Goal: Task Accomplishment & Management: Complete application form

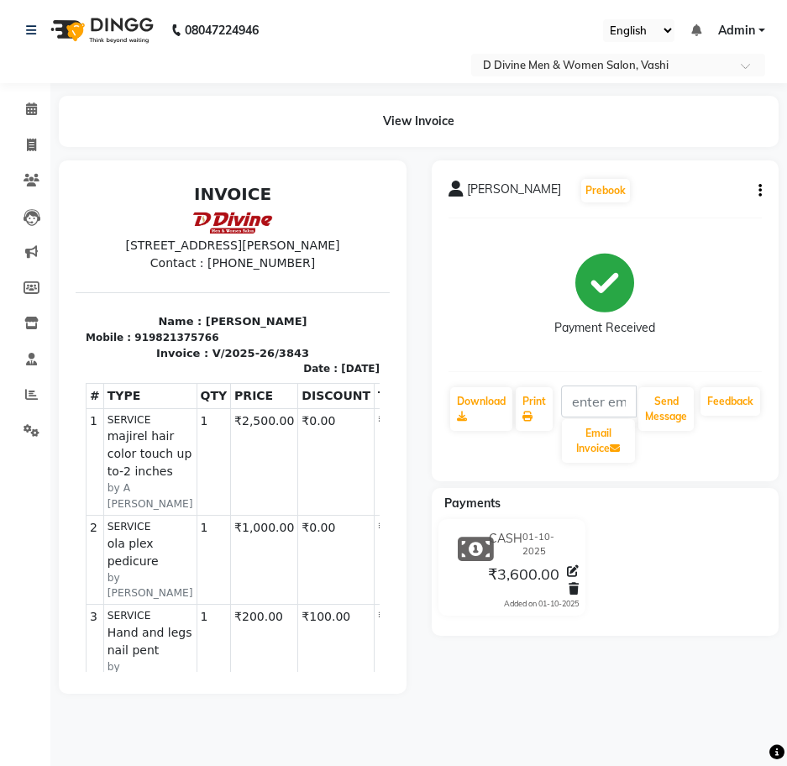
click at [158, 134] on div "View Invoice" at bounding box center [419, 121] width 720 height 51
click at [17, 143] on span at bounding box center [31, 145] width 29 height 19
select select "718"
select select "service"
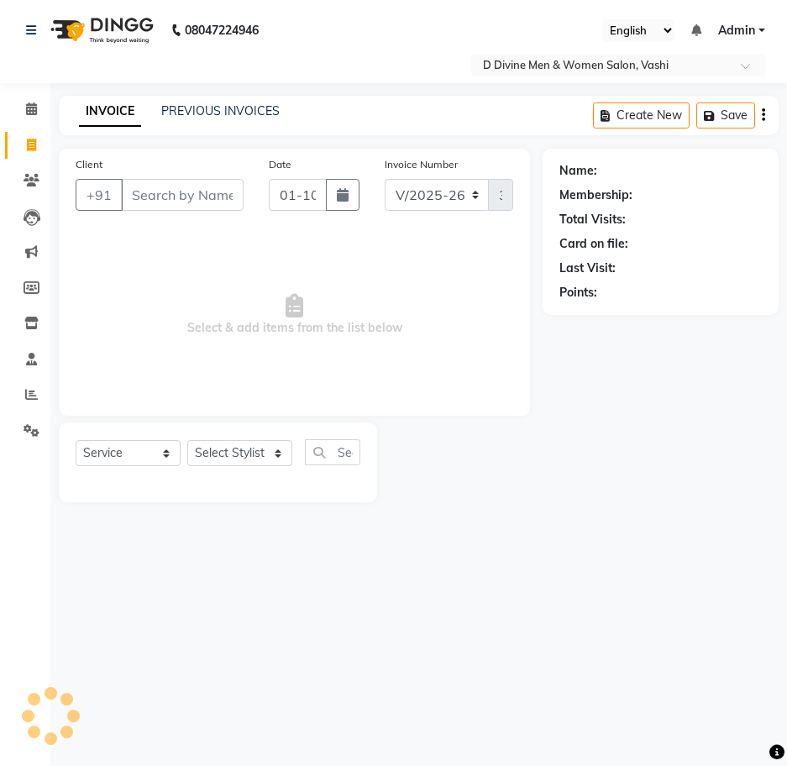
select select "10981"
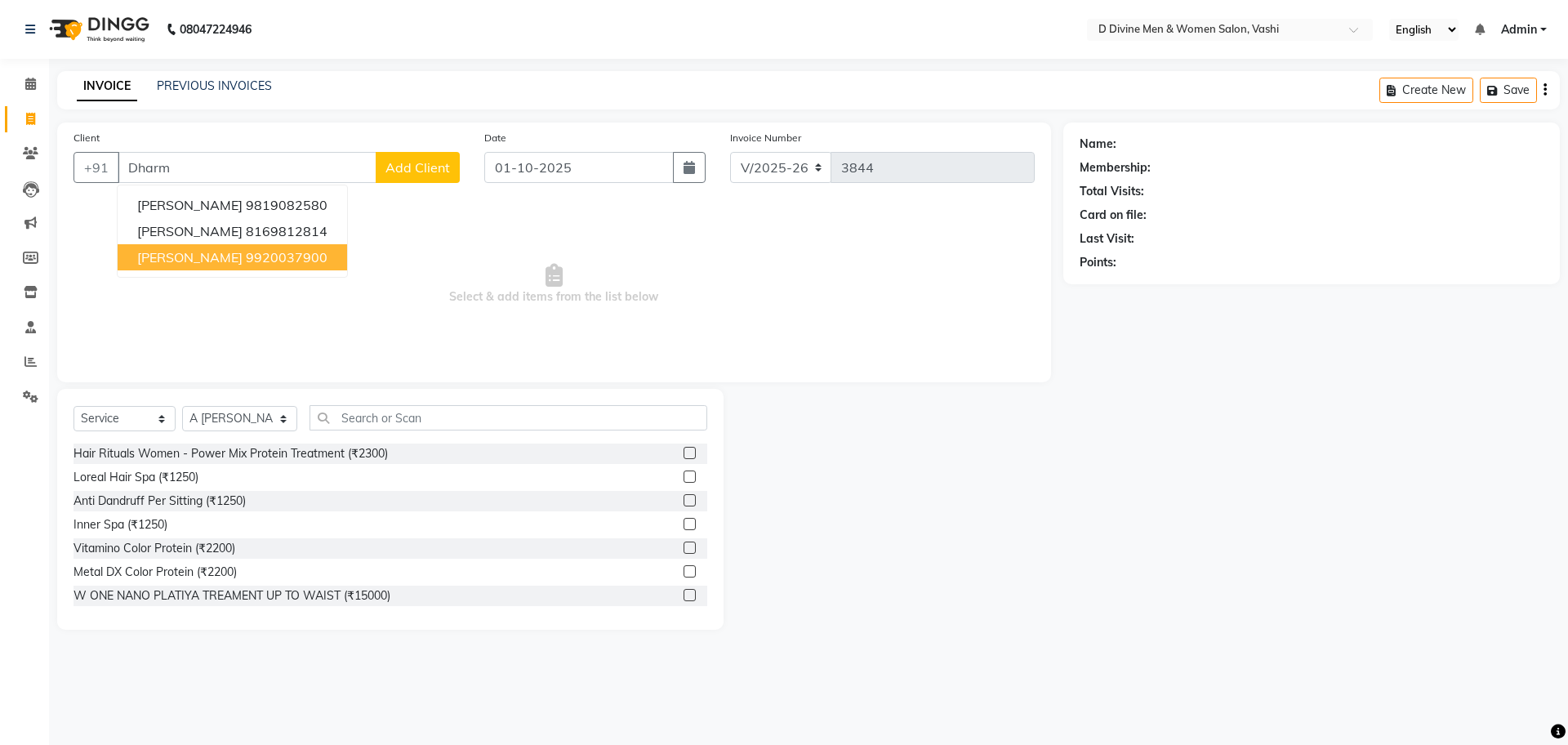
click at [160, 244] on button "[PERSON_NAME] 9920037900" at bounding box center [232, 257] width 229 height 26
type input "9920037900"
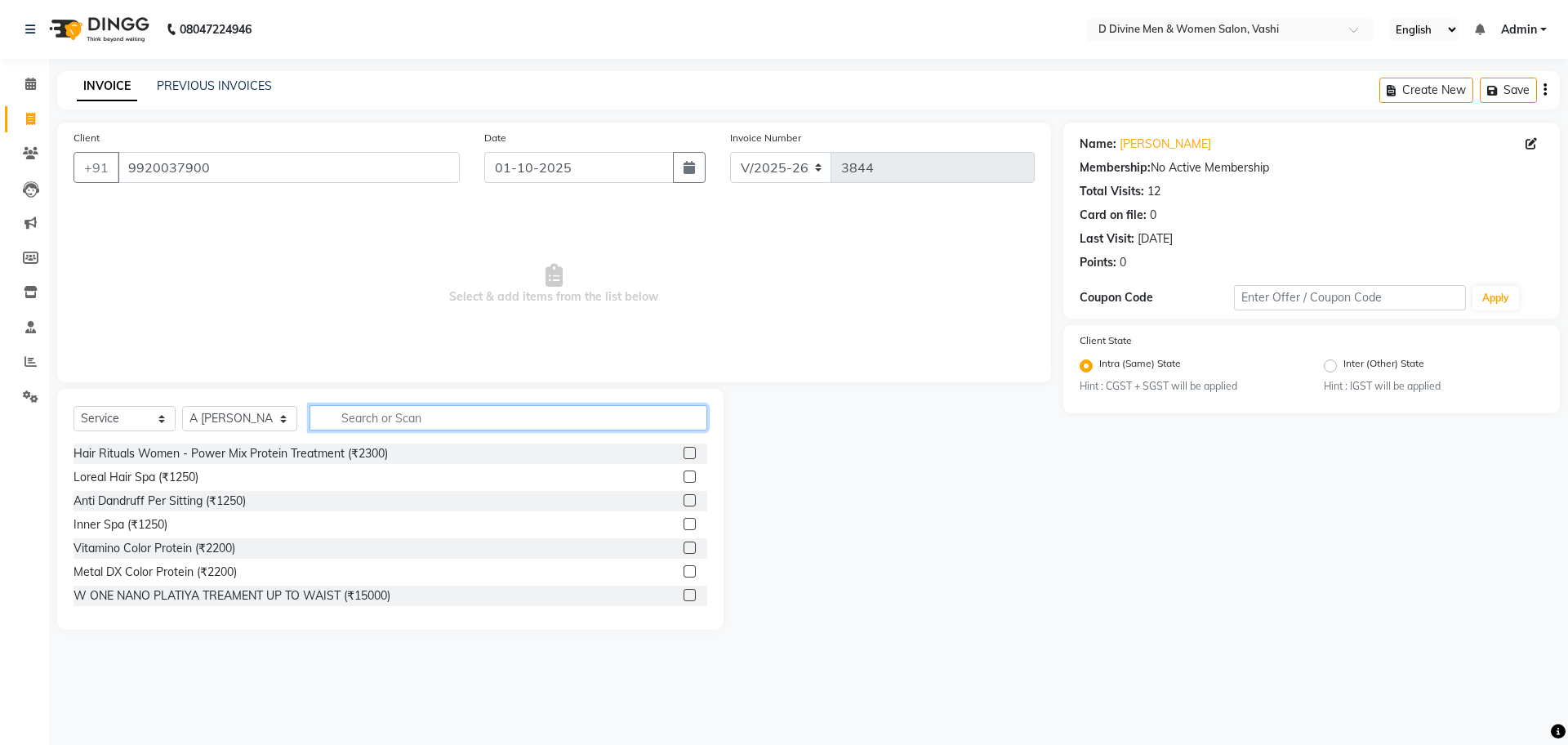
click at [386, 411] on input "text" at bounding box center [507, 418] width 398 height 25
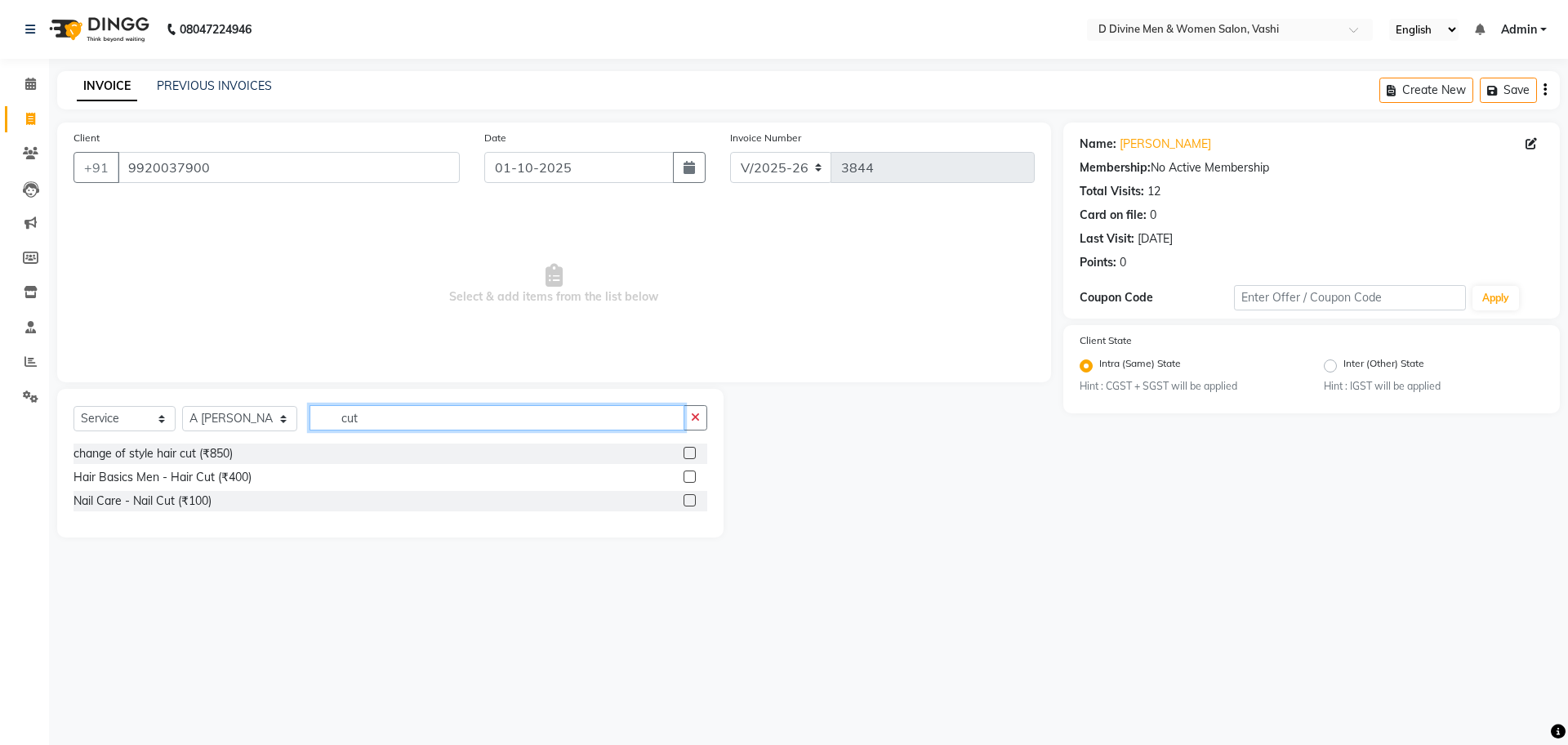
type input "cut"
click at [696, 478] on label at bounding box center [689, 477] width 13 height 13
click at [694, 478] on input "checkbox" at bounding box center [688, 478] width 11 height 11
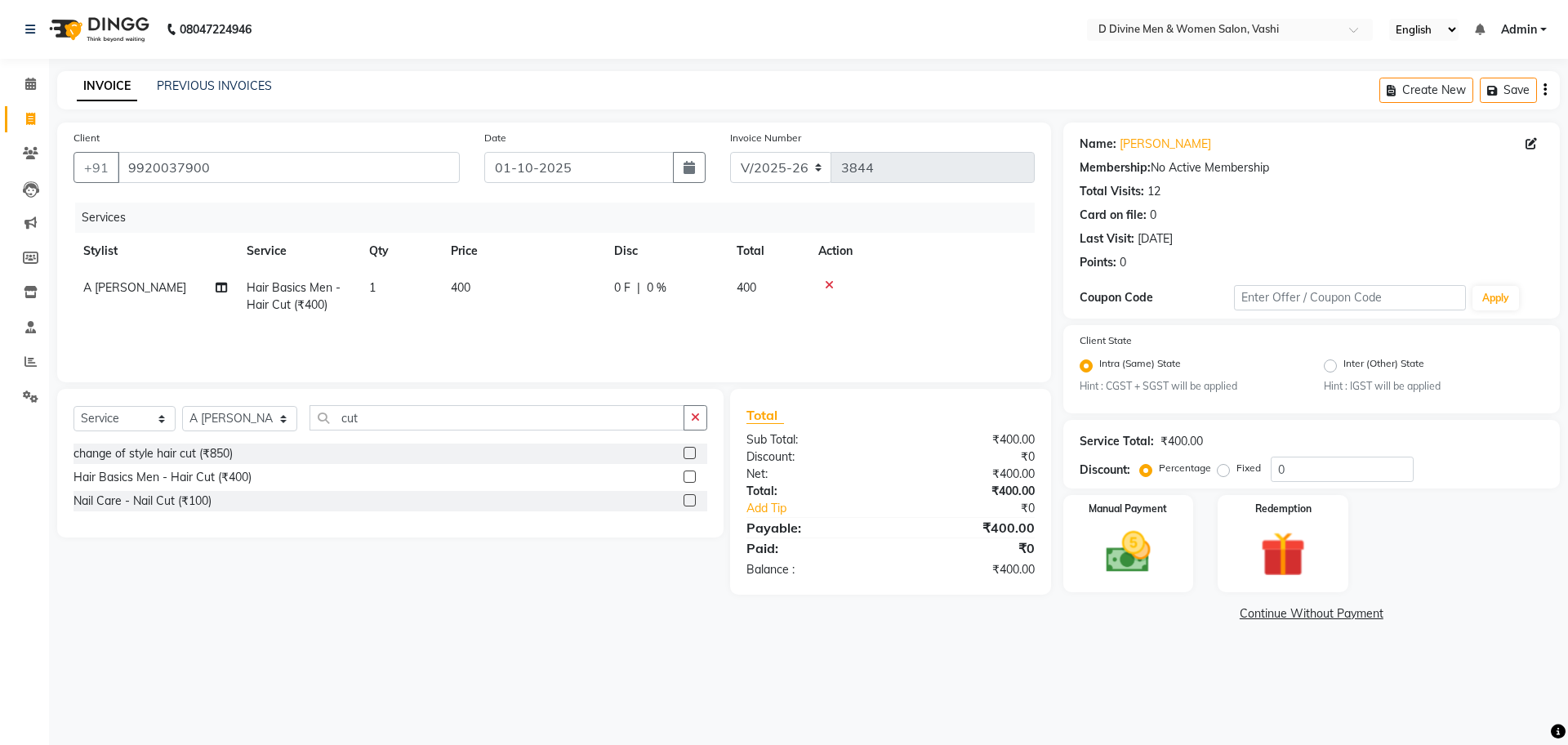
checkbox input "false"
click at [656, 284] on span "0 %" at bounding box center [656, 288] width 19 height 18
click at [686, 300] on td "0 F | 0 %" at bounding box center [756, 303] width 151 height 69
click at [691, 299] on input "0" at bounding box center [715, 292] width 49 height 25
type input "100"
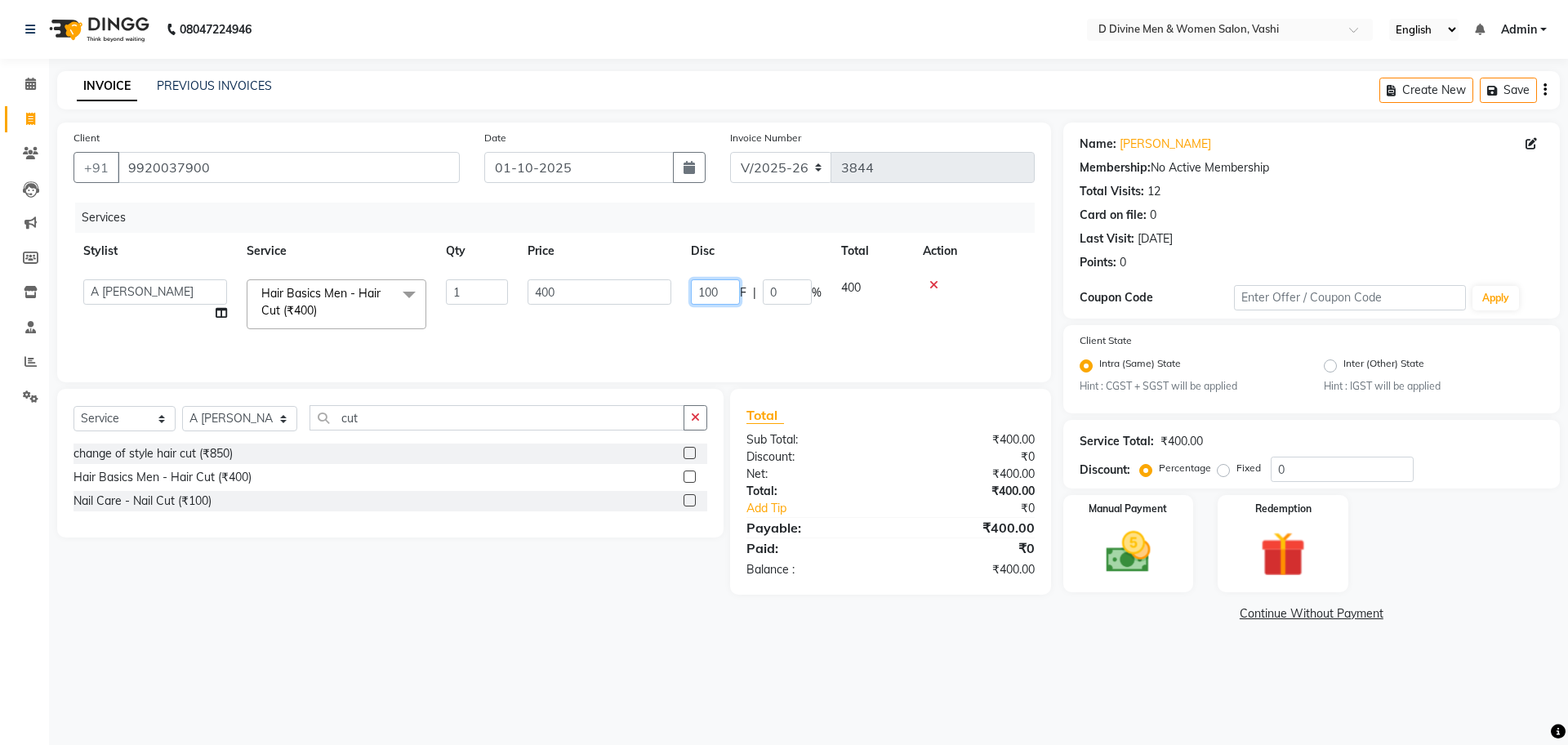
click at [691, 295] on input "100" at bounding box center [715, 292] width 49 height 25
drag, startPoint x: 1081, startPoint y: 556, endPoint x: 1123, endPoint y: 574, distance: 45.7
click at [764, 557] on div "Manual Payment" at bounding box center [1128, 543] width 135 height 100
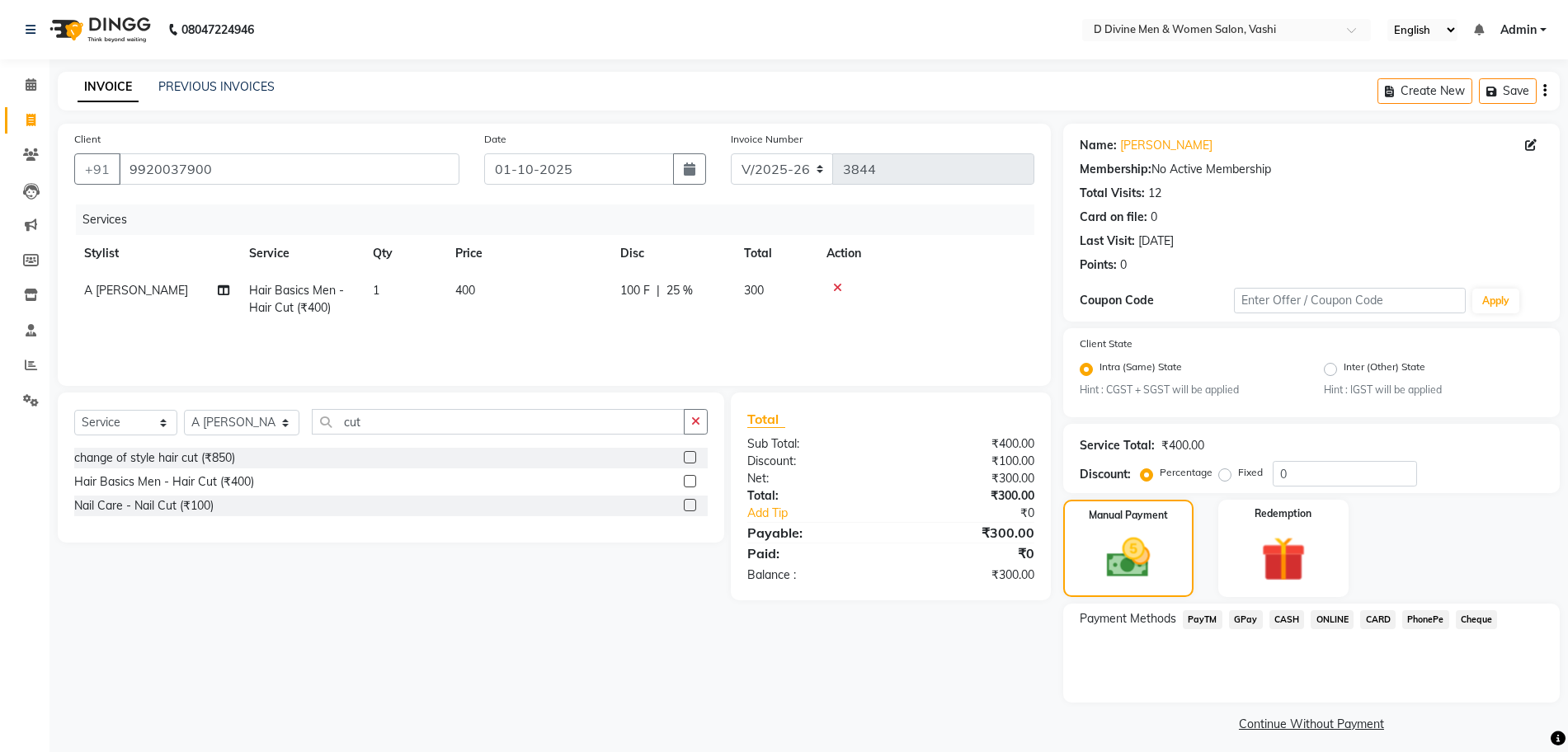
click at [772, 619] on span "GPay" at bounding box center [1246, 619] width 33 height 19
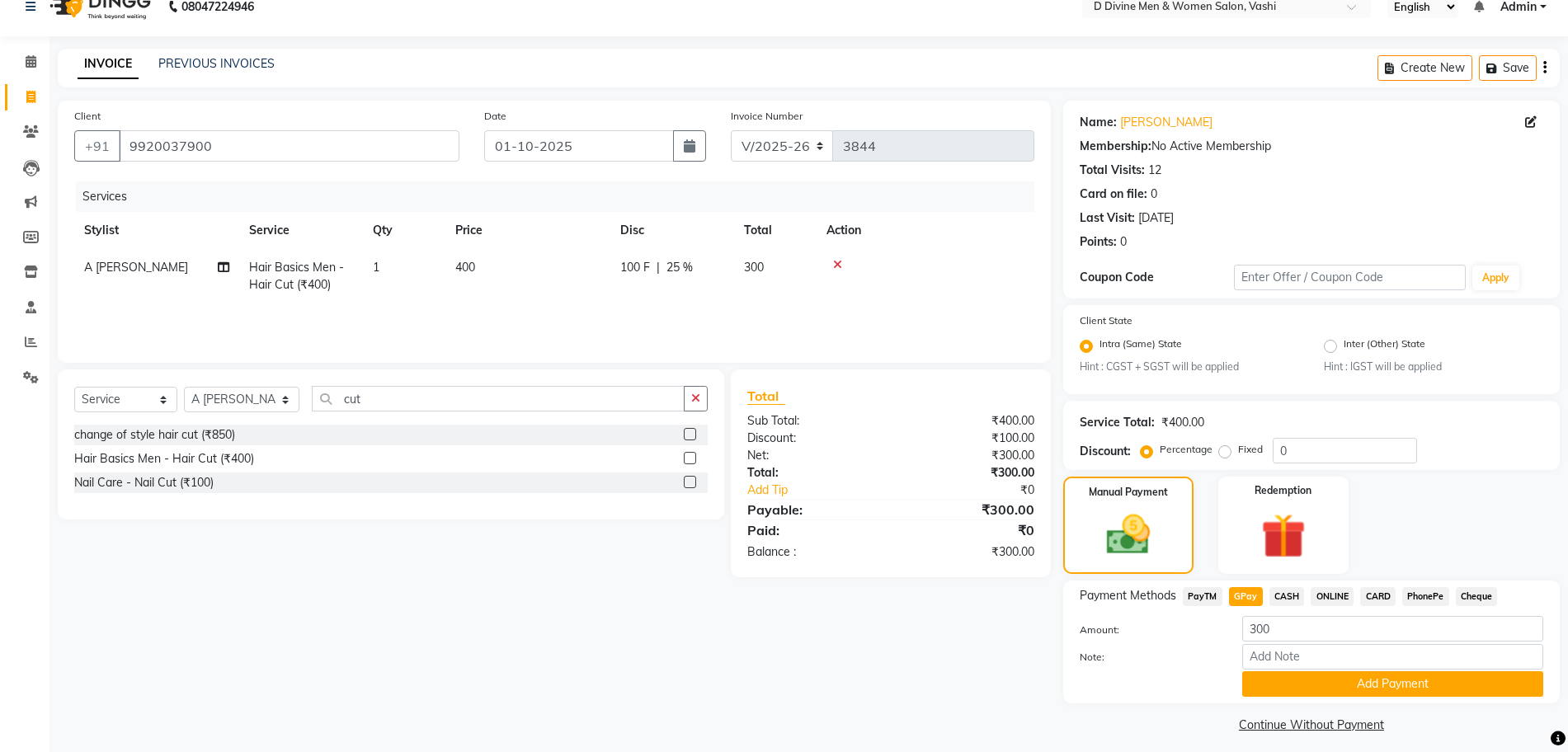
scroll to position [33, 0]
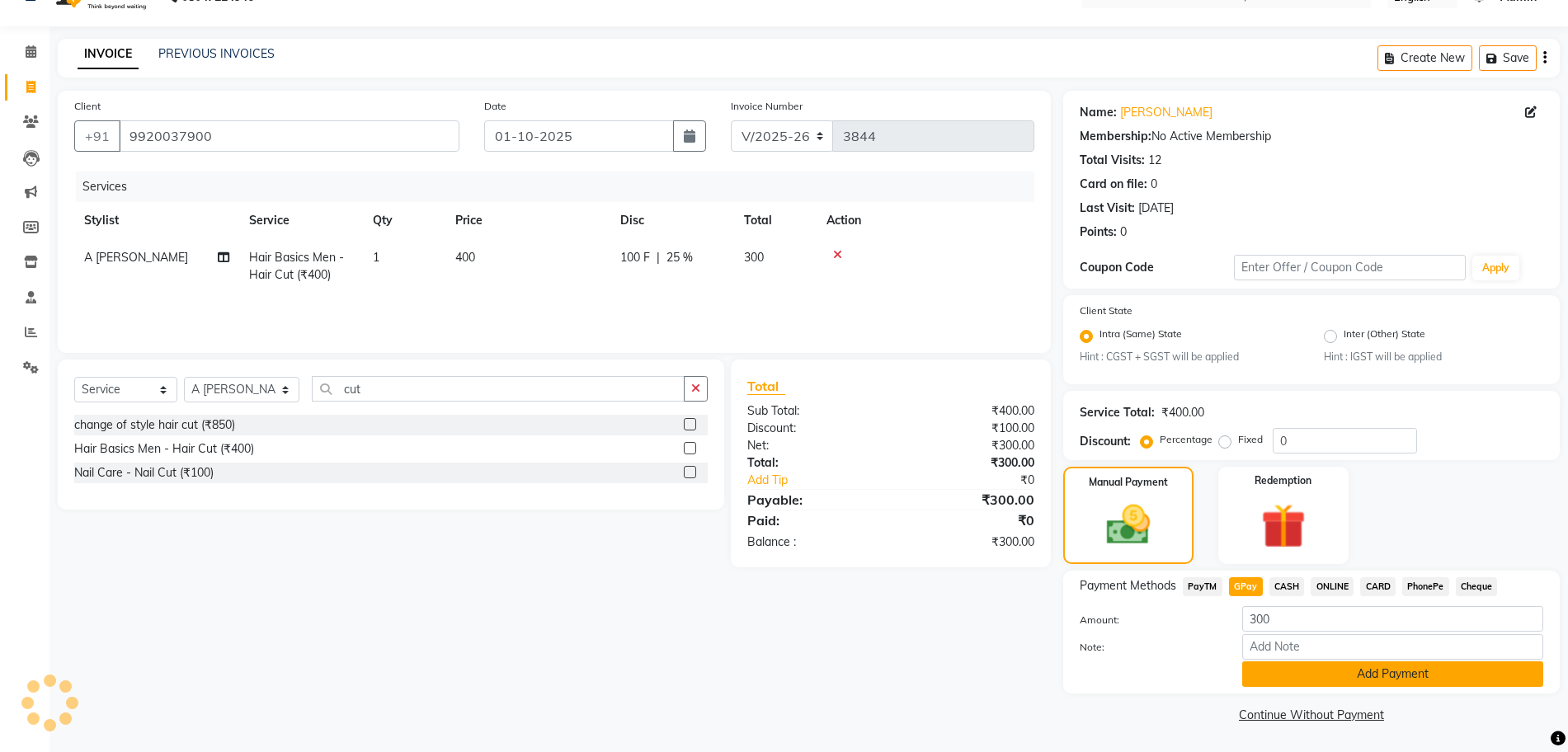
click at [772, 689] on div "Payment Methods PayTM GPay CASH ONLINE CARD PhonePe Cheque Amount: 300 Note: Ad…" at bounding box center [1312, 631] width 497 height 123
click at [772, 673] on button "Add Payment" at bounding box center [1392, 674] width 301 height 26
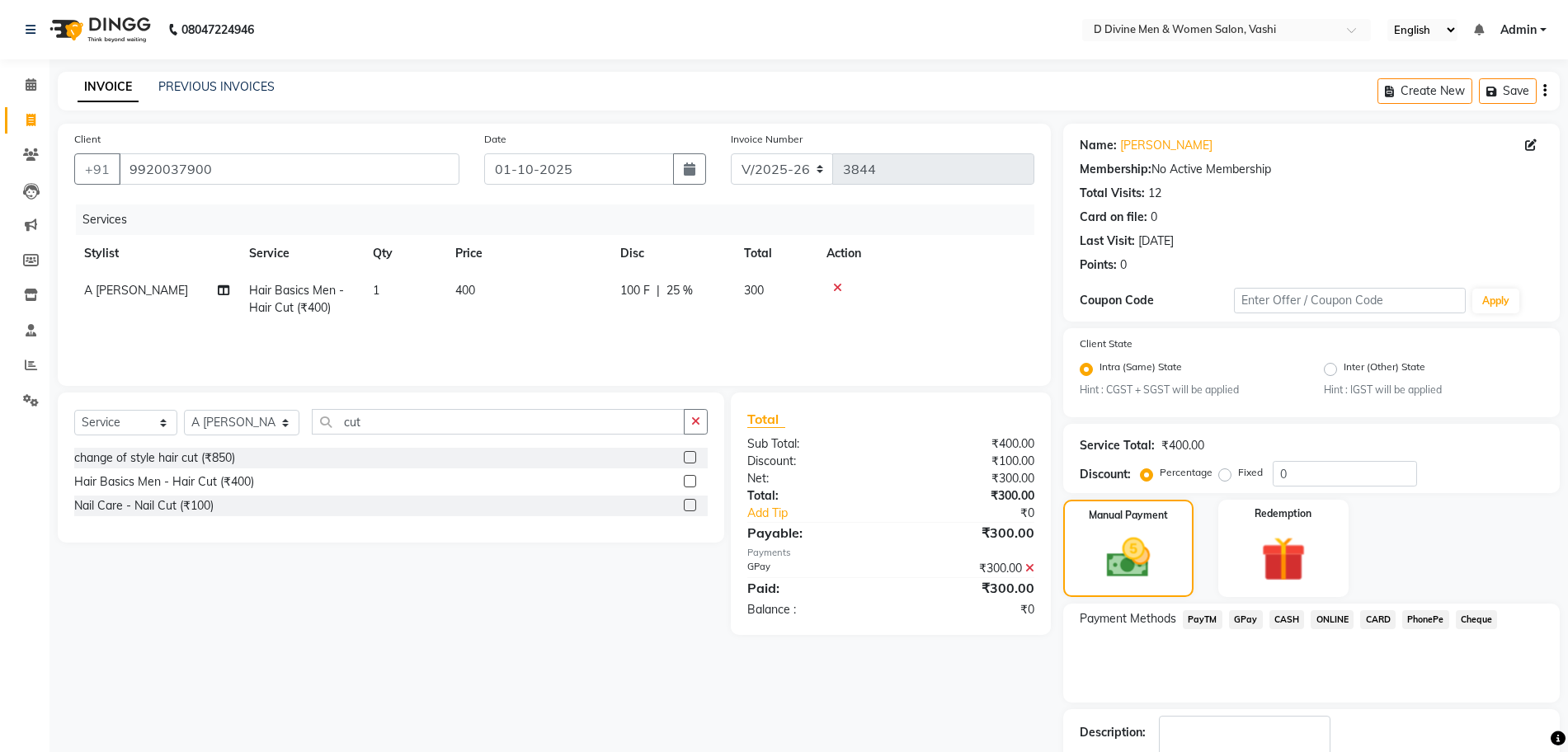
scroll to position [102, 0]
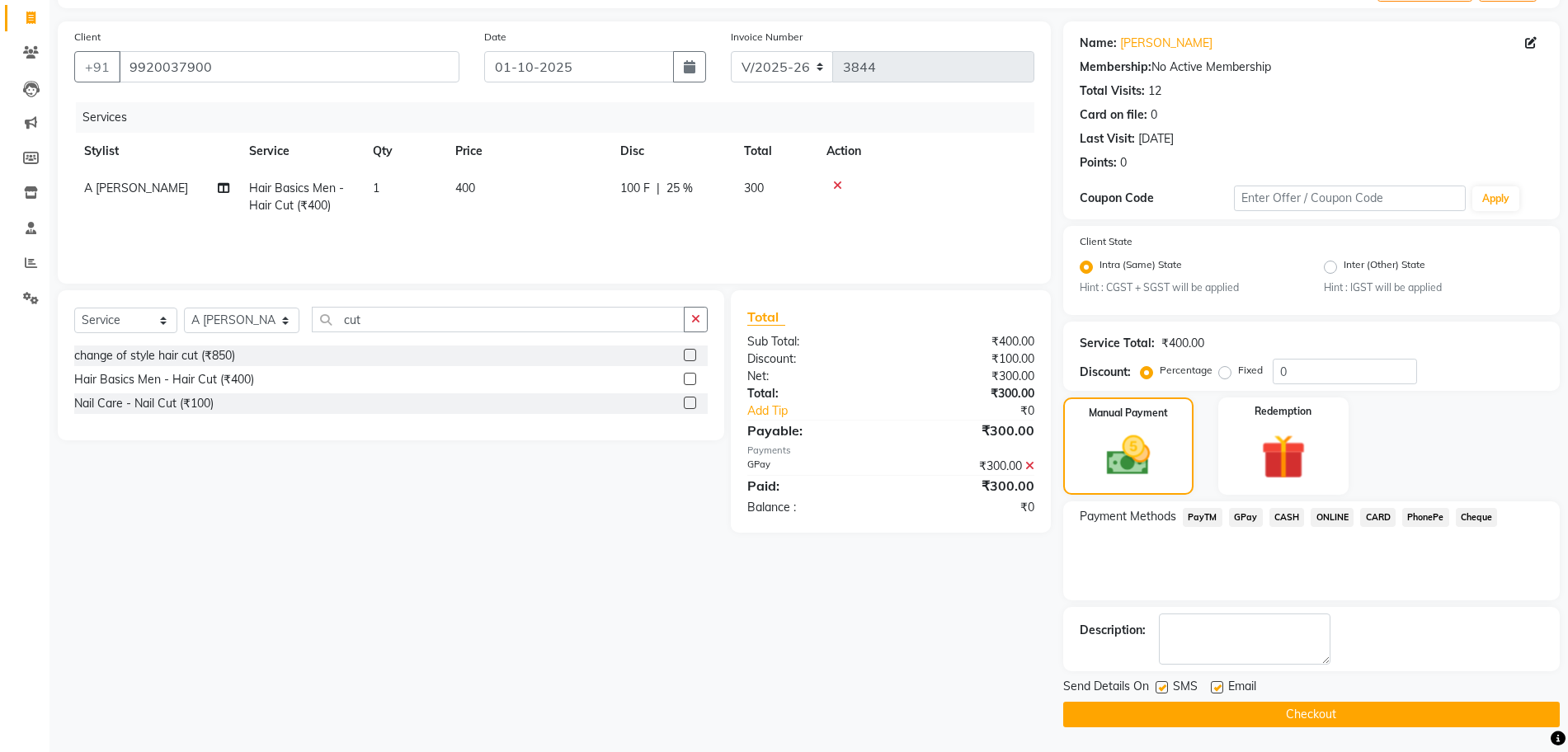
click at [772, 687] on label at bounding box center [1162, 687] width 13 height 13
click at [772, 687] on input "checkbox" at bounding box center [1161, 688] width 11 height 11
checkbox input "false"
click at [772, 689] on label at bounding box center [1217, 687] width 13 height 13
click at [772, 689] on input "checkbox" at bounding box center [1216, 688] width 11 height 11
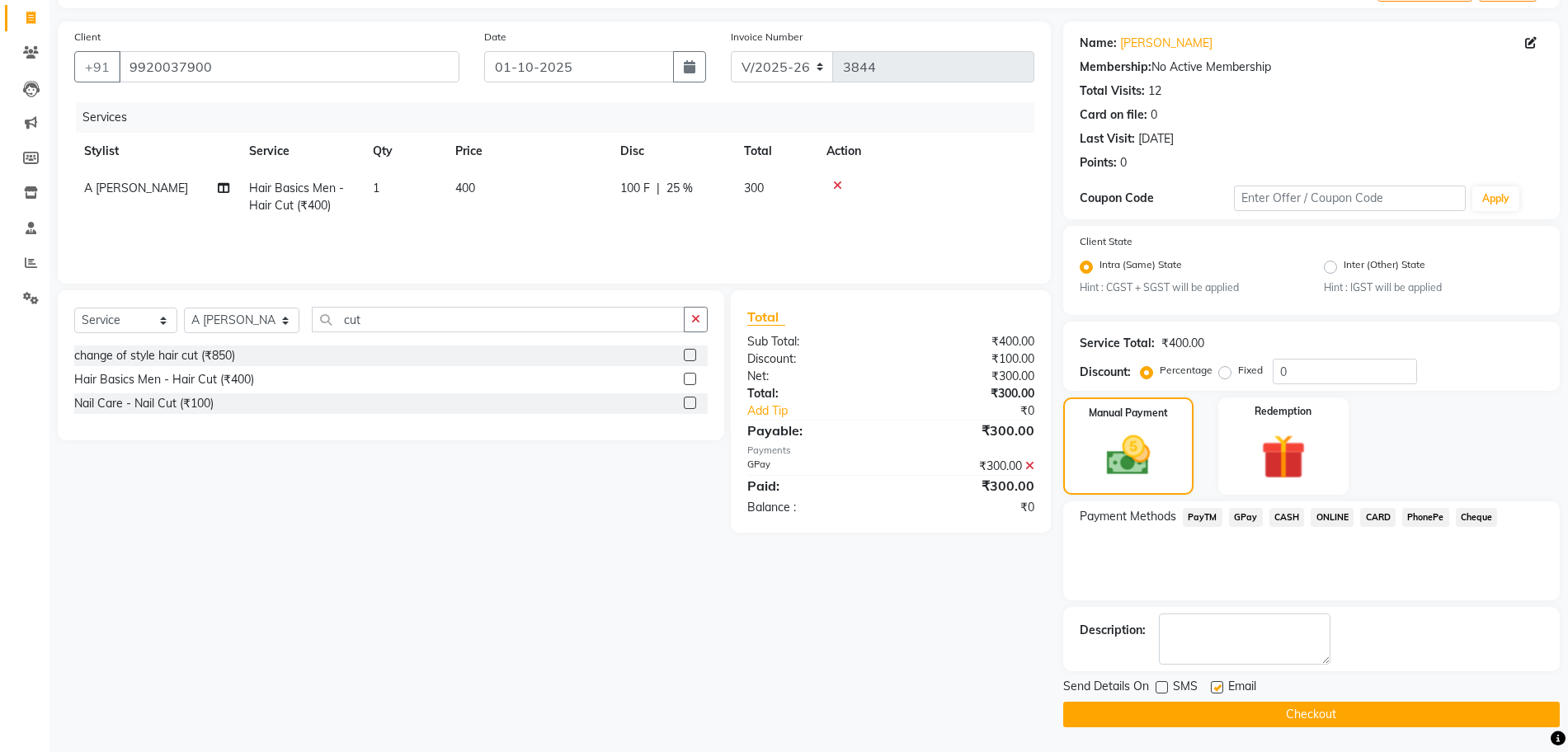
checkbox input "false"
click at [772, 710] on button "Checkout" at bounding box center [1312, 715] width 497 height 26
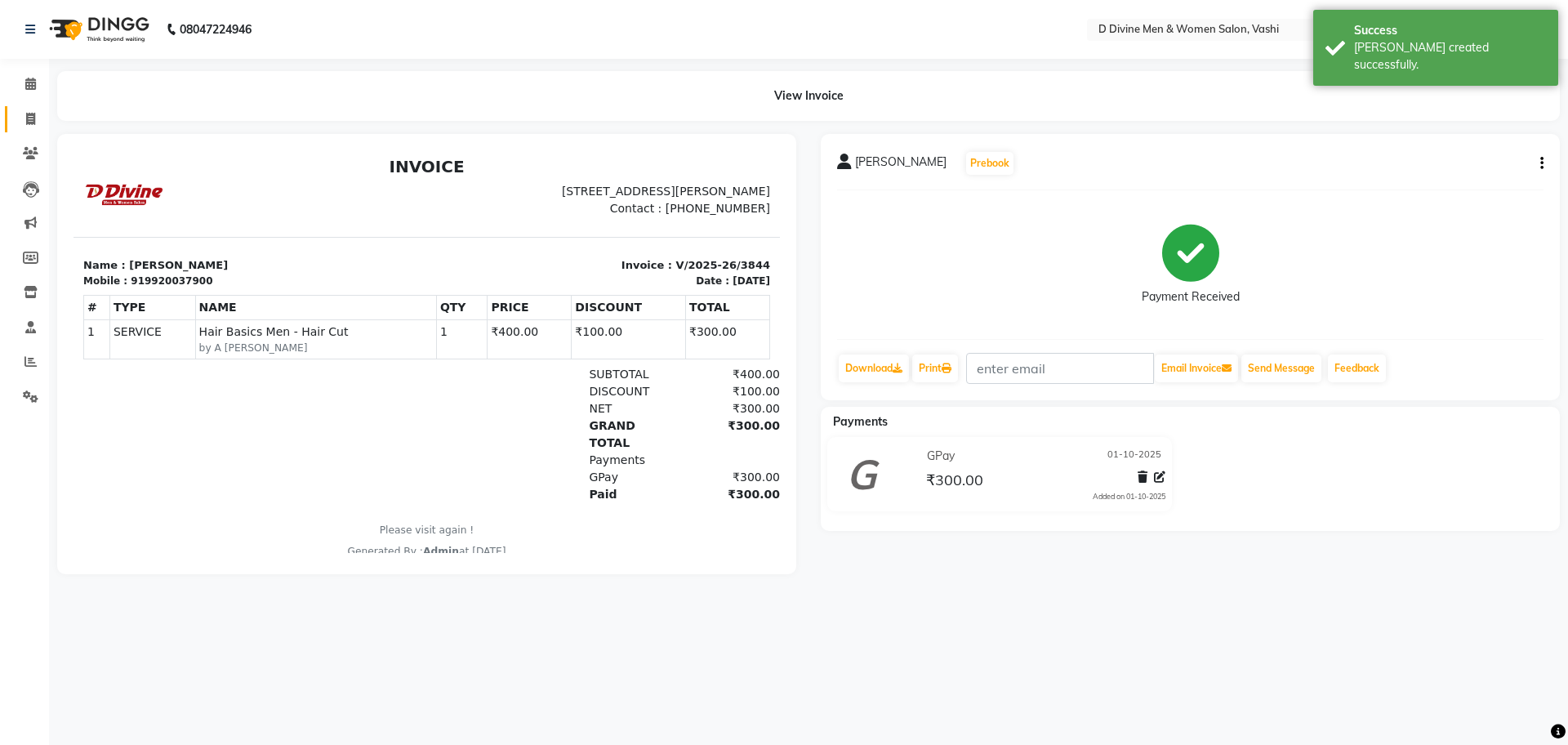
click at [10, 117] on link "Invoice" at bounding box center [24, 120] width 39 height 27
select select "718"
select select "service"
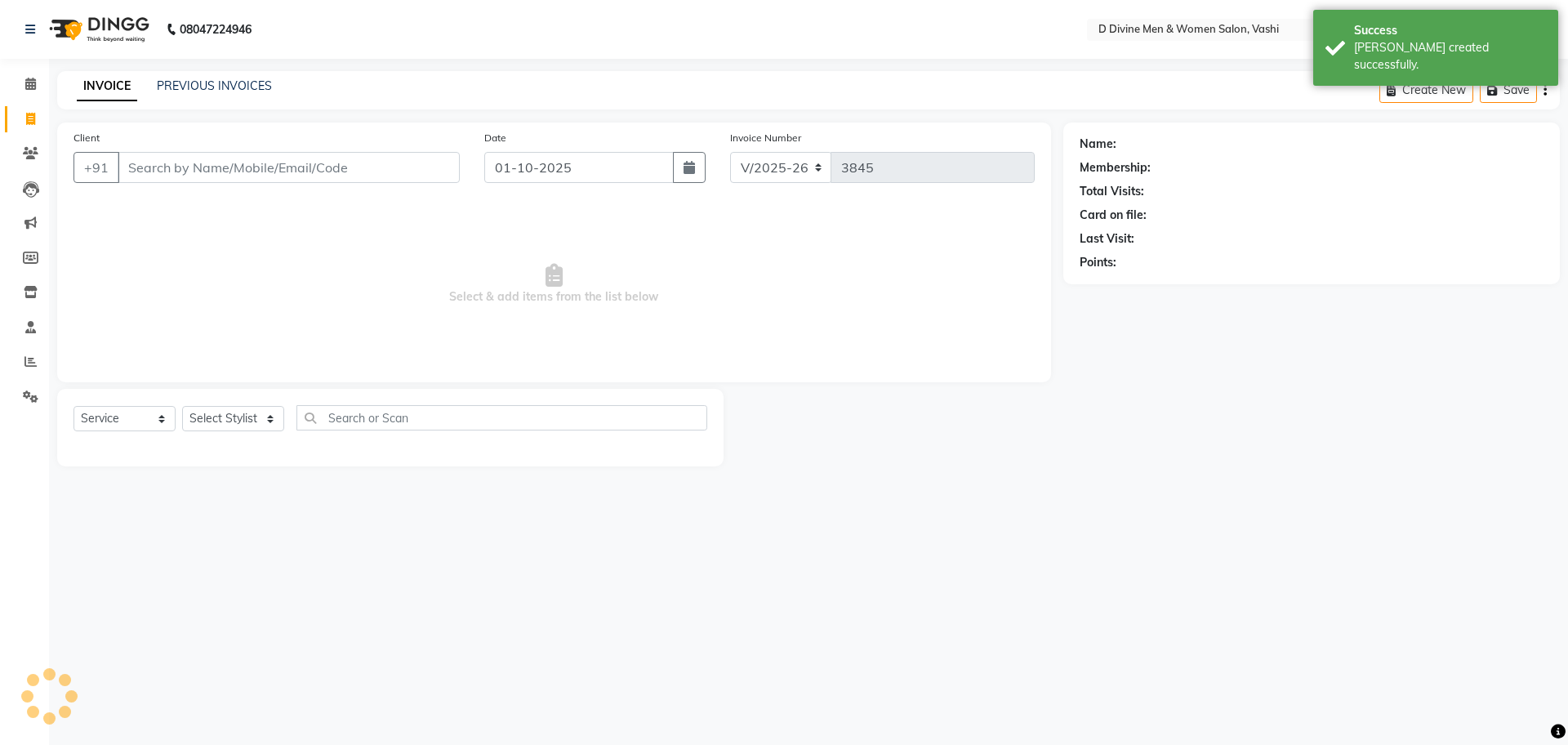
click at [10, 117] on link "Invoice" at bounding box center [24, 120] width 39 height 27
select select "718"
select select "service"
select select "10981"
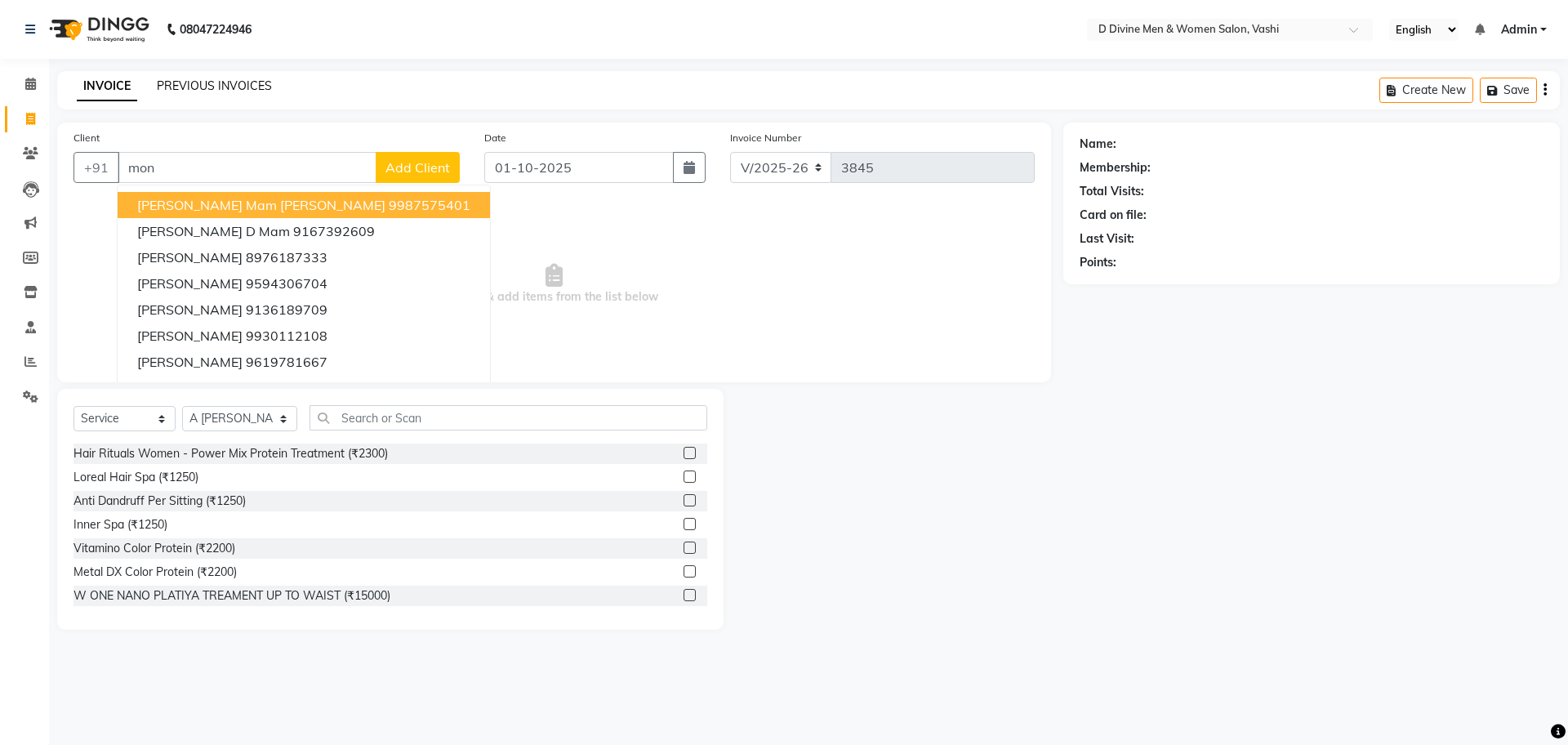
type input "mon"
click at [213, 87] on link "PREVIOUS INVOICES" at bounding box center [214, 86] width 115 height 15
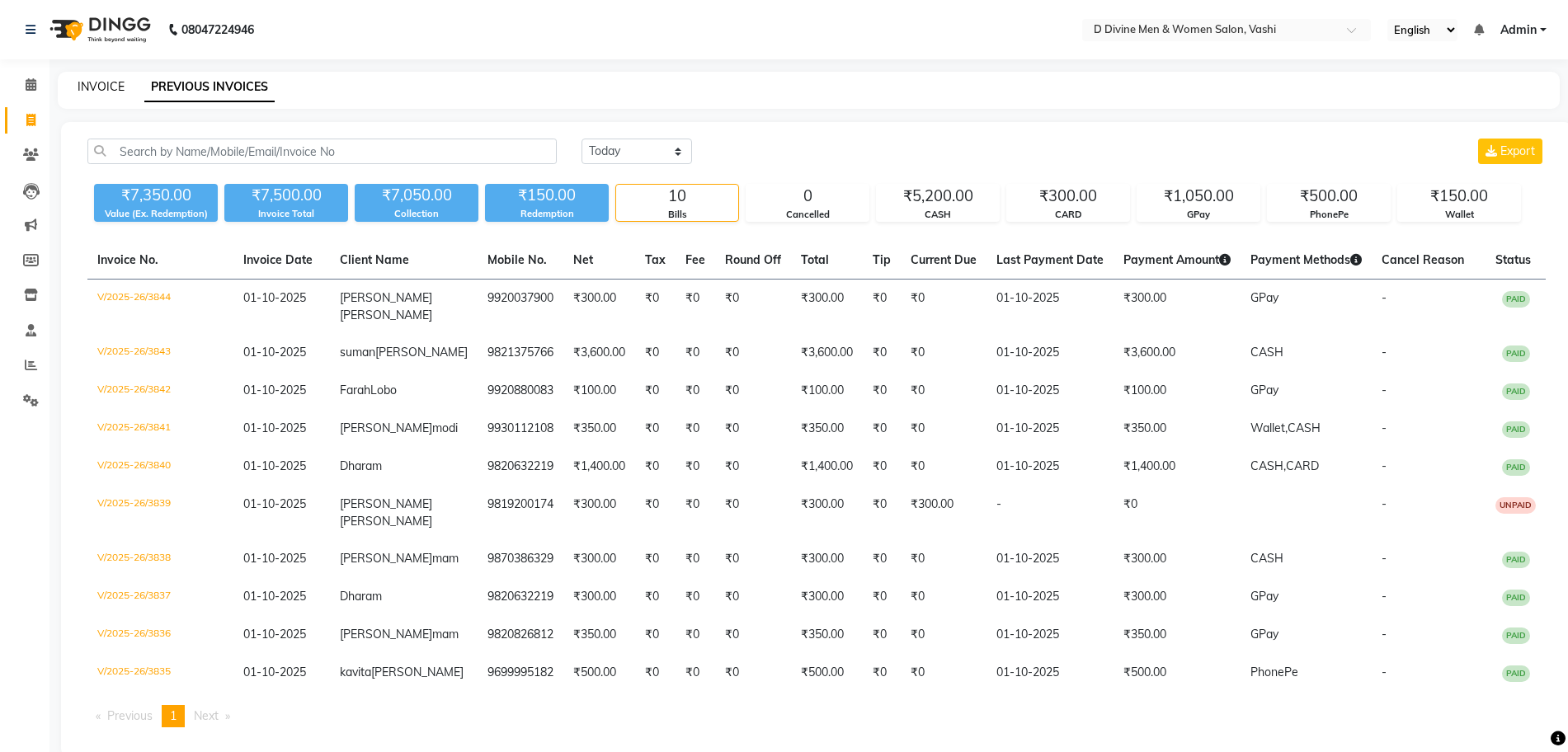
click at [95, 87] on link "INVOICE" at bounding box center [101, 86] width 47 height 15
select select "718"
select select "service"
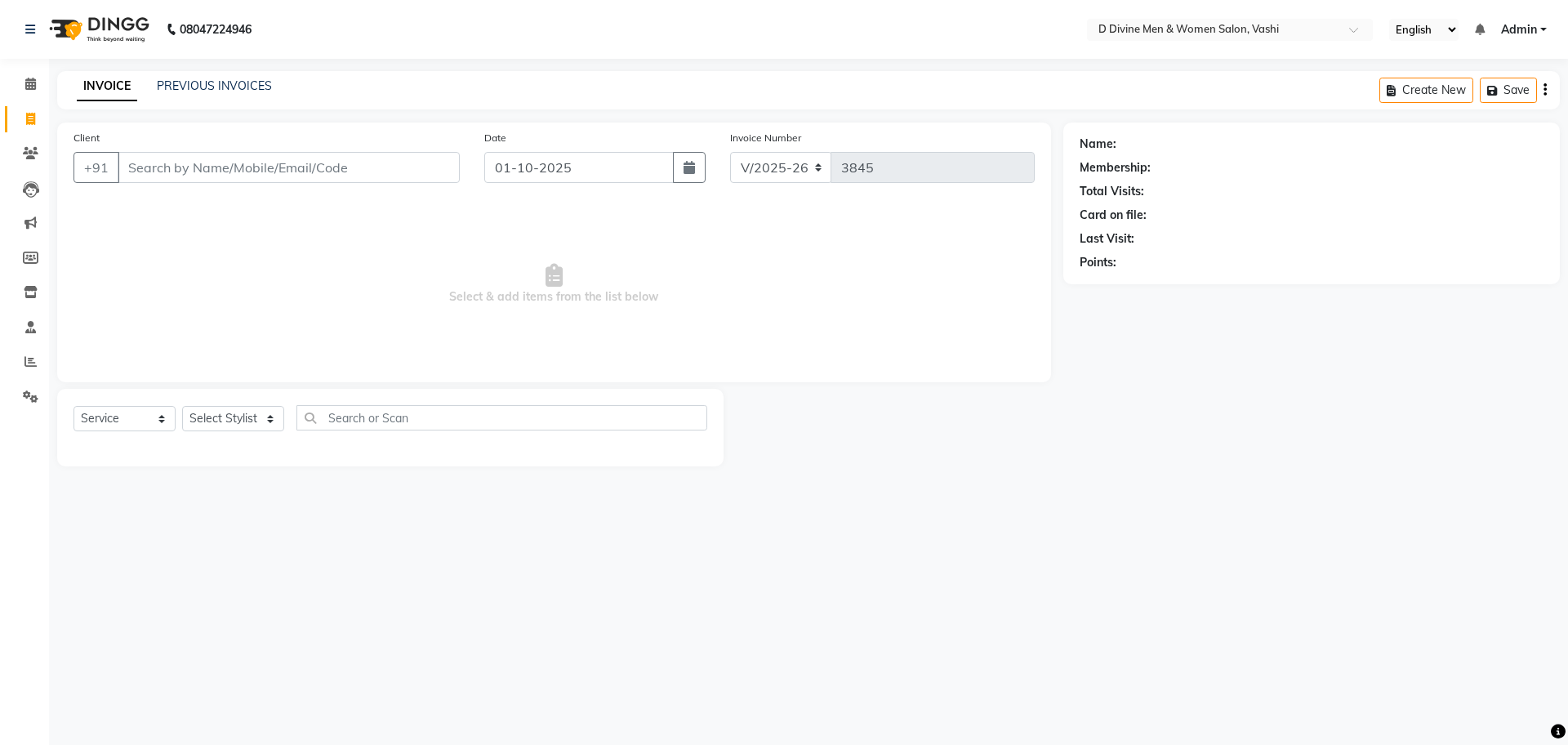
select select "10981"
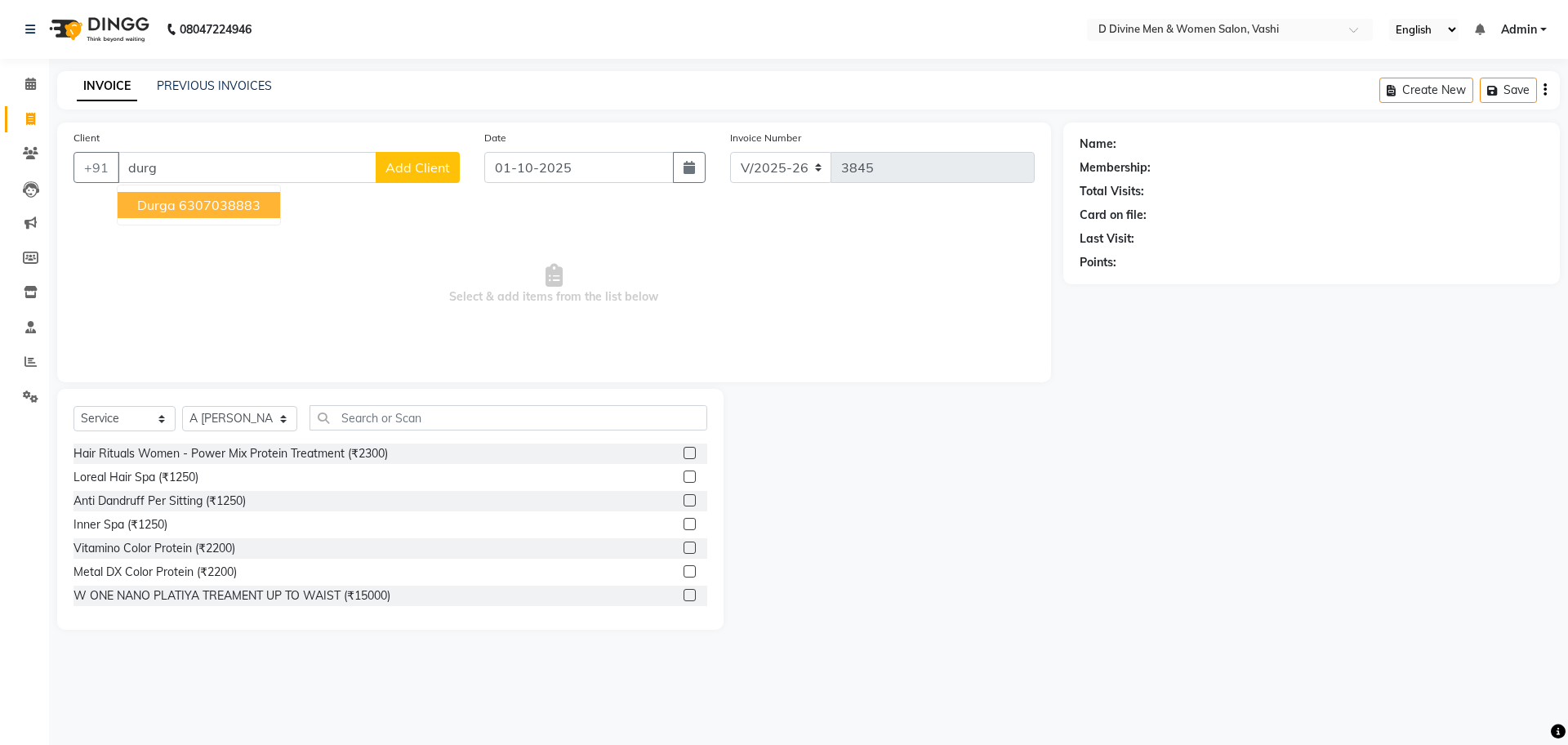
click at [167, 200] on span "durga" at bounding box center [156, 204] width 38 height 17
type input "6307038883"
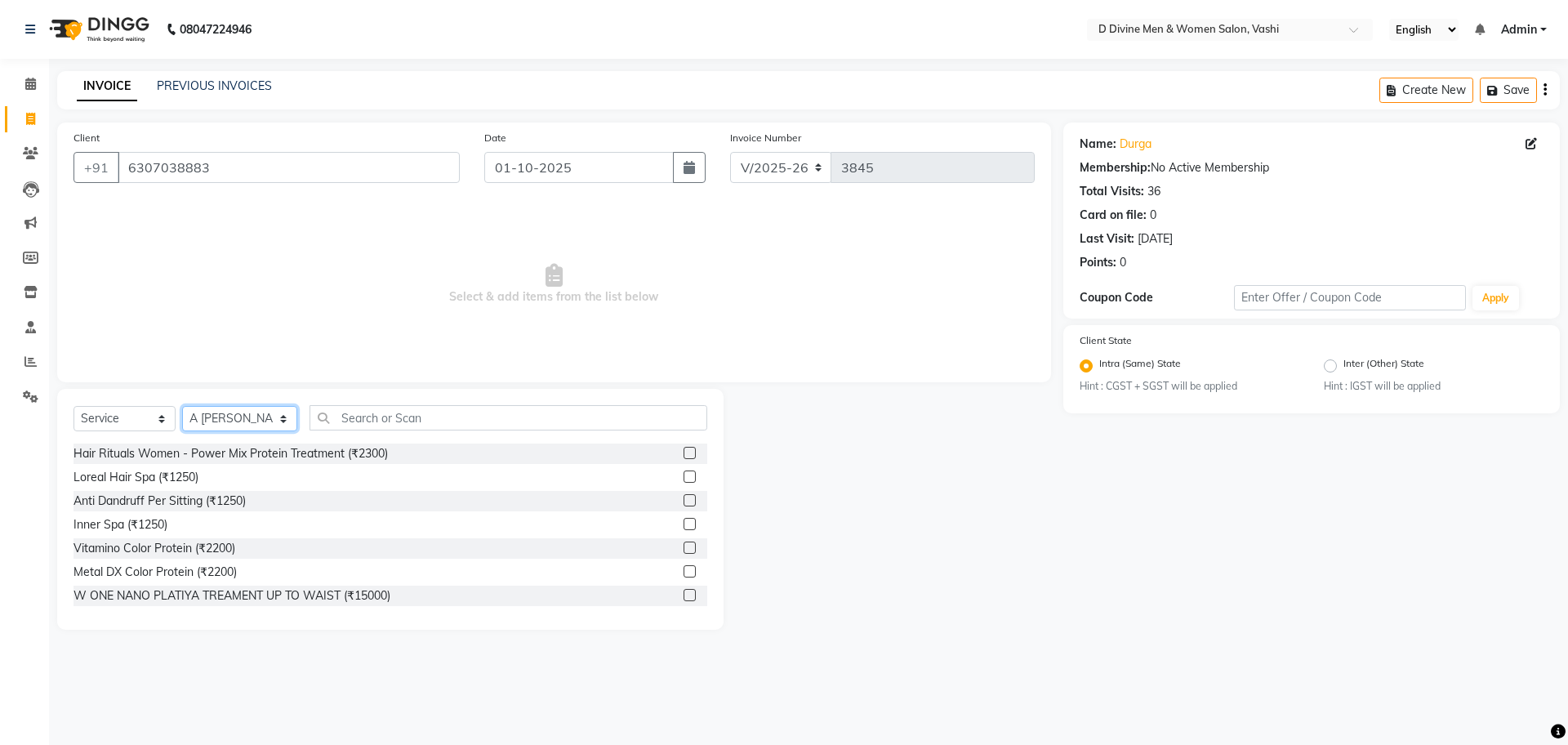
click at [254, 407] on select "Select Stylist A [PERSON_NAME] [PERSON_NAME] Divine salon [PERSON_NAME] [PERSON…" at bounding box center [239, 419] width 115 height 25
click at [350, 419] on input "text" at bounding box center [507, 418] width 398 height 25
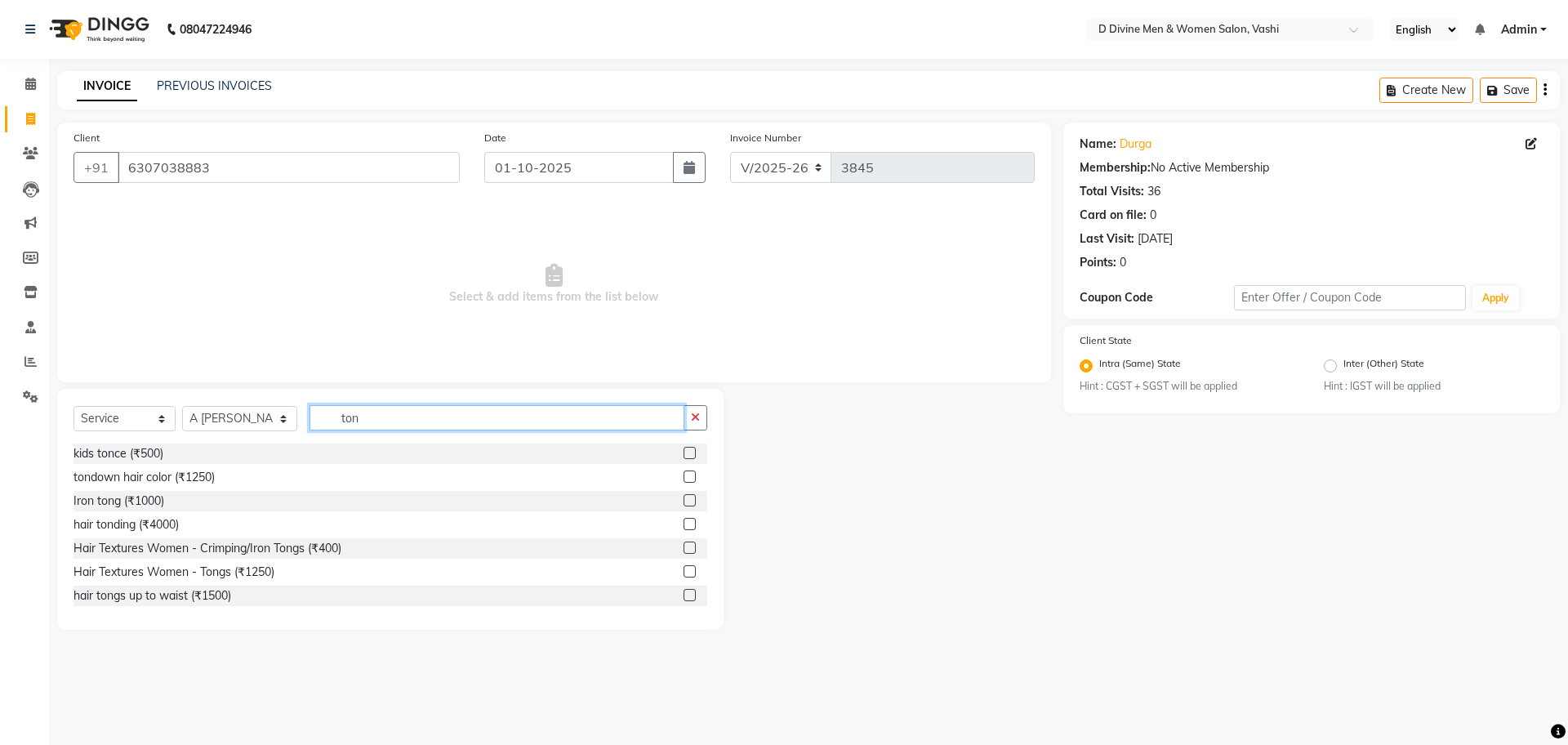
scroll to position [3, 0]
type input "ton"
click at [683, 565] on label at bounding box center [689, 569] width 13 height 13
click at [683, 565] on input "checkbox" at bounding box center [688, 570] width 11 height 11
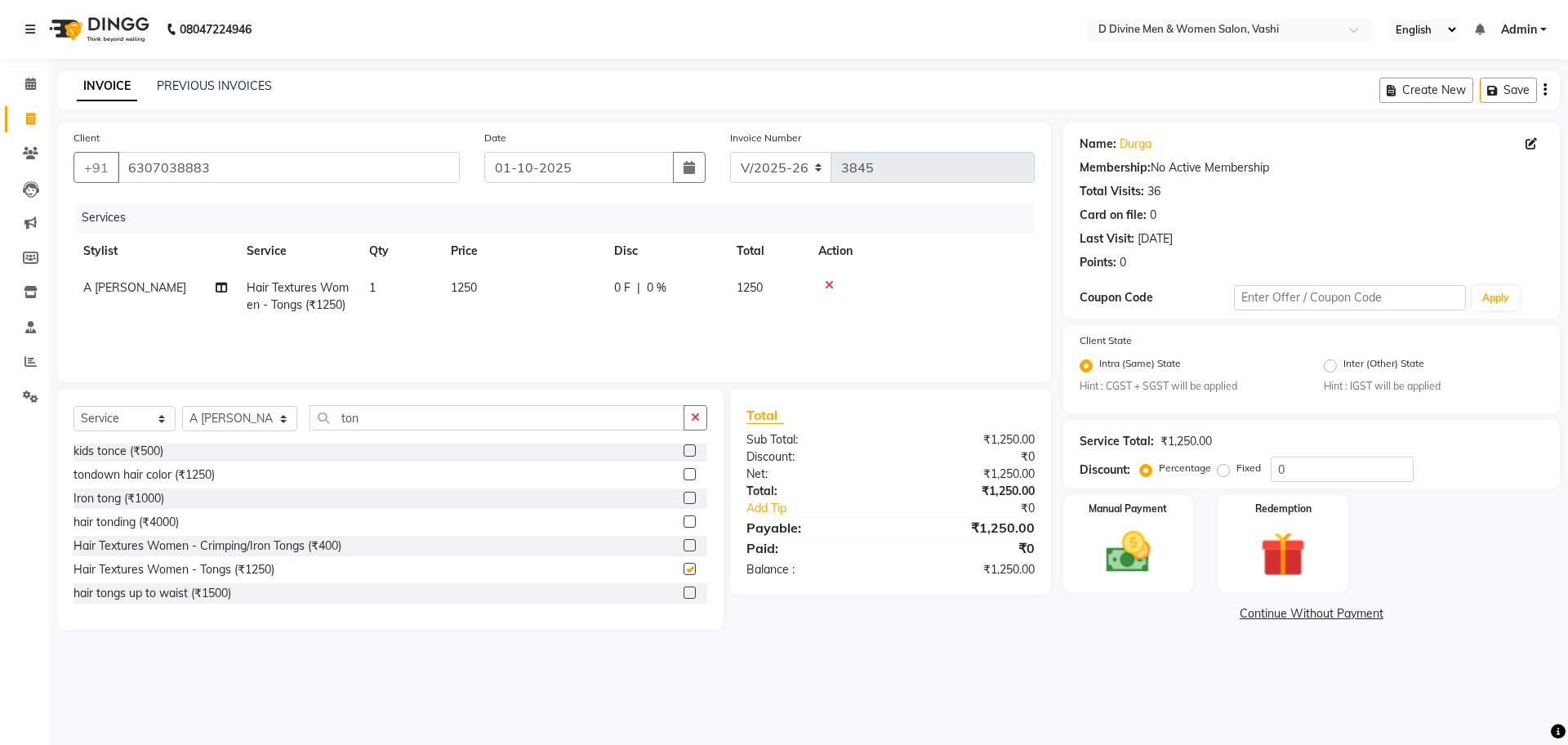
checkbox input "false"
click at [240, 427] on select "Select Stylist A [PERSON_NAME] [PERSON_NAME] Divine salon [PERSON_NAME] [PERSON…" at bounding box center [239, 419] width 115 height 25
select select "10985"
click at [182, 407] on select "Select Stylist A [PERSON_NAME] [PERSON_NAME] Divine salon [PERSON_NAME] [PERSON…" at bounding box center [239, 419] width 115 height 25
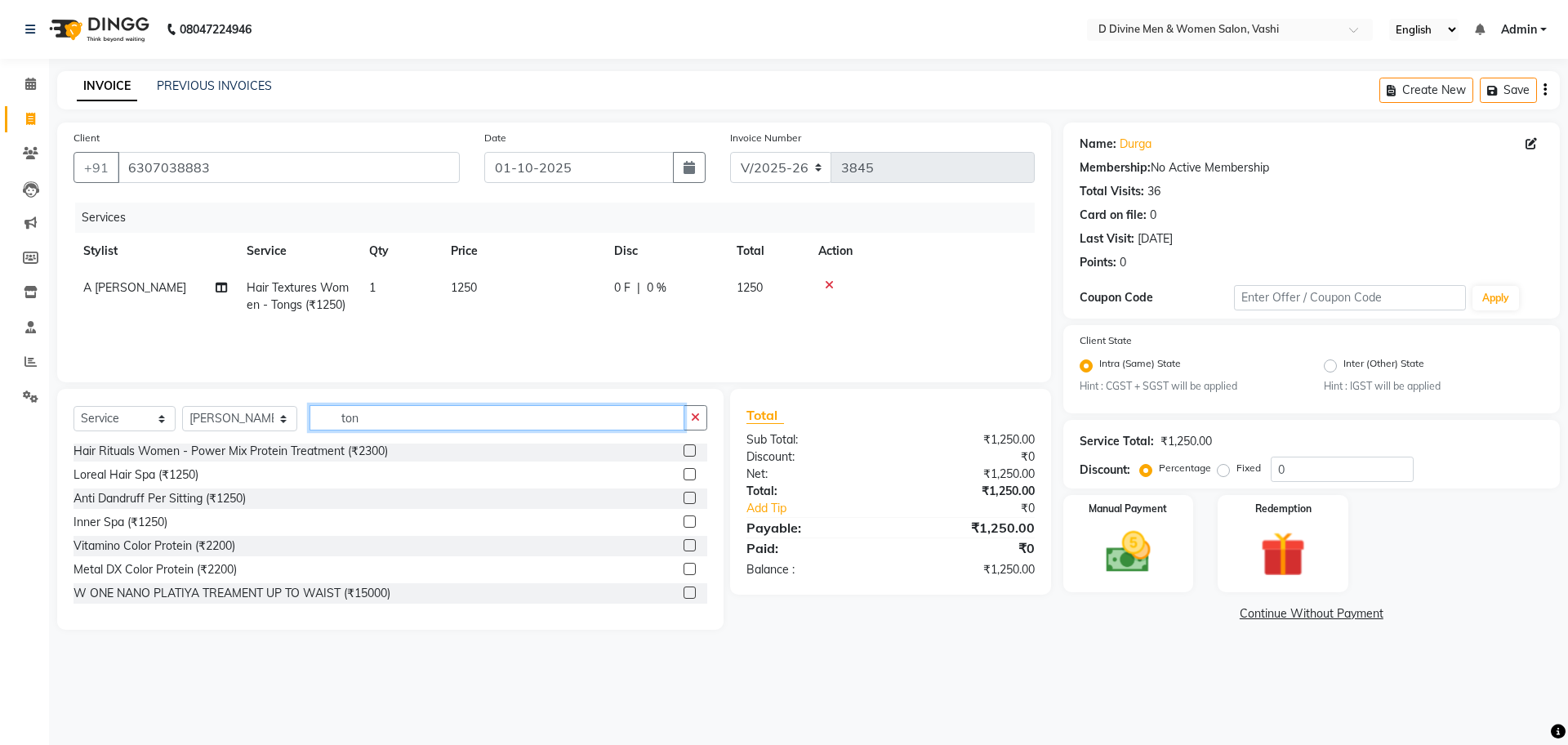
click at [359, 428] on input "ton" at bounding box center [497, 418] width 375 height 25
type input "t"
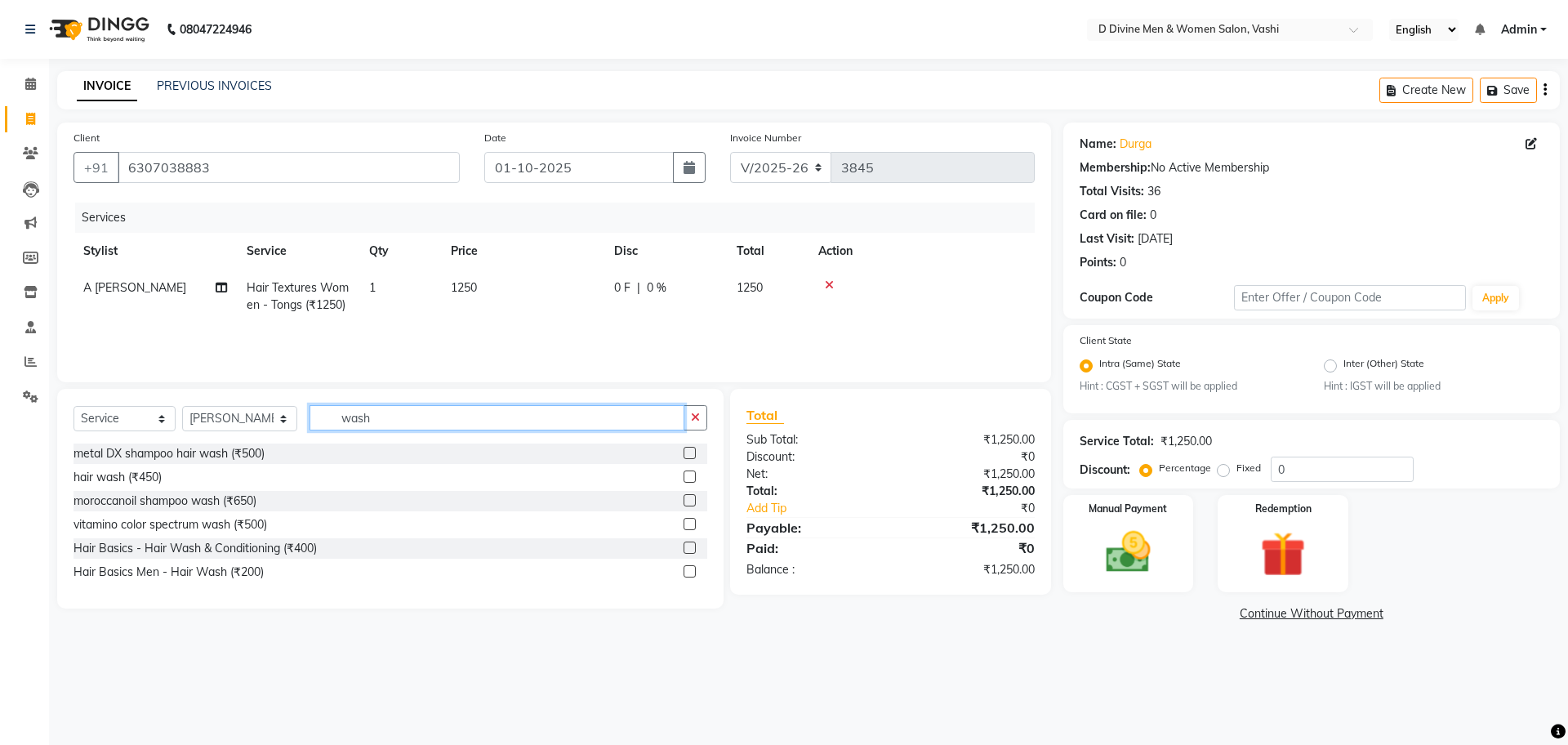
type input "wash"
click at [696, 551] on div at bounding box center [695, 549] width 23 height 20
click at [688, 549] on label at bounding box center [689, 548] width 13 height 13
click at [688, 549] on input "checkbox" at bounding box center [688, 549] width 11 height 11
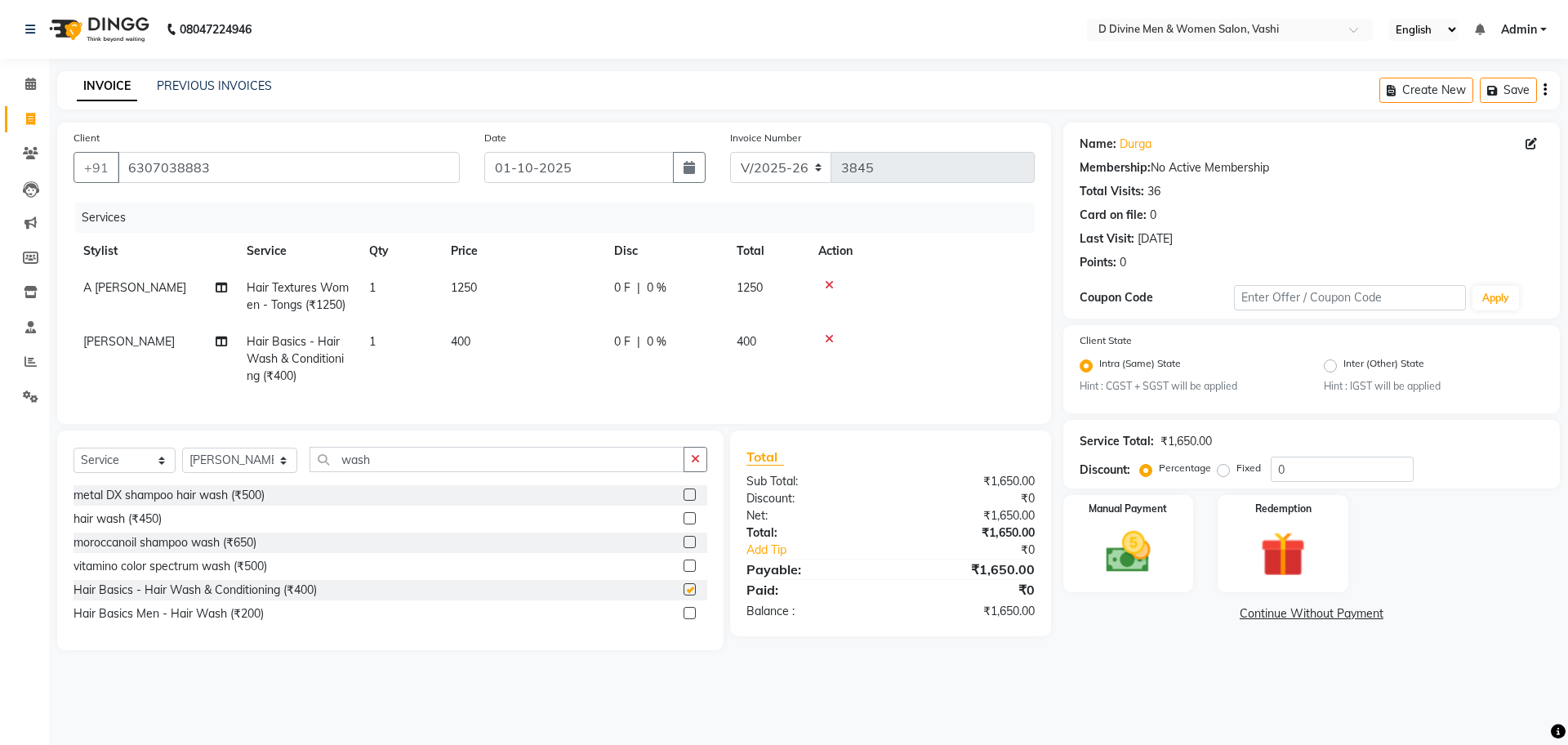
checkbox input "false"
click at [676, 335] on div "0 F | 0 %" at bounding box center [666, 342] width 103 height 18
select select "10985"
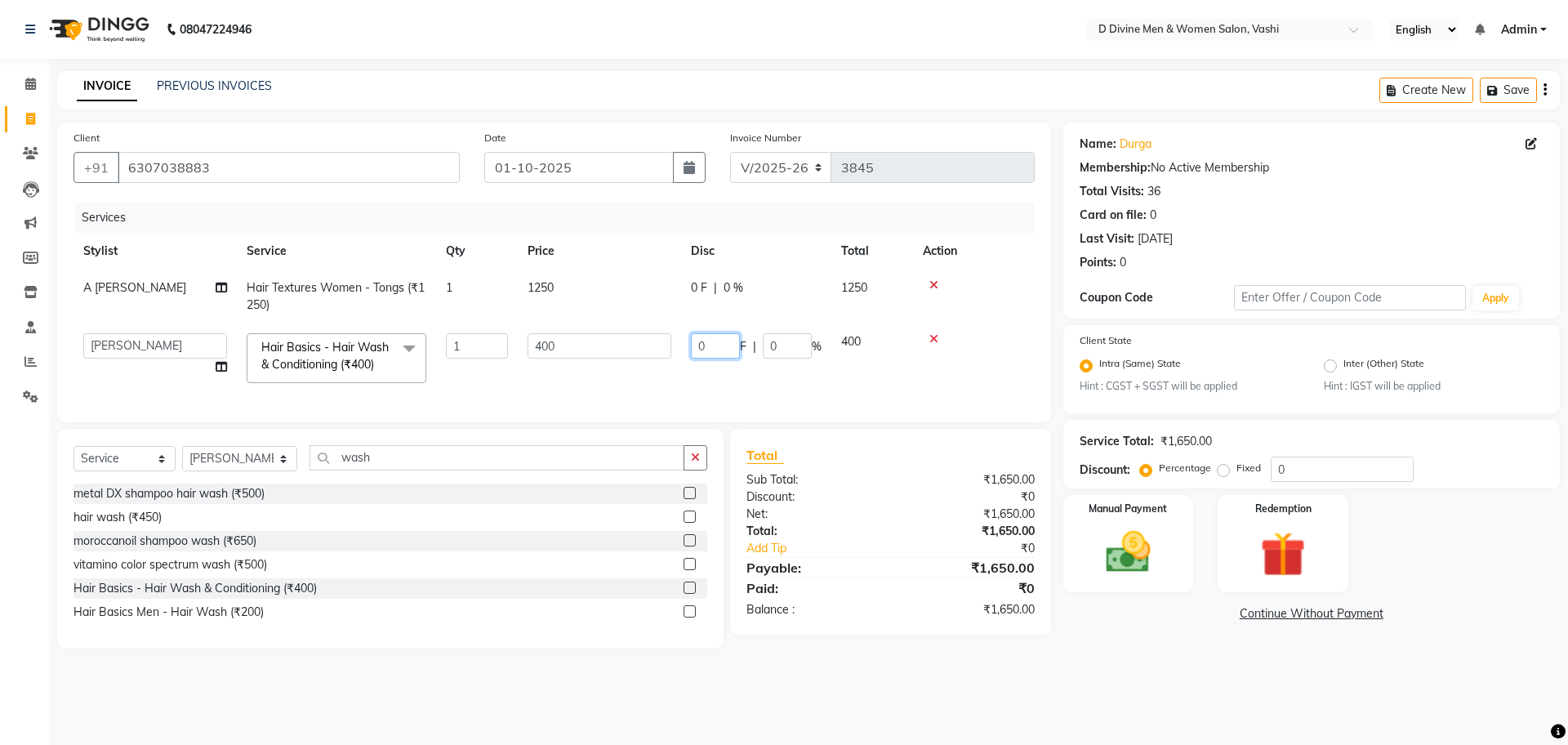
click at [691, 345] on td "0 F | 0 %" at bounding box center [756, 358] width 151 height 69
type input "50"
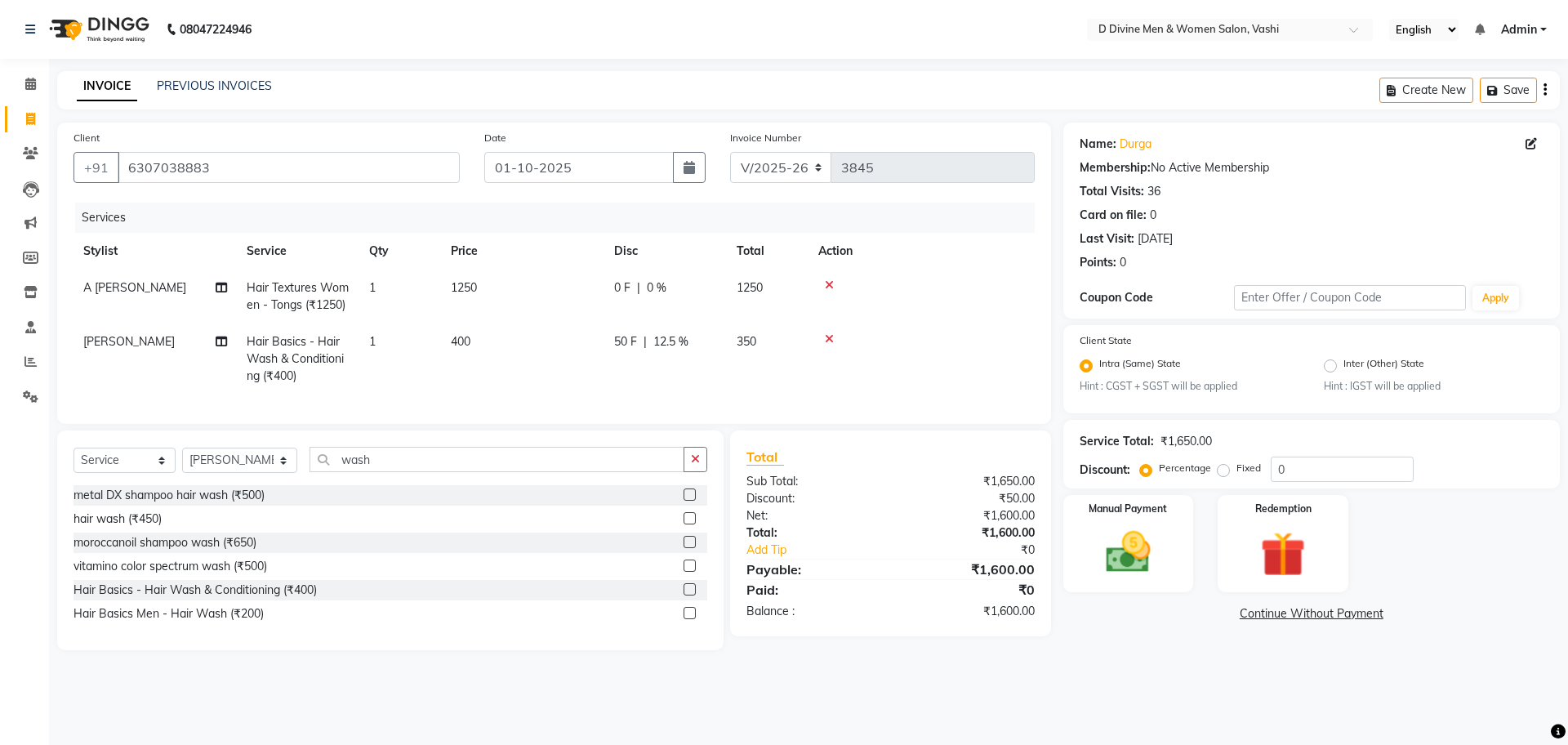
click at [675, 373] on tr "[PERSON_NAME] Hair Basics - Hair Wash & Conditioning (₹400) 1 400 50 F | 12.5 %…" at bounding box center [554, 359] width 961 height 71
click at [284, 471] on select "Select Stylist A [PERSON_NAME] [PERSON_NAME] Divine salon [PERSON_NAME] [PERSON…" at bounding box center [239, 460] width 115 height 25
click at [366, 467] on input "wash" at bounding box center [497, 460] width 375 height 25
type input "w"
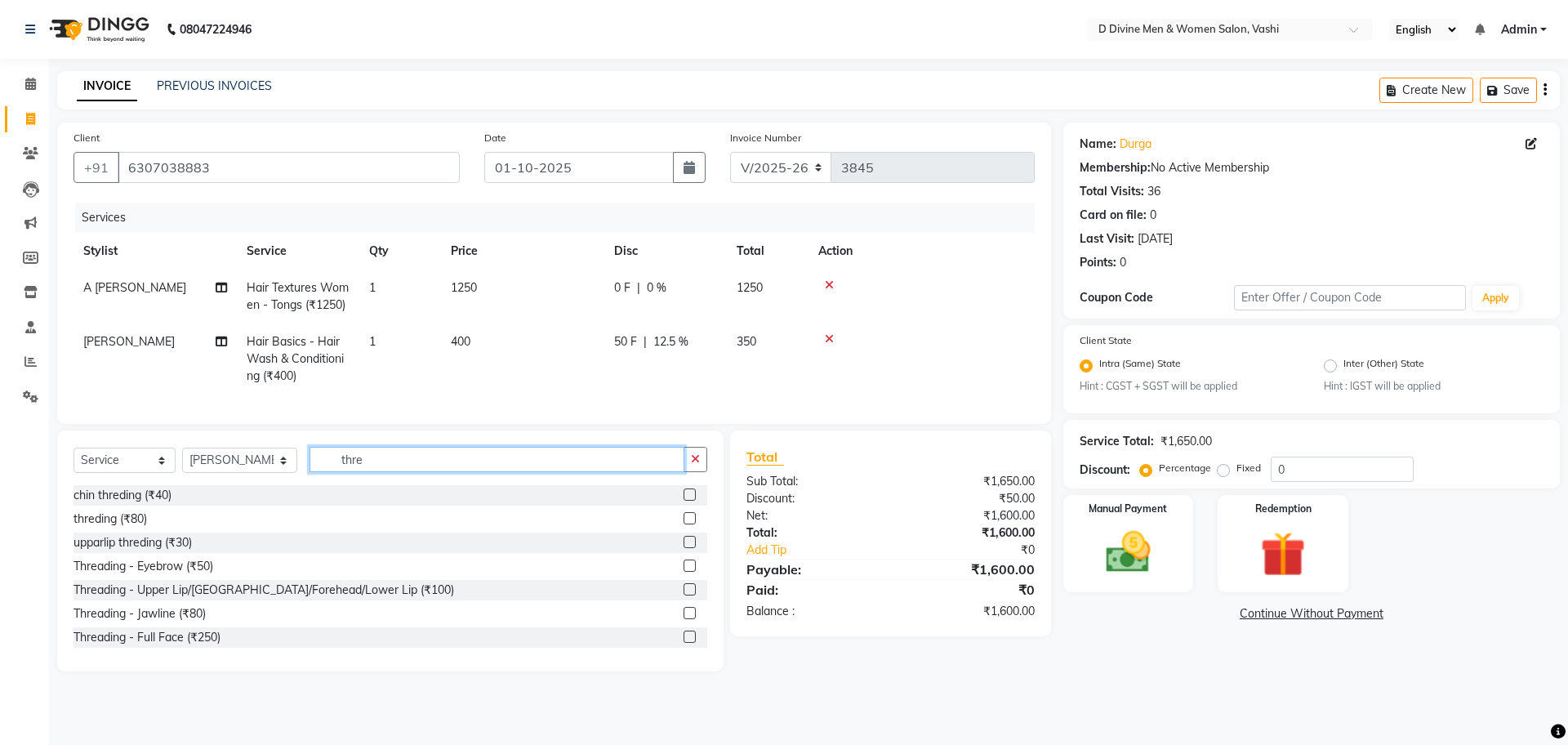
type input "thre"
click at [683, 572] on label at bounding box center [689, 566] width 13 height 13
click at [683, 572] on input "checkbox" at bounding box center [688, 566] width 11 height 11
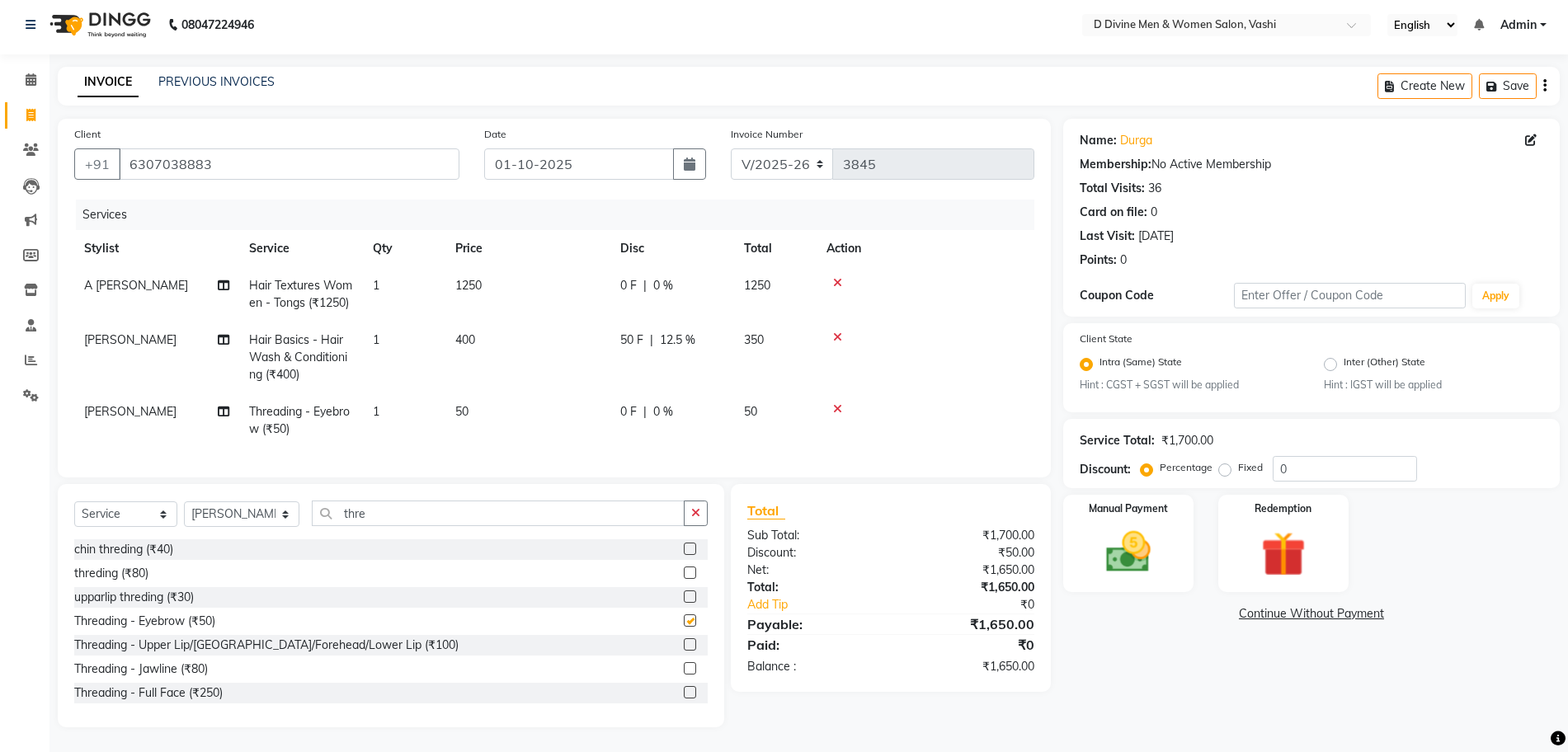
checkbox input "false"
click at [772, 540] on img at bounding box center [1128, 553] width 76 height 54
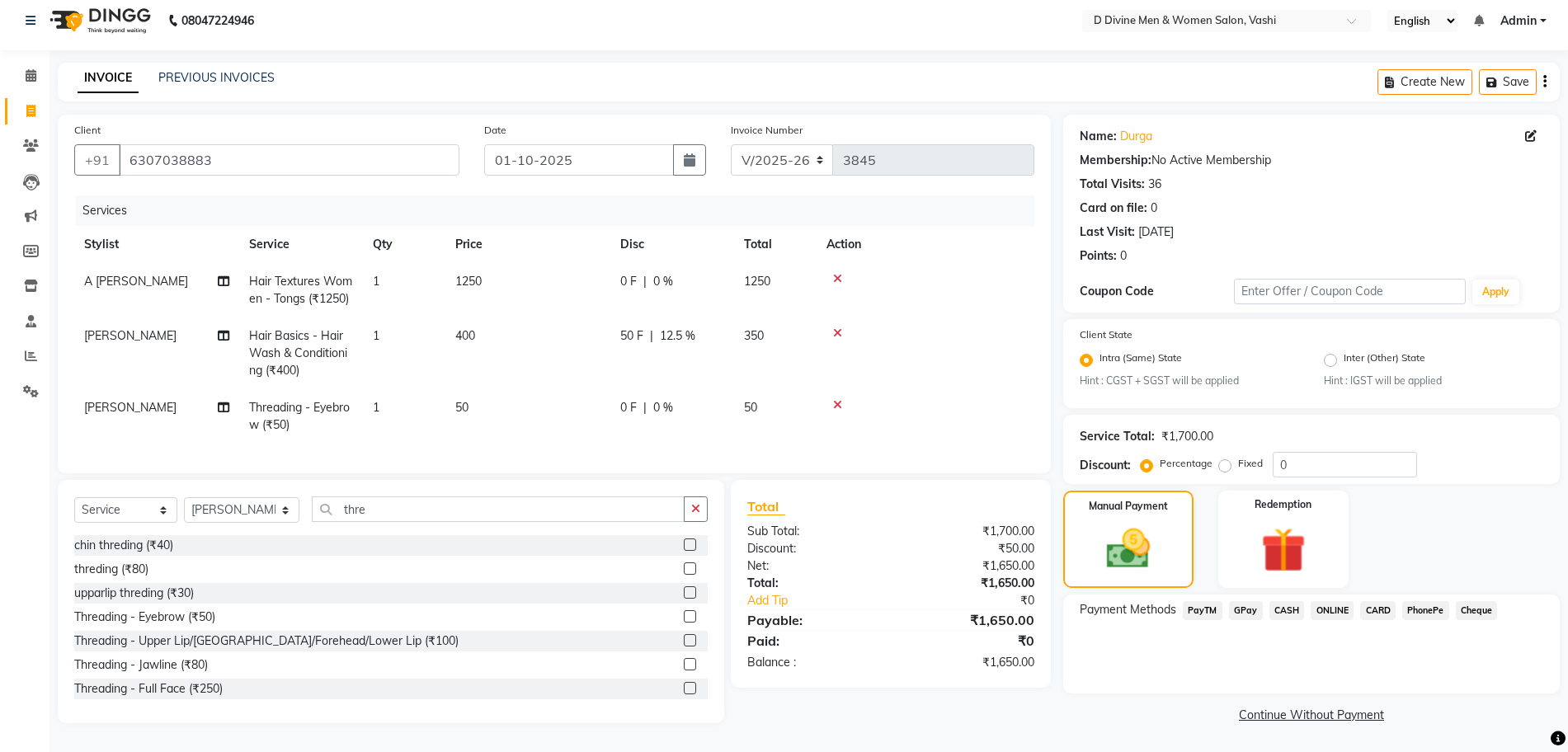
click at [772, 602] on span "GPay" at bounding box center [1246, 611] width 33 height 19
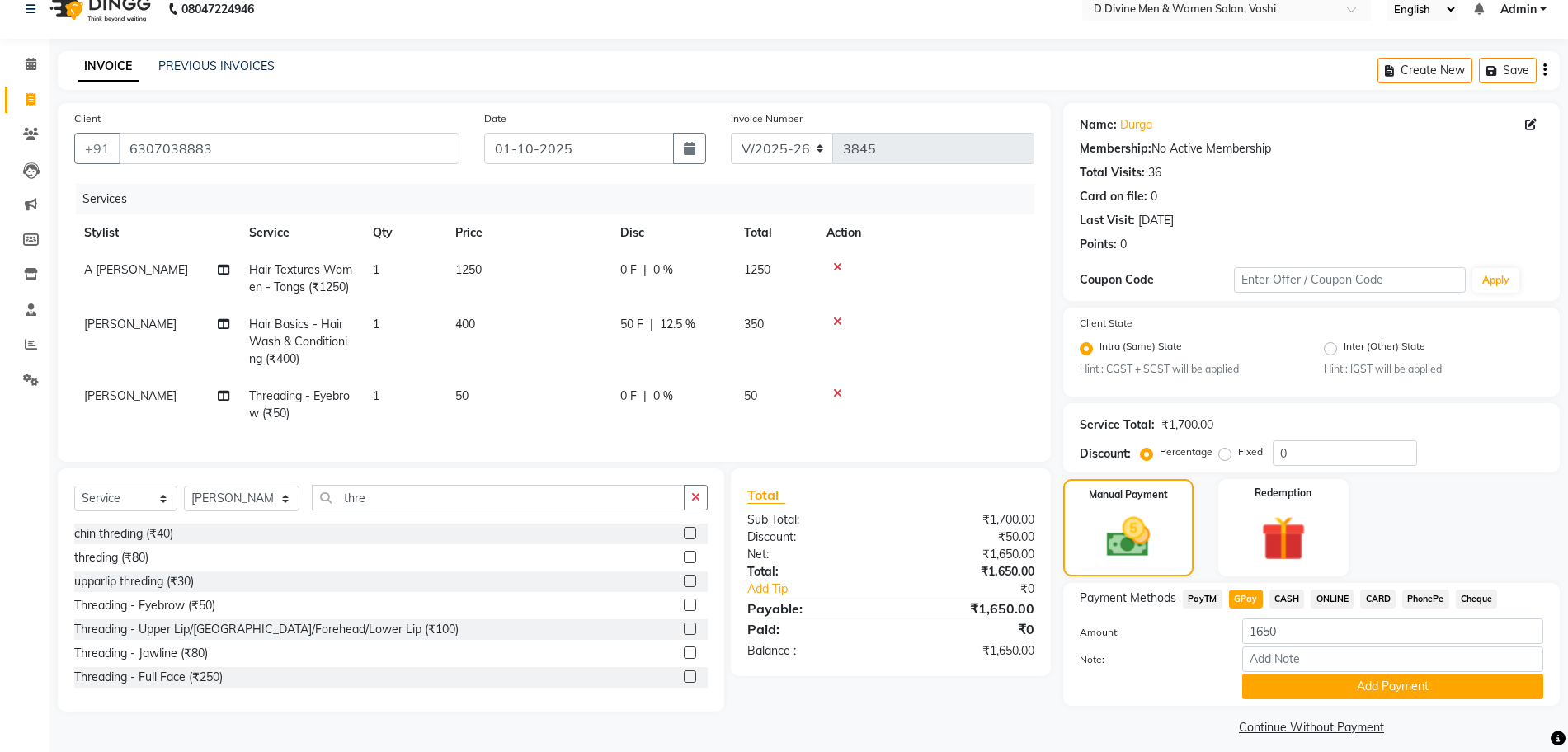
click at [772, 684] on button "Add Payment" at bounding box center [1392, 686] width 301 height 26
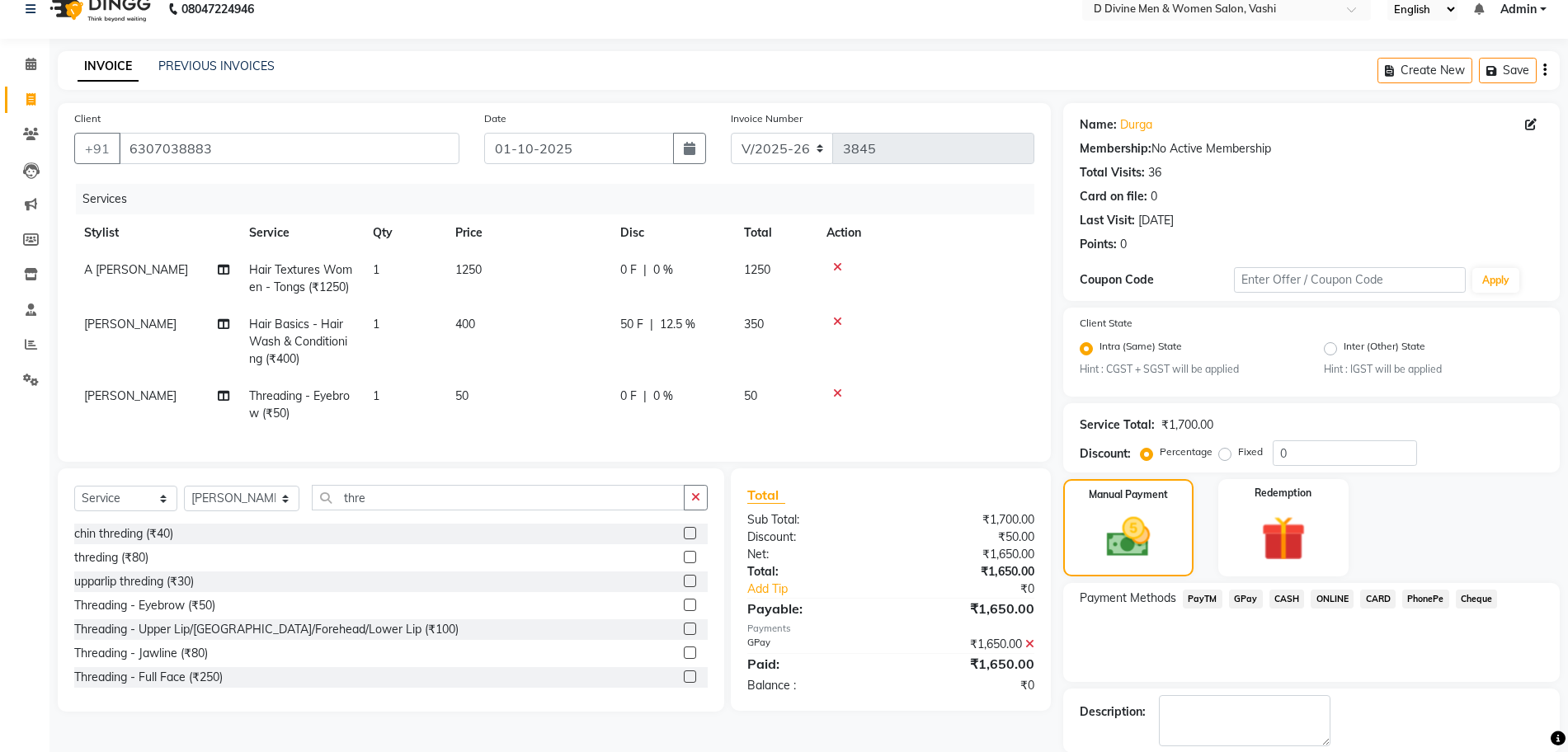
scroll to position [102, 0]
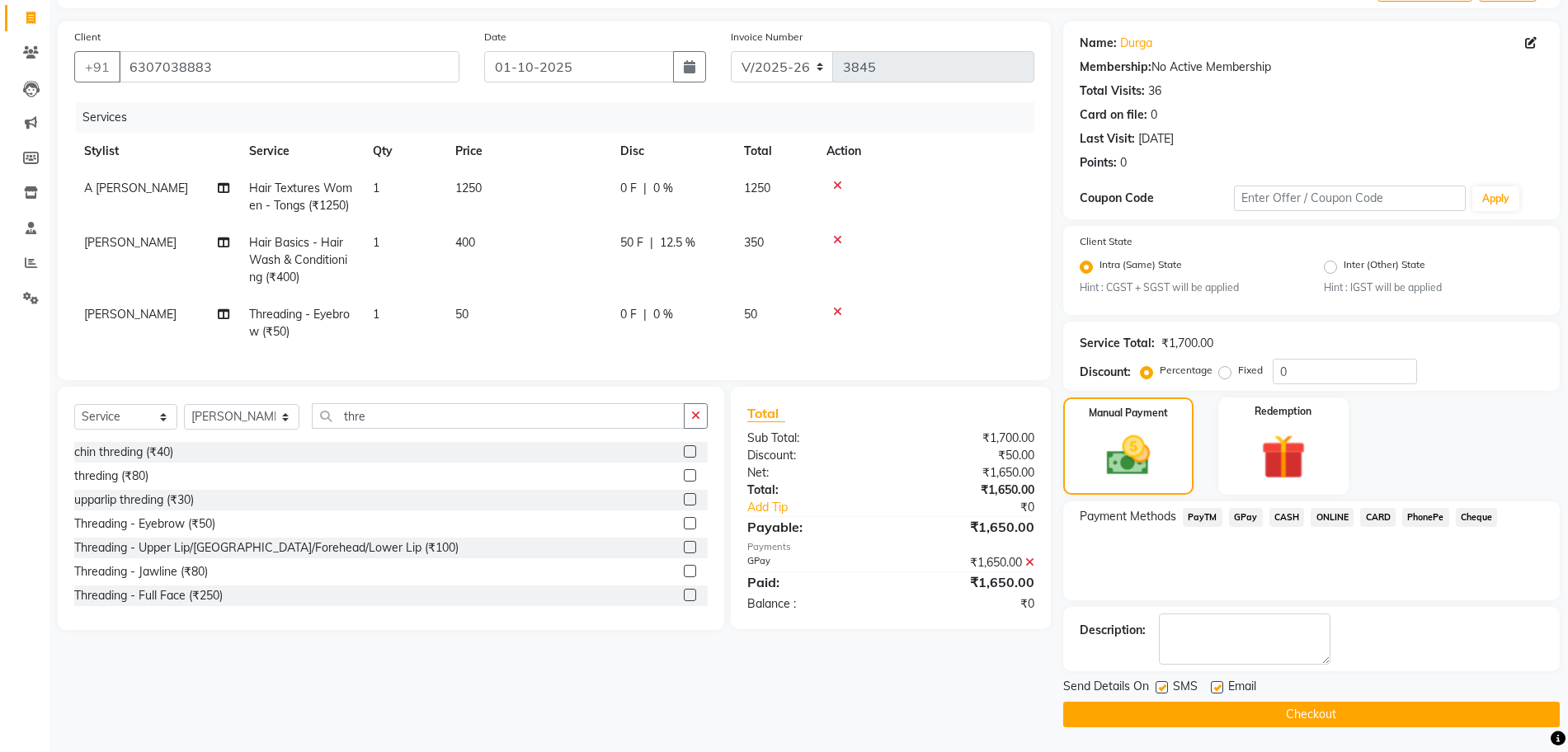
click at [772, 686] on label at bounding box center [1162, 687] width 13 height 13
click at [772, 686] on input "checkbox" at bounding box center [1161, 688] width 11 height 11
checkbox input "false"
click at [772, 568] on icon at bounding box center [1029, 563] width 9 height 12
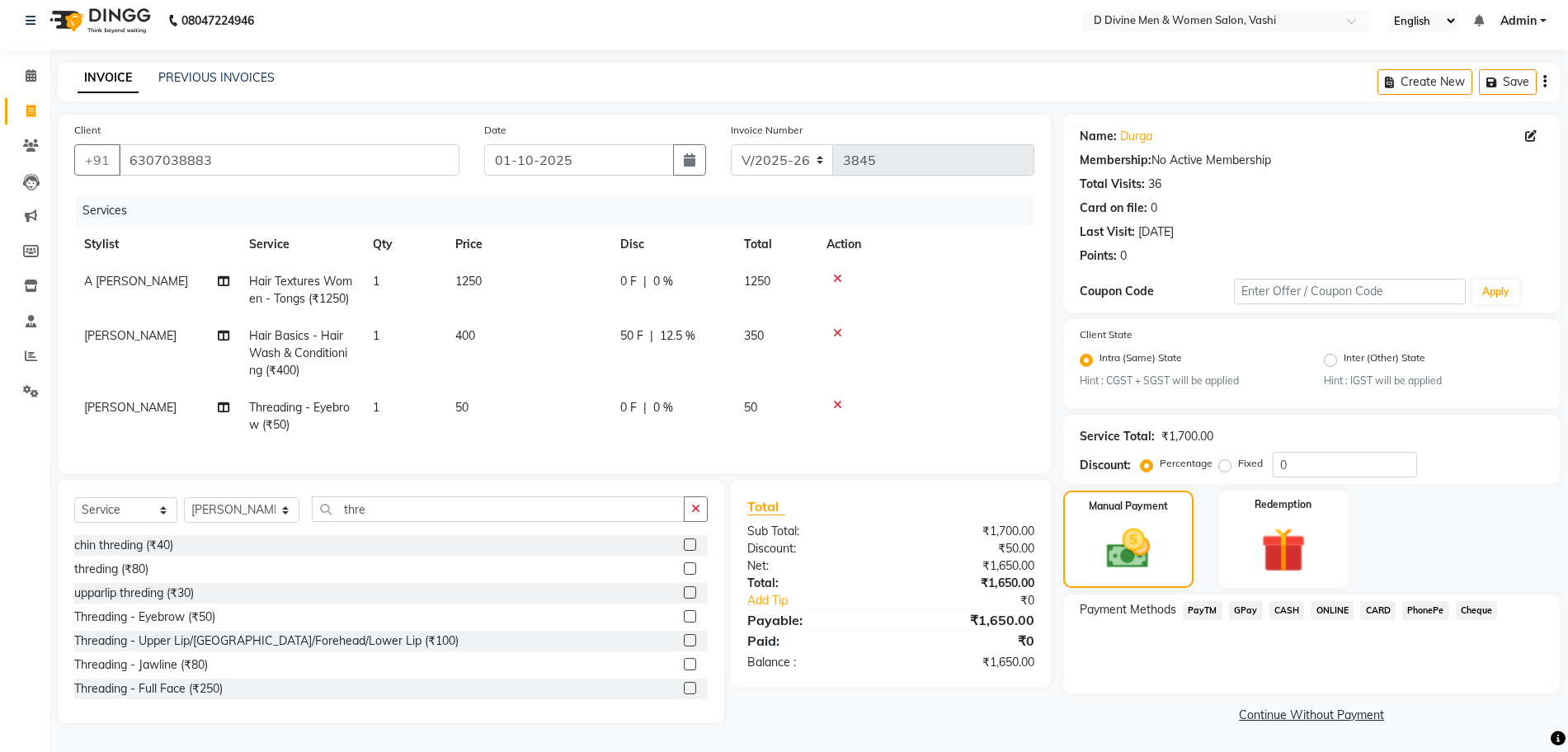
click at [772, 602] on span "CASH" at bounding box center [1287, 611] width 35 height 19
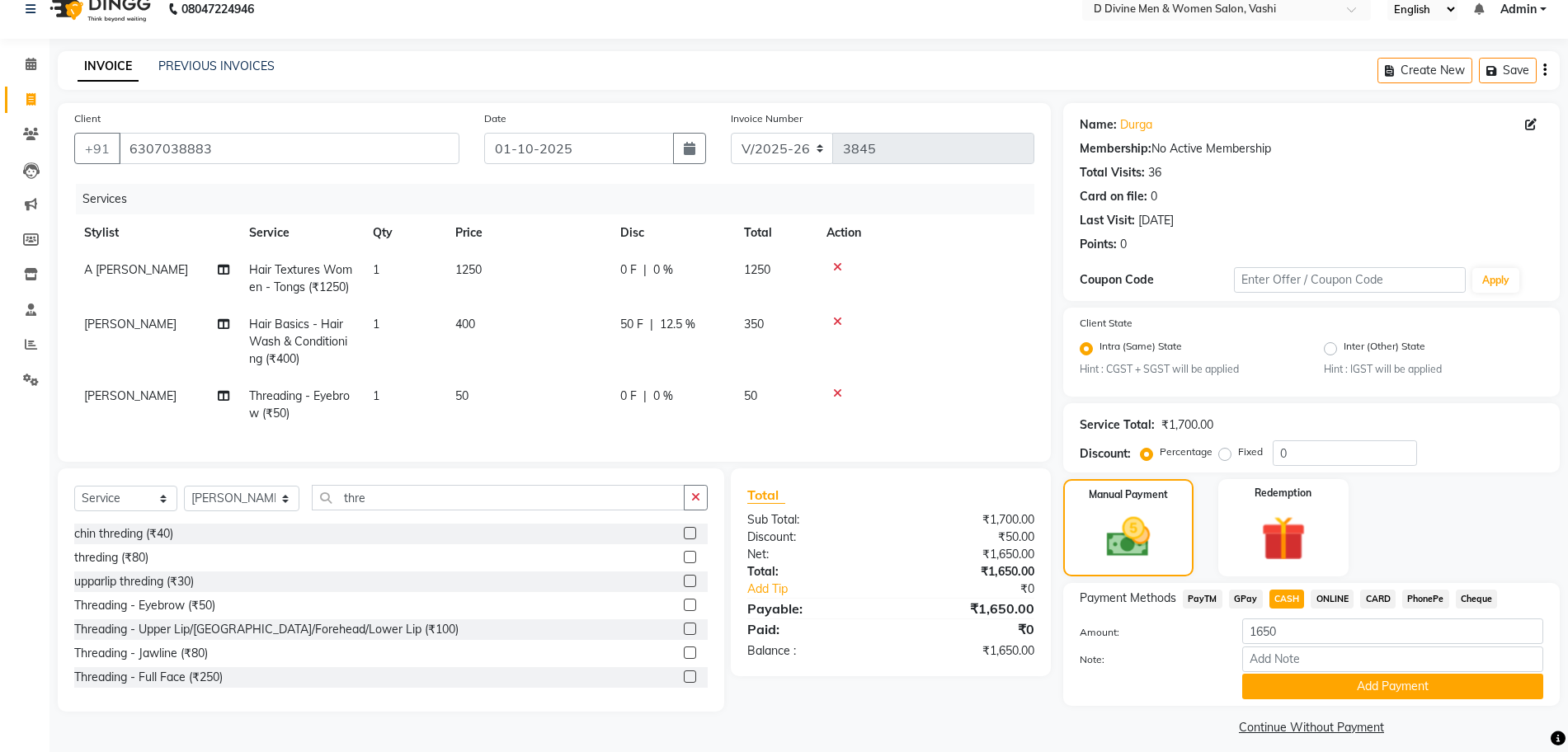
scroll to position [33, 0]
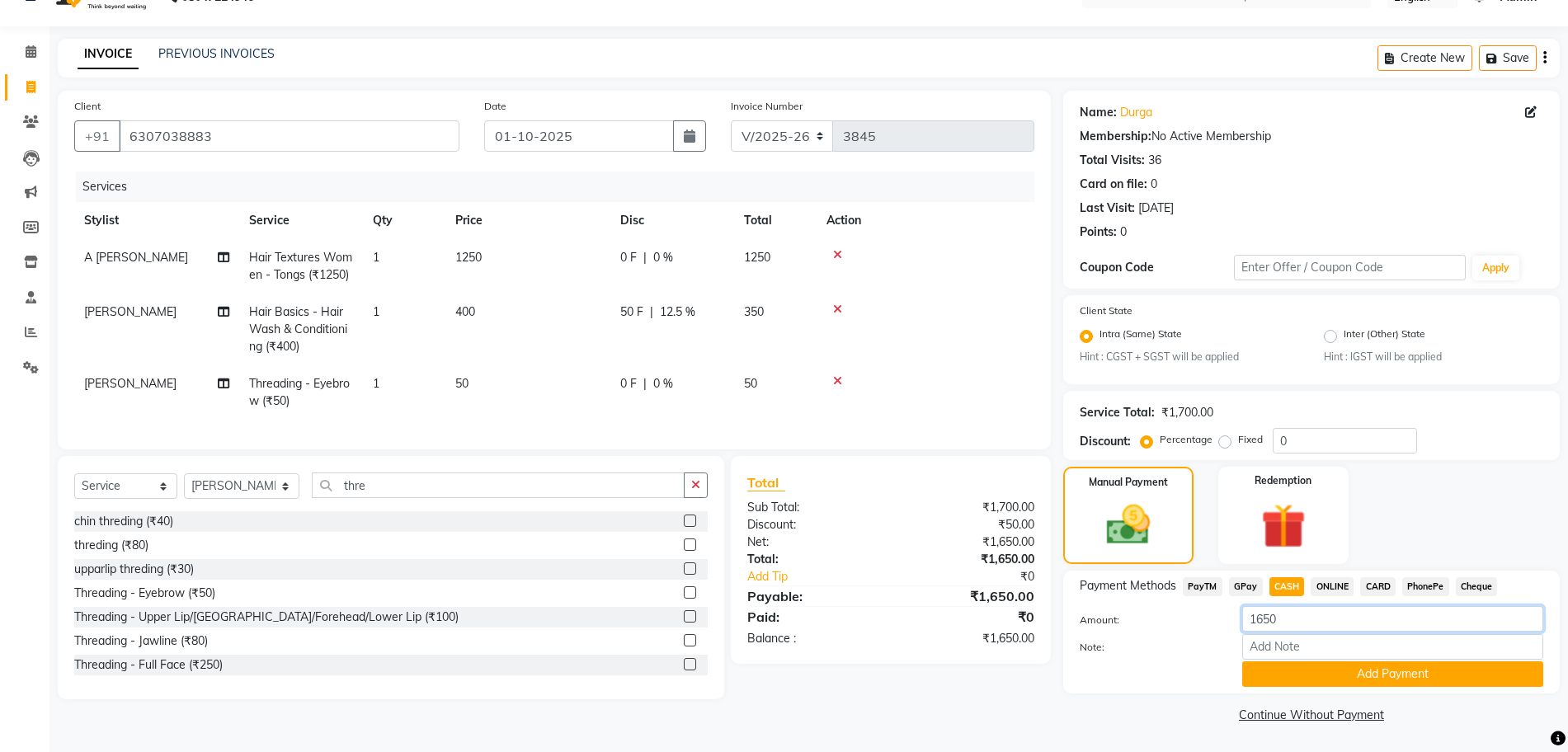
click at [772, 625] on input "1650" at bounding box center [1392, 619] width 301 height 26
type input "1000"
click at [772, 675] on button "Add Payment" at bounding box center [1392, 674] width 301 height 26
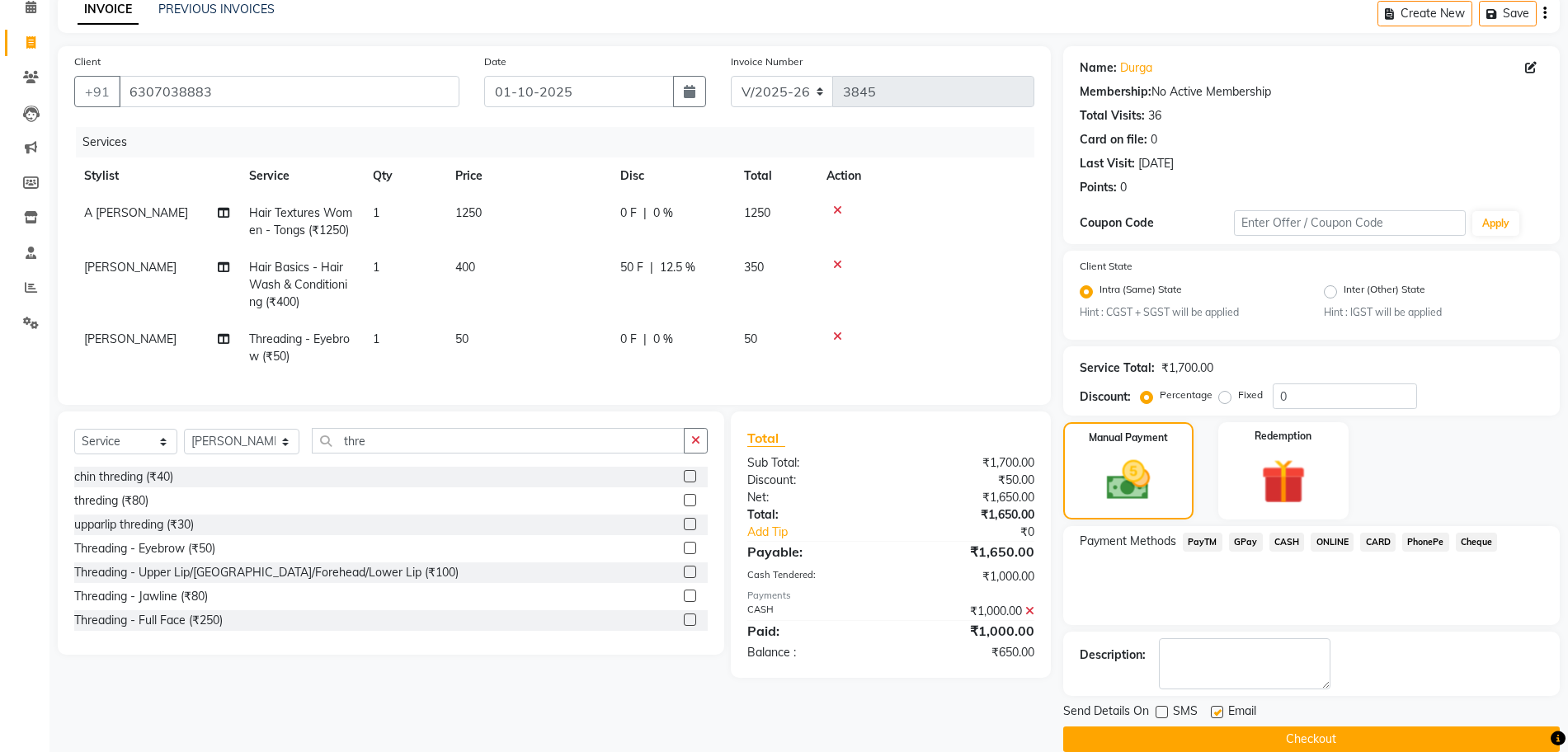
scroll to position [102, 0]
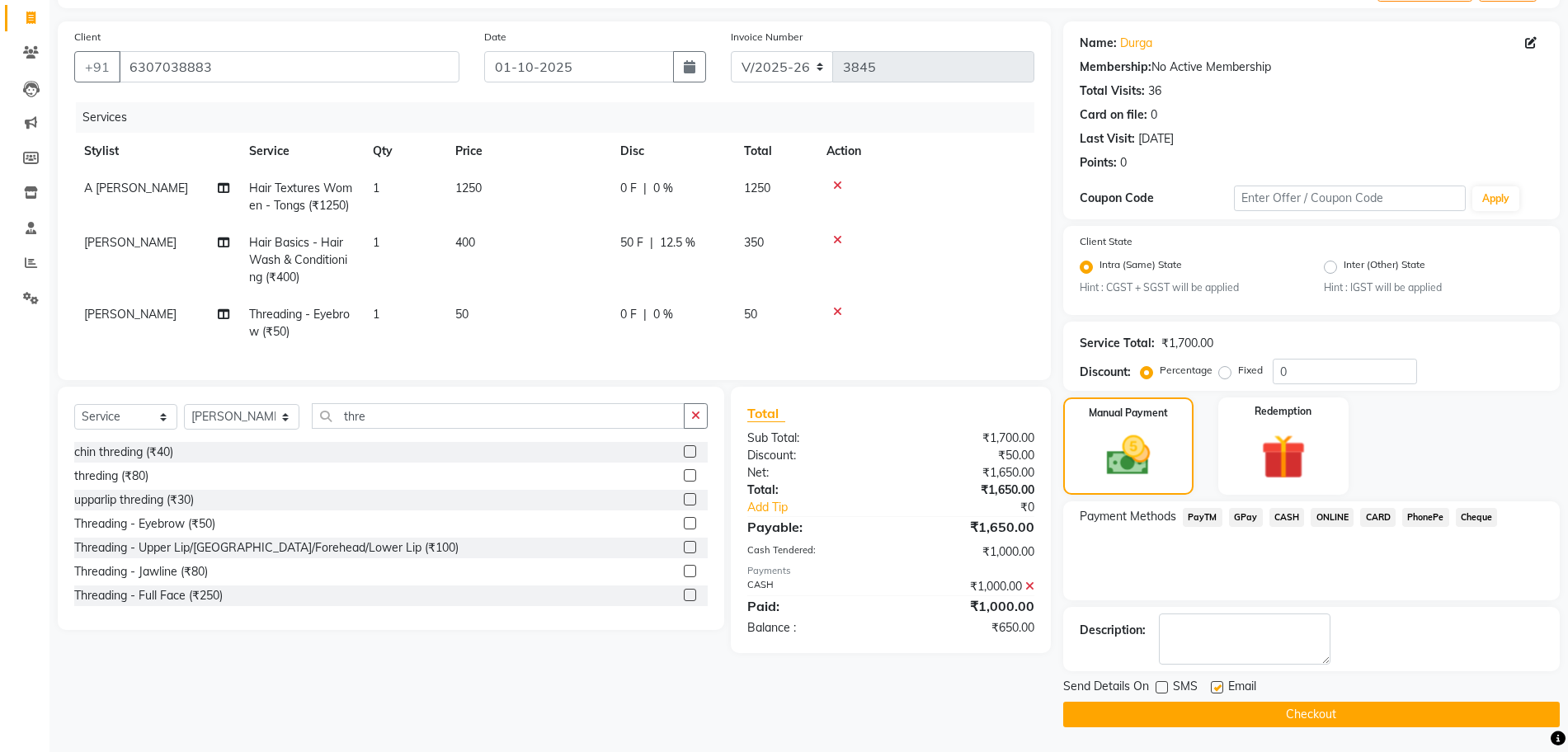
click at [772, 684] on div "Email" at bounding box center [1240, 688] width 59 height 21
click at [772, 687] on label at bounding box center [1217, 687] width 13 height 13
click at [772, 687] on input "checkbox" at bounding box center [1216, 688] width 11 height 11
checkbox input "false"
click at [772, 715] on button "Checkout" at bounding box center [1312, 715] width 497 height 26
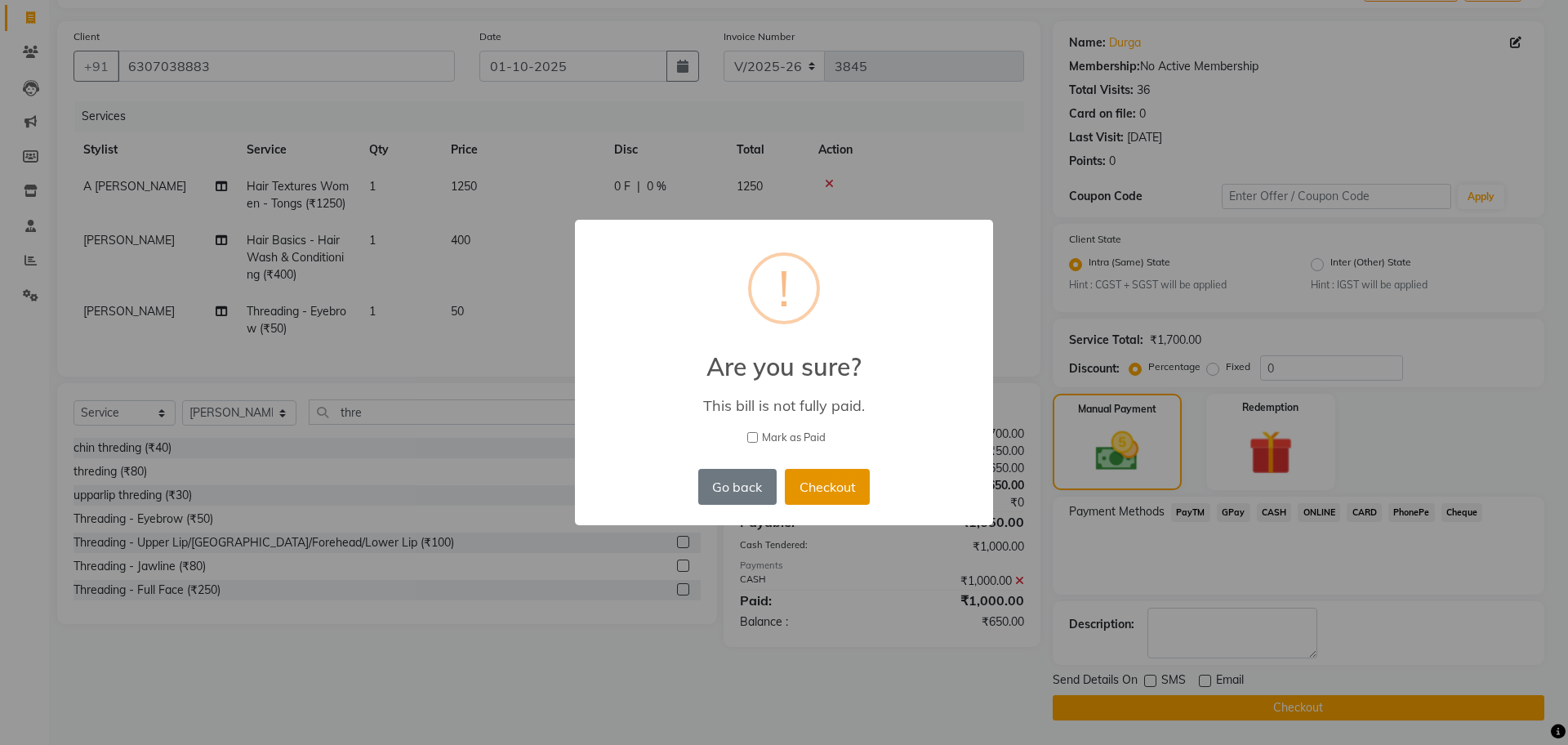
click at [764, 493] on button "Checkout" at bounding box center [826, 486] width 85 height 36
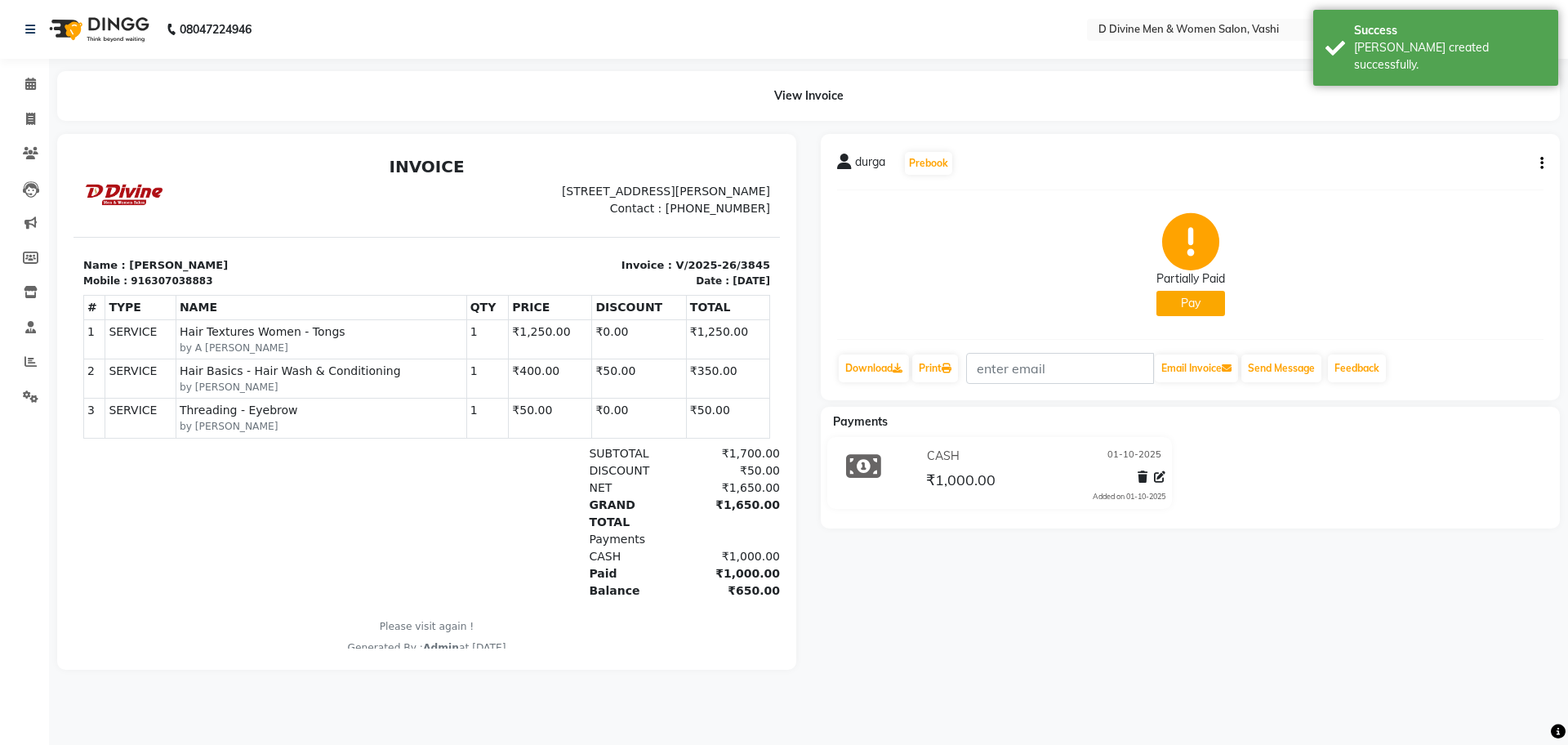
click at [34, 135] on li "Invoice" at bounding box center [24, 120] width 49 height 35
click at [32, 107] on link "Invoice" at bounding box center [24, 120] width 39 height 27
select select "service"
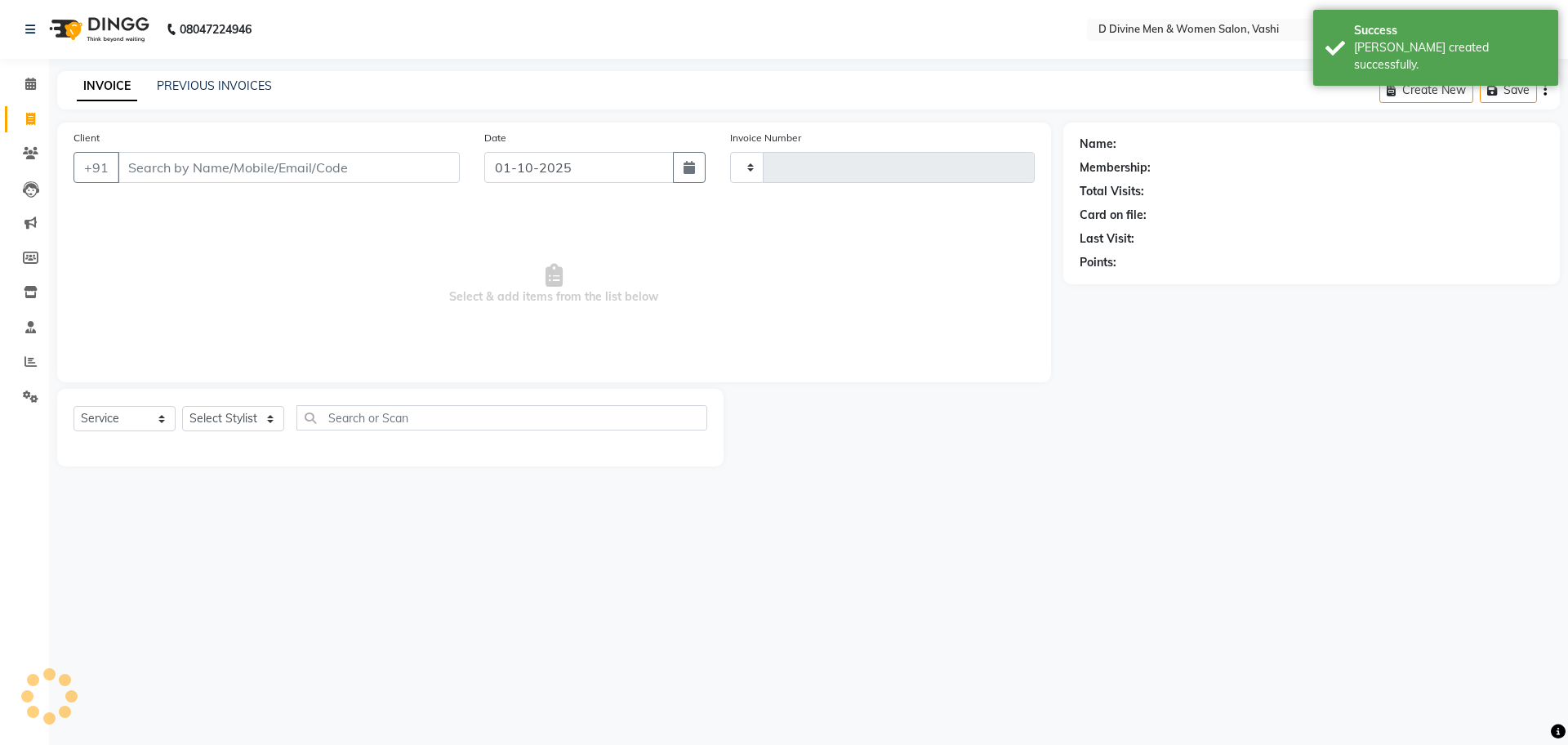
type input "3846"
select select "718"
select select "10981"
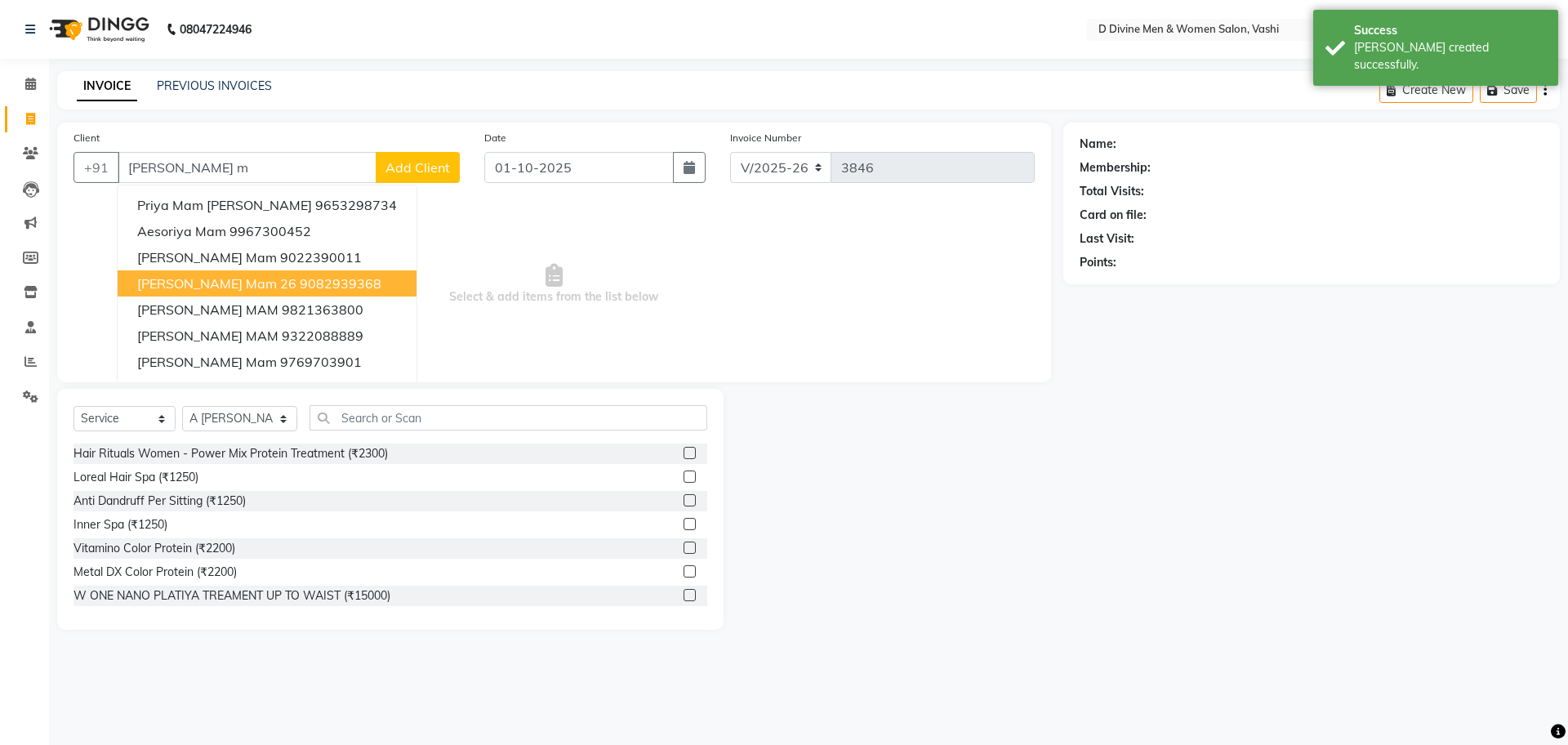
click at [204, 287] on span "[PERSON_NAME] mam 26" at bounding box center [217, 283] width 159 height 17
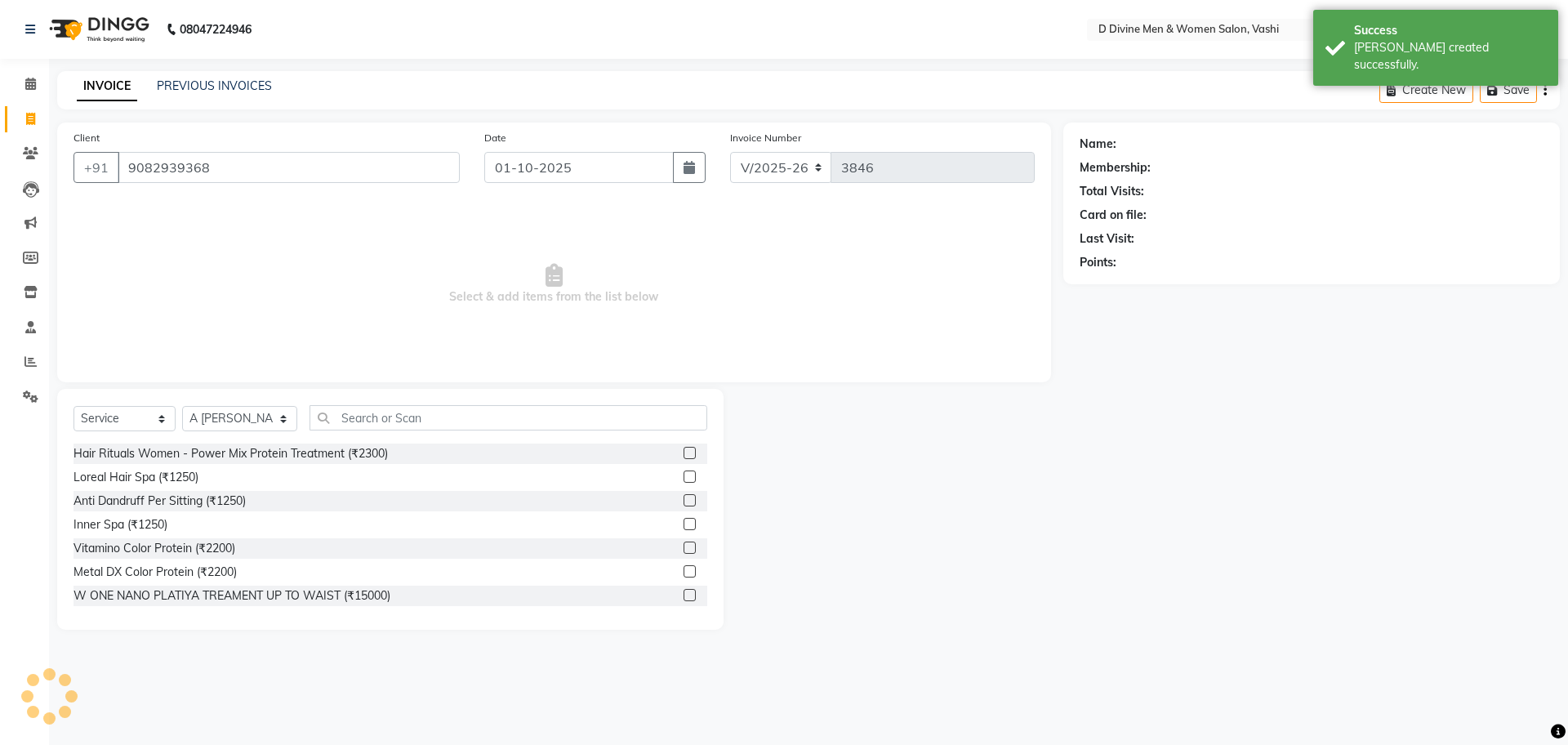
type input "9082939368"
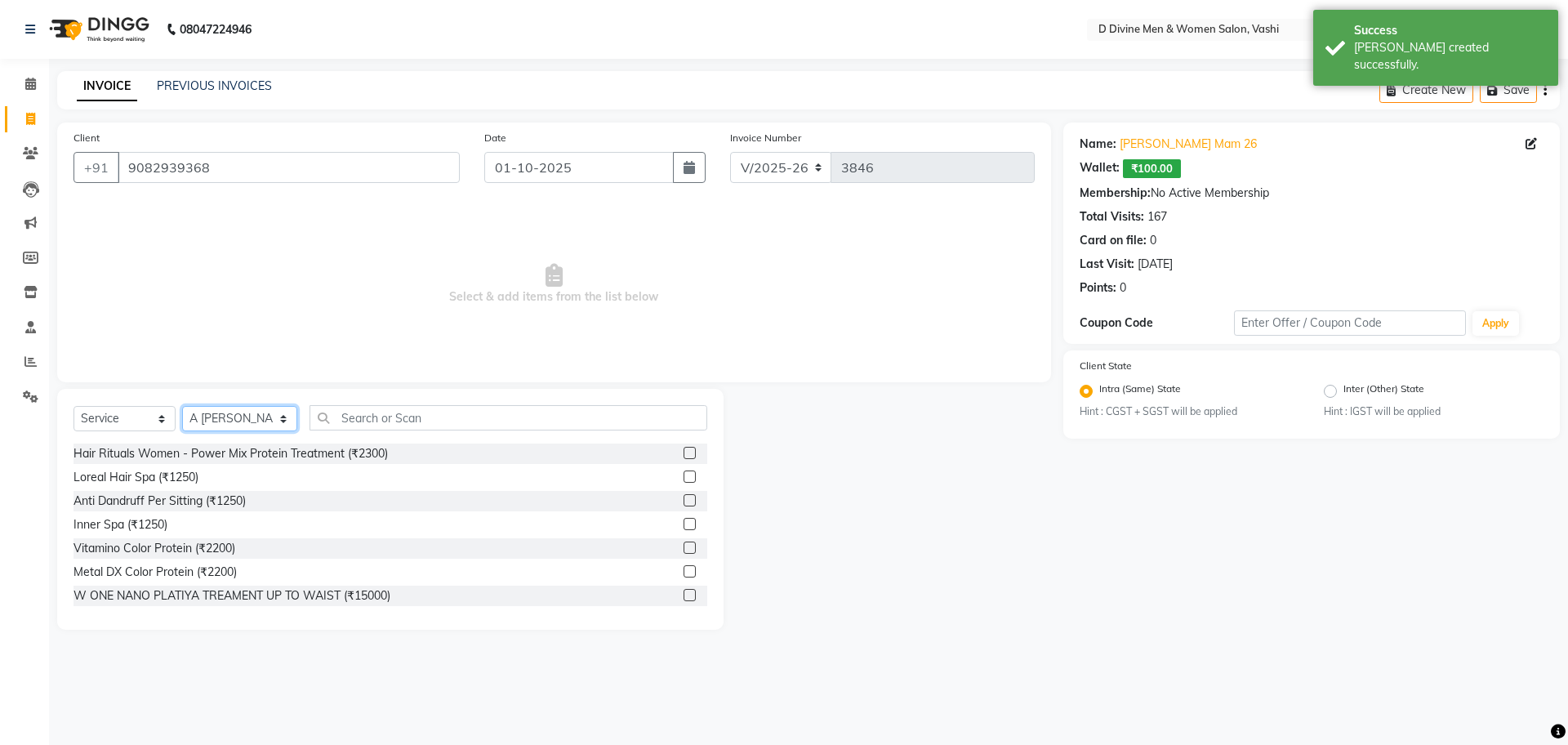
click at [241, 427] on select "Select Stylist A [PERSON_NAME] [PERSON_NAME] Divine salon [PERSON_NAME] [PERSON…" at bounding box center [239, 419] width 115 height 25
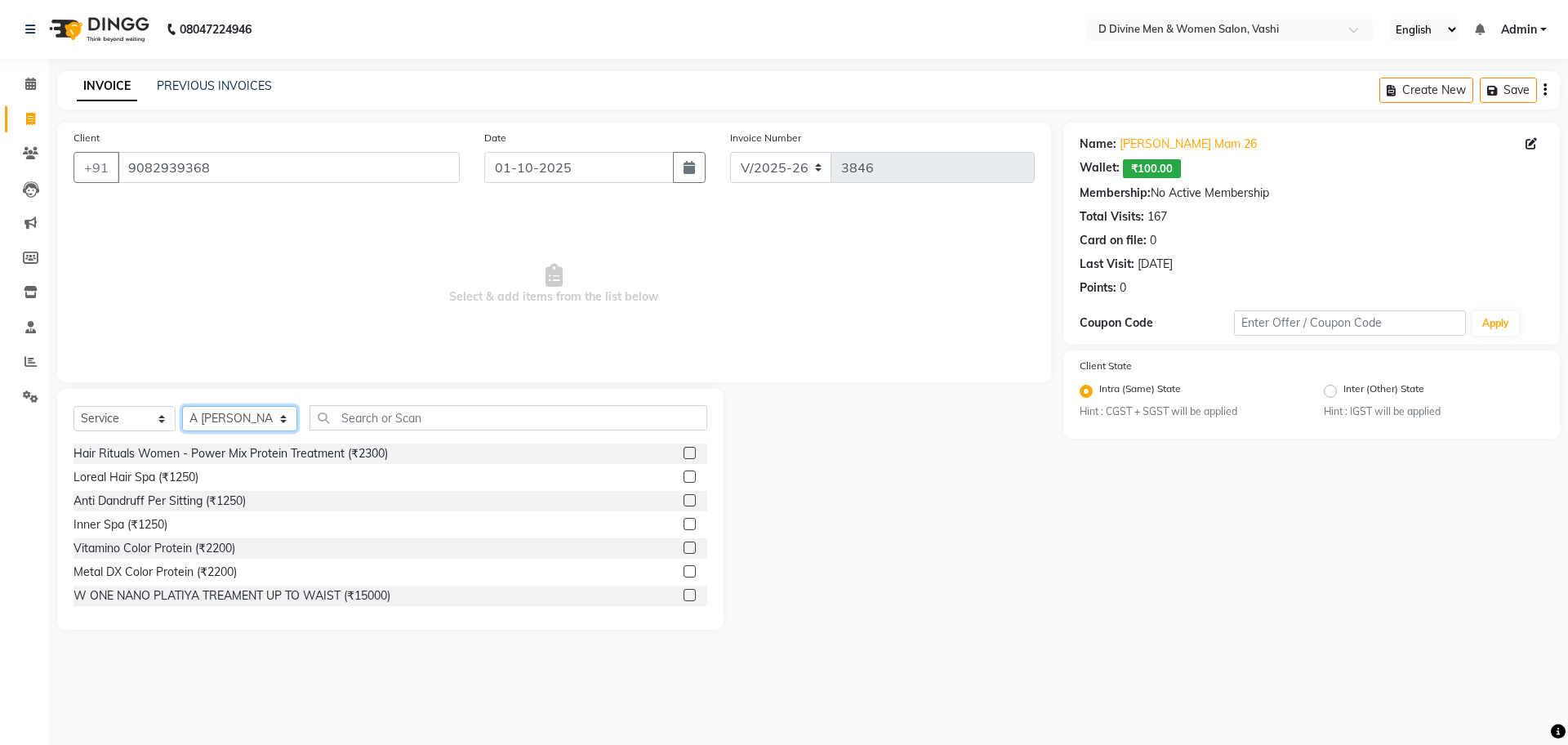
select select "10985"
click at [182, 407] on select "Select Stylist A [PERSON_NAME] [PERSON_NAME] Divine salon [PERSON_NAME] [PERSON…" at bounding box center [239, 419] width 115 height 25
click at [340, 419] on input "text" at bounding box center [507, 418] width 398 height 25
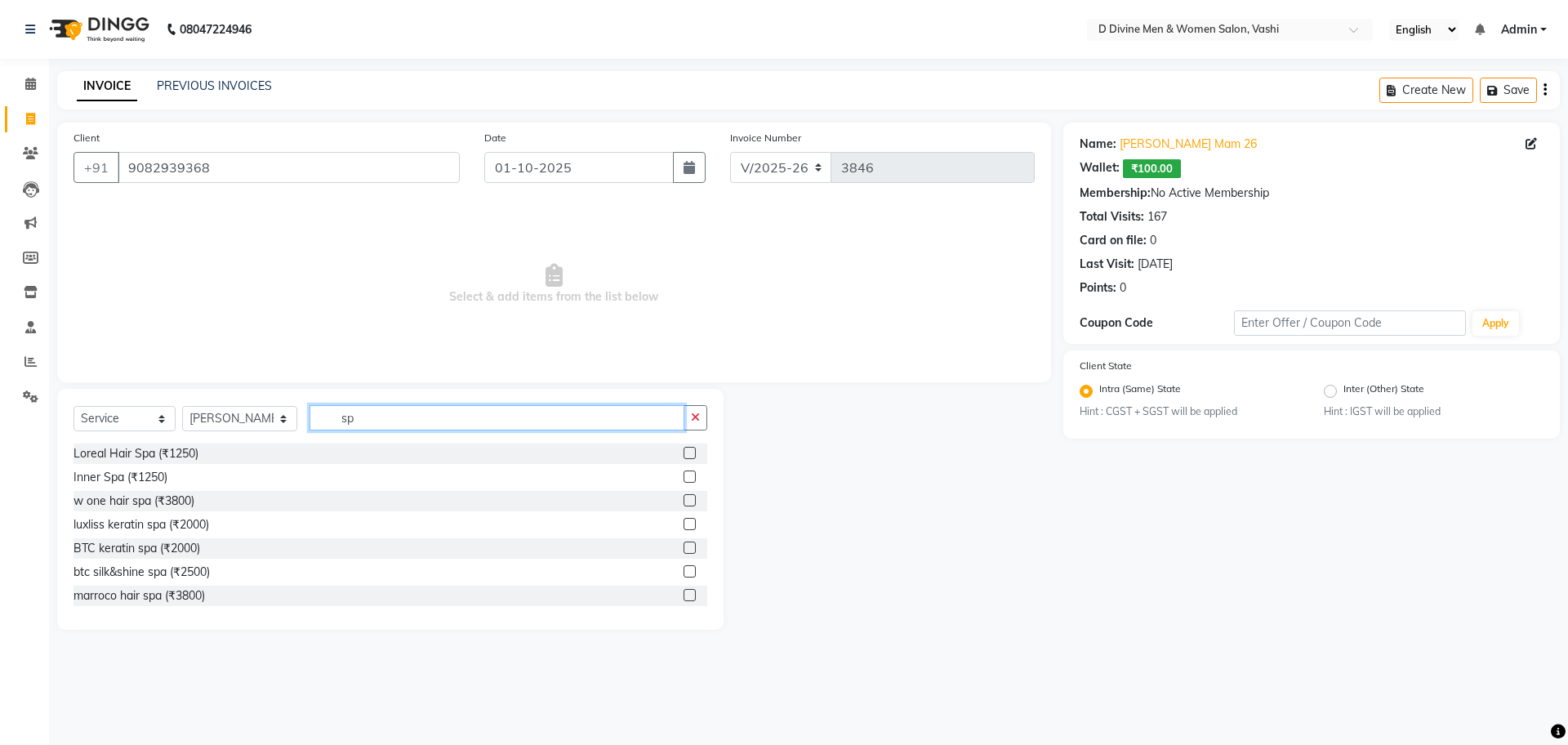
type input "s"
type input "cho"
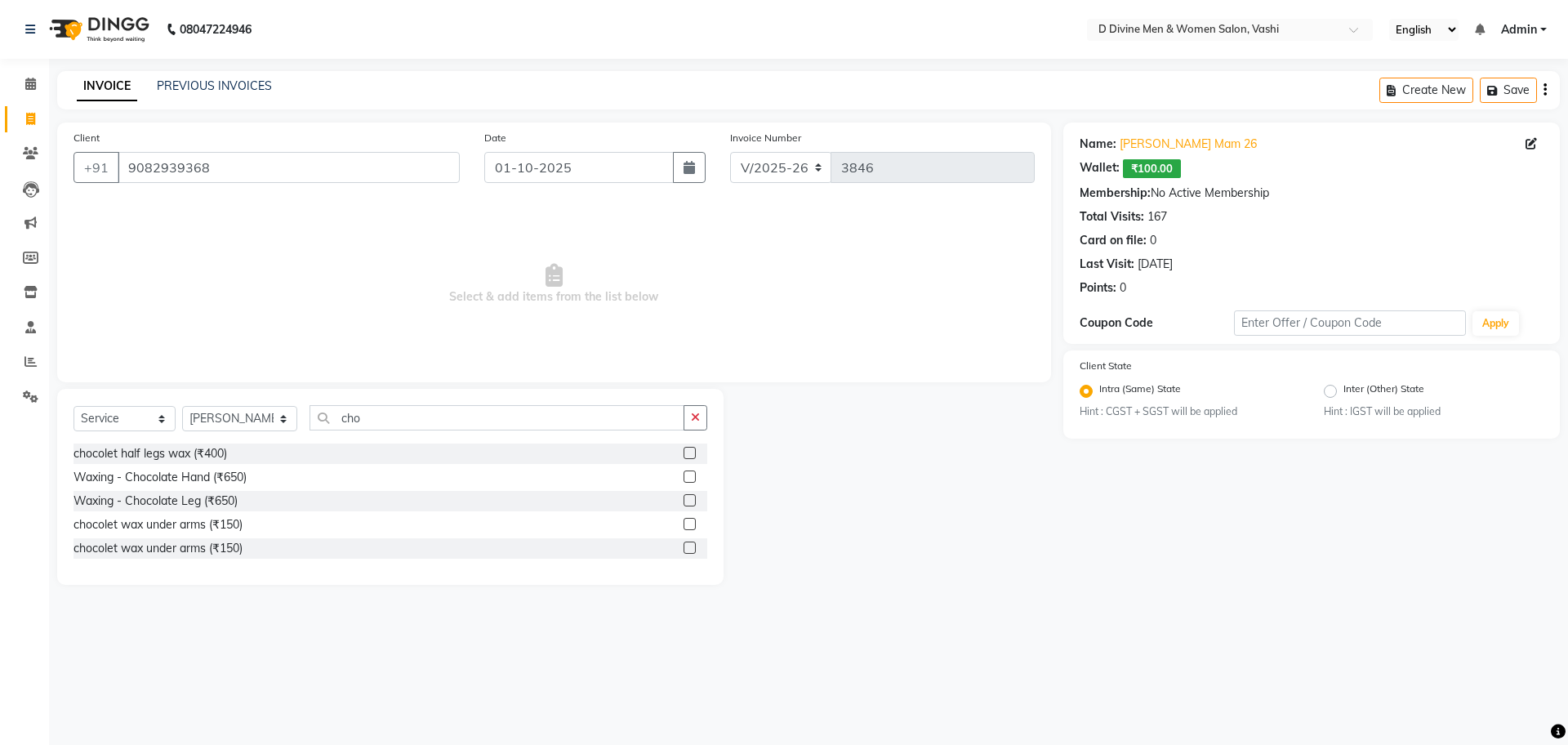
click at [683, 475] on label at bounding box center [689, 477] width 13 height 13
click at [683, 475] on input "checkbox" at bounding box center [688, 478] width 11 height 11
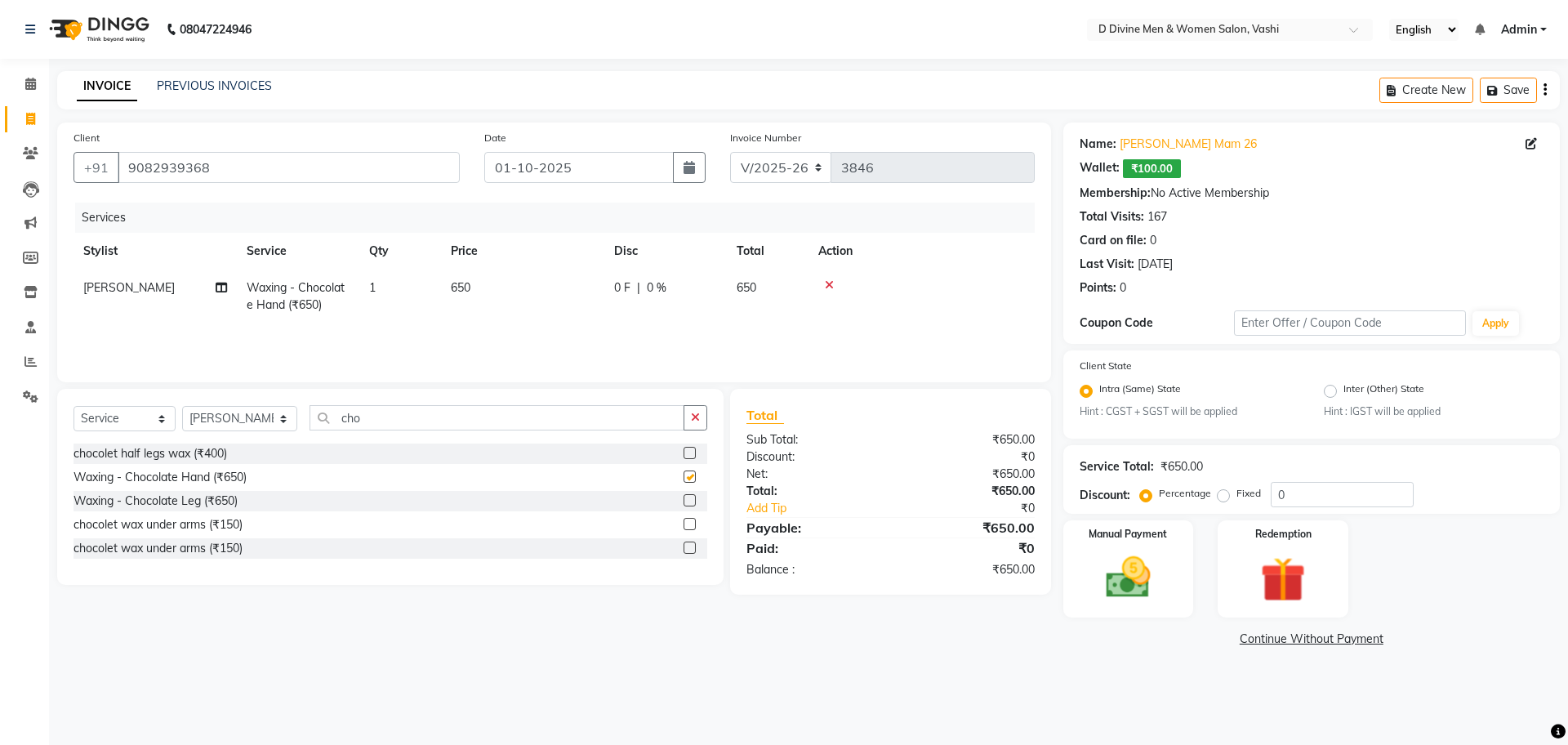
checkbox input "false"
click at [687, 505] on label at bounding box center [689, 500] width 13 height 13
click at [687, 505] on input "checkbox" at bounding box center [688, 501] width 11 height 11
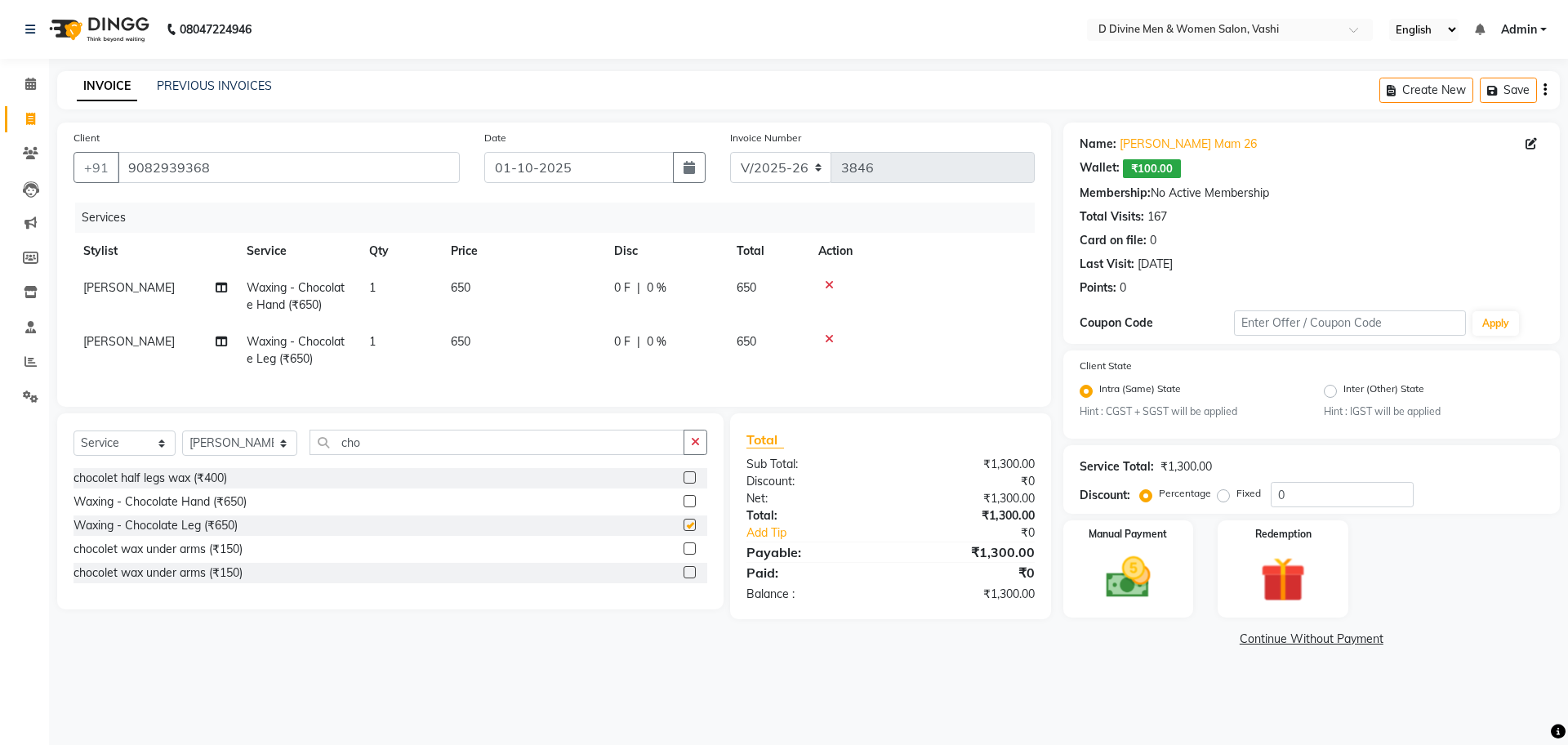
checkbox input "false"
click at [680, 288] on div "0 F | 0 %" at bounding box center [666, 288] width 103 height 18
select select "10985"
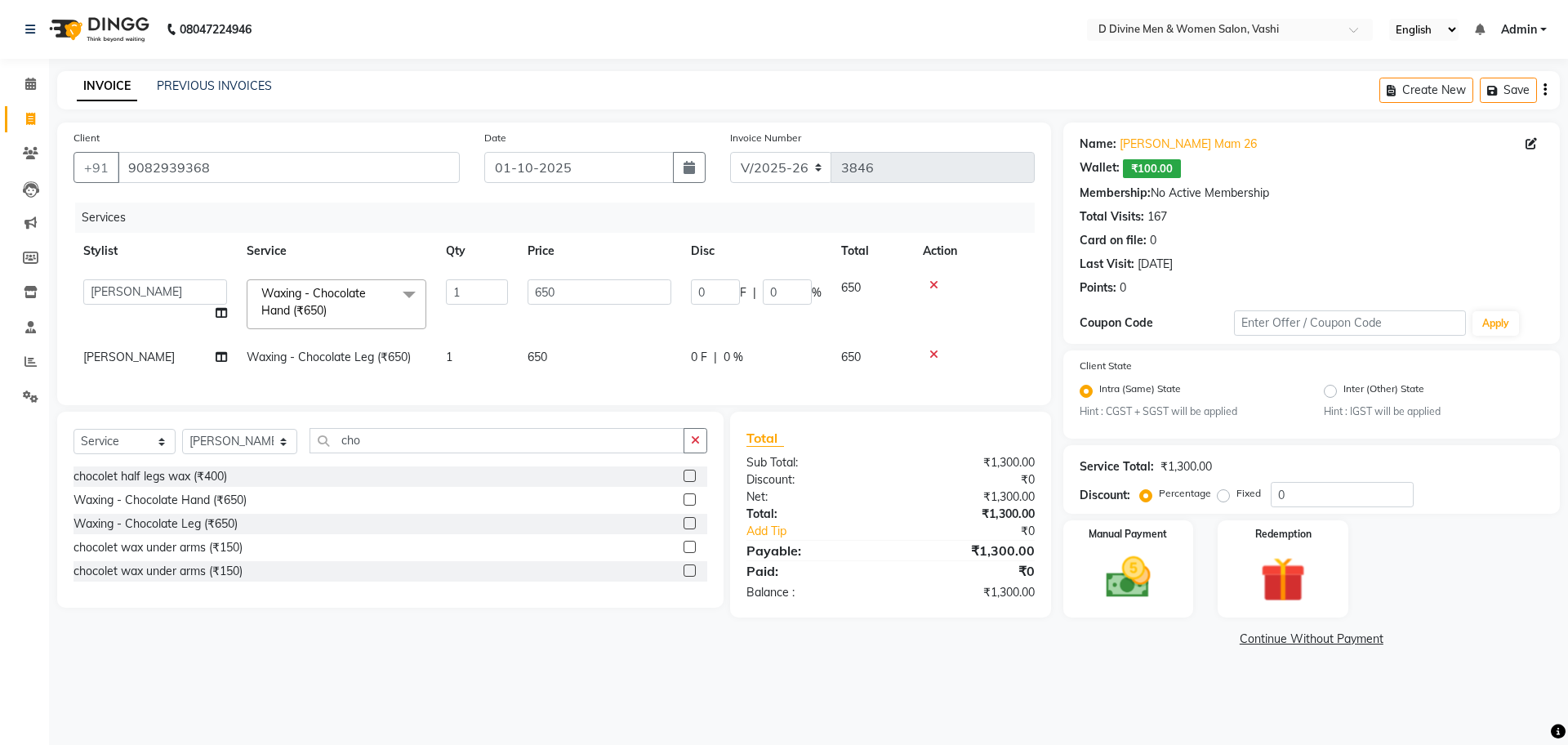
click at [688, 283] on td "0 F | 0 %" at bounding box center [756, 303] width 151 height 69
click at [695, 283] on input "0" at bounding box center [715, 292] width 49 height 25
type input "150"
click at [665, 336] on tbody "A [PERSON_NAME] [PERSON_NAME] Divine salon [PERSON_NAME] [PERSON_NAME] [PERSON_…" at bounding box center [554, 322] width 961 height 106
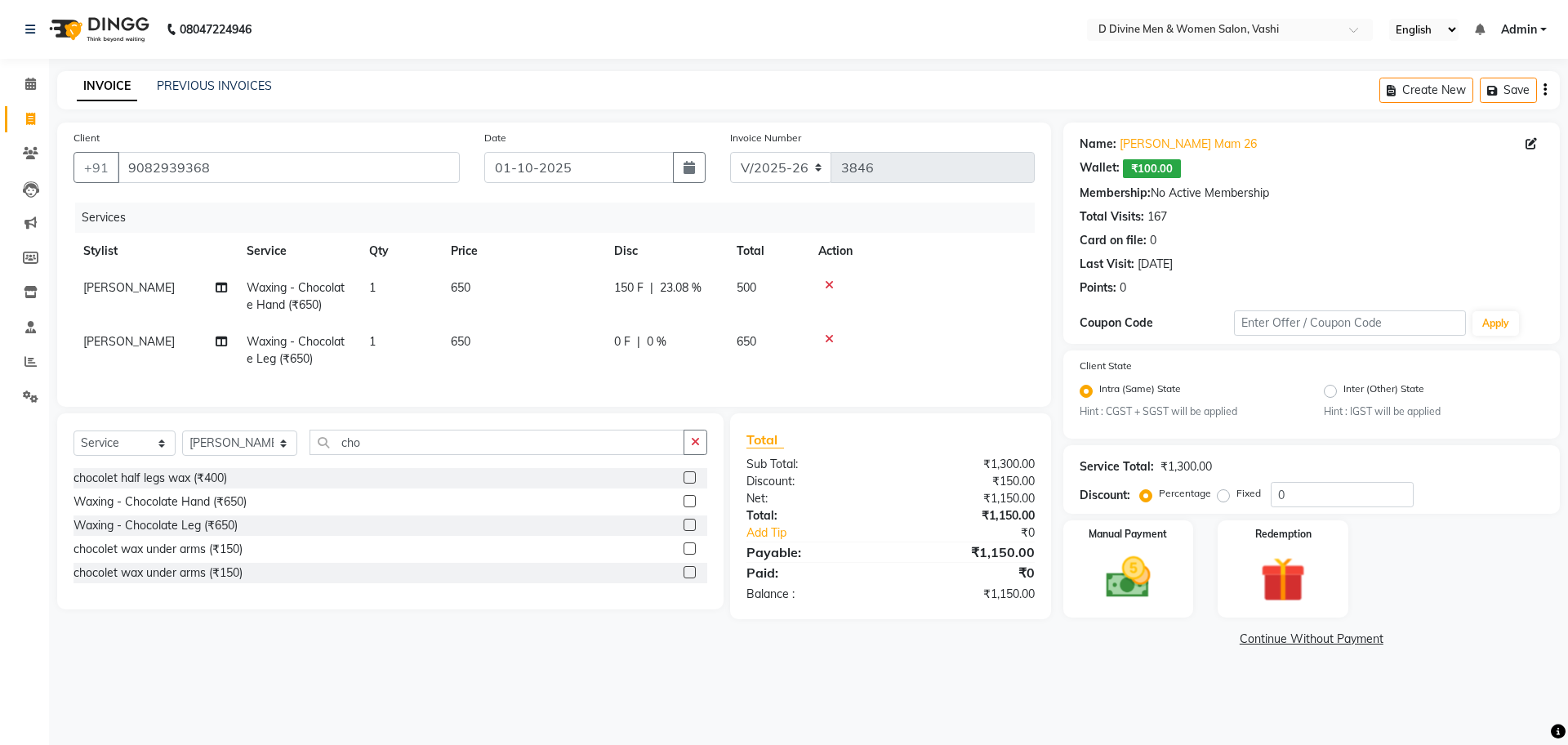
click at [671, 344] on div "0 F | 0 %" at bounding box center [666, 342] width 103 height 18
select select "10985"
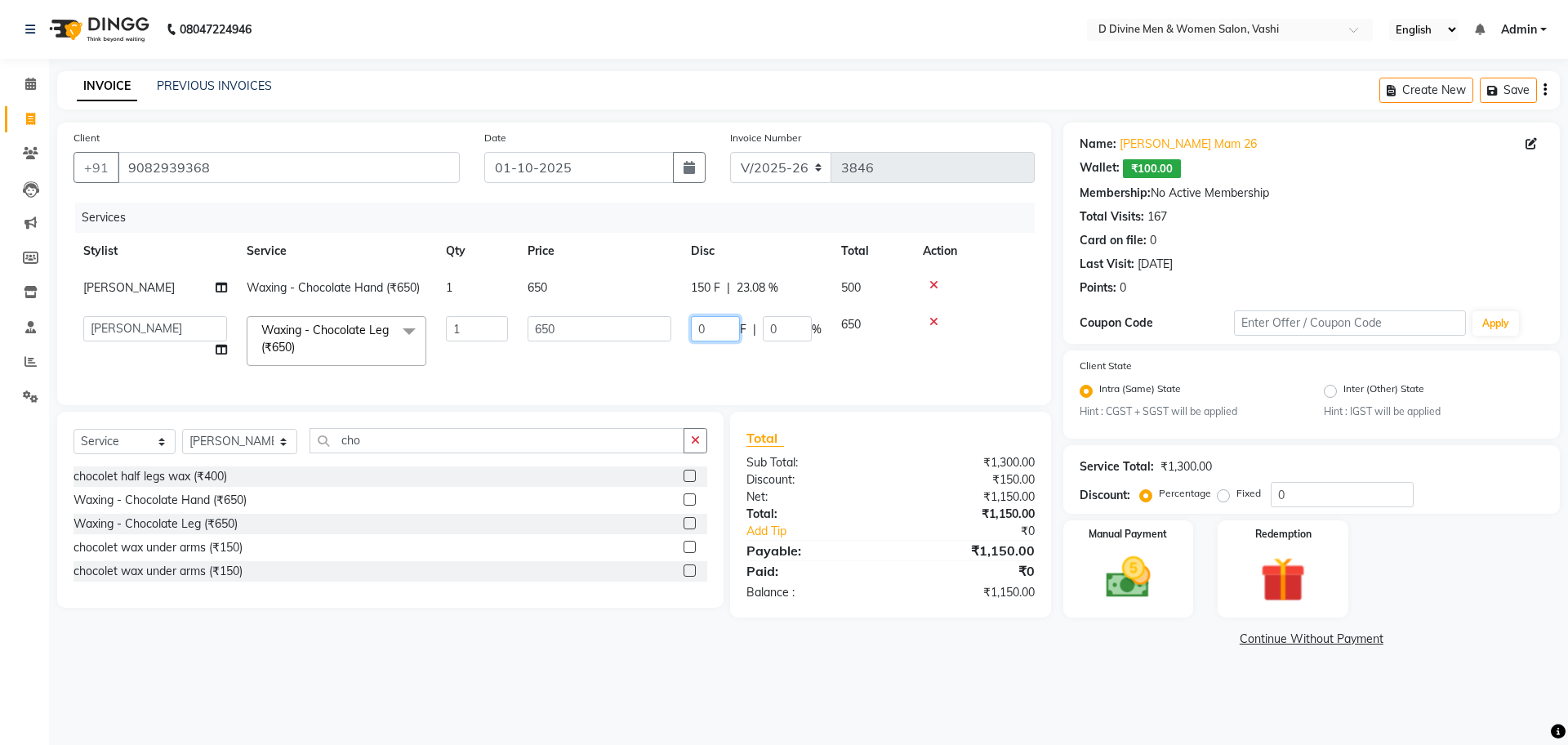
click at [693, 326] on input "0" at bounding box center [715, 329] width 49 height 25
click at [695, 325] on input "0" at bounding box center [715, 329] width 49 height 25
type input "150"
drag, startPoint x: 695, startPoint y: 325, endPoint x: 674, endPoint y: 351, distance: 33.4
click at [687, 334] on td "150 F | 0 %" at bounding box center [756, 340] width 151 height 69
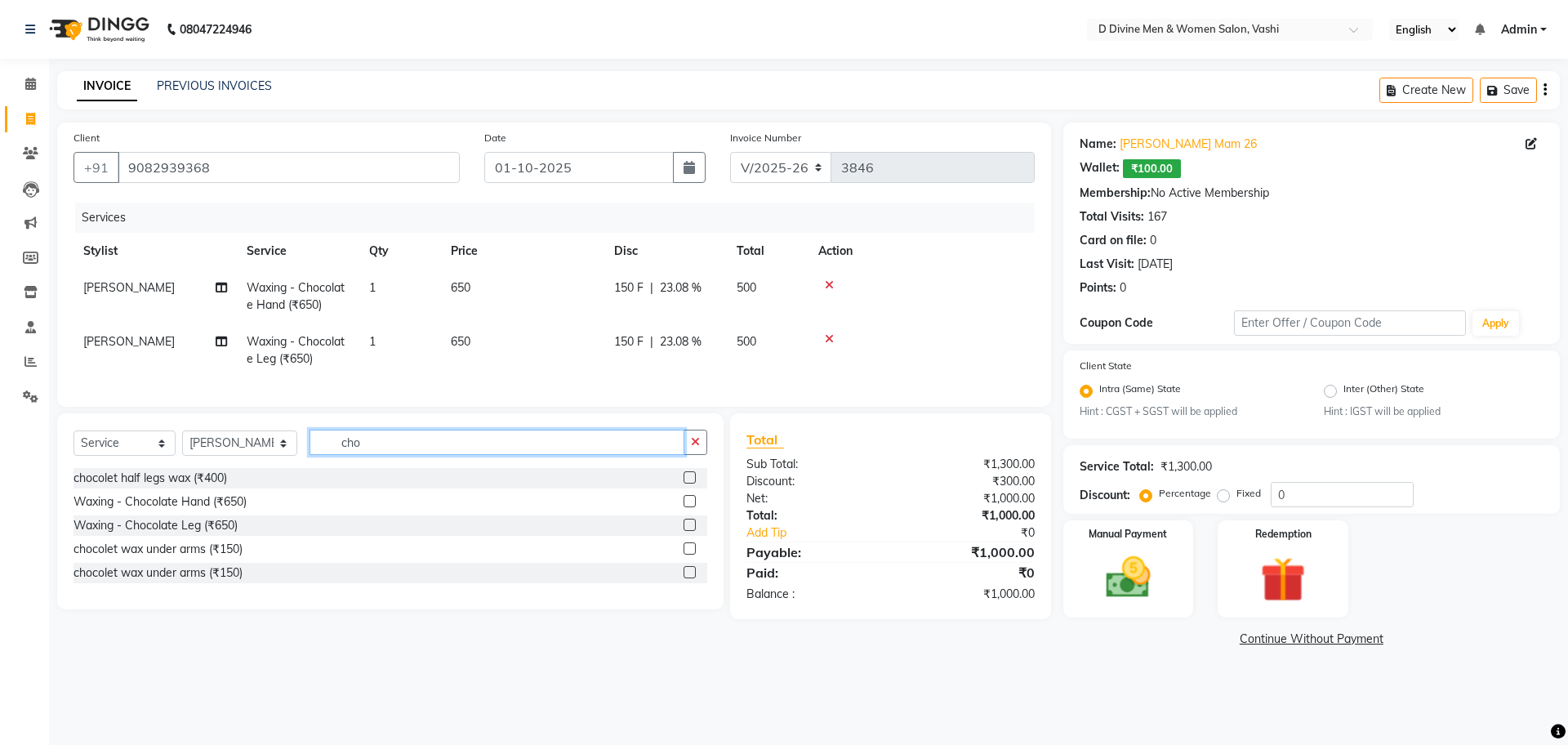
click at [364, 455] on input "cho" at bounding box center [497, 443] width 375 height 25
type input "c"
type input "raa"
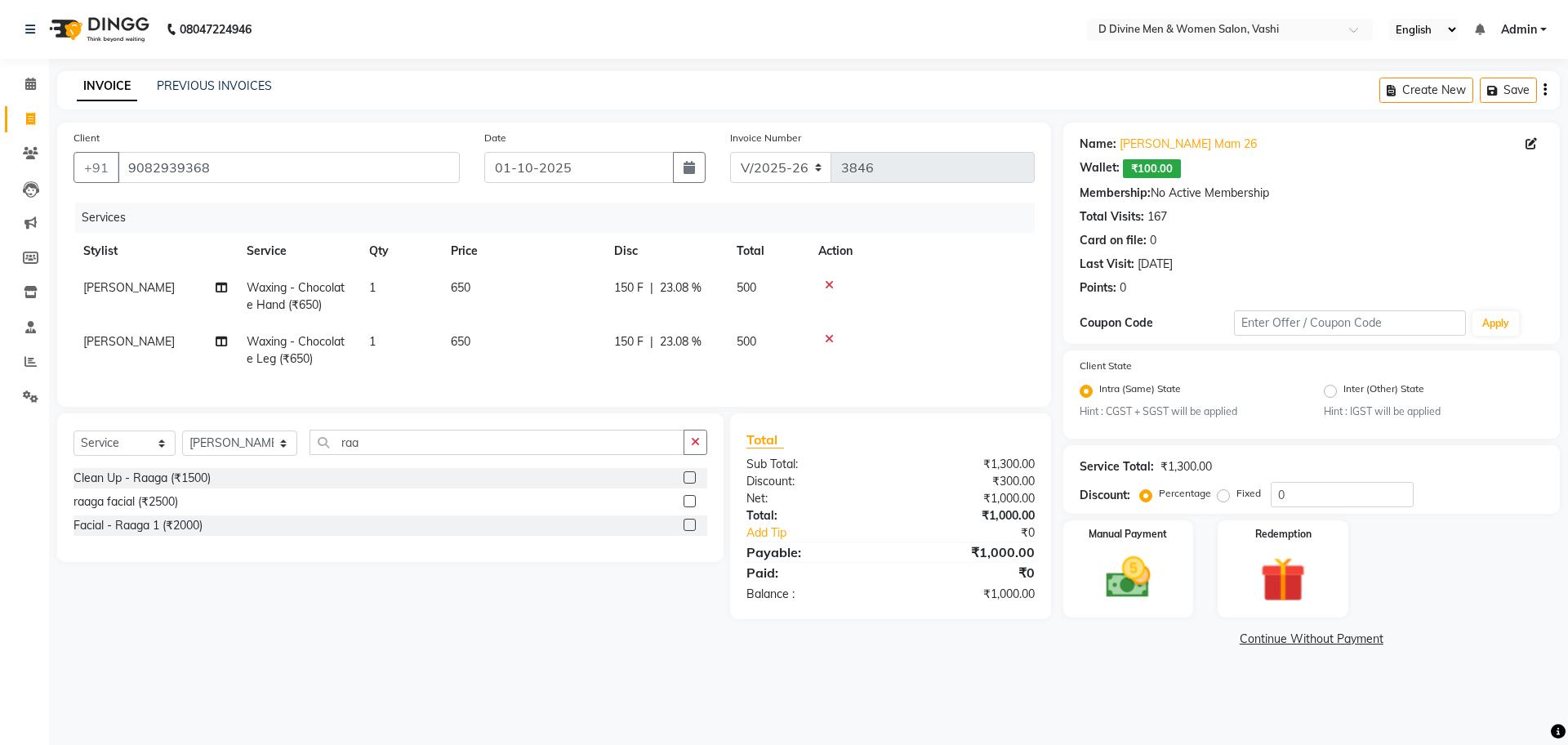
click at [692, 508] on label at bounding box center [689, 501] width 13 height 13
click at [692, 508] on input "checkbox" at bounding box center [688, 502] width 11 height 11
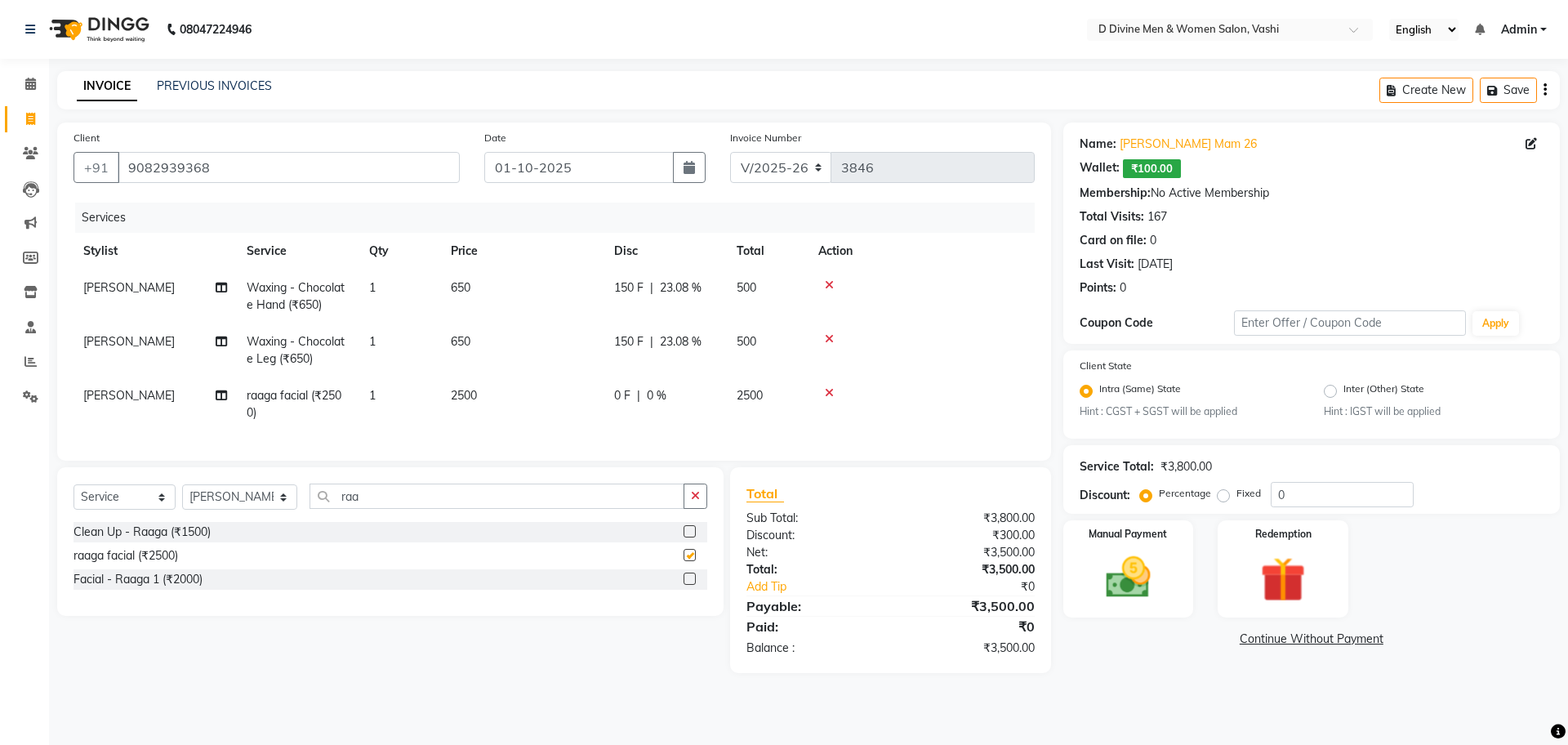
checkbox input "false"
click at [245, 506] on select "Select Stylist A [PERSON_NAME] [PERSON_NAME] Divine salon [PERSON_NAME] [PERSON…" at bounding box center [239, 497] width 115 height 25
select select "10981"
click at [182, 500] on select "Select Stylist A [PERSON_NAME] [PERSON_NAME] Divine salon [PERSON_NAME] [PERSON…" at bounding box center [239, 497] width 115 height 25
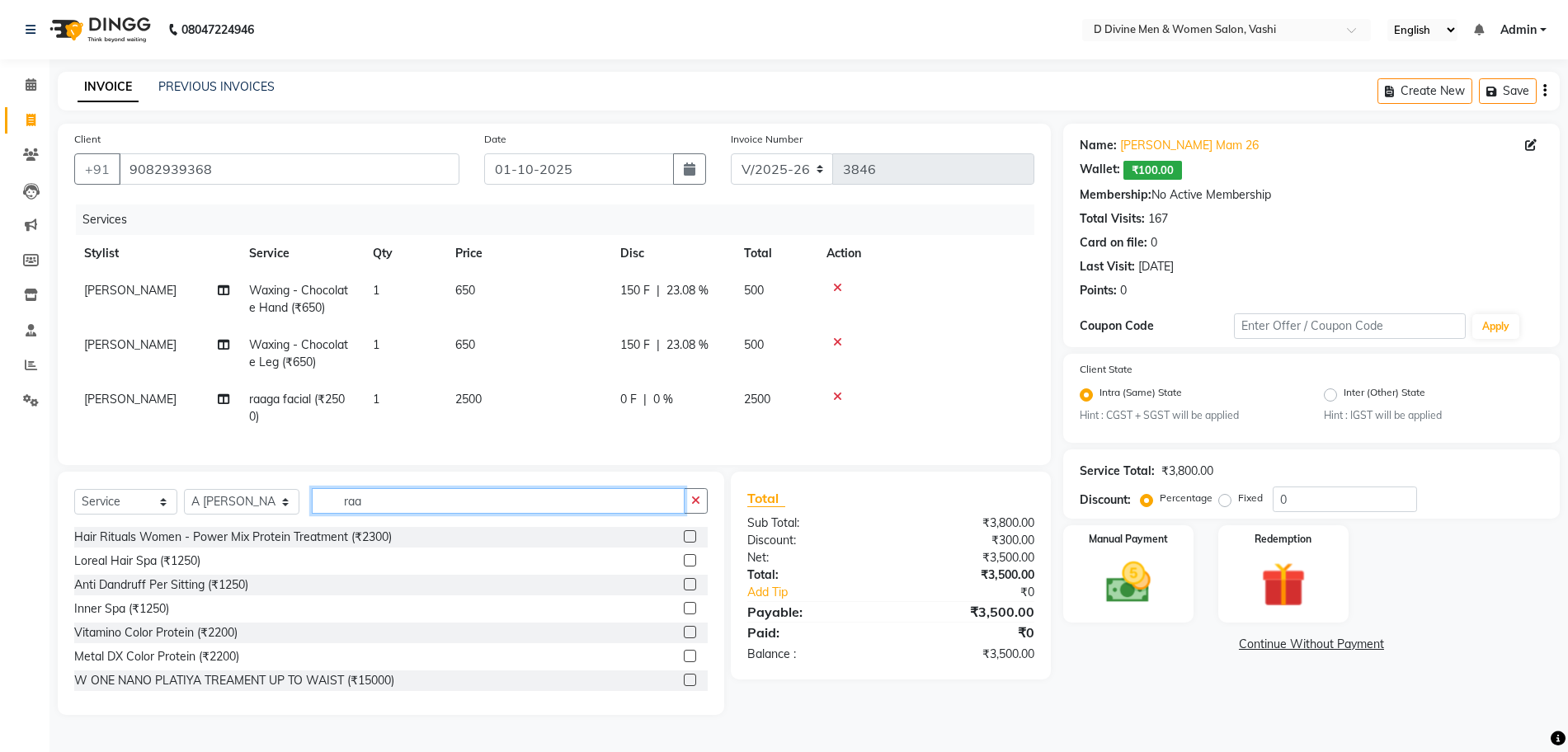
click at [402, 513] on input "raa" at bounding box center [498, 501] width 372 height 26
type input "spa"
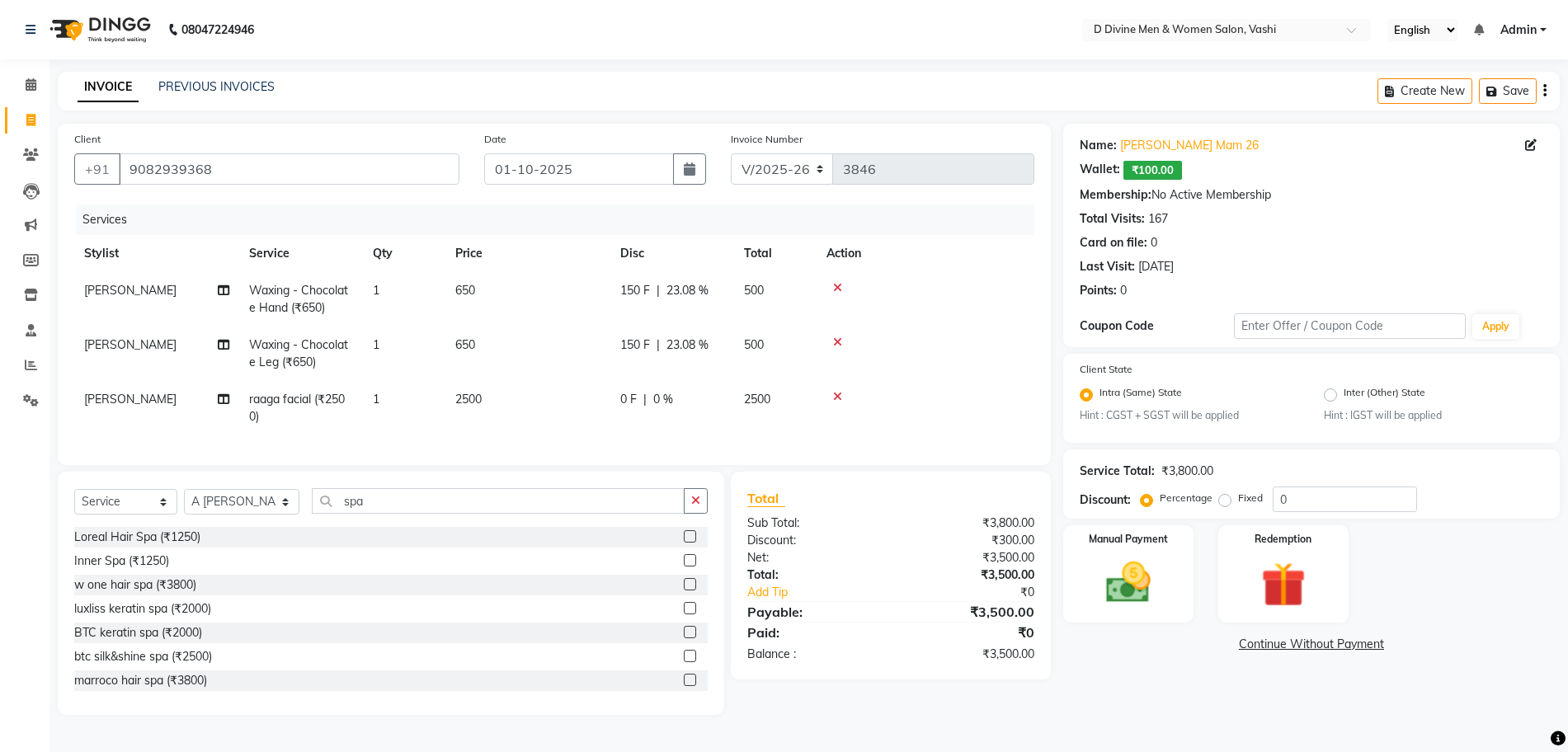
click at [684, 543] on label at bounding box center [690, 536] width 13 height 13
click at [684, 543] on input "checkbox" at bounding box center [689, 537] width 11 height 11
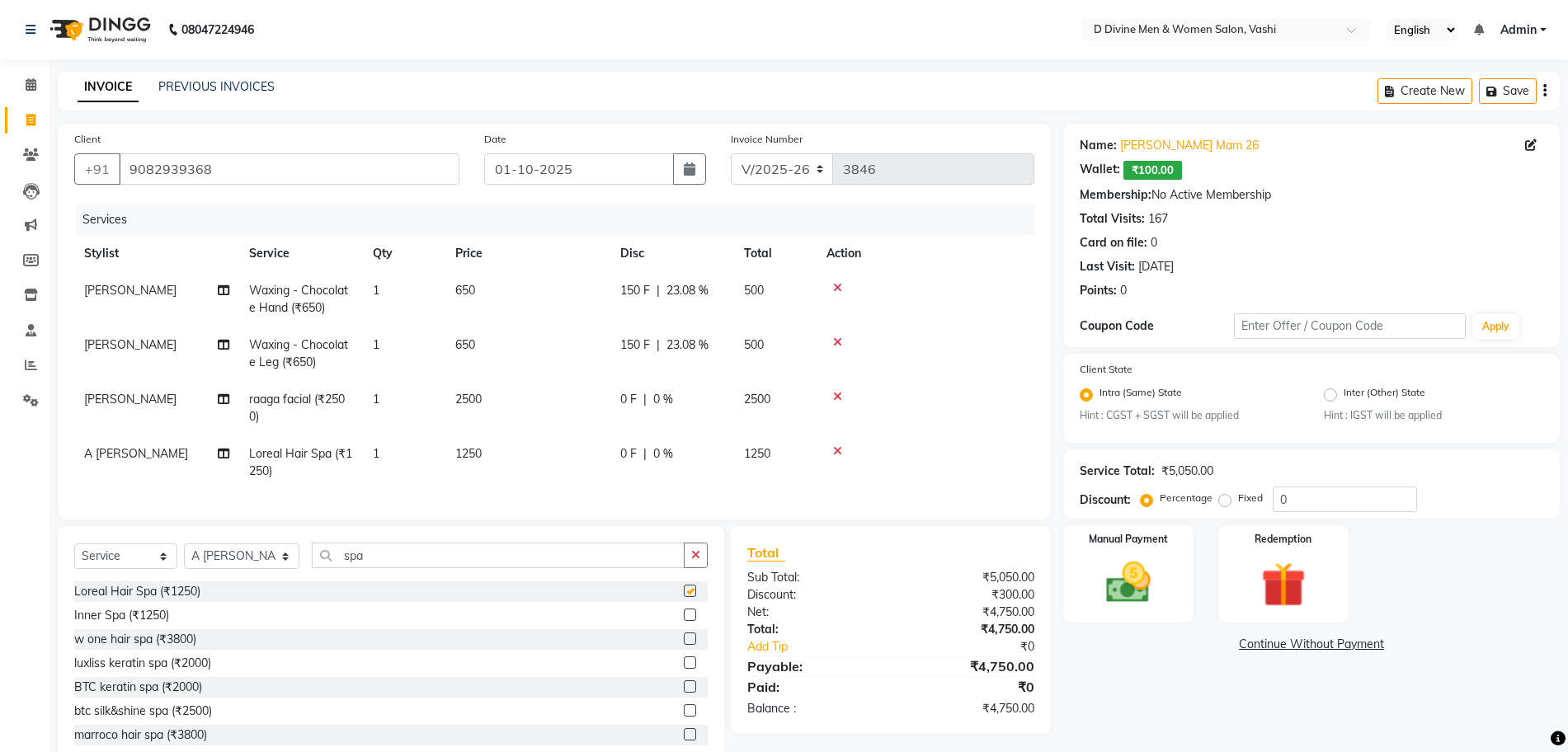
checkbox input "false"
click at [650, 467] on td "0 F | 0 %" at bounding box center [673, 462] width 124 height 54
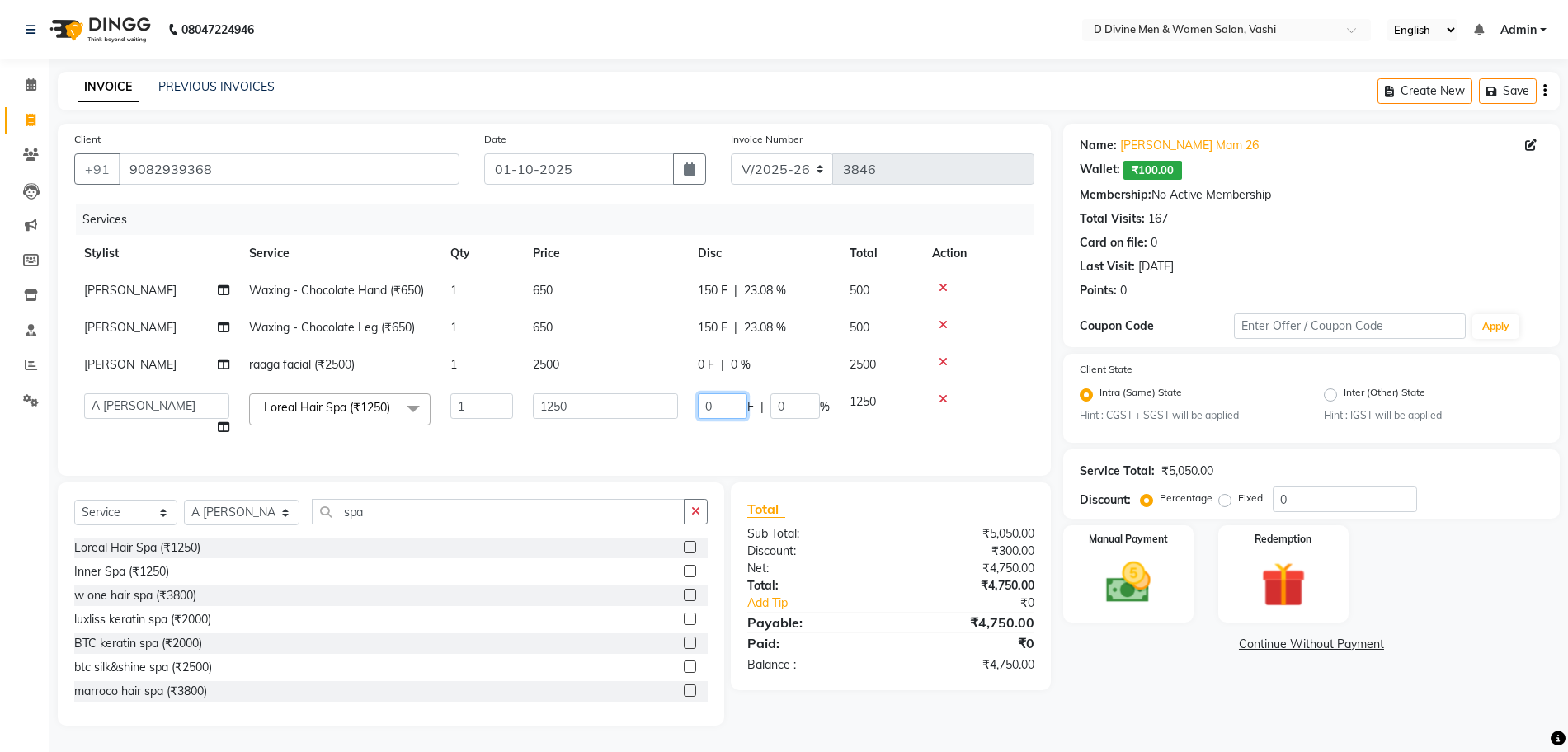
click at [700, 414] on input "0" at bounding box center [723, 406] width 49 height 26
type input "250"
click at [772, 538] on div "Total Sub Total: ₹5,050.00 Discount: ₹300.00 Net: ₹4,750.00 Total: ₹4,750.00 Ad…" at bounding box center [891, 586] width 287 height 175
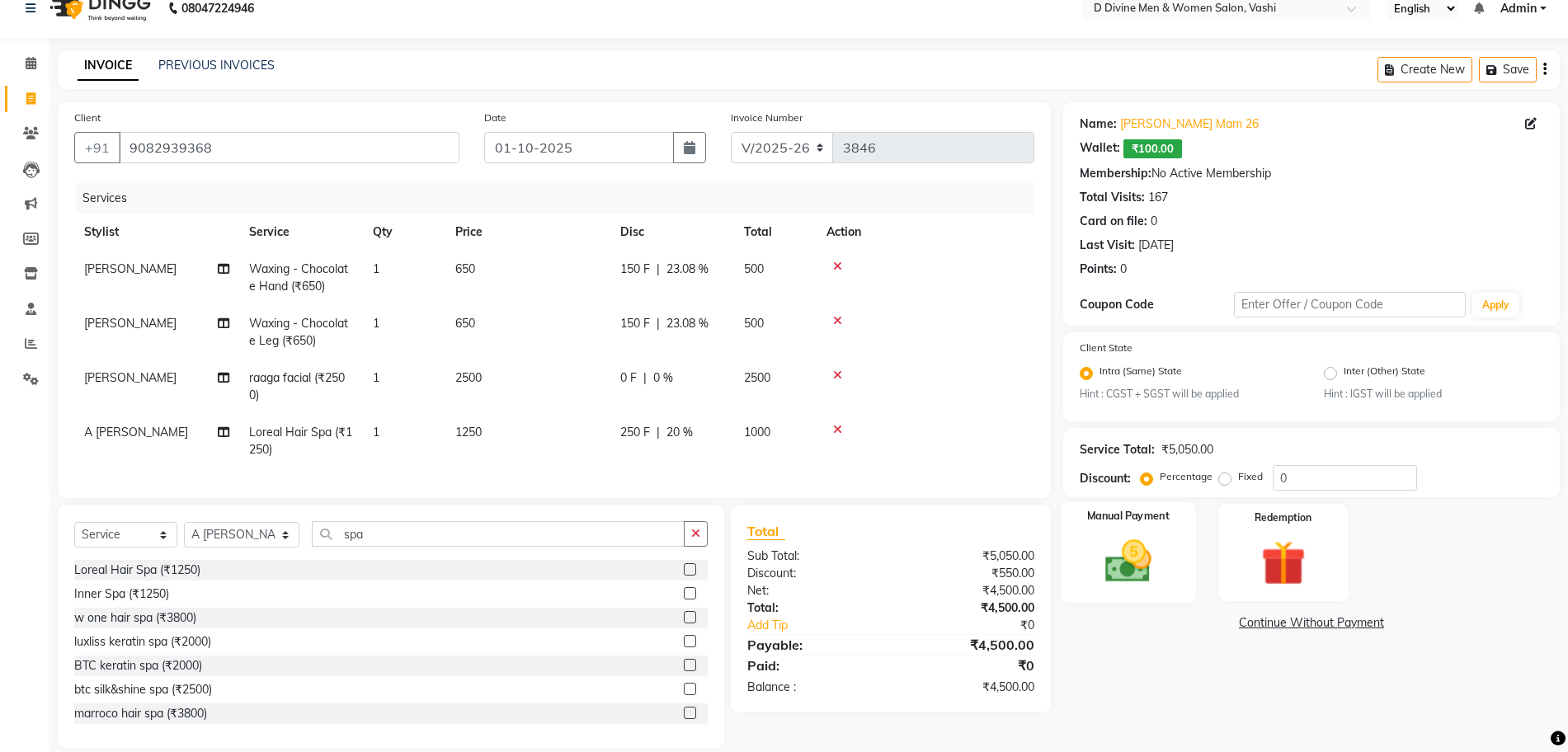
click at [772, 569] on img at bounding box center [1128, 562] width 76 height 54
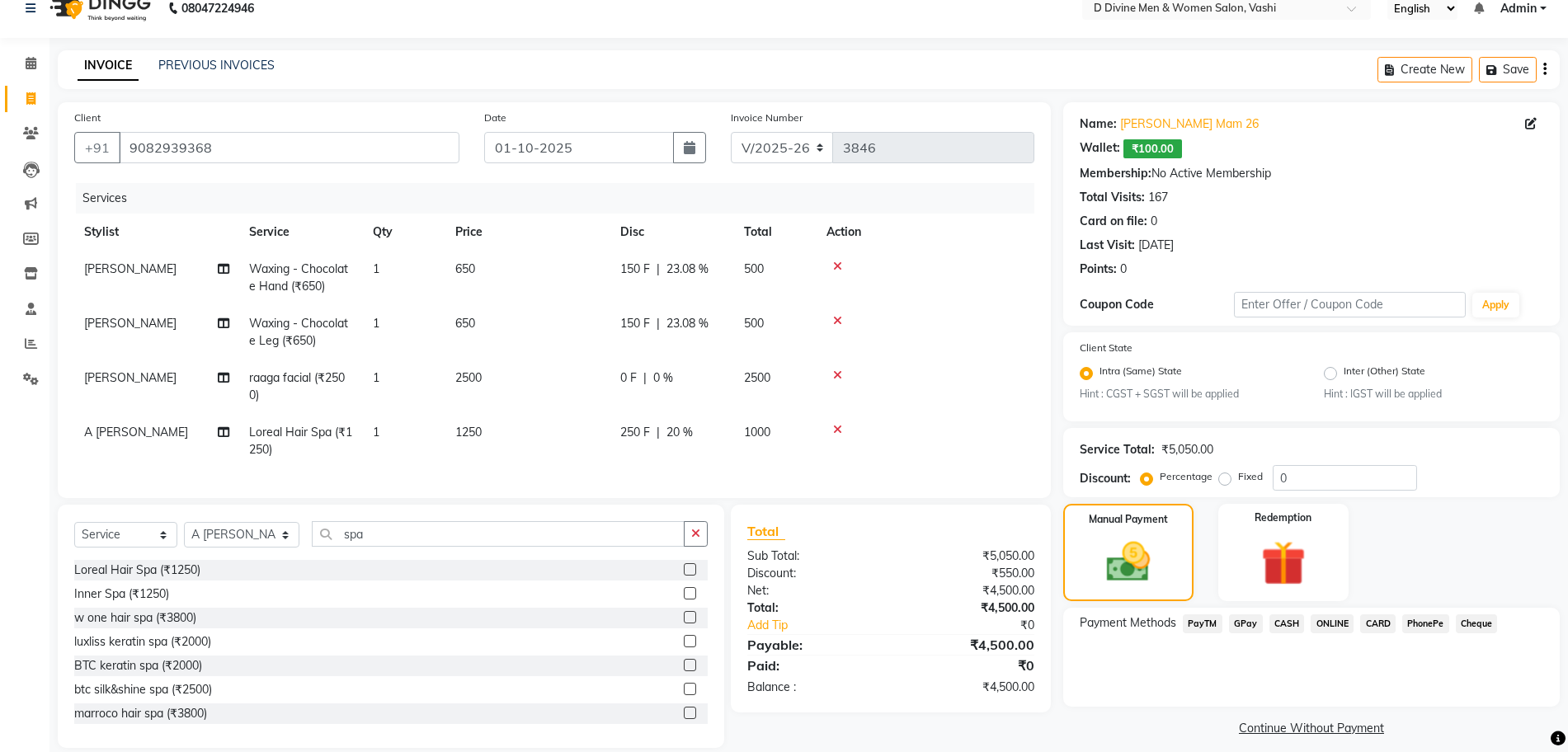
click at [772, 638] on div "Payment Methods PayTM GPay CASH ONLINE CARD PhonePe Cheque" at bounding box center [1312, 657] width 497 height 99
click at [772, 626] on span "CASH" at bounding box center [1287, 623] width 35 height 19
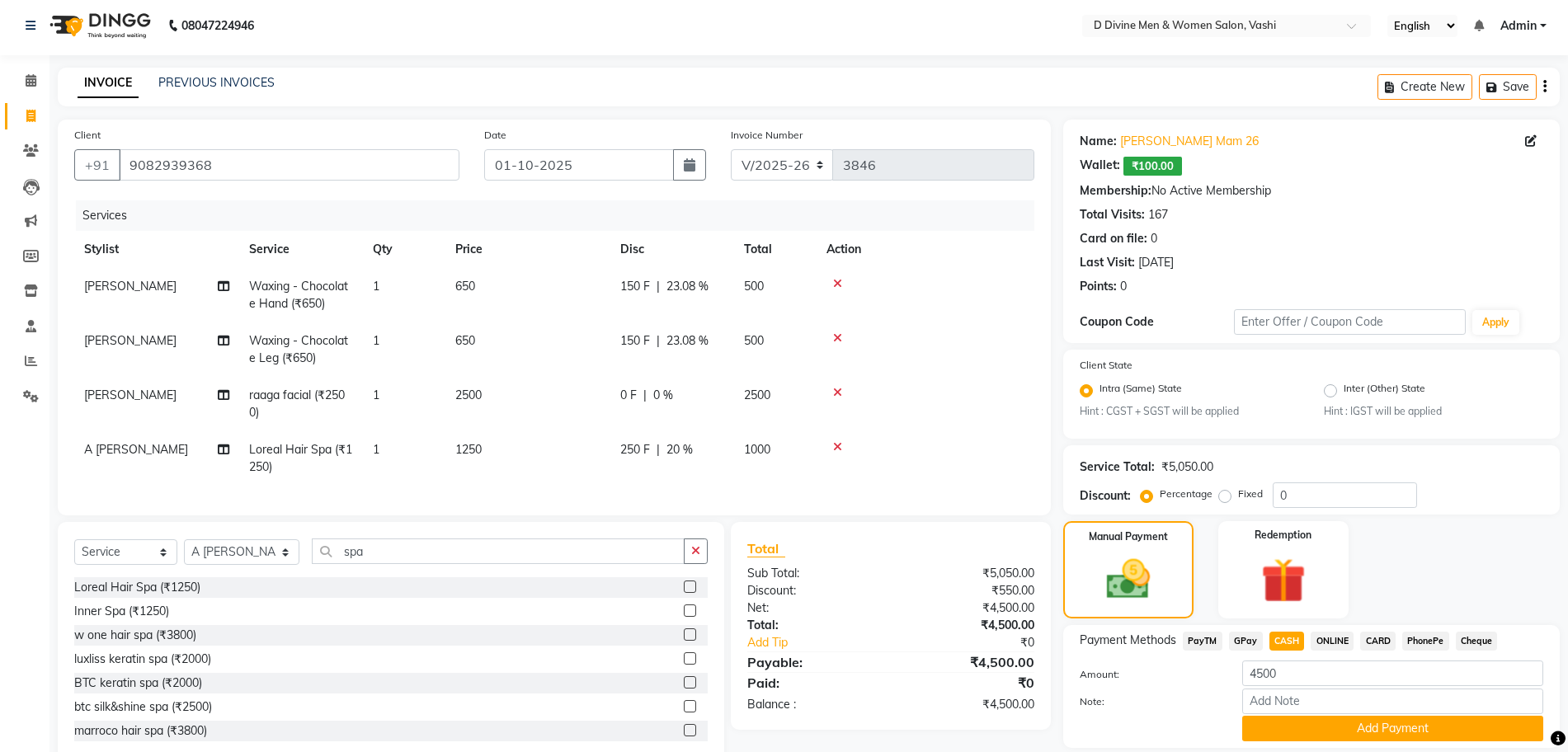
scroll to position [0, 0]
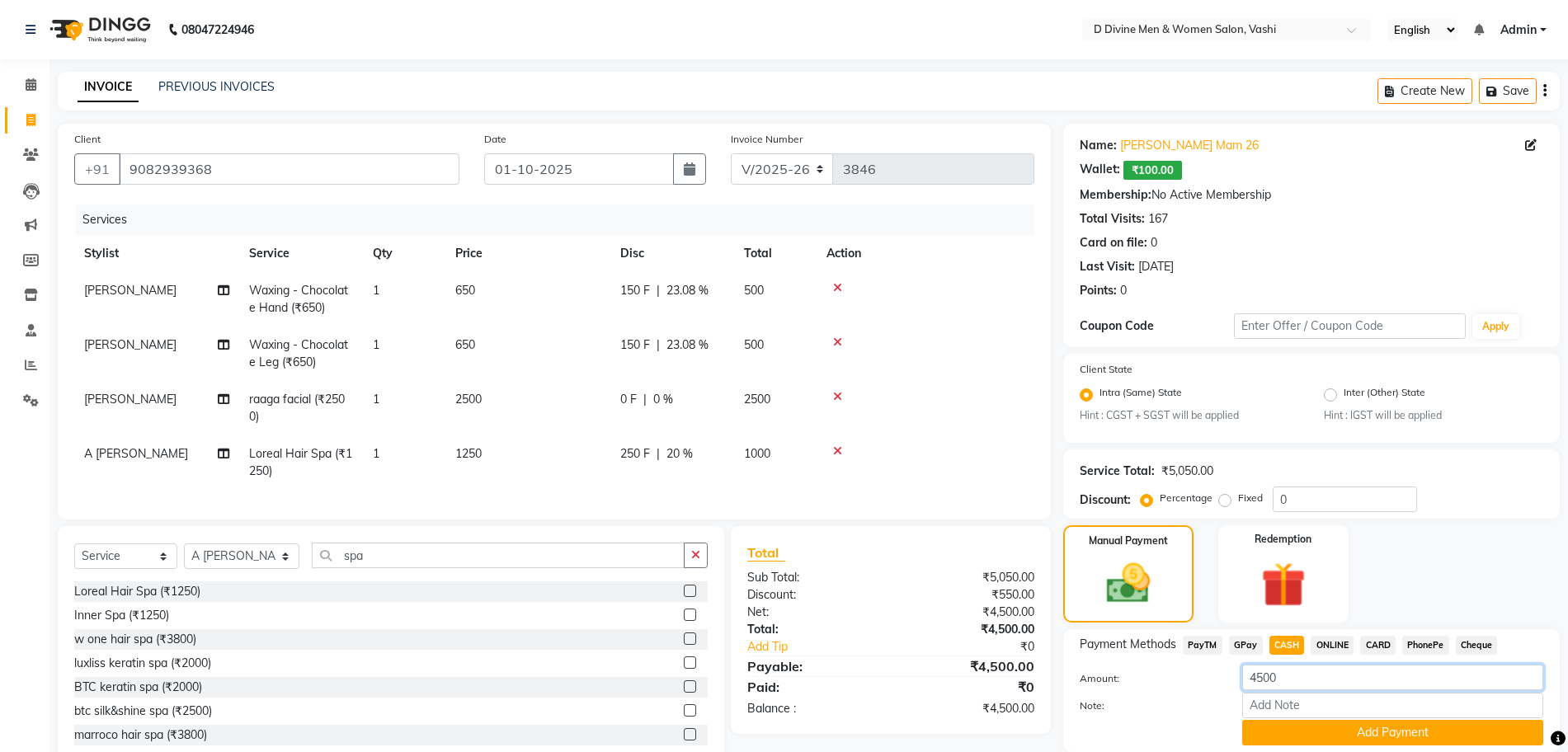
click at [772, 673] on input "4500" at bounding box center [1392, 677] width 301 height 26
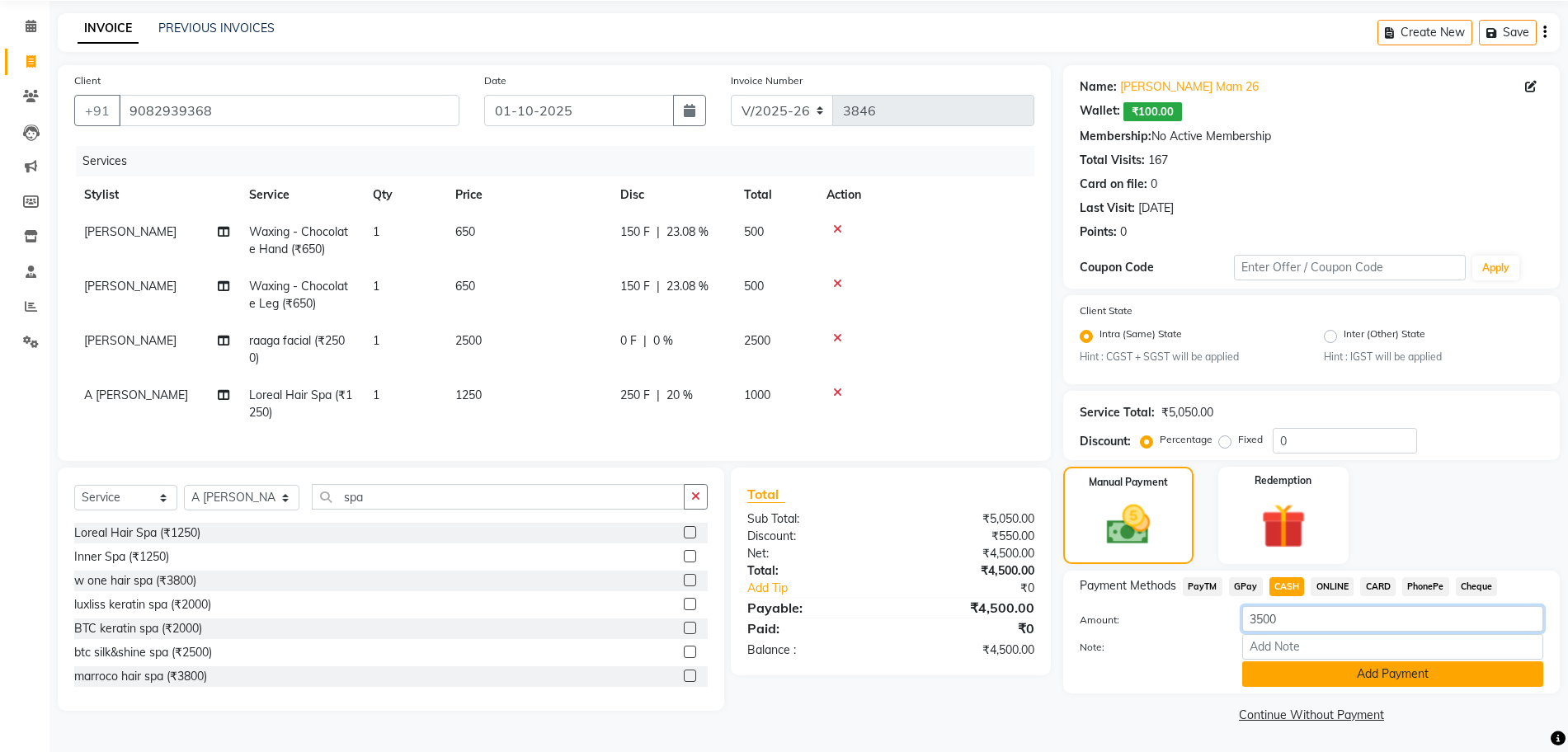
type input "3500"
click at [772, 674] on button "Add Payment" at bounding box center [1392, 674] width 301 height 26
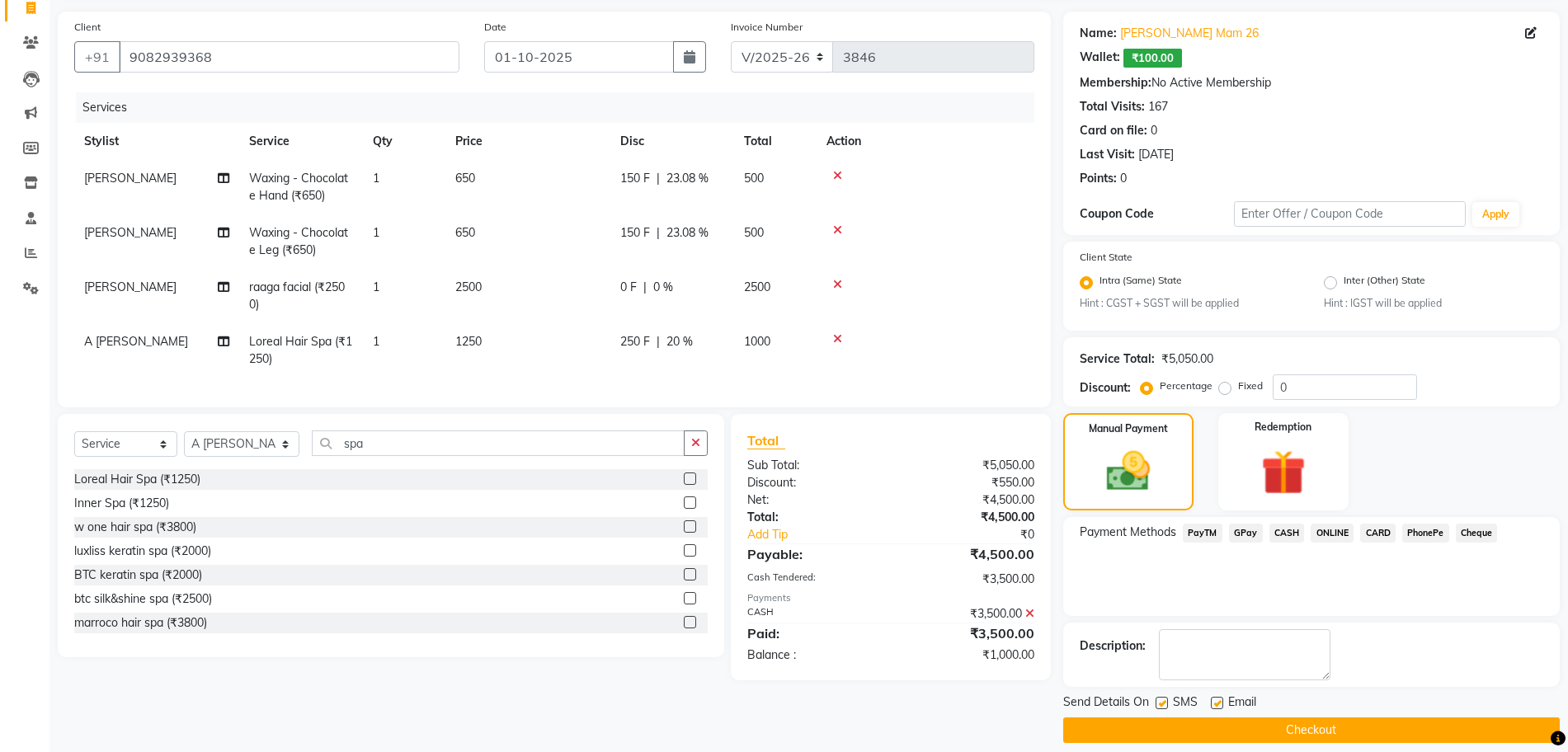
scroll to position [128, 0]
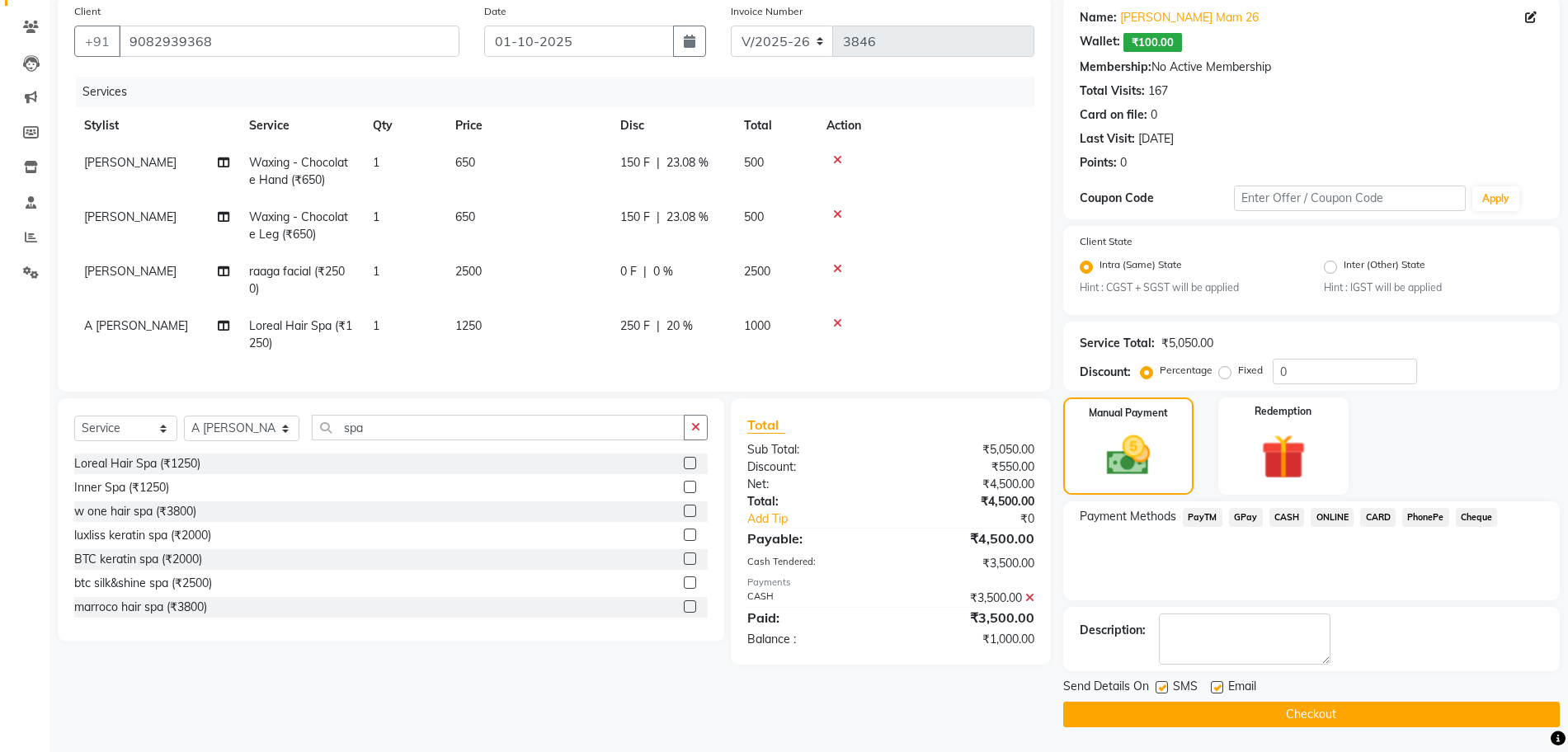
click at [772, 681] on label at bounding box center [1162, 687] width 13 height 13
click at [772, 683] on input "checkbox" at bounding box center [1161, 688] width 11 height 11
checkbox input "false"
click at [772, 684] on label at bounding box center [1217, 687] width 13 height 13
click at [772, 684] on input "checkbox" at bounding box center [1216, 688] width 11 height 11
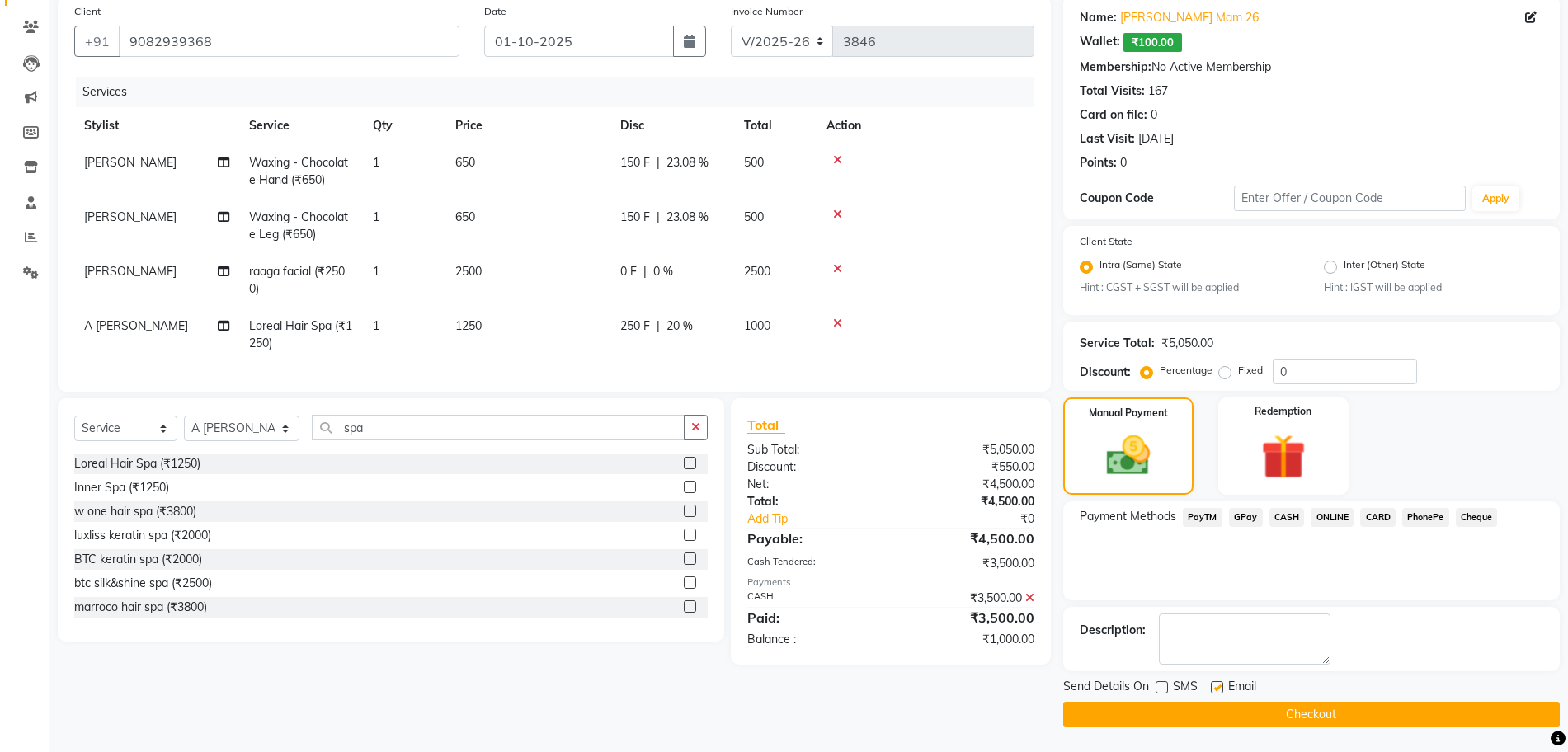
checkbox input "false"
click at [772, 710] on button "Checkout" at bounding box center [1312, 715] width 497 height 26
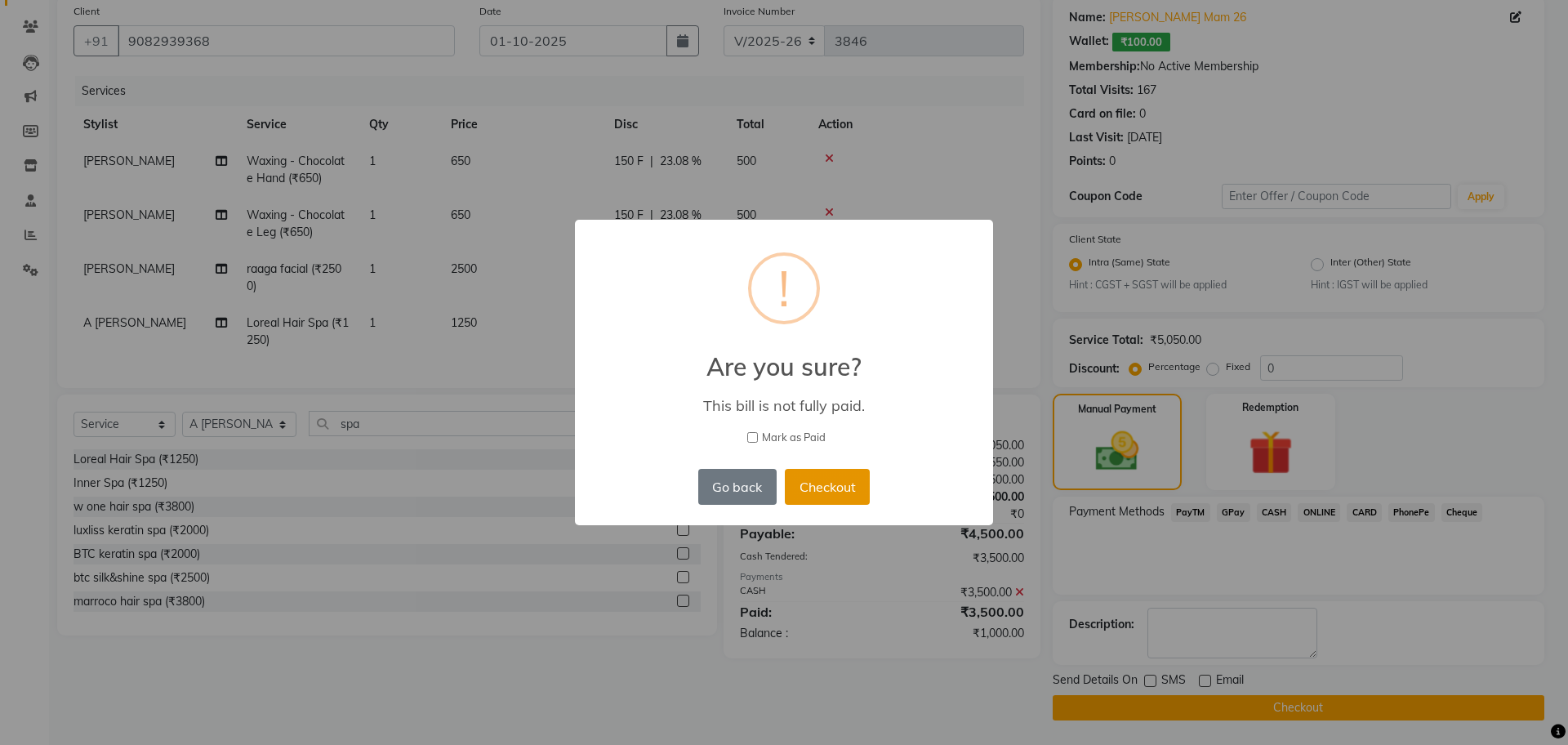
click at [764, 483] on button "Checkout" at bounding box center [826, 486] width 85 height 36
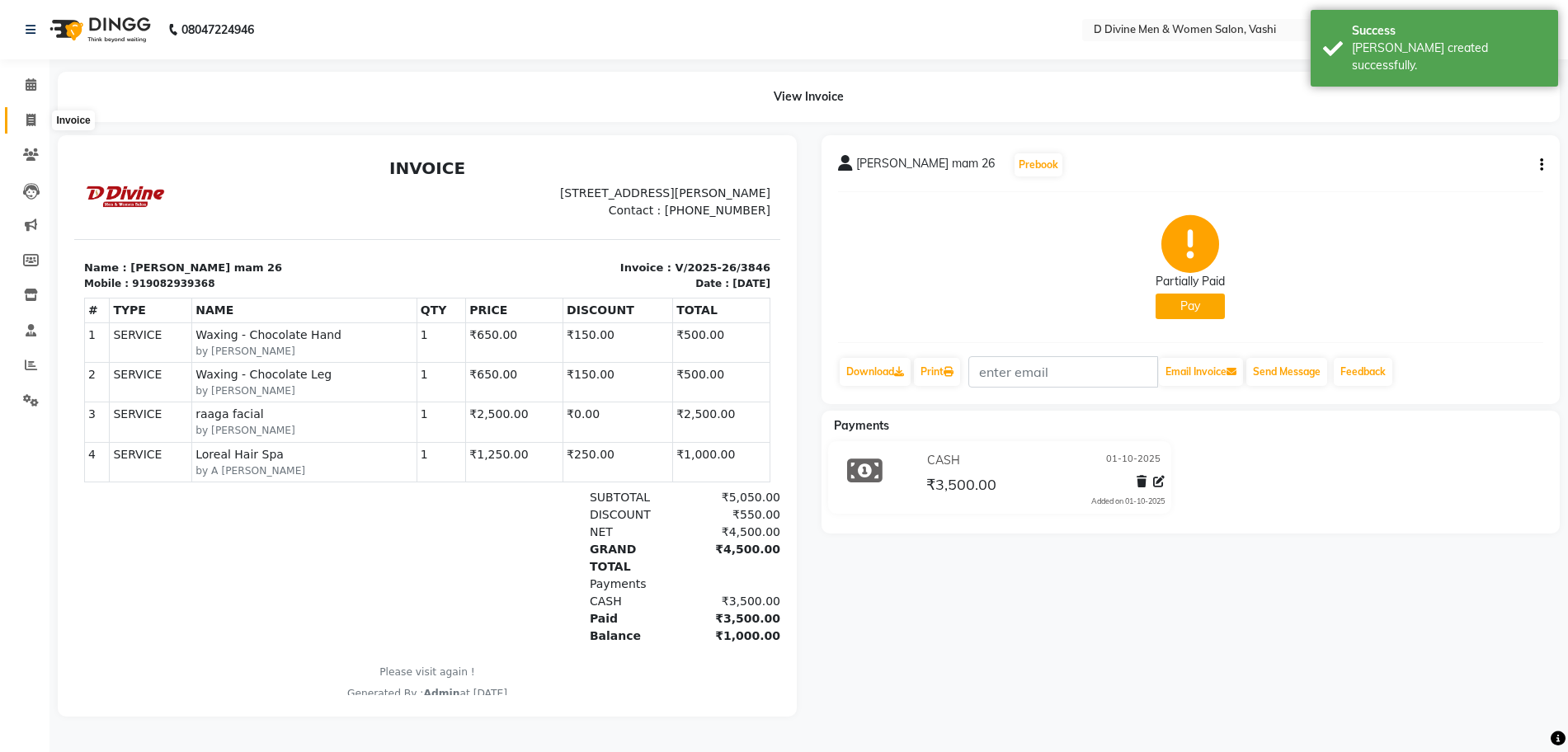
click at [40, 120] on span at bounding box center [30, 120] width 28 height 19
select select "718"
select select "service"
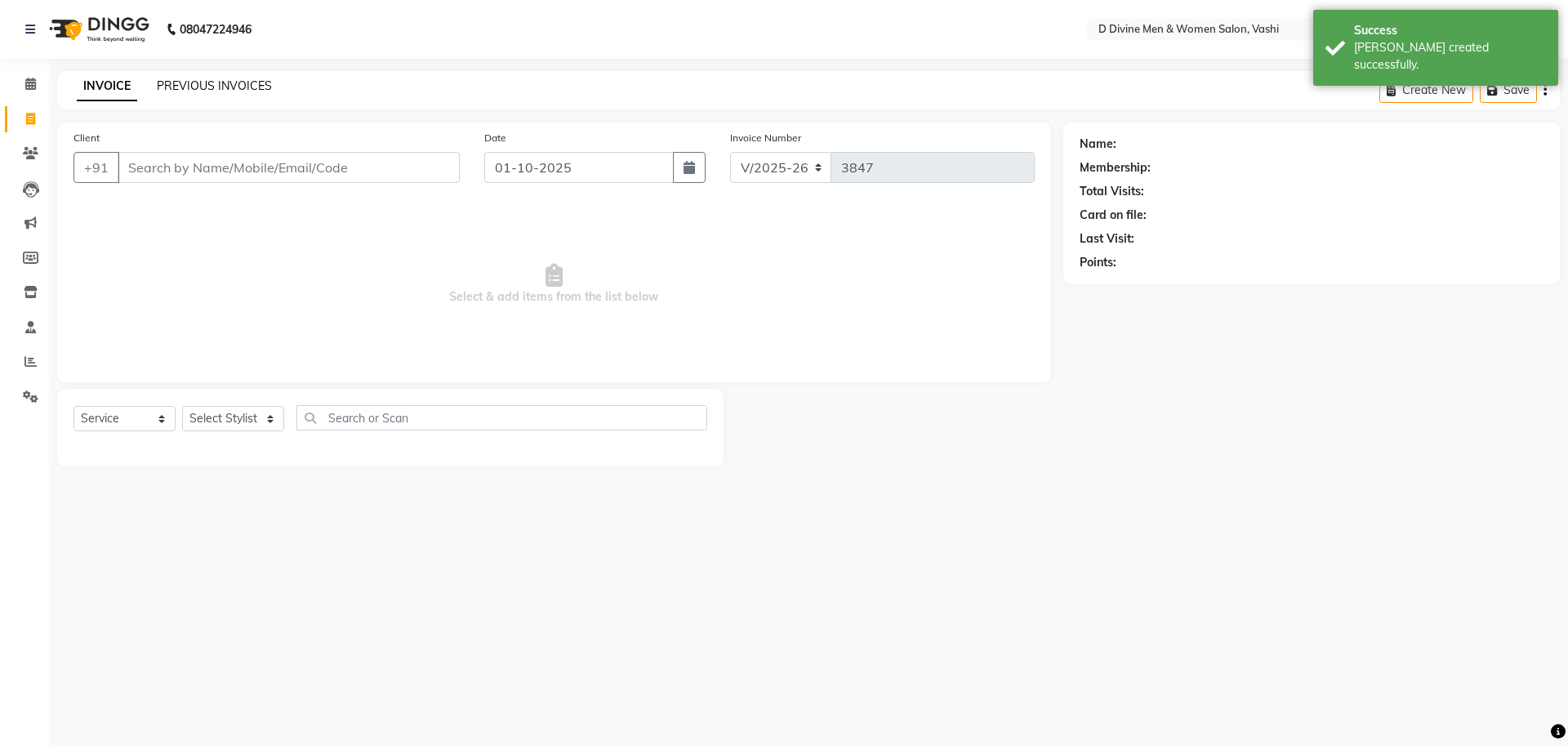
click at [163, 79] on link "PREVIOUS INVOICES" at bounding box center [214, 86] width 115 height 15
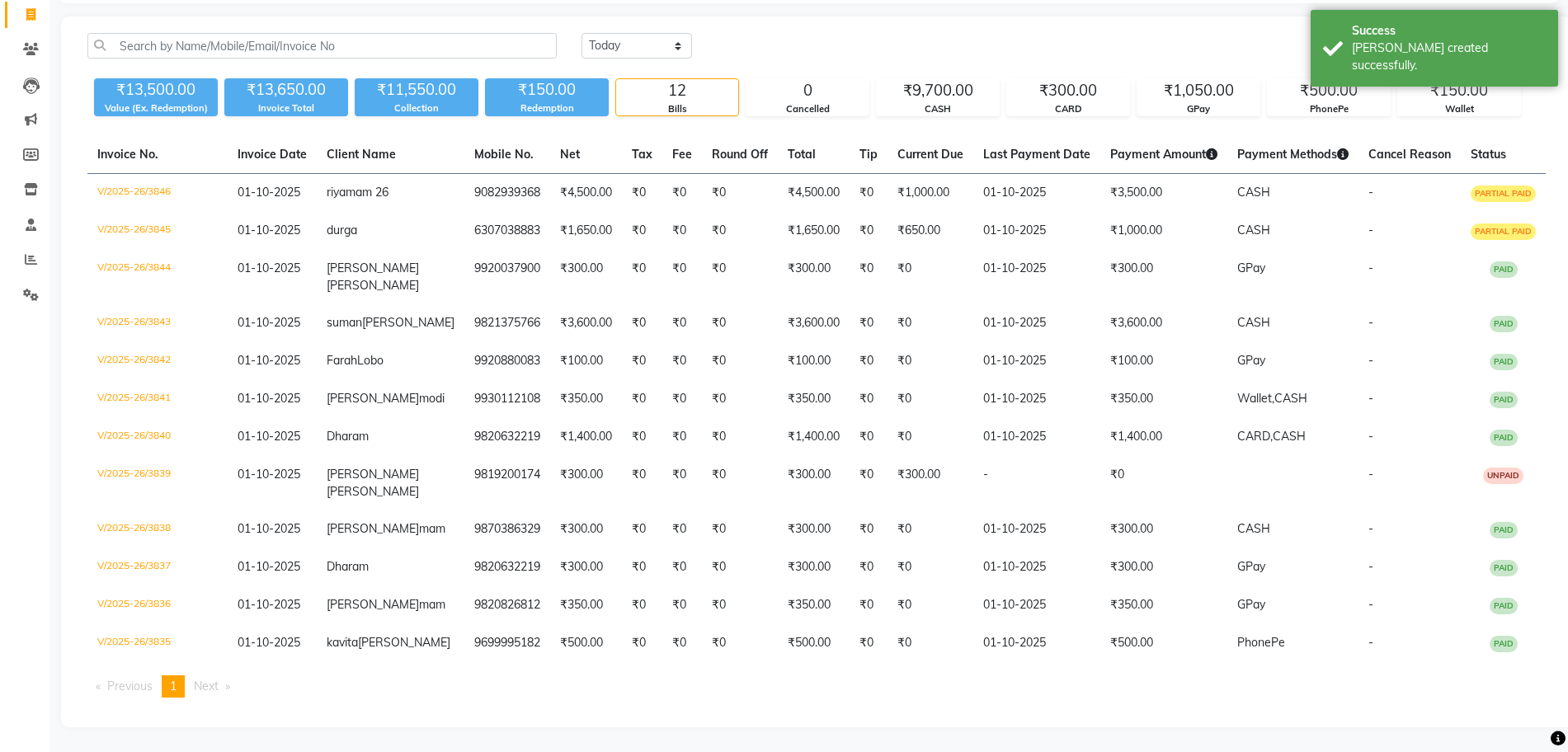
scroll to position [3, 0]
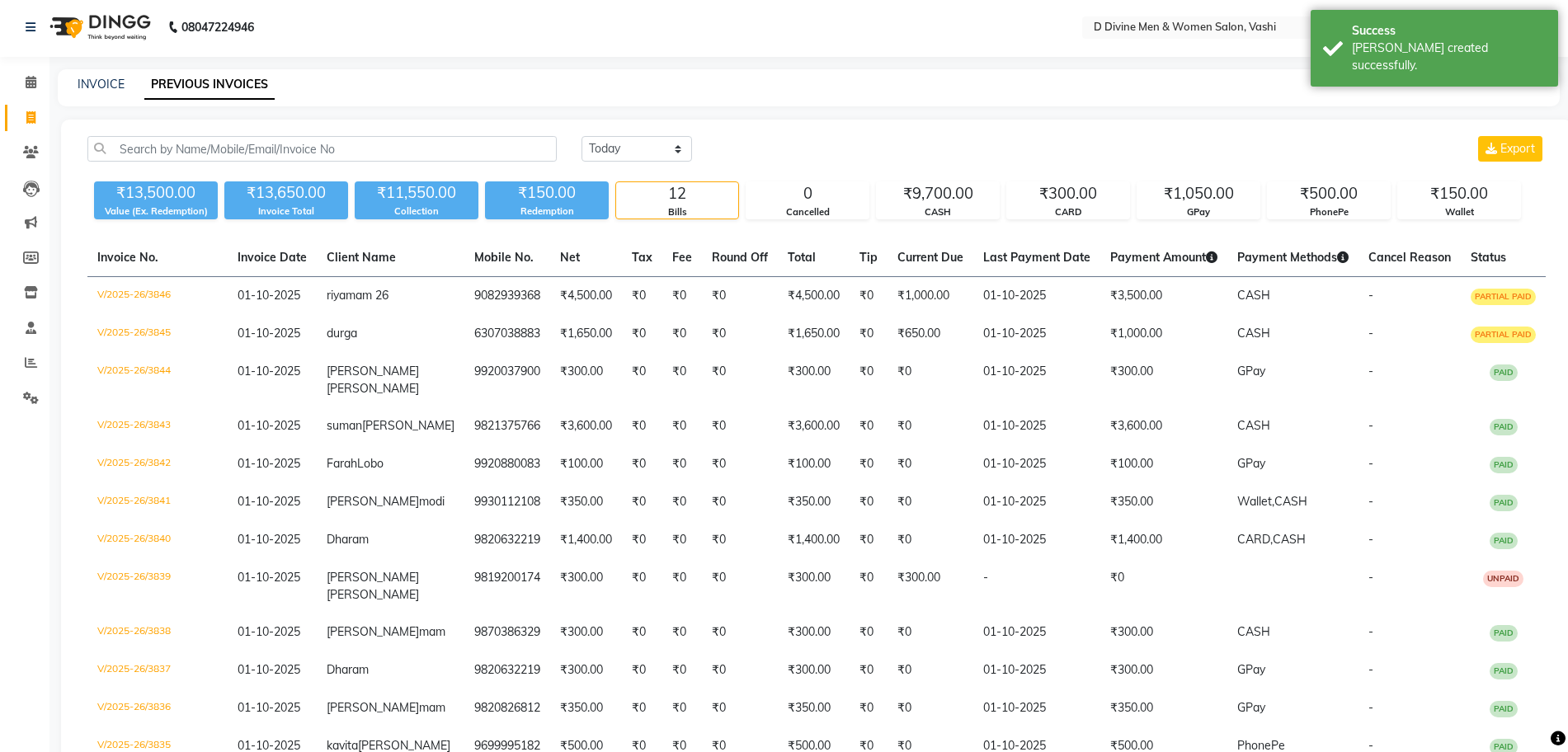
drag, startPoint x: 494, startPoint y: 117, endPoint x: 527, endPoint y: 132, distance: 36.2
click at [494, 119] on main "INVOICE PREVIOUS INVOICES [DATE] [DATE] Custom Range Export ₹13,500.00 Value (E…" at bounding box center [808, 462] width 1519 height 786
click at [659, 170] on div "[DATE] [DATE] Custom Range Export" at bounding box center [1063, 155] width 989 height 38
click at [658, 167] on div "[DATE] [DATE] Custom Range Export" at bounding box center [1063, 155] width 989 height 38
click at [648, 141] on select "[DATE] [DATE] Custom Range" at bounding box center [636, 149] width 111 height 26
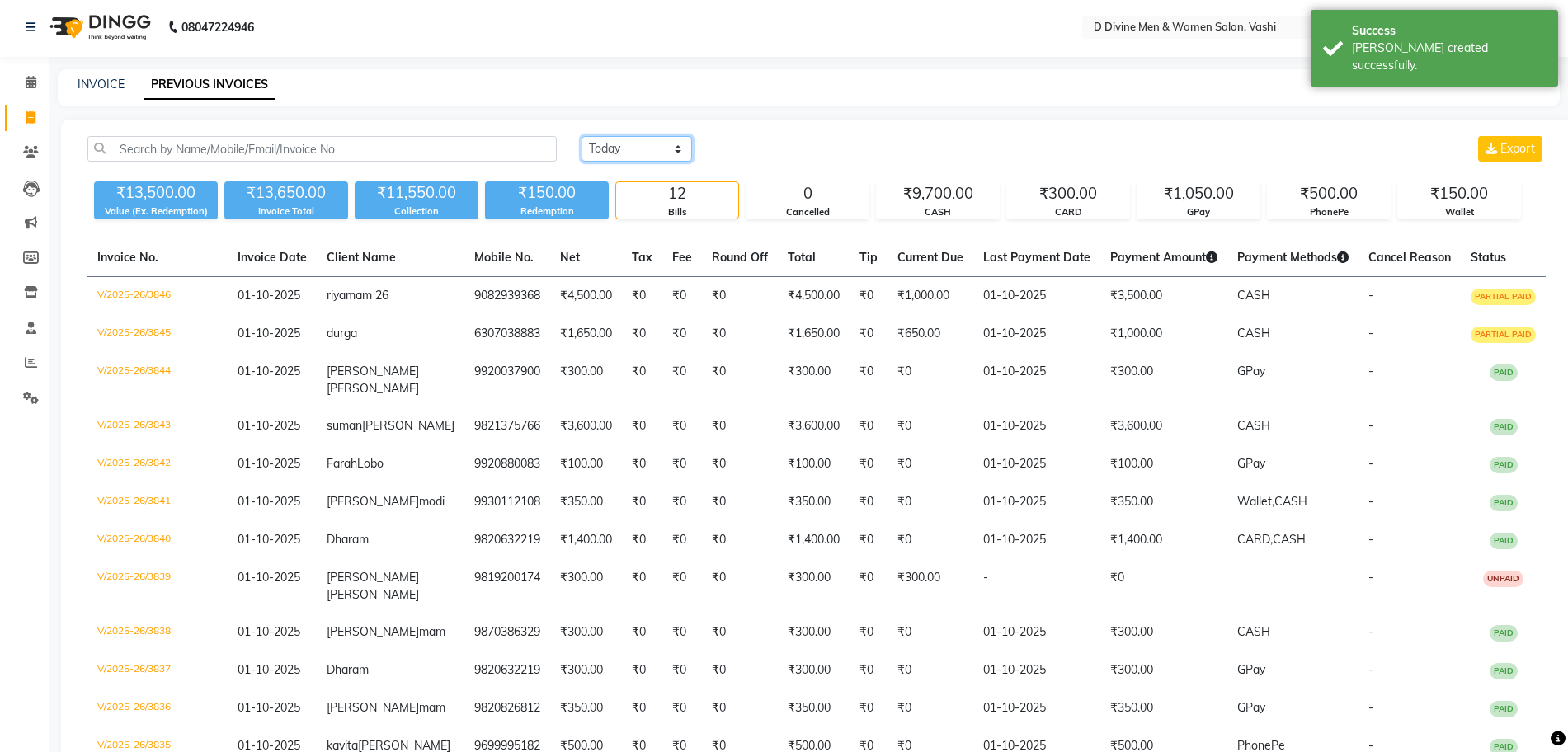
select select "[DATE]"
click at [581, 136] on select "[DATE] [DATE] Custom Range" at bounding box center [636, 149] width 111 height 26
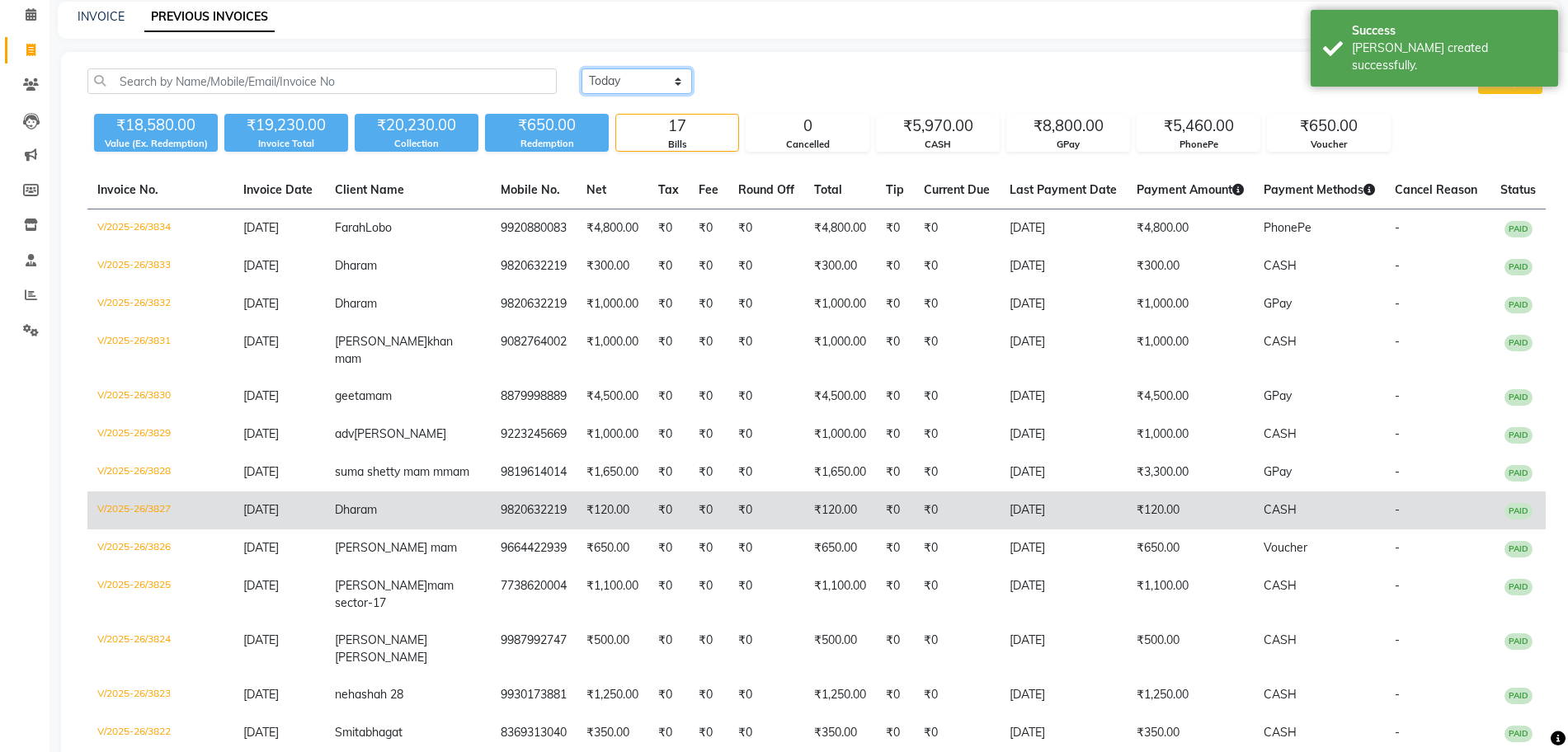
scroll to position [106, 0]
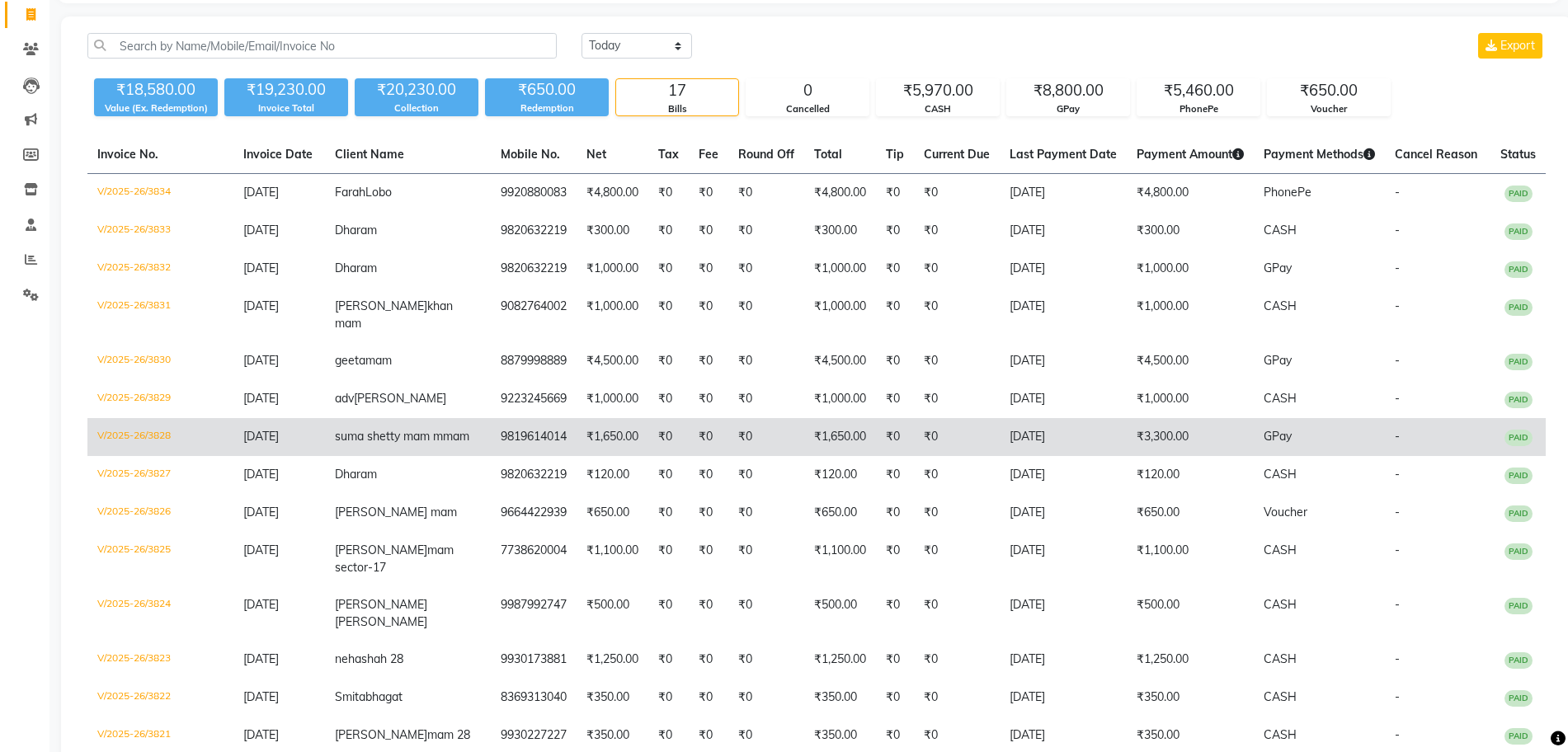
click at [576, 457] on td "₹1,650.00" at bounding box center [612, 437] width 72 height 38
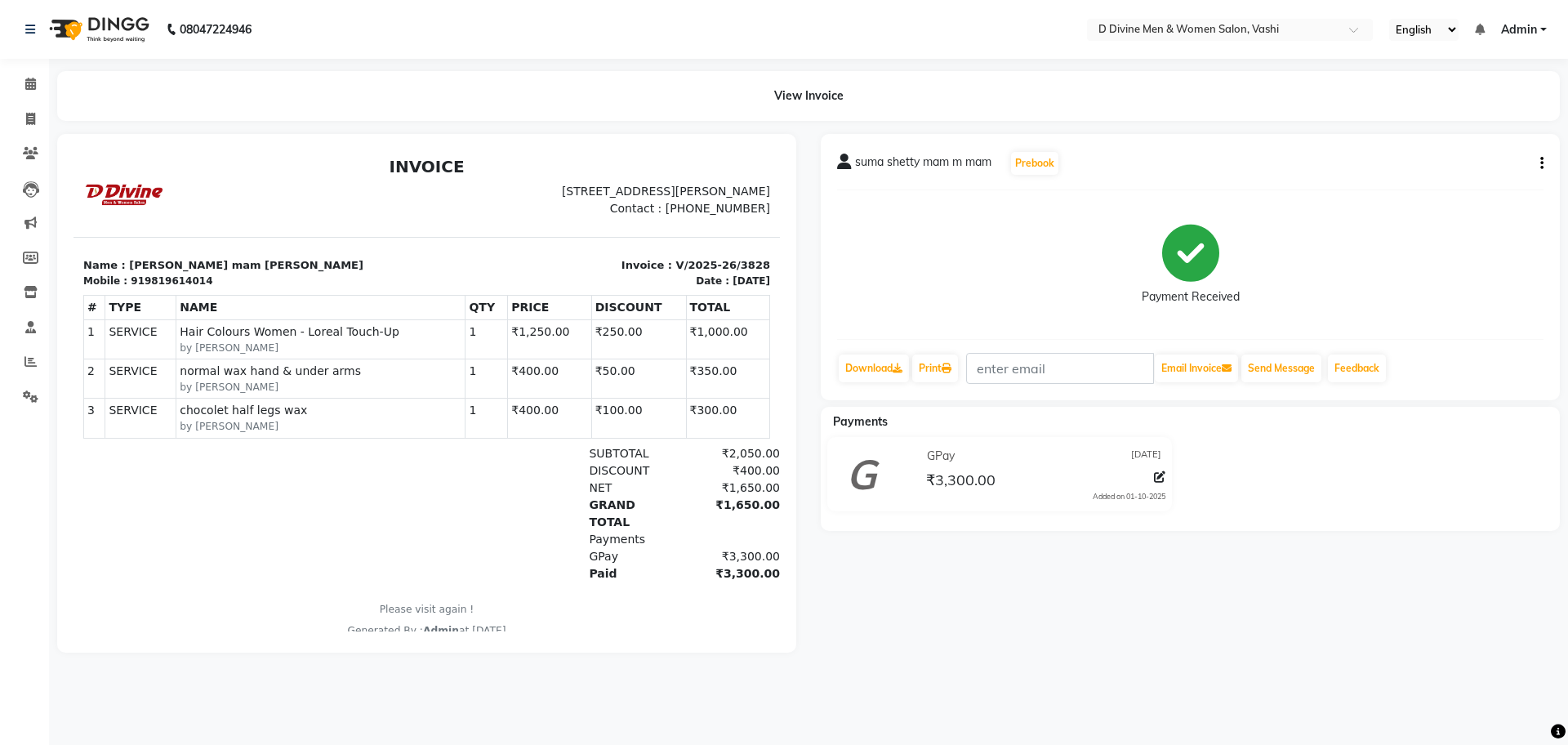
click at [1536, 162] on button "button" at bounding box center [1539, 164] width 10 height 18
click at [1409, 187] on div "Edit Invoice" at bounding box center [1460, 184] width 112 height 20
select select "service"
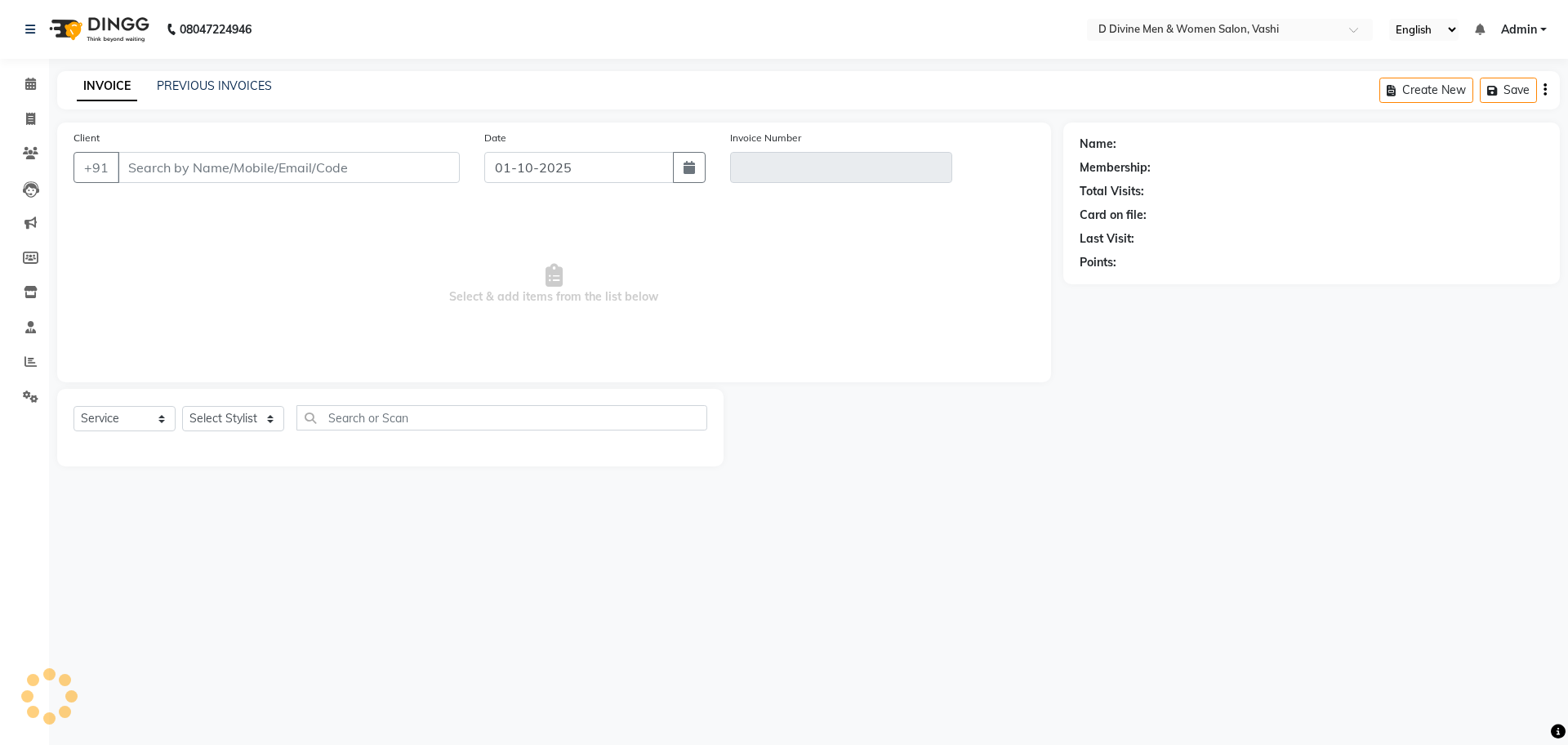
select select "10981"
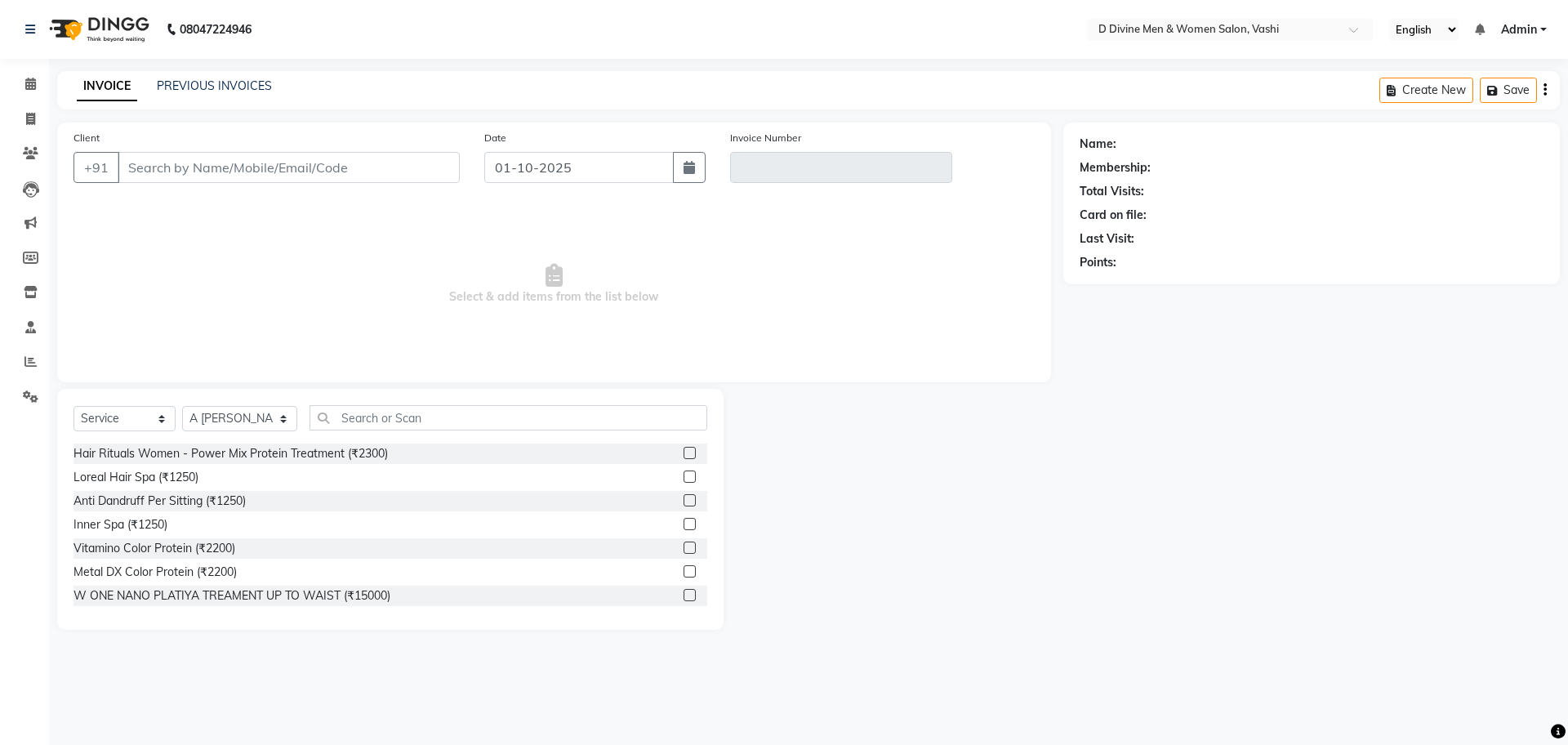
type input "9819614014"
type input "V/2025-26/3828"
type input "[DATE]"
select select "select"
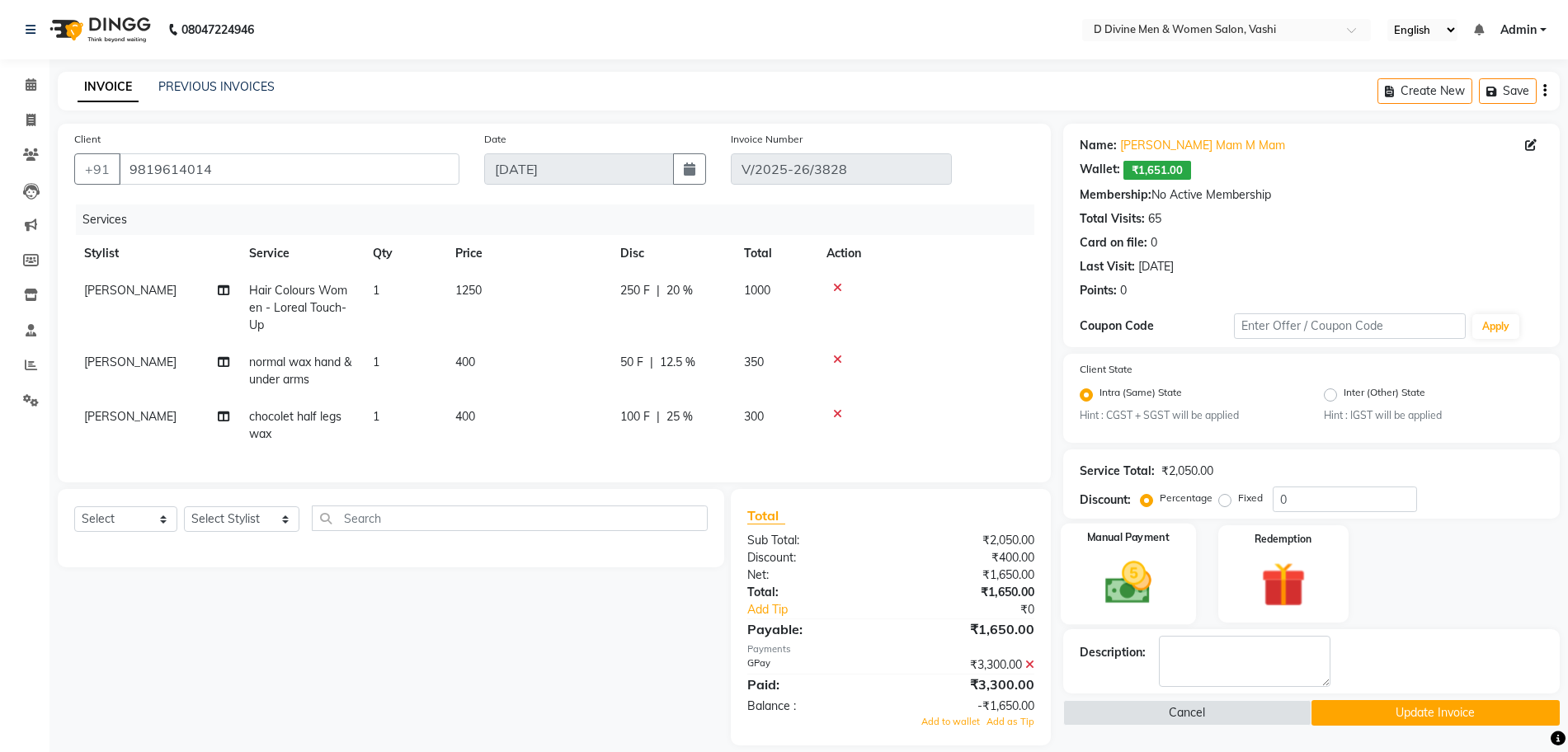
scroll to position [33, 0]
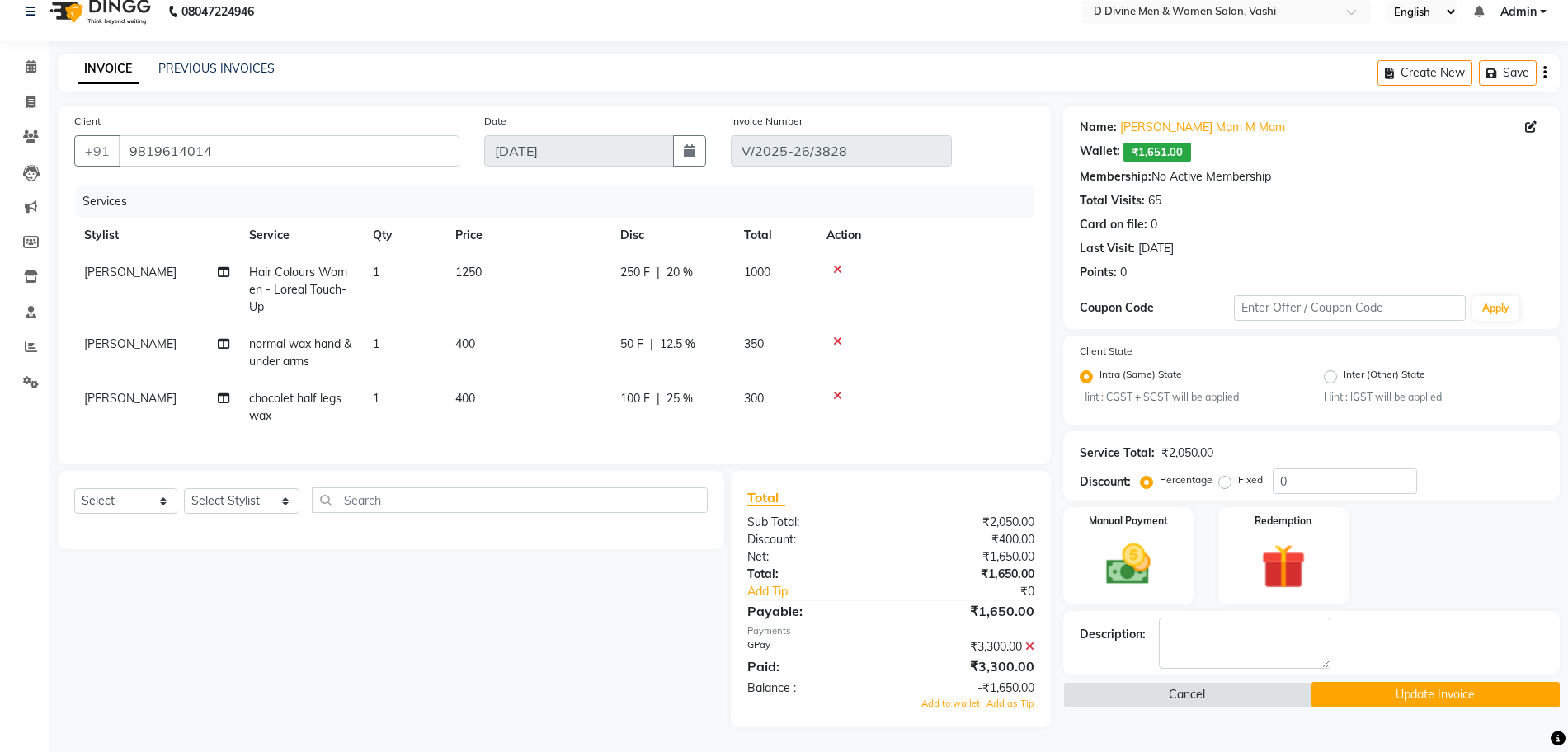
click at [1029, 648] on icon at bounding box center [1029, 647] width 9 height 12
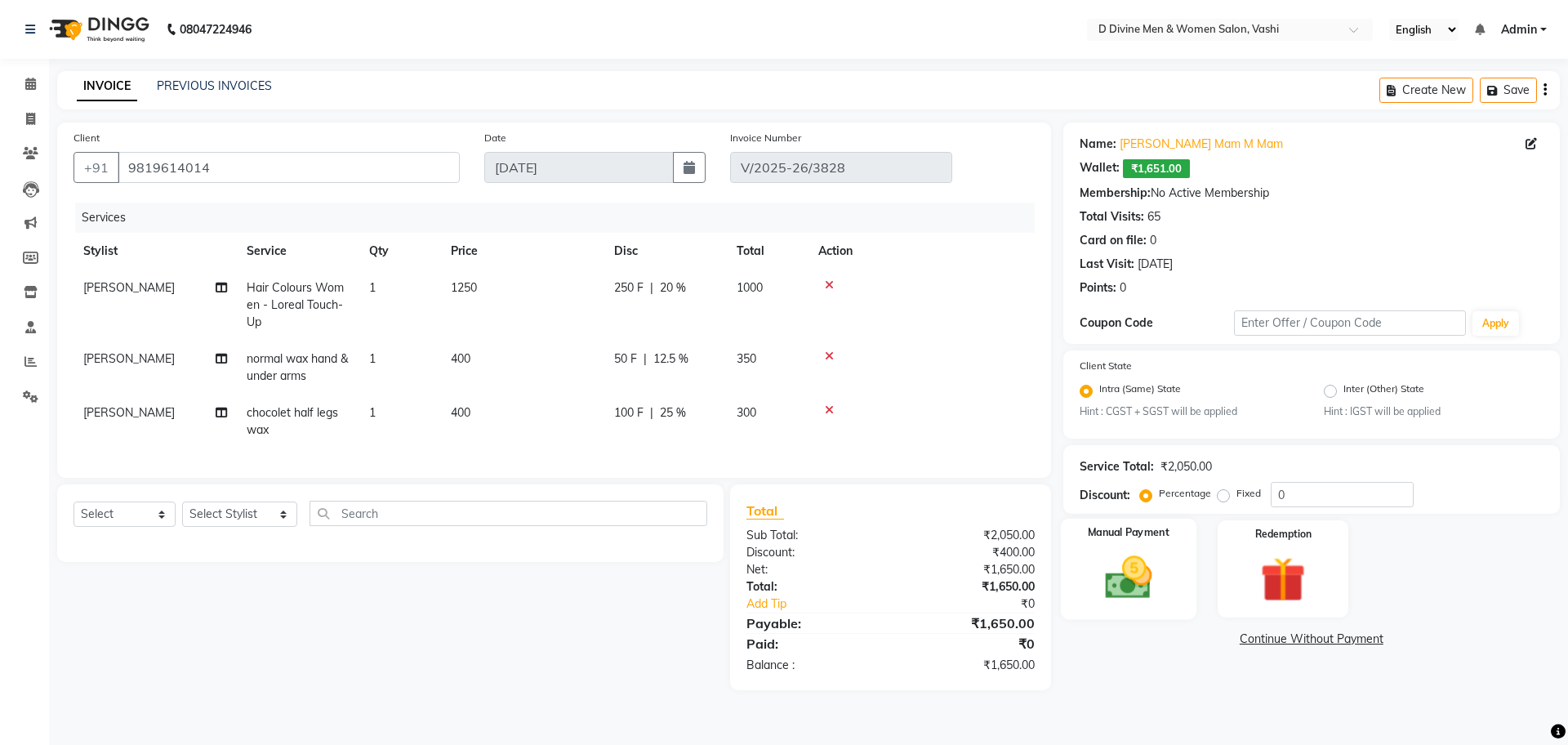
click at [1145, 592] on img at bounding box center [1129, 578] width 76 height 53
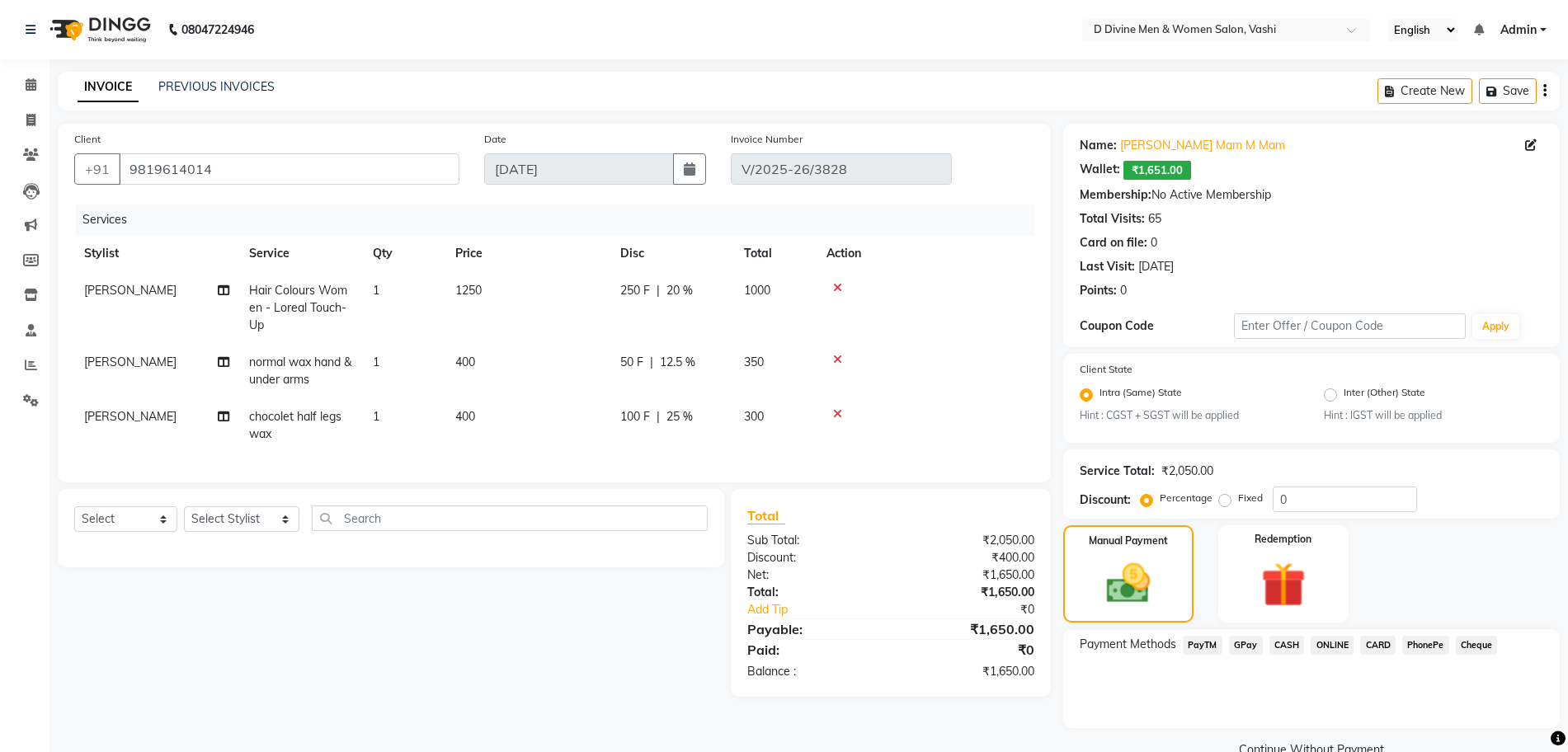
click at [1257, 648] on span "GPay" at bounding box center [1246, 645] width 33 height 19
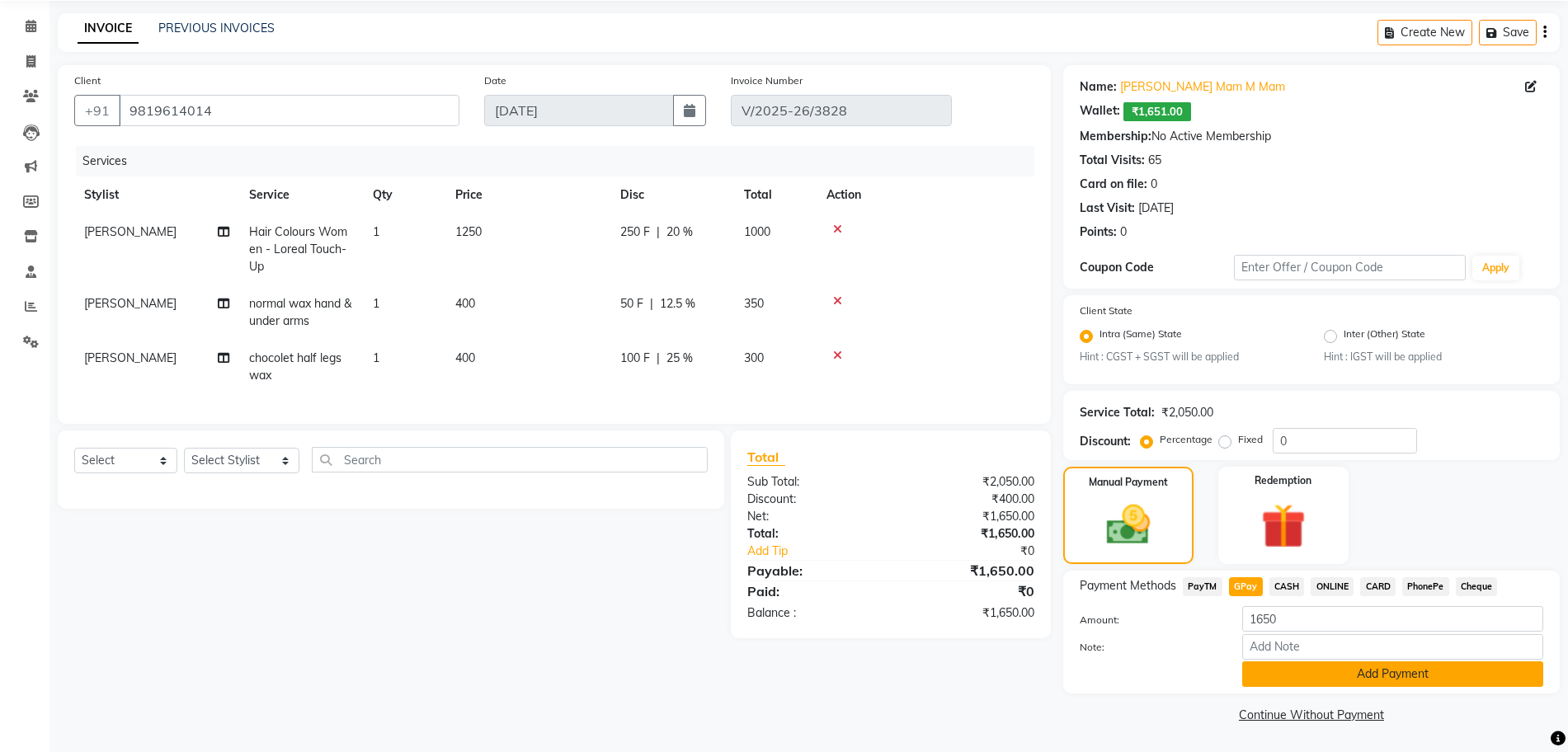
click at [1283, 678] on button "Add Payment" at bounding box center [1392, 674] width 301 height 26
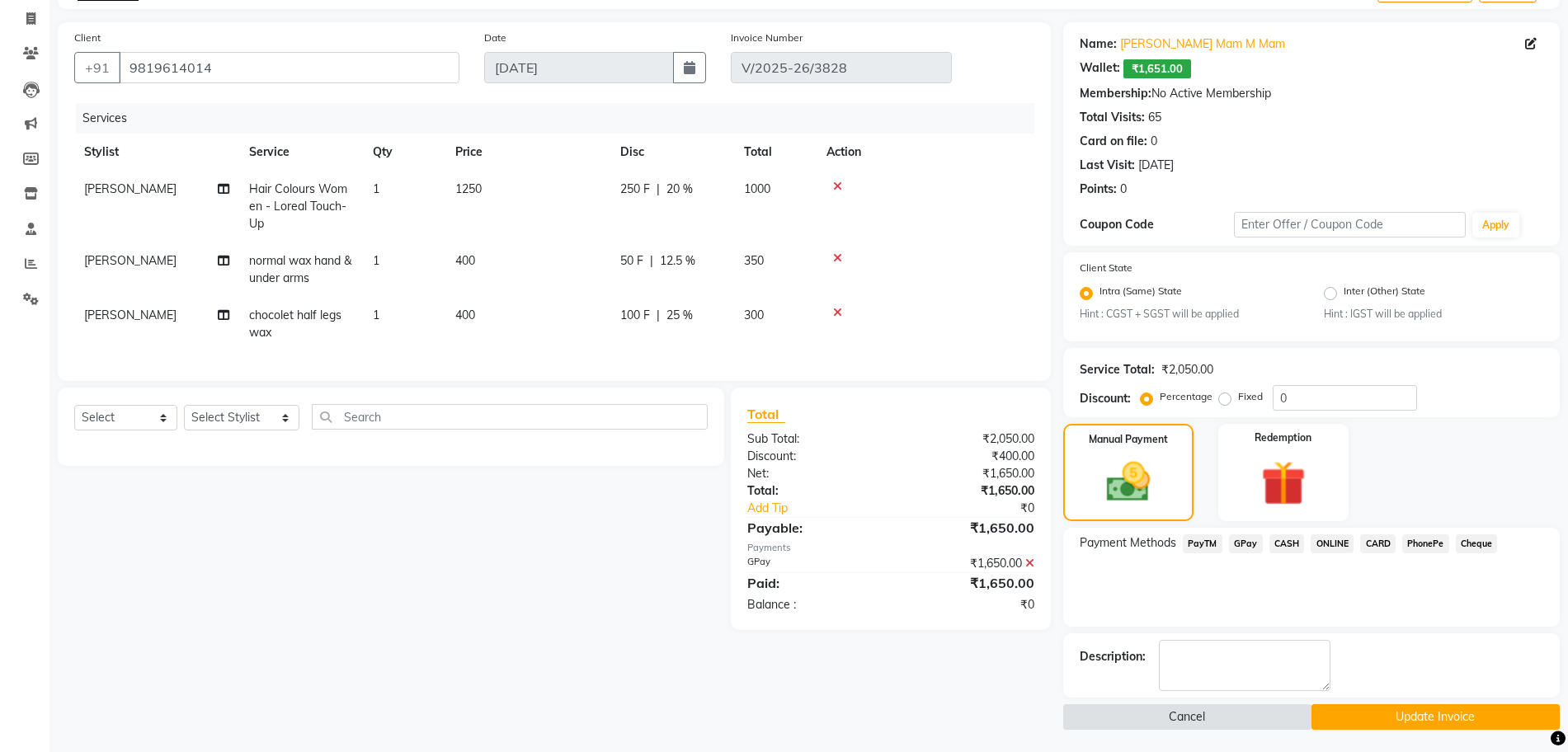
scroll to position [104, 0]
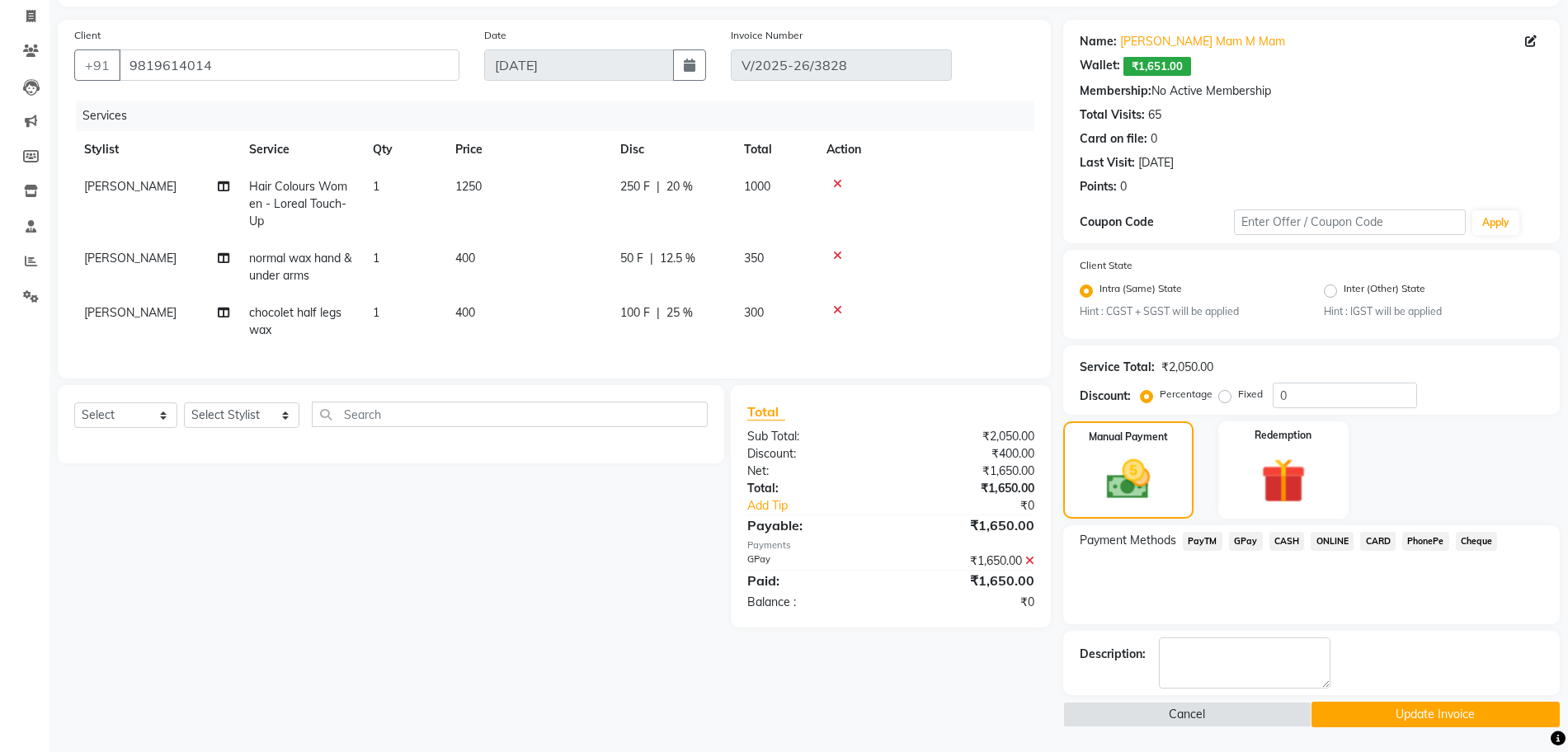
click at [1334, 718] on button "Update Invoice" at bounding box center [1435, 715] width 248 height 26
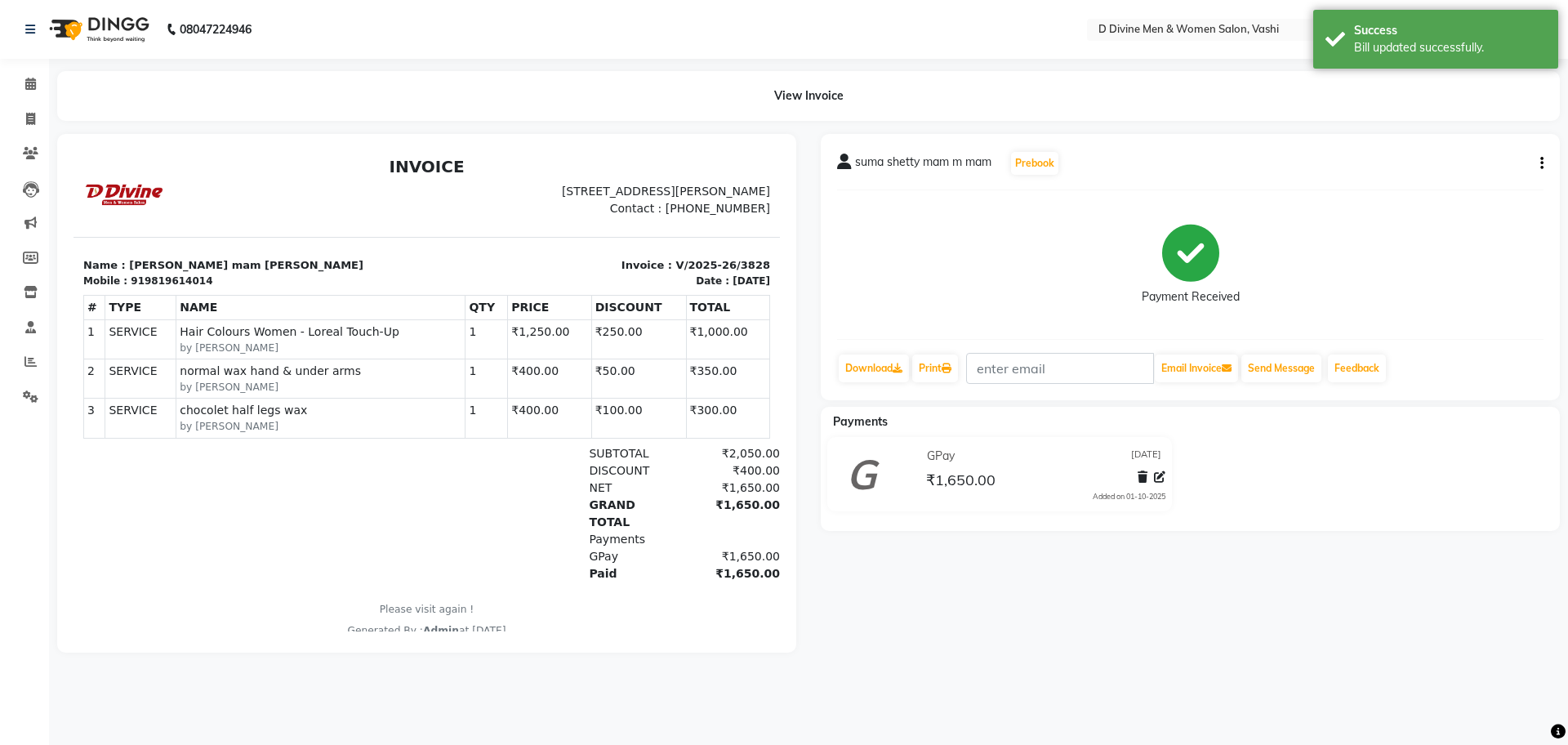
click at [21, 105] on li "Invoice" at bounding box center [24, 120] width 49 height 35
click at [39, 131] on link "Invoice" at bounding box center [24, 120] width 39 height 27
select select "service"
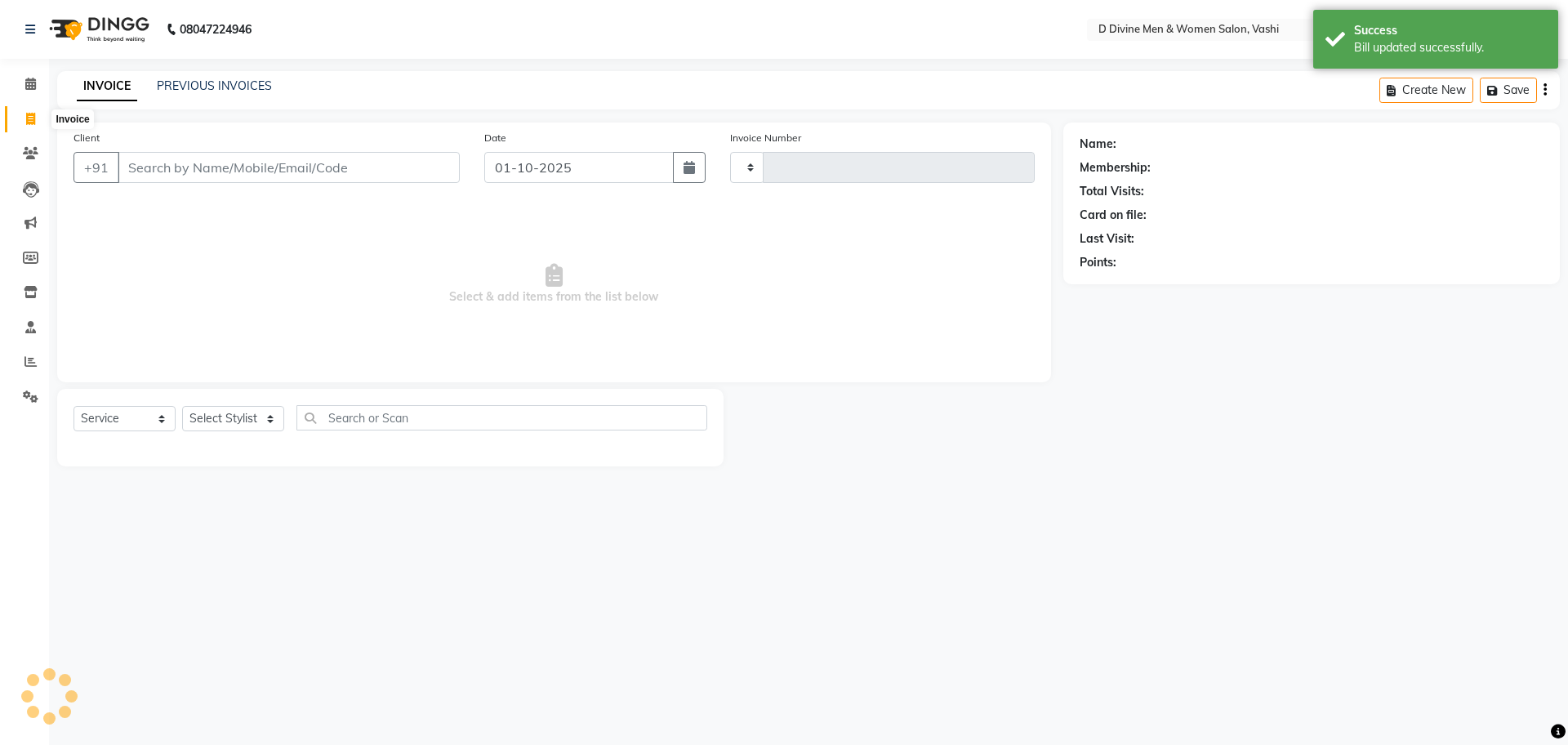
type input "3847"
click at [38, 121] on span at bounding box center [30, 119] width 28 height 18
select select "718"
select select "service"
select select "10981"
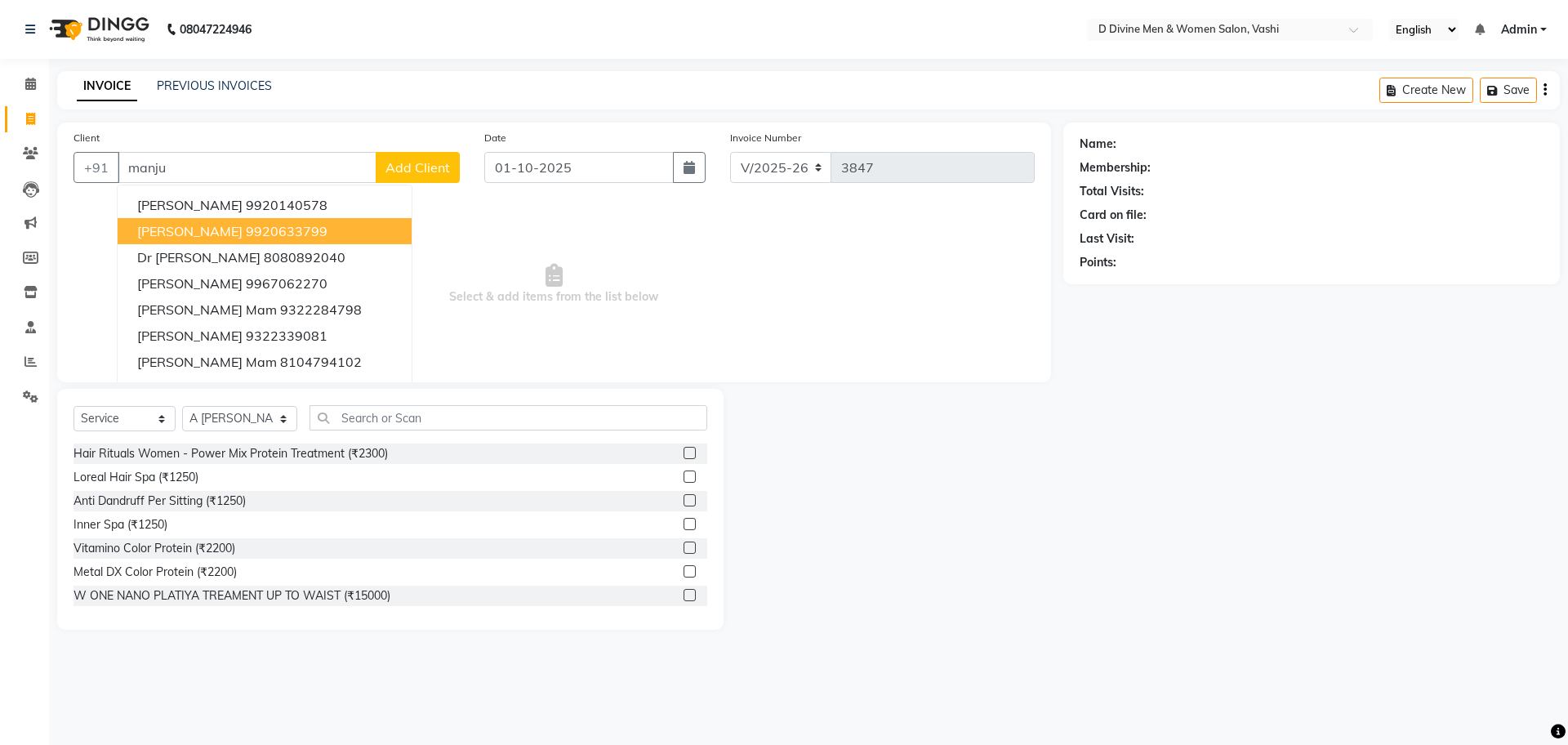
click at [289, 233] on button "Manjusha 9920633799" at bounding box center [264, 231] width 294 height 26
type input "9920633799"
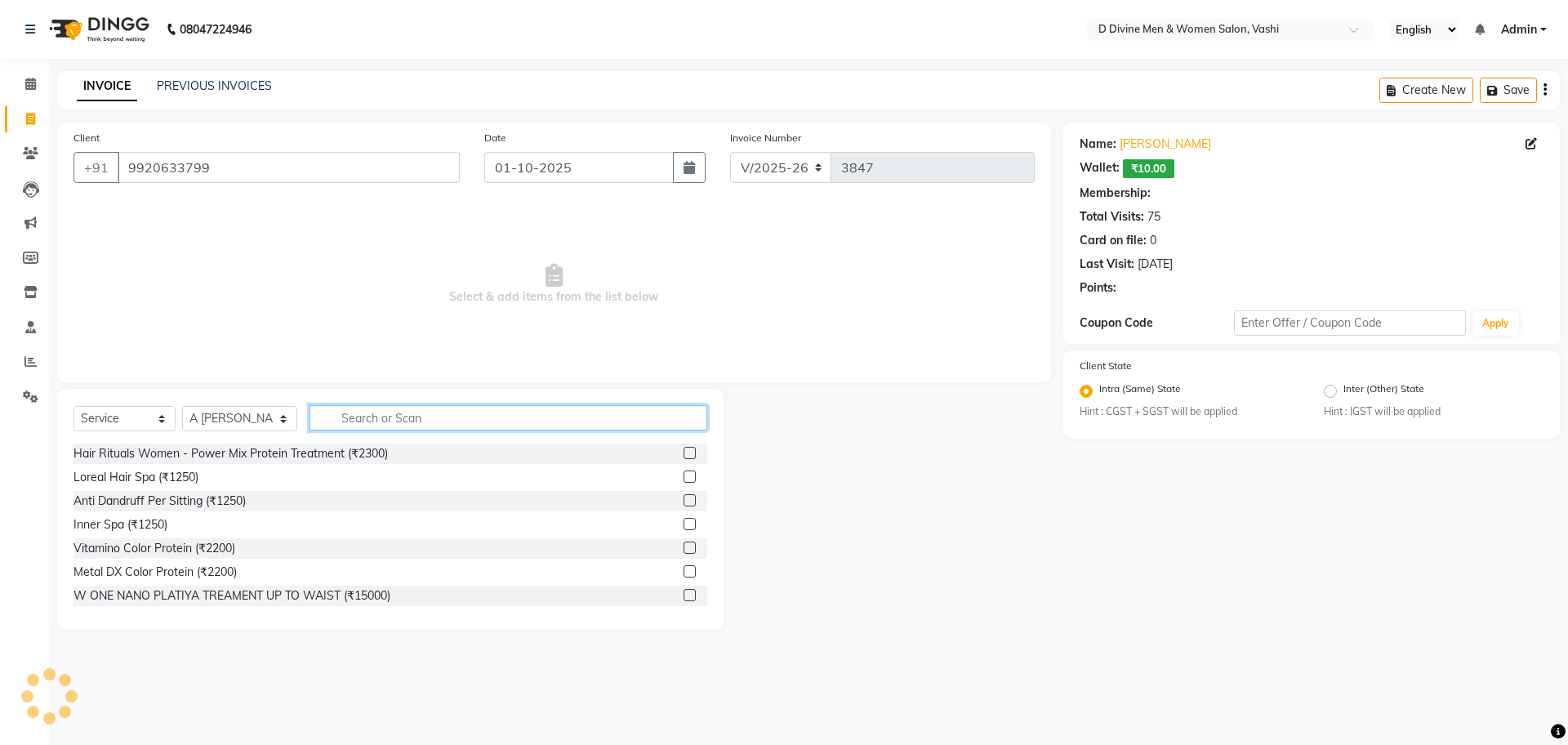
click at [353, 421] on input "text" at bounding box center [507, 418] width 398 height 25
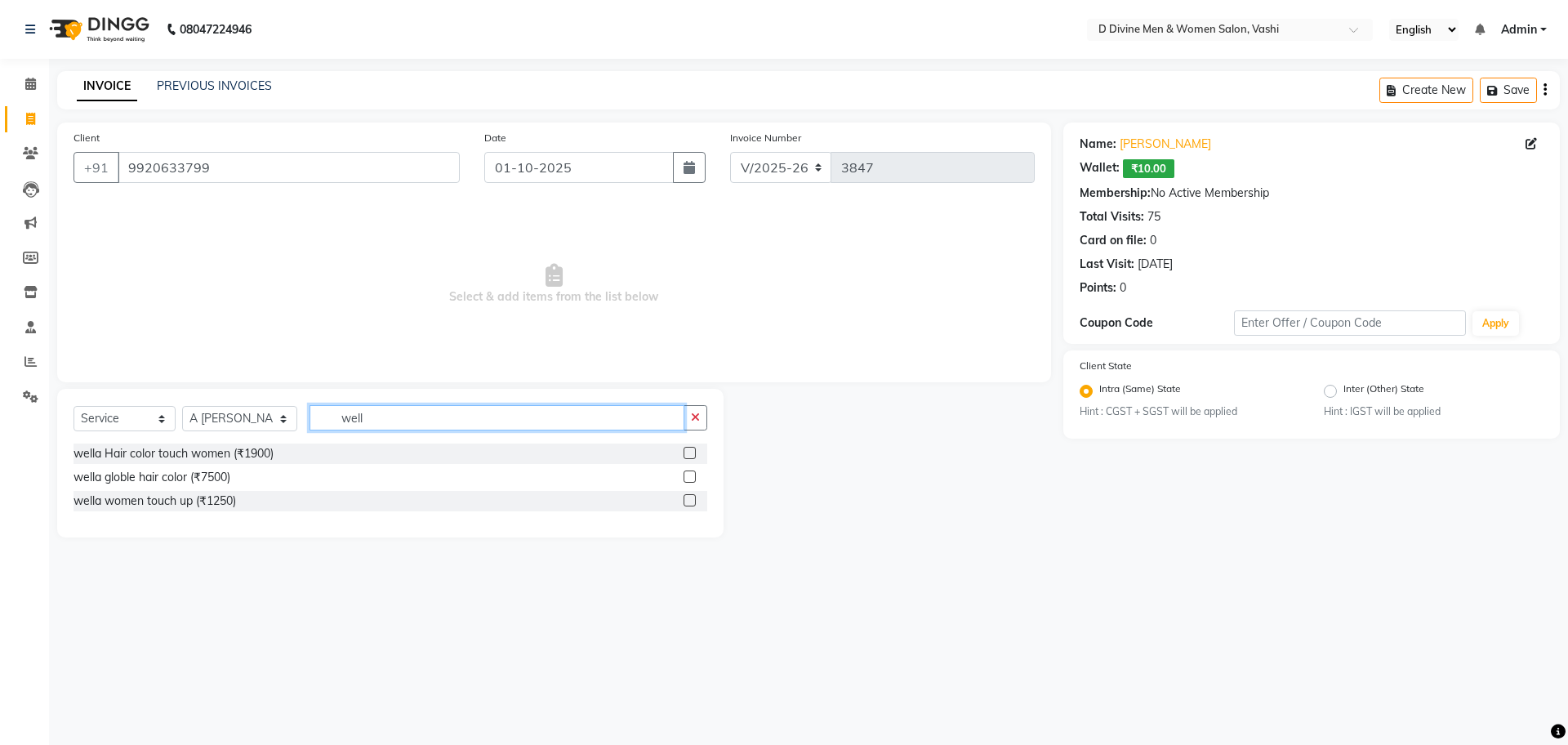
type input "well"
click at [690, 454] on label at bounding box center [689, 453] width 13 height 13
click at [690, 454] on input "checkbox" at bounding box center [688, 453] width 11 height 11
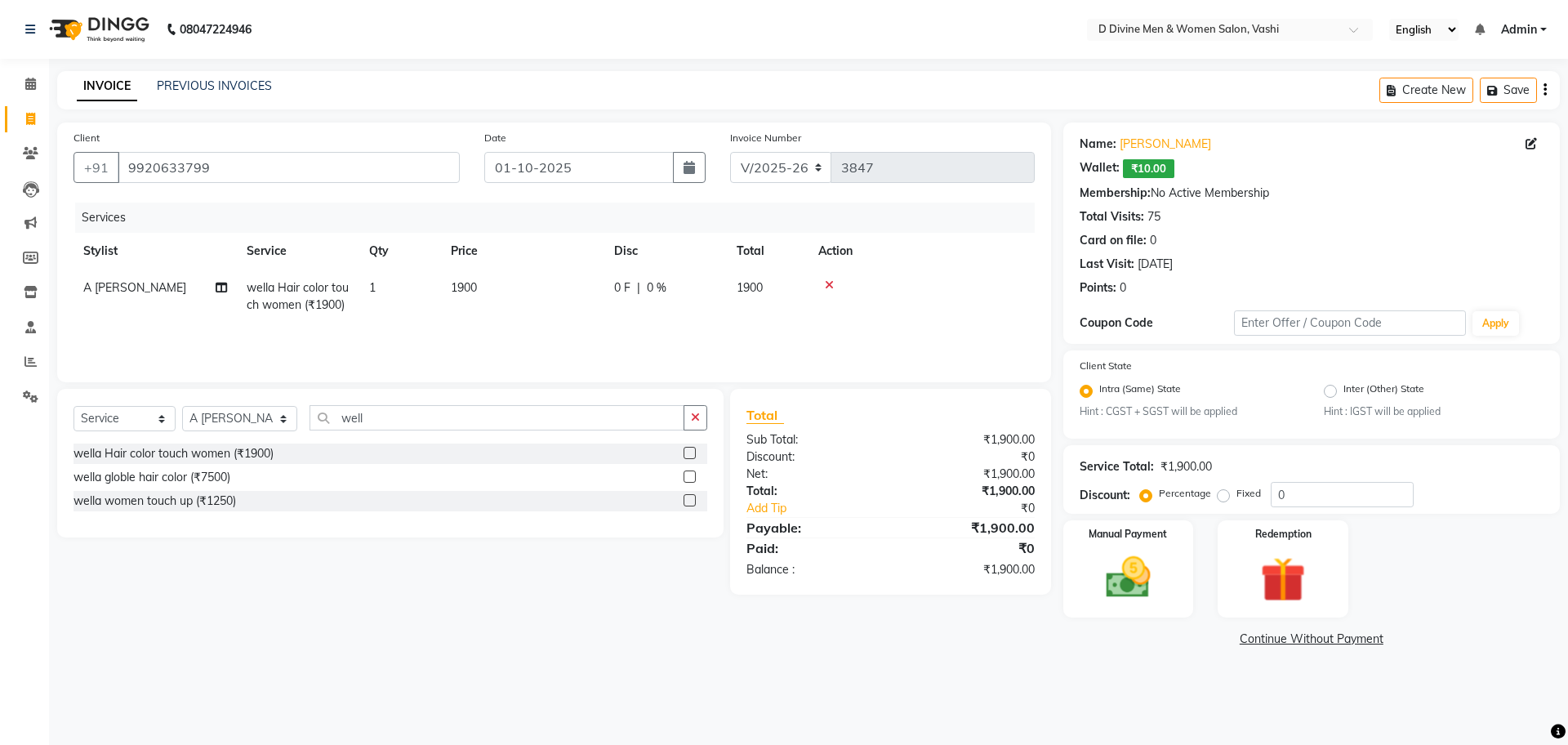
checkbox input "false"
click at [672, 291] on div "0 F | 0 %" at bounding box center [666, 288] width 103 height 18
click at [699, 284] on input "0" at bounding box center [715, 292] width 49 height 25
type input "400"
click at [705, 334] on div "Services Stylist Service Qty Price Disc Total Action A Sikandar Thakur Dharam T…" at bounding box center [554, 284] width 961 height 163
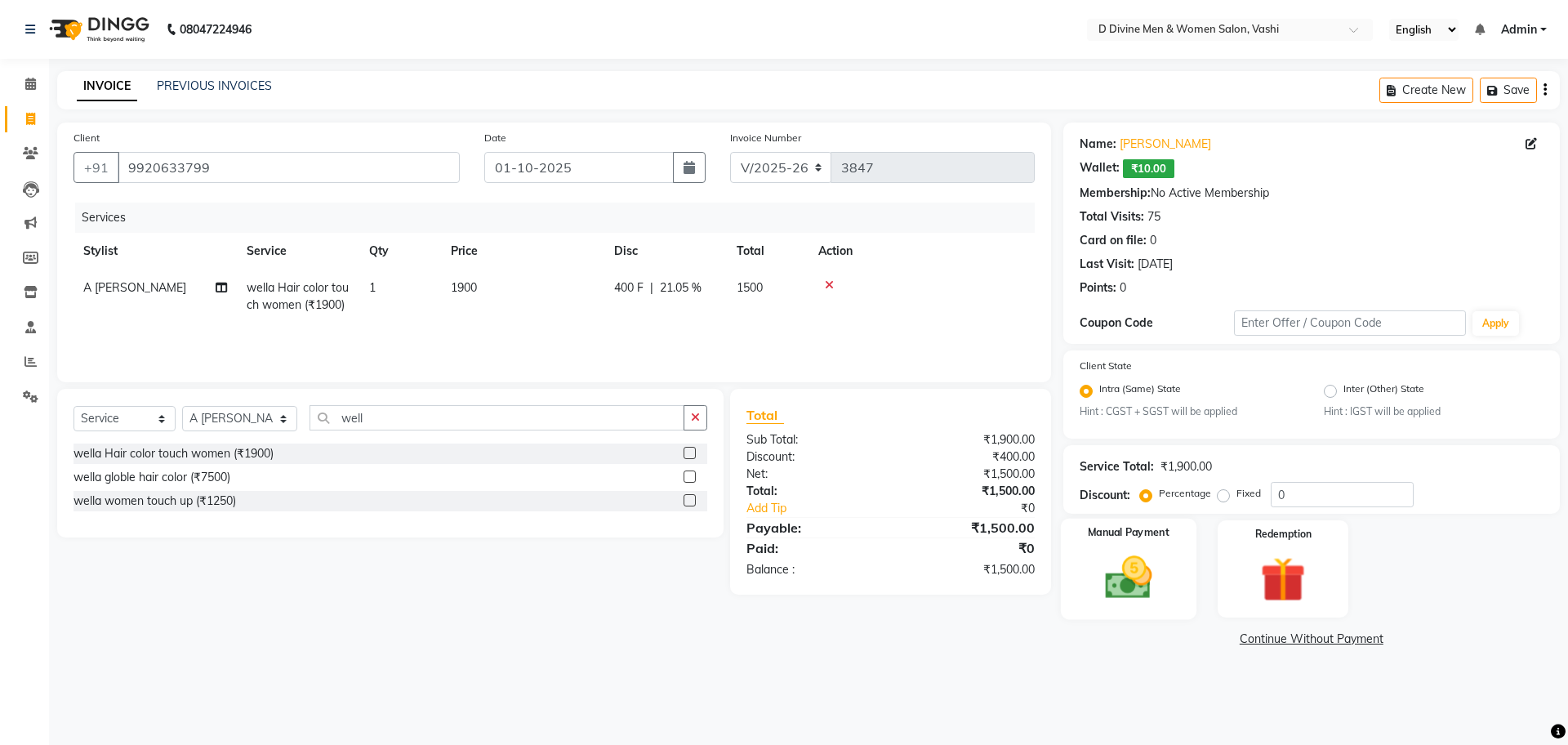
click at [1142, 563] on img at bounding box center [1129, 578] width 76 height 53
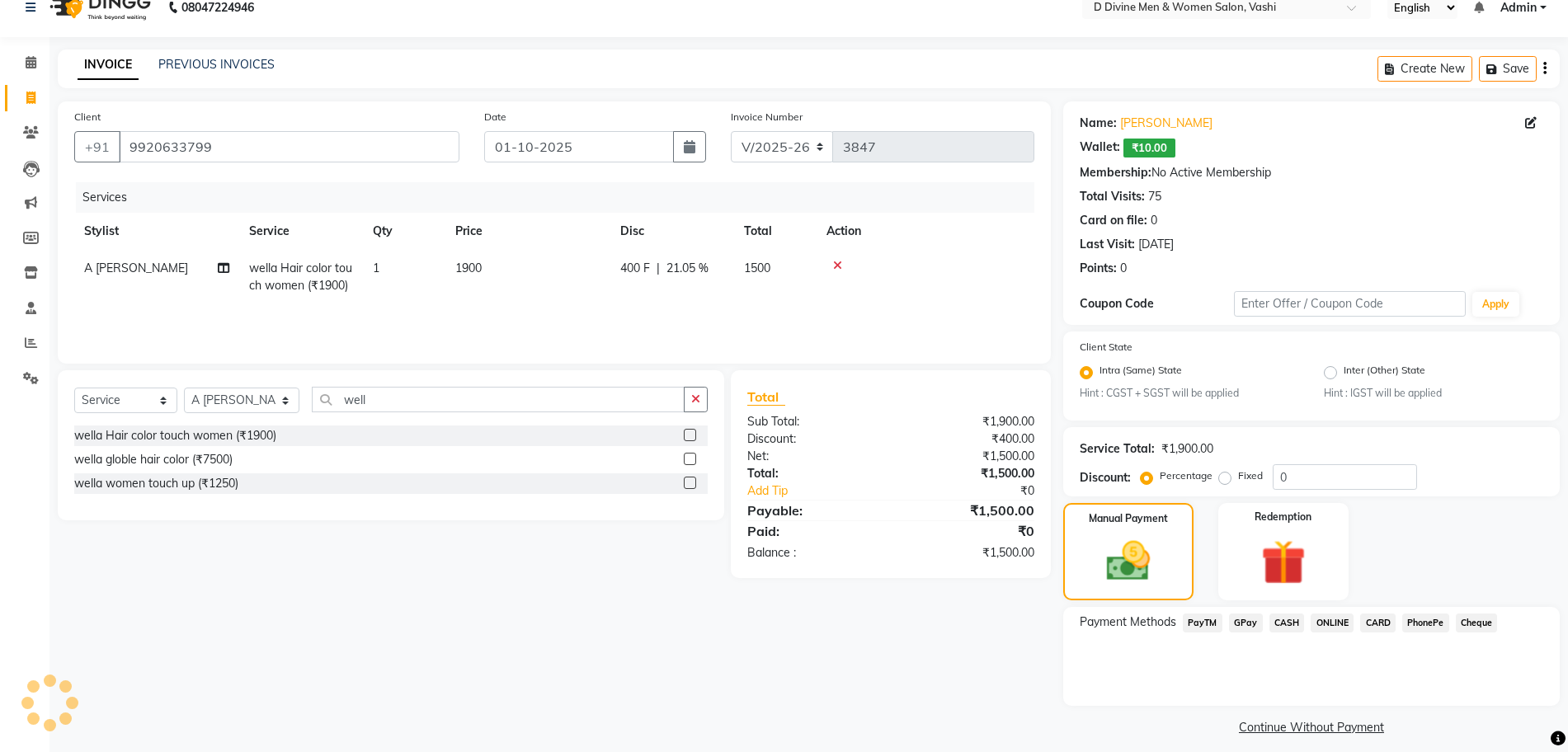
scroll to position [34, 0]
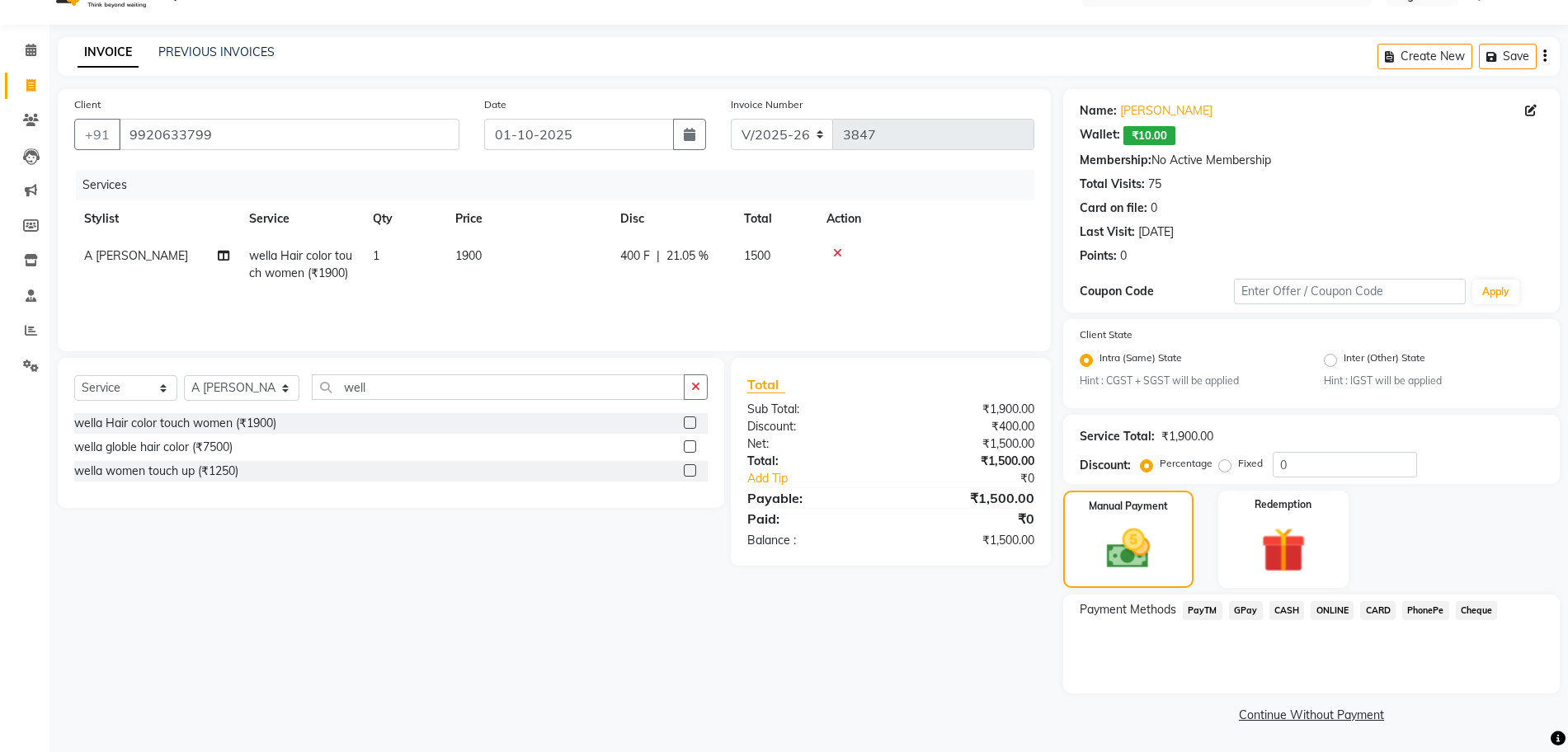
click at [1283, 606] on span "CASH" at bounding box center [1287, 611] width 35 height 19
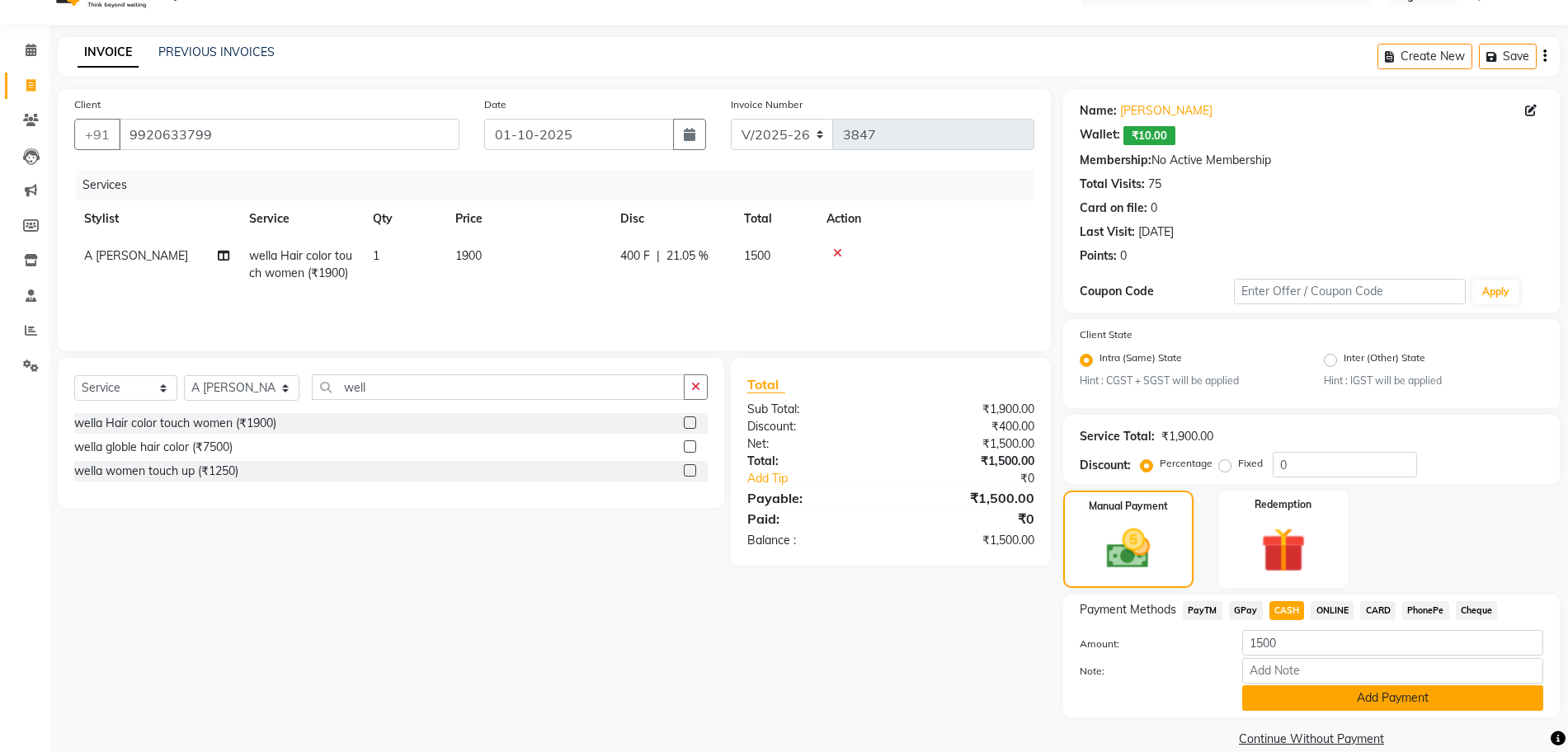
click at [1277, 693] on button "Add Payment" at bounding box center [1392, 698] width 301 height 26
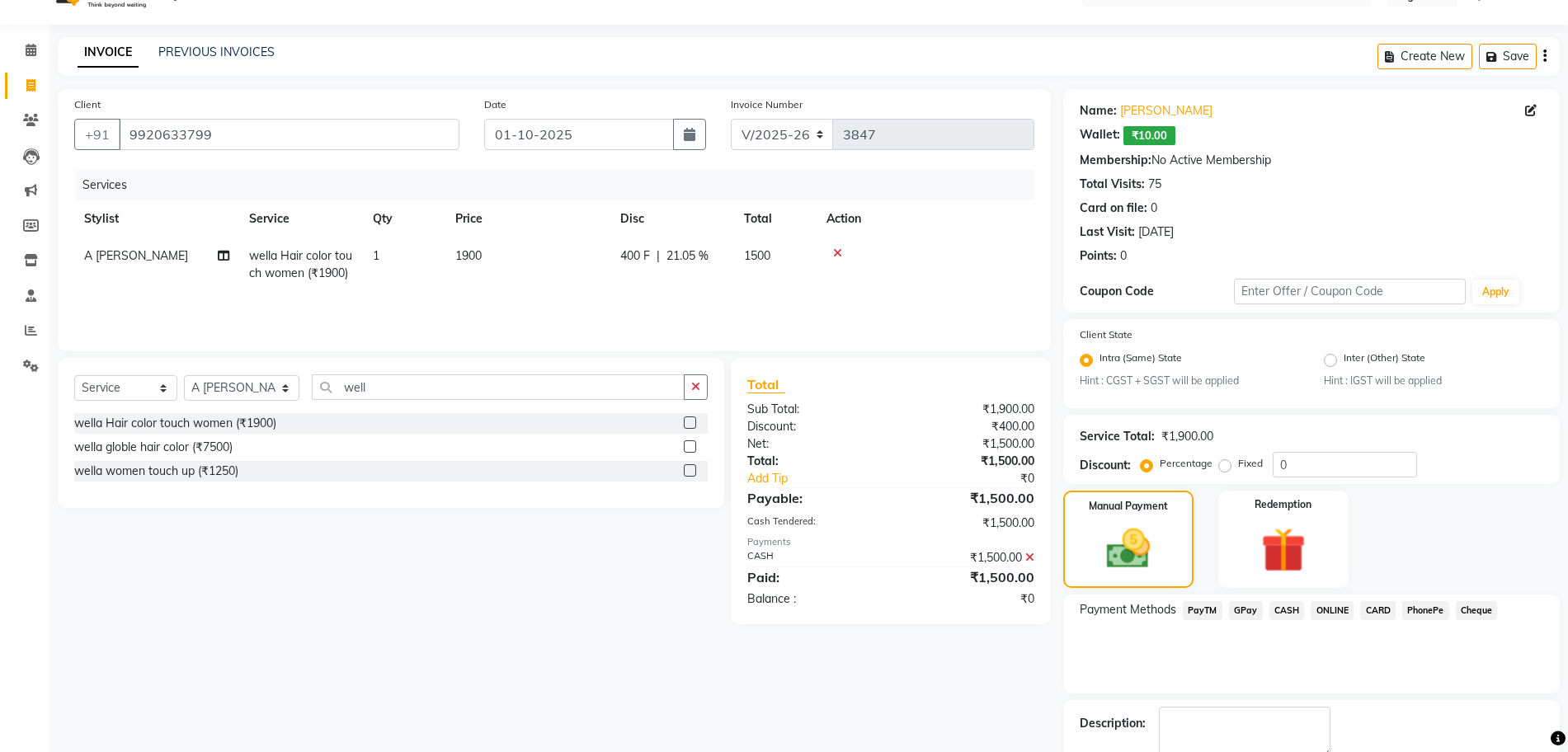
click at [1030, 555] on icon at bounding box center [1029, 558] width 9 height 12
click at [1247, 613] on span "GPay" at bounding box center [1246, 611] width 33 height 19
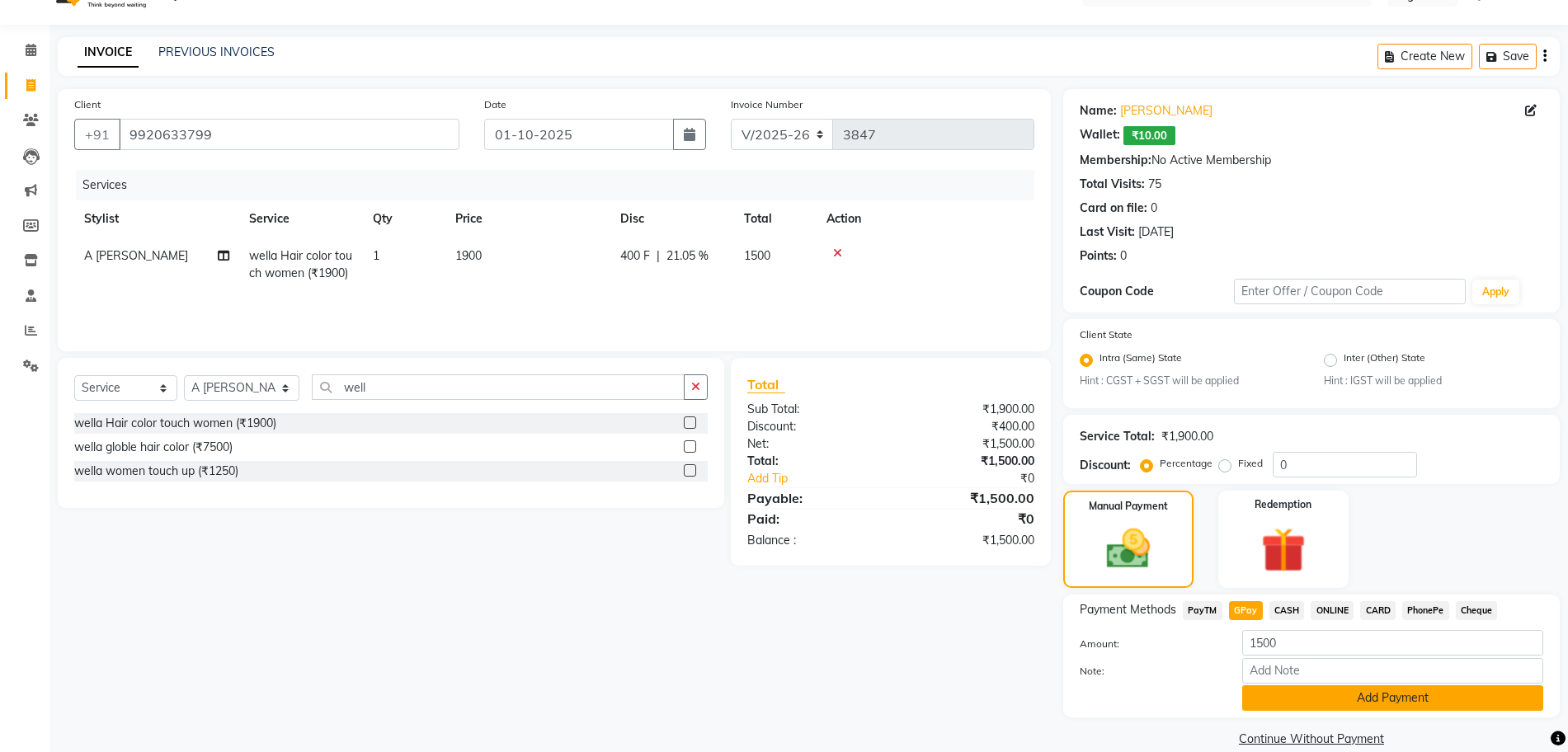
click at [1262, 699] on button "Add Payment" at bounding box center [1392, 698] width 301 height 26
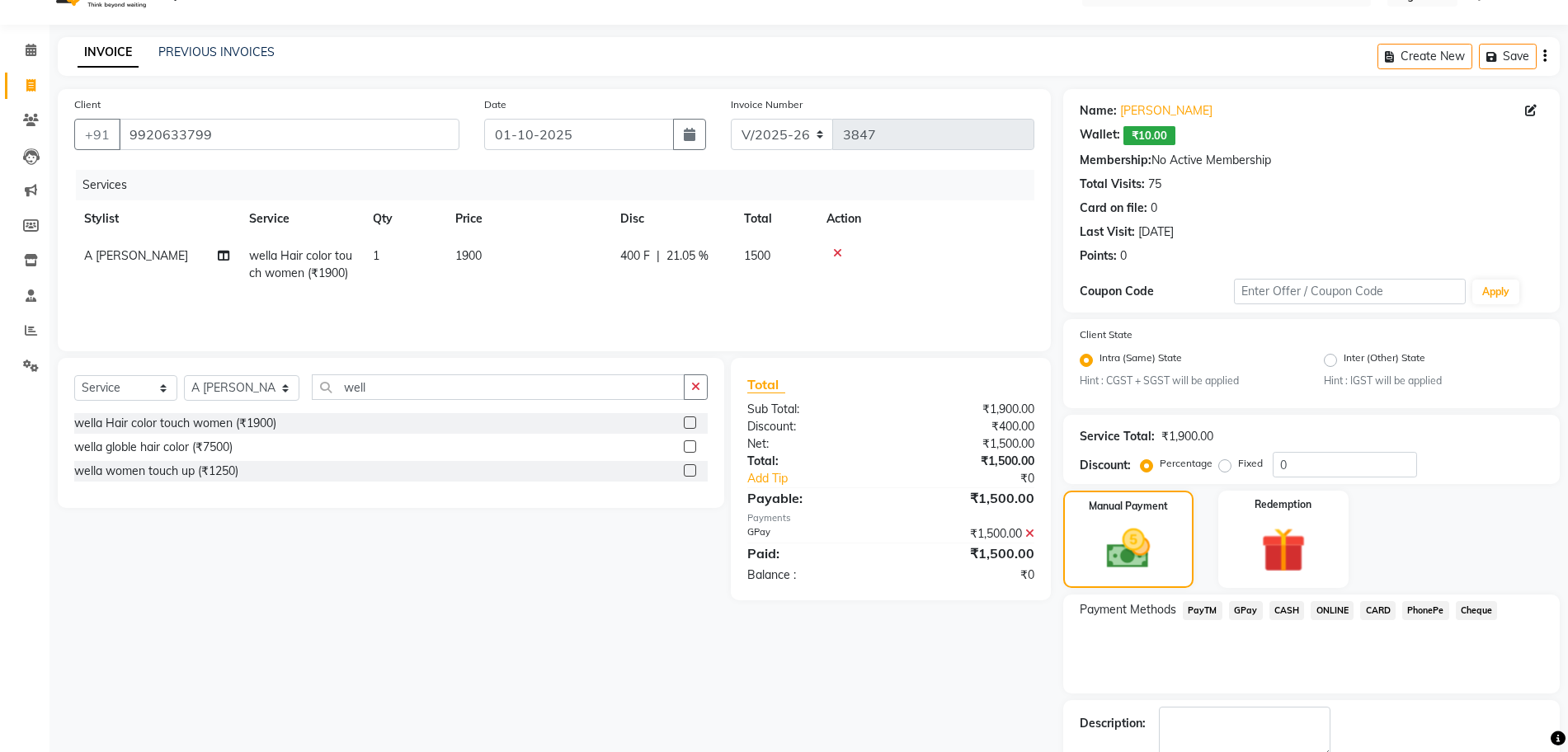
scroll to position [128, 0]
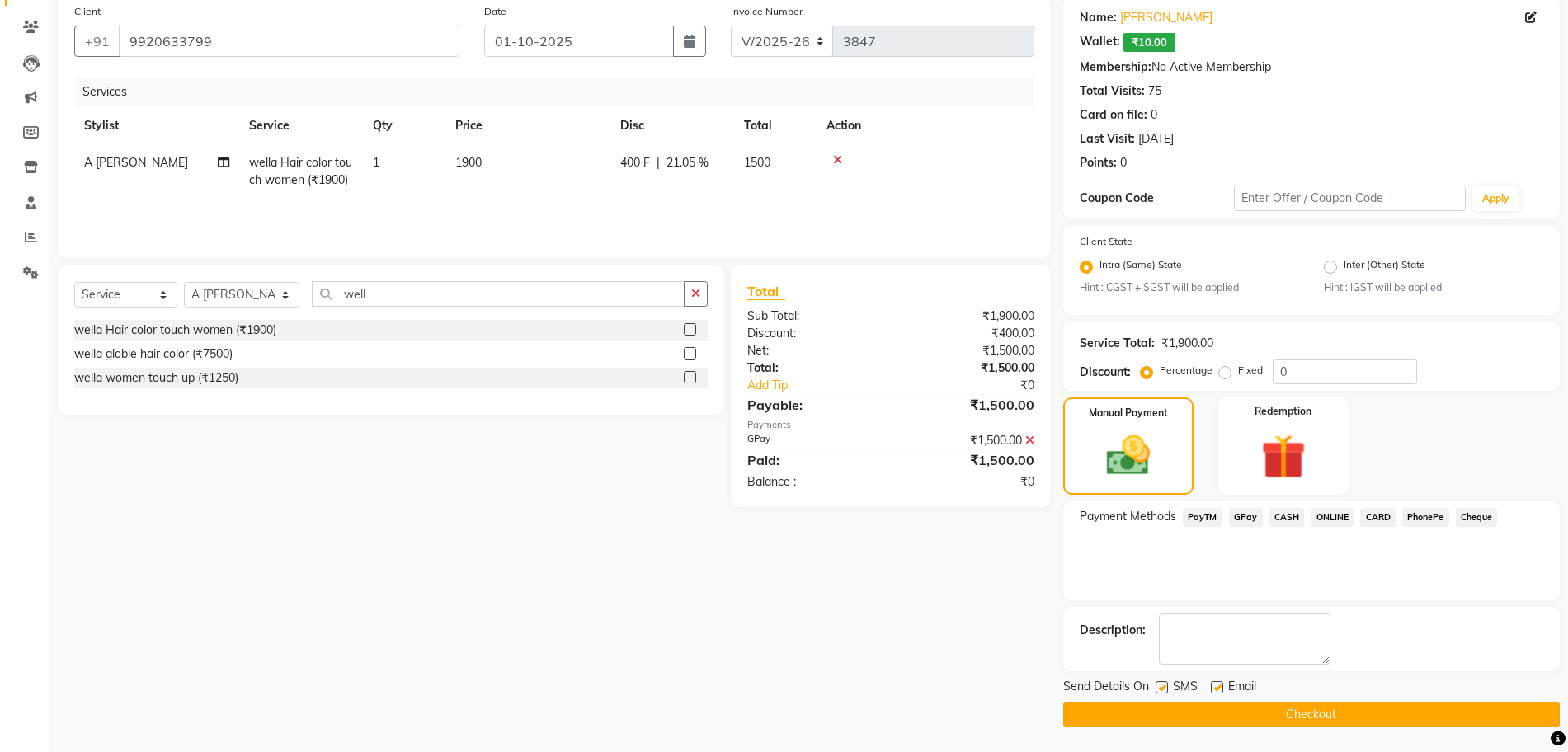
click at [1157, 685] on label at bounding box center [1162, 687] width 13 height 13
click at [1157, 685] on input "checkbox" at bounding box center [1161, 688] width 11 height 11
checkbox input "false"
click at [1216, 693] on label at bounding box center [1217, 687] width 13 height 13
click at [1216, 693] on input "checkbox" at bounding box center [1216, 688] width 11 height 11
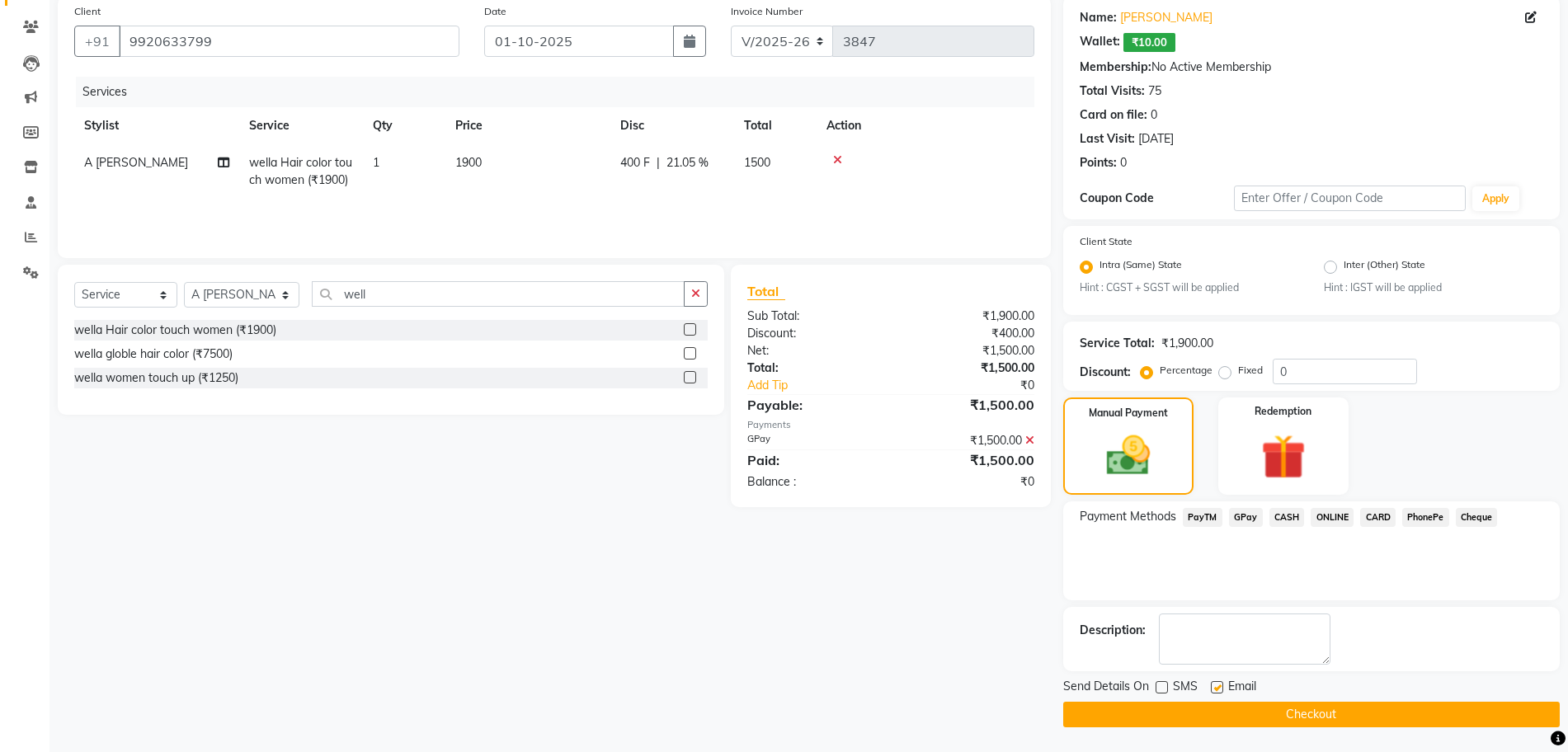
checkbox input "false"
click at [1216, 715] on button "Checkout" at bounding box center [1312, 715] width 497 height 26
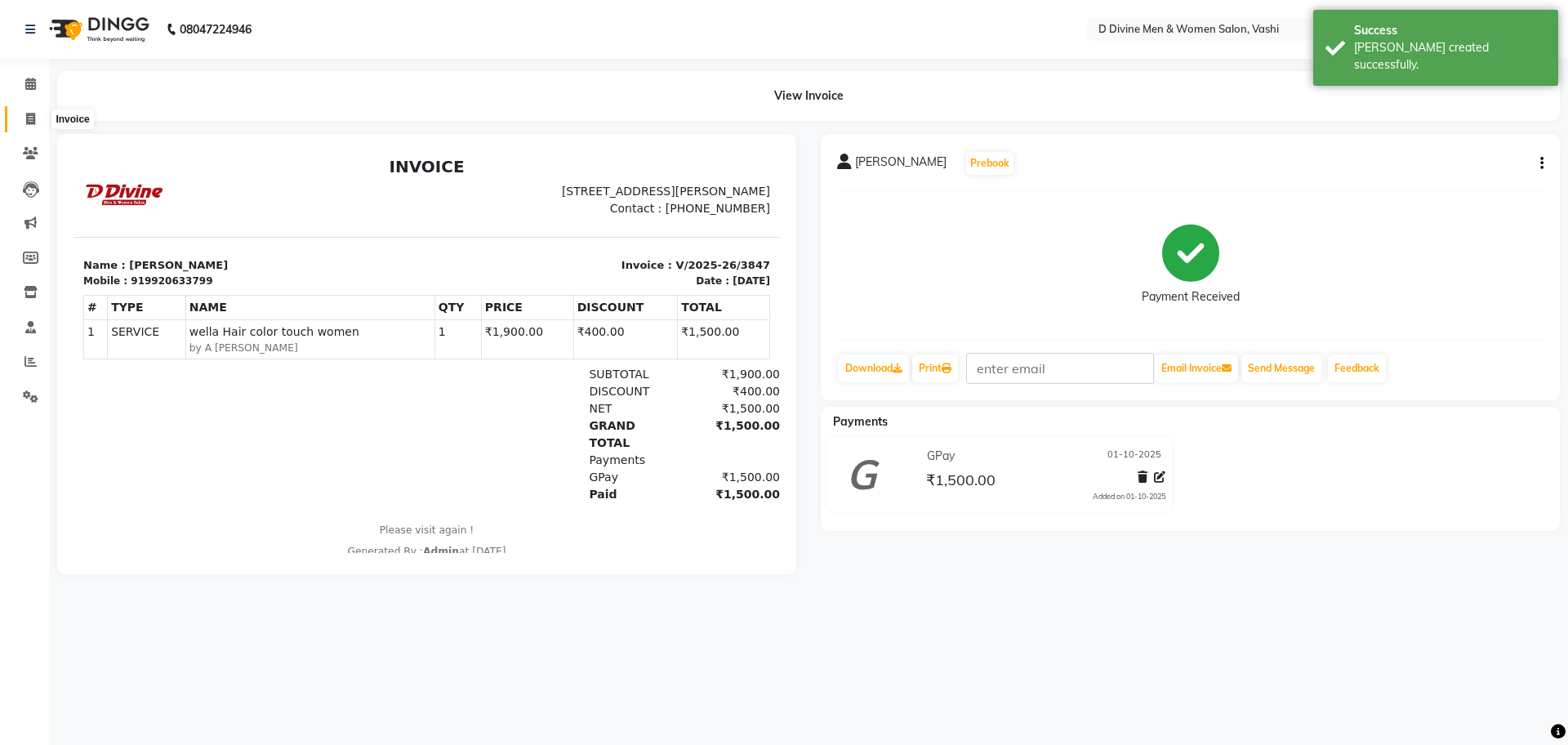
click at [25, 127] on span at bounding box center [30, 119] width 28 height 18
select select "718"
select select "service"
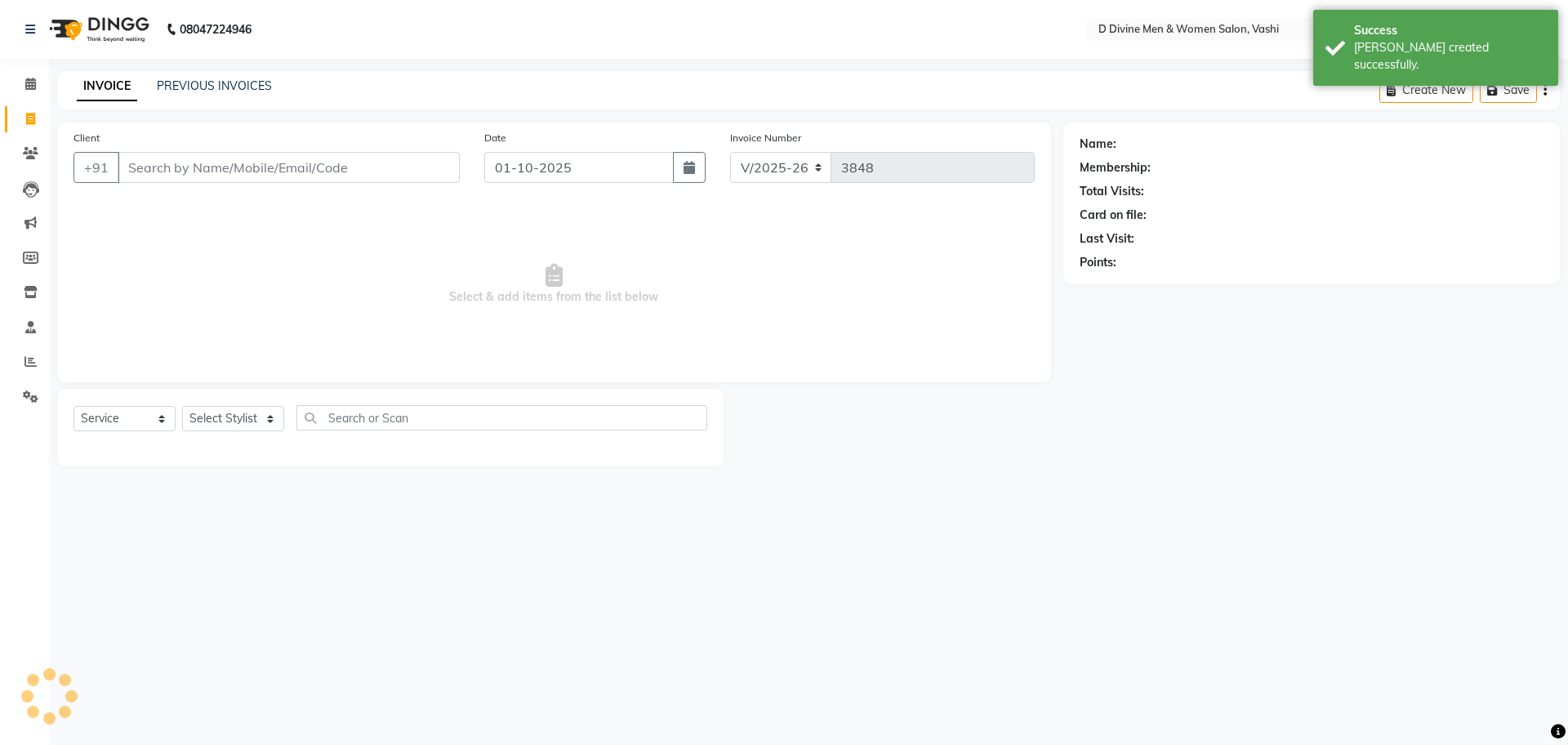
select select "10981"
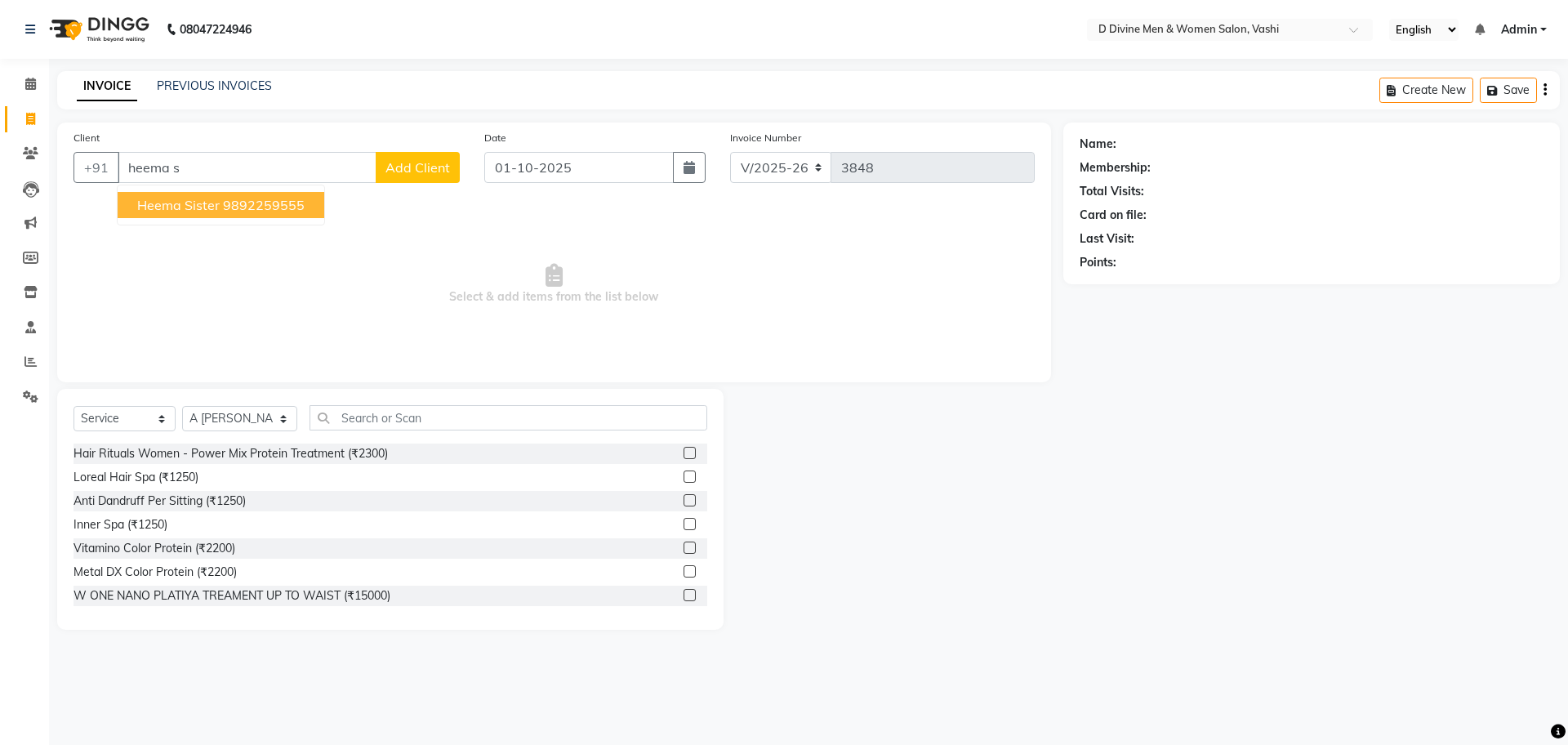
click at [215, 203] on span "heema sister" at bounding box center [178, 204] width 83 height 17
type input "9892259555"
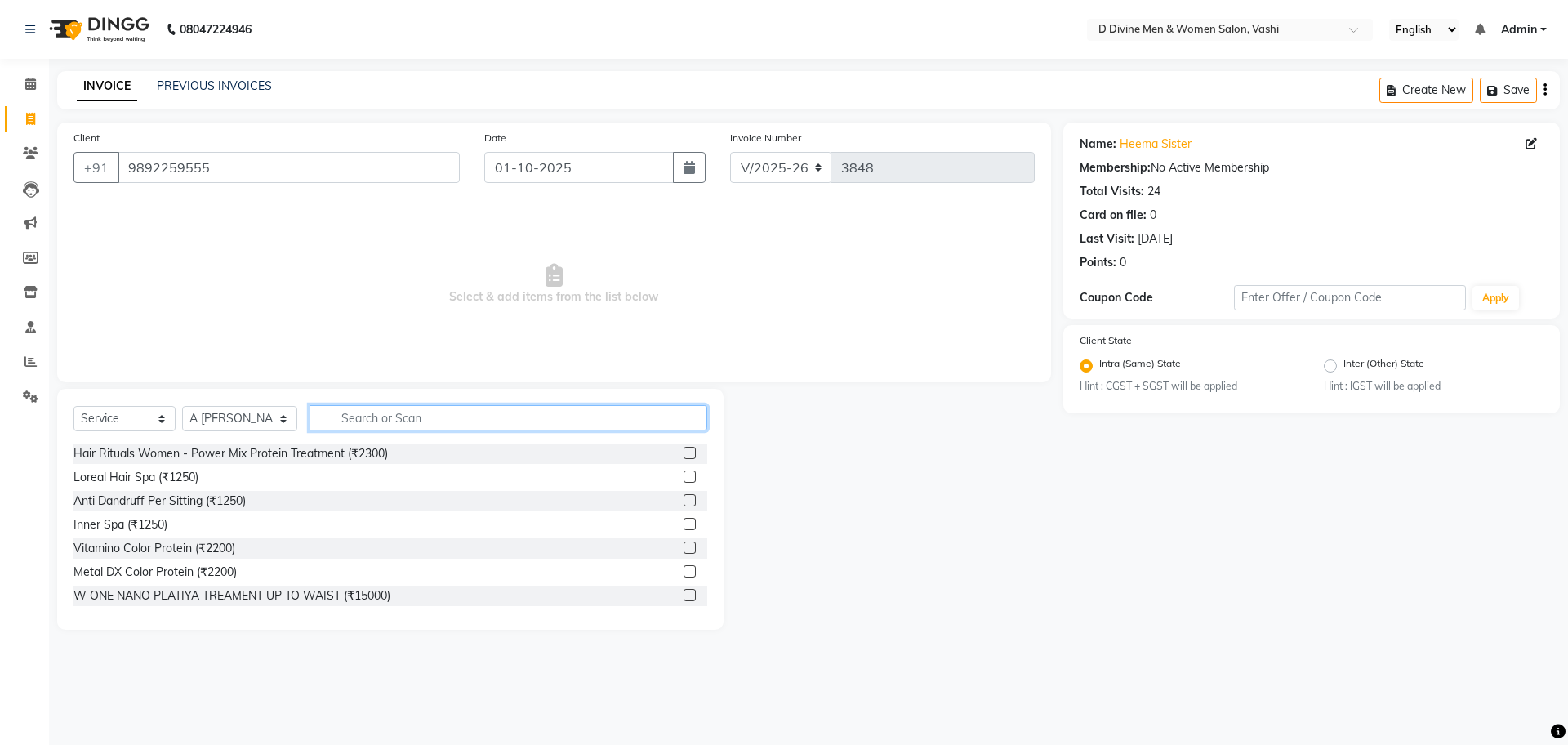
click at [356, 411] on input "text" at bounding box center [507, 418] width 398 height 25
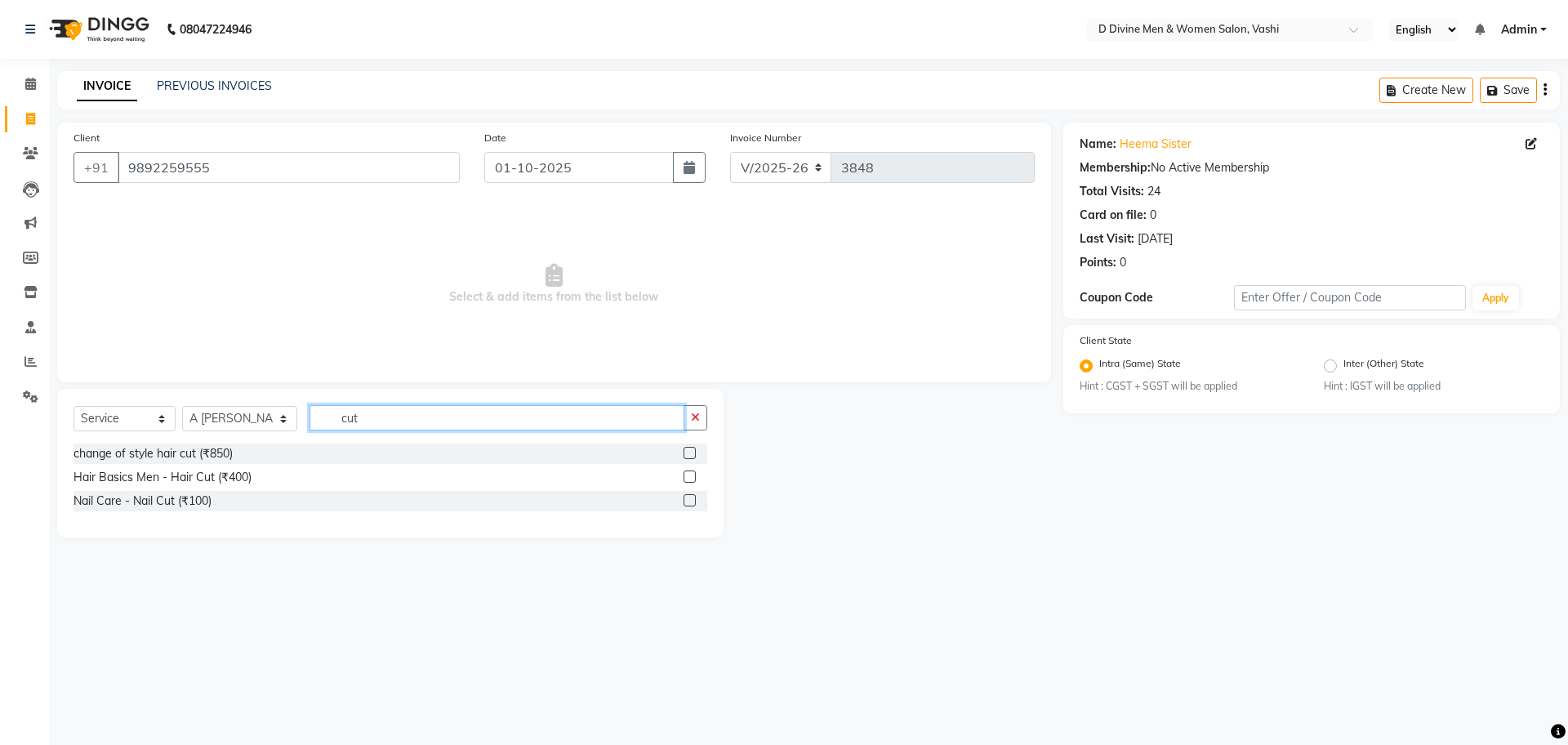
type input "cut"
click at [689, 475] on label at bounding box center [689, 477] width 13 height 13
click at [689, 475] on input "checkbox" at bounding box center [688, 478] width 11 height 11
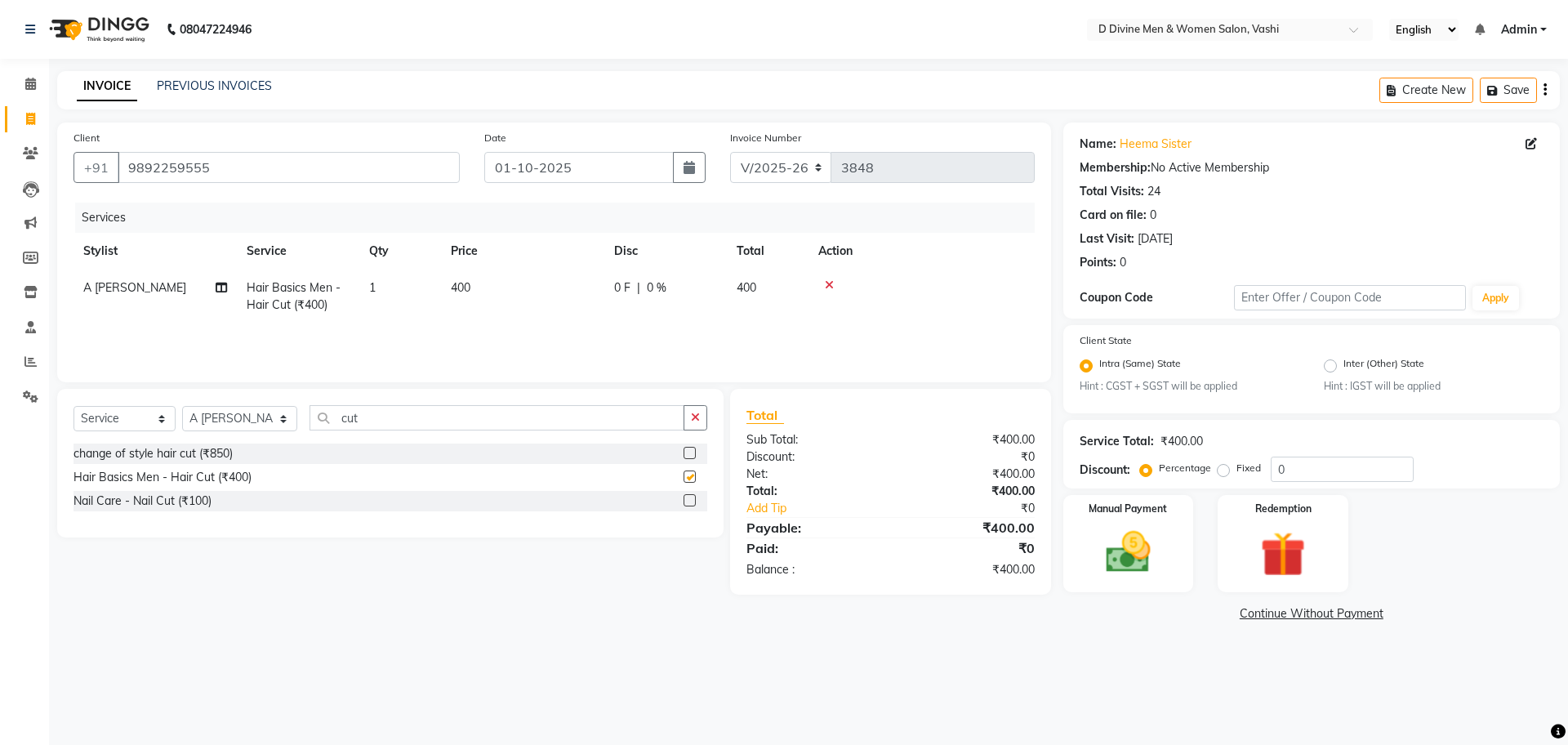
click at [647, 250] on th "Disc" at bounding box center [666, 251] width 122 height 37
checkbox input "false"
click at [659, 306] on td "0 F | 0 %" at bounding box center [666, 296] width 122 height 53
click at [689, 293] on td "0 F | 0 %" at bounding box center [756, 303] width 151 height 69
click at [690, 291] on td "0 F | 0 %" at bounding box center [756, 303] width 151 height 69
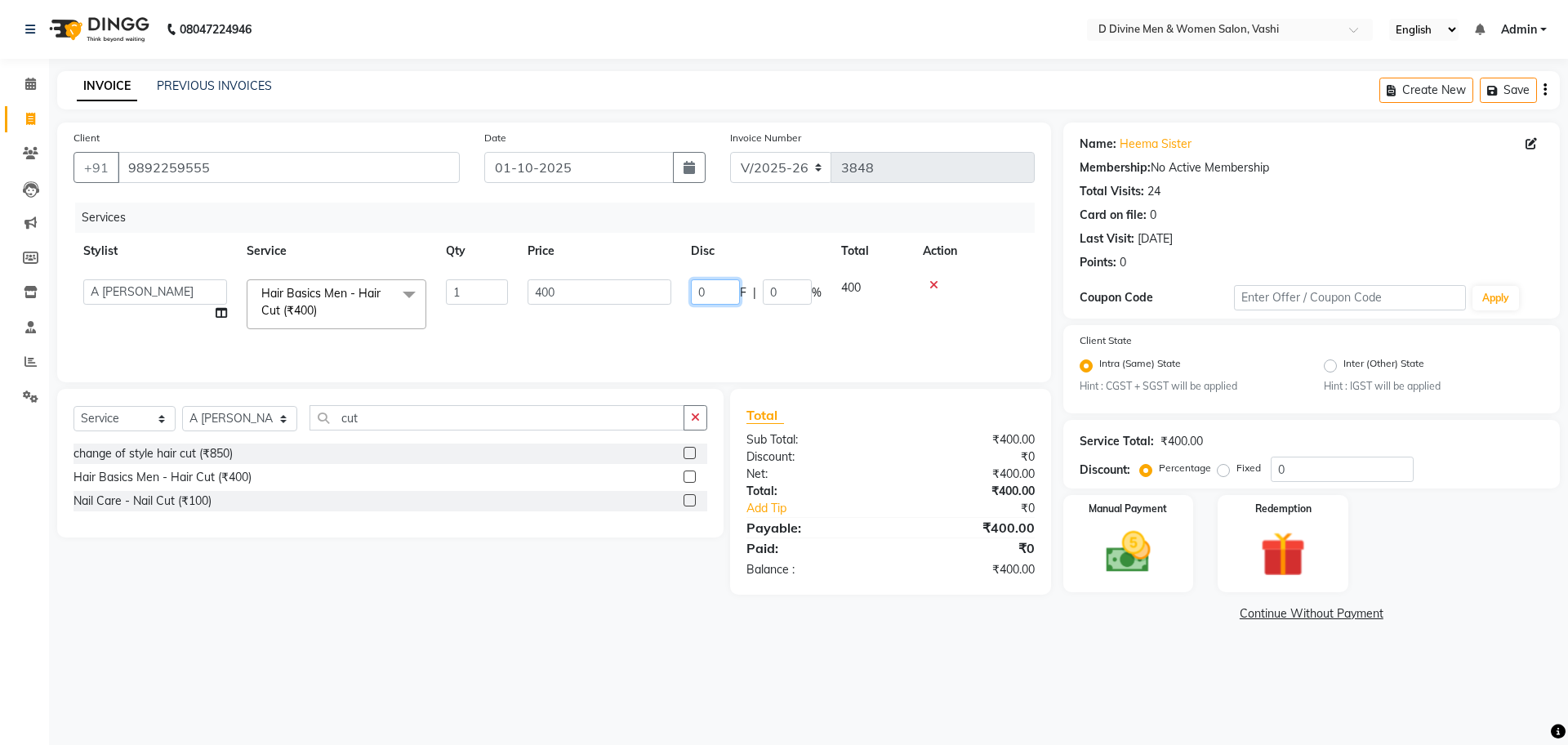
click at [692, 290] on input "0" at bounding box center [715, 292] width 49 height 25
type input "100"
drag, startPoint x: 685, startPoint y: 344, endPoint x: 510, endPoint y: 472, distance: 216.8
click at [683, 345] on div "Services Stylist Service Qty Price Disc Total Action A Sikandar Thakur Dharam T…" at bounding box center [554, 284] width 961 height 163
click at [448, 435] on div "Select Service Product Membership Package Voucher Prepaid Gift Card Select Styl…" at bounding box center [391, 424] width 634 height 38
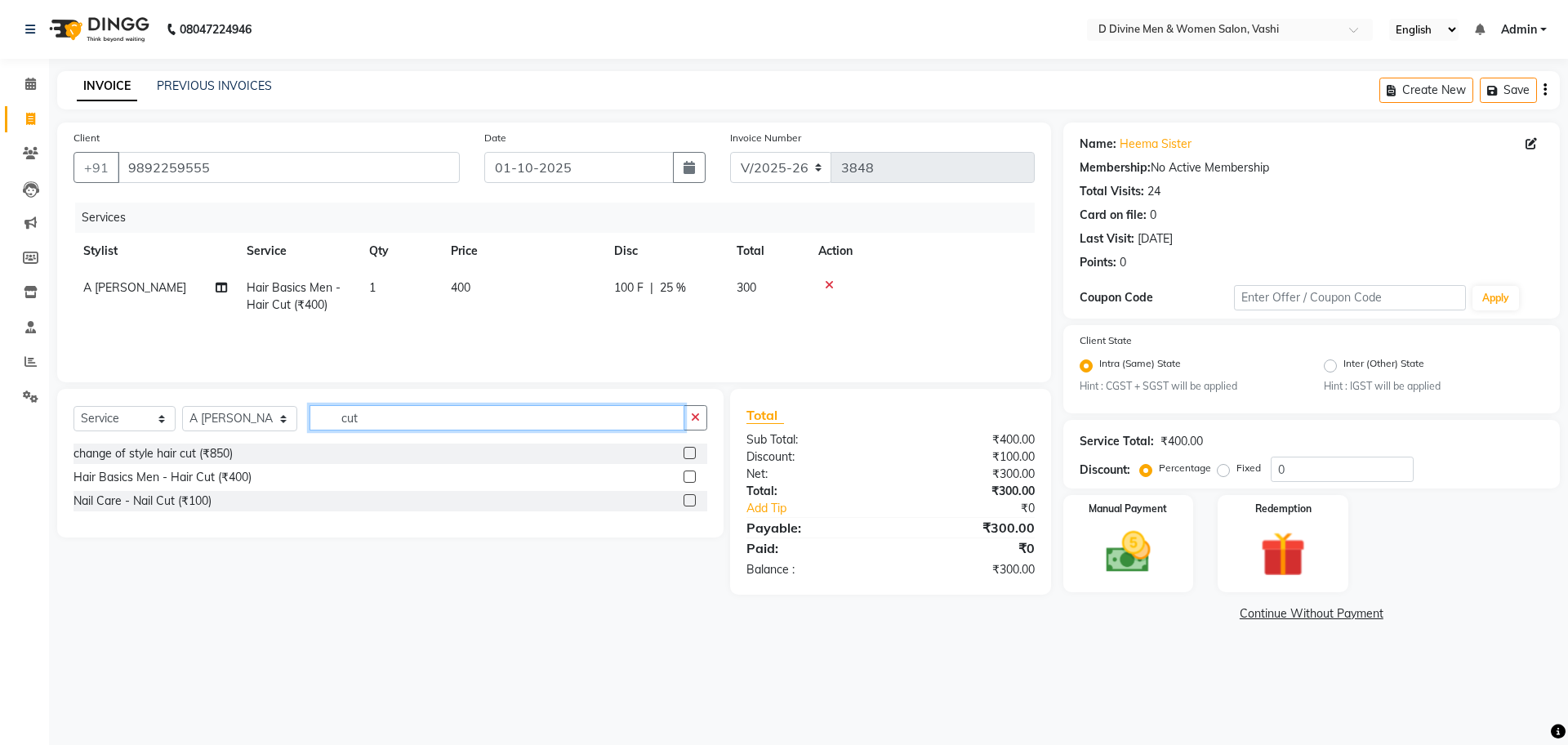
click at [447, 408] on input "cut" at bounding box center [497, 418] width 375 height 25
type input "c"
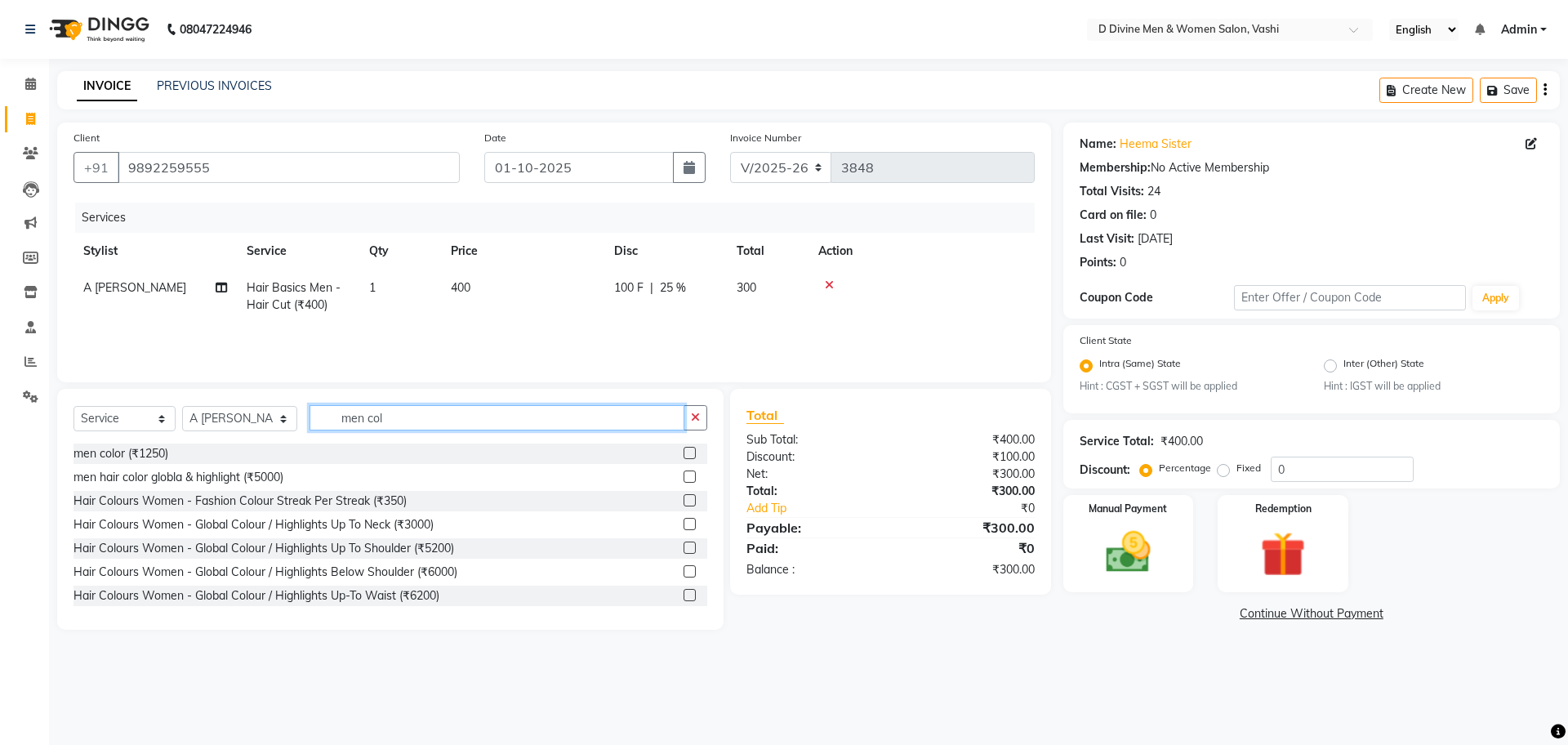
type input "men col"
click at [683, 452] on label at bounding box center [689, 453] width 13 height 13
click at [683, 452] on input "checkbox" at bounding box center [688, 453] width 11 height 11
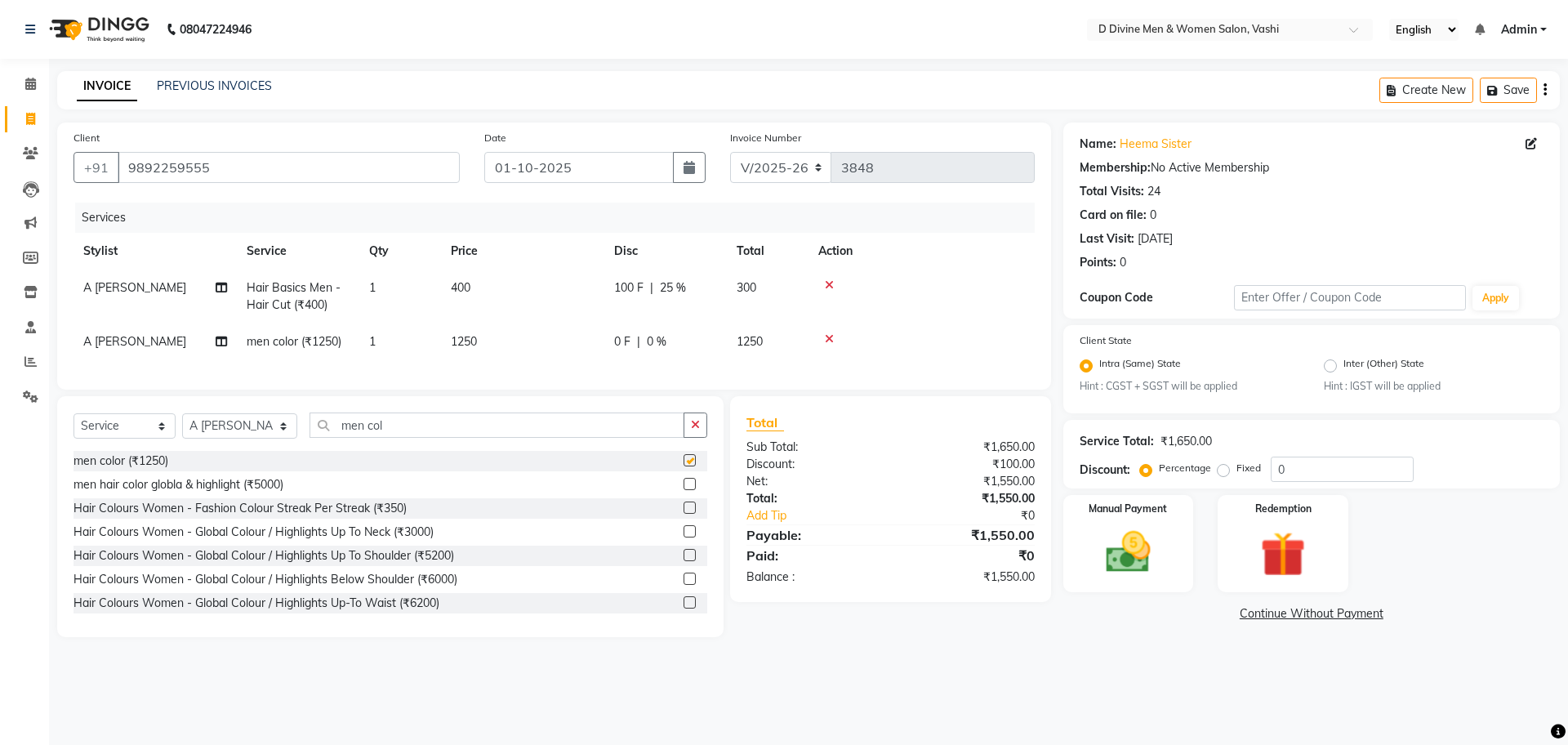
checkbox input "false"
click at [645, 336] on div "0 F | 0 %" at bounding box center [666, 342] width 103 height 18
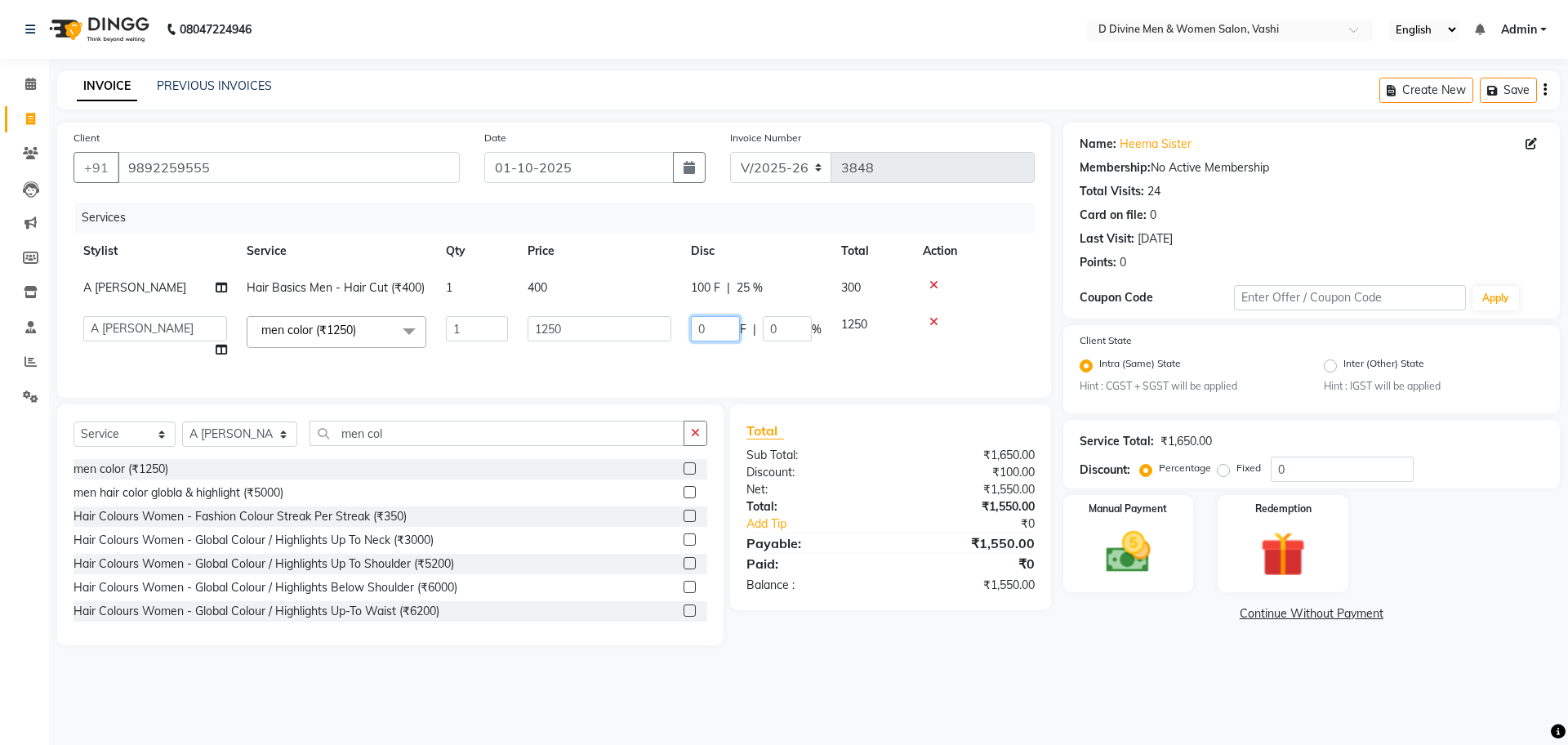
click at [693, 324] on input "0" at bounding box center [715, 329] width 49 height 25
type input "250"
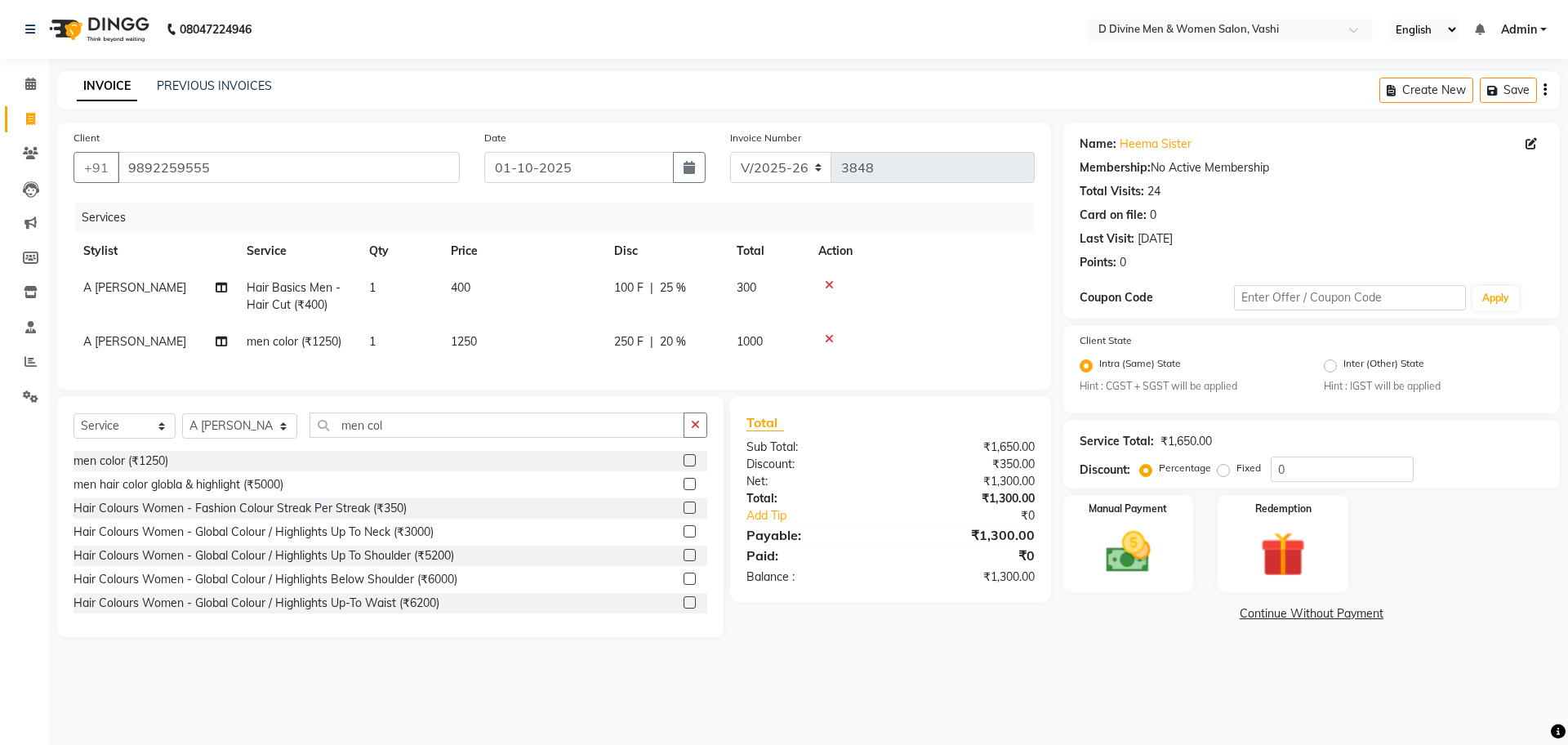
click at [687, 330] on td "250 F | 20 %" at bounding box center [666, 342] width 122 height 37
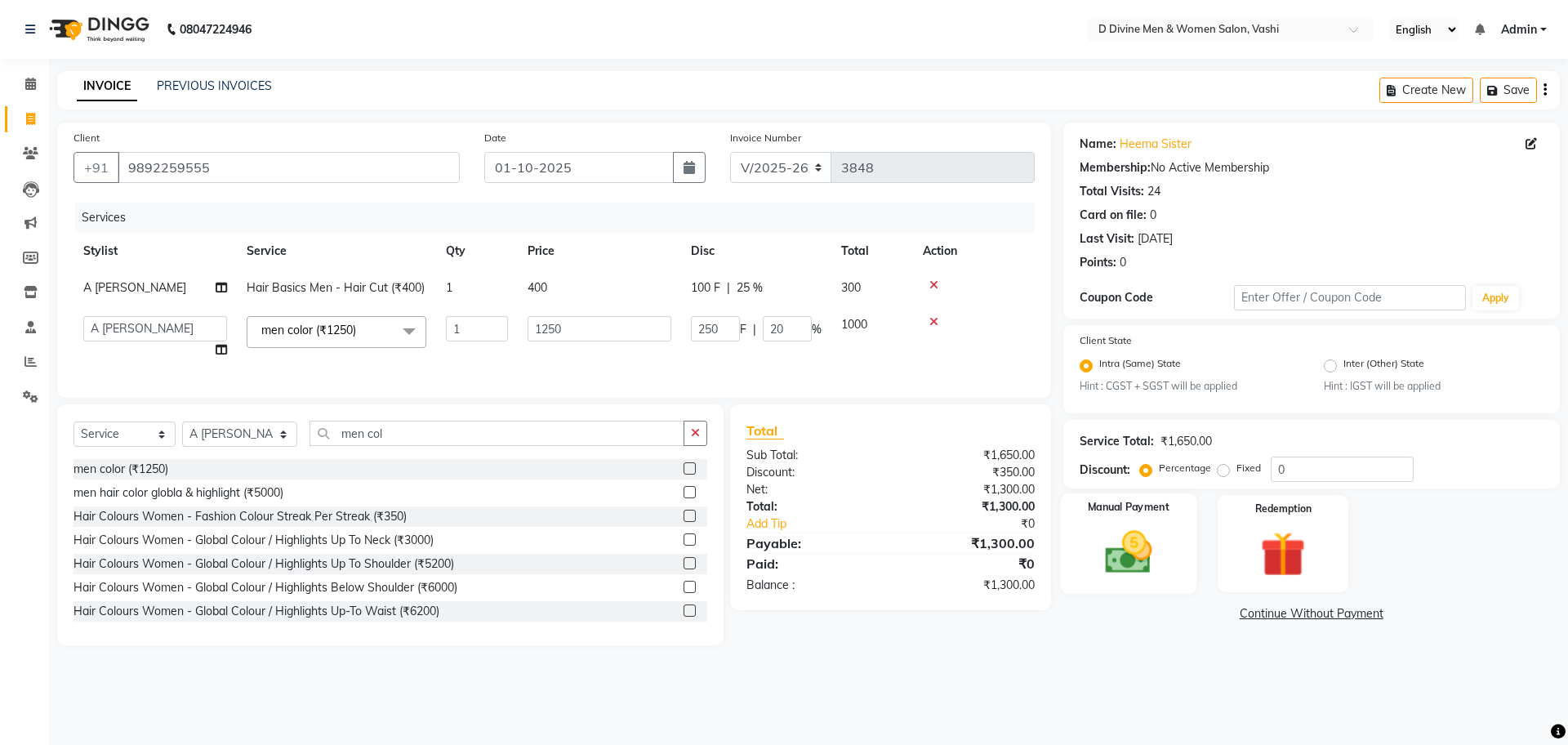
click at [1122, 550] on img at bounding box center [1129, 552] width 76 height 53
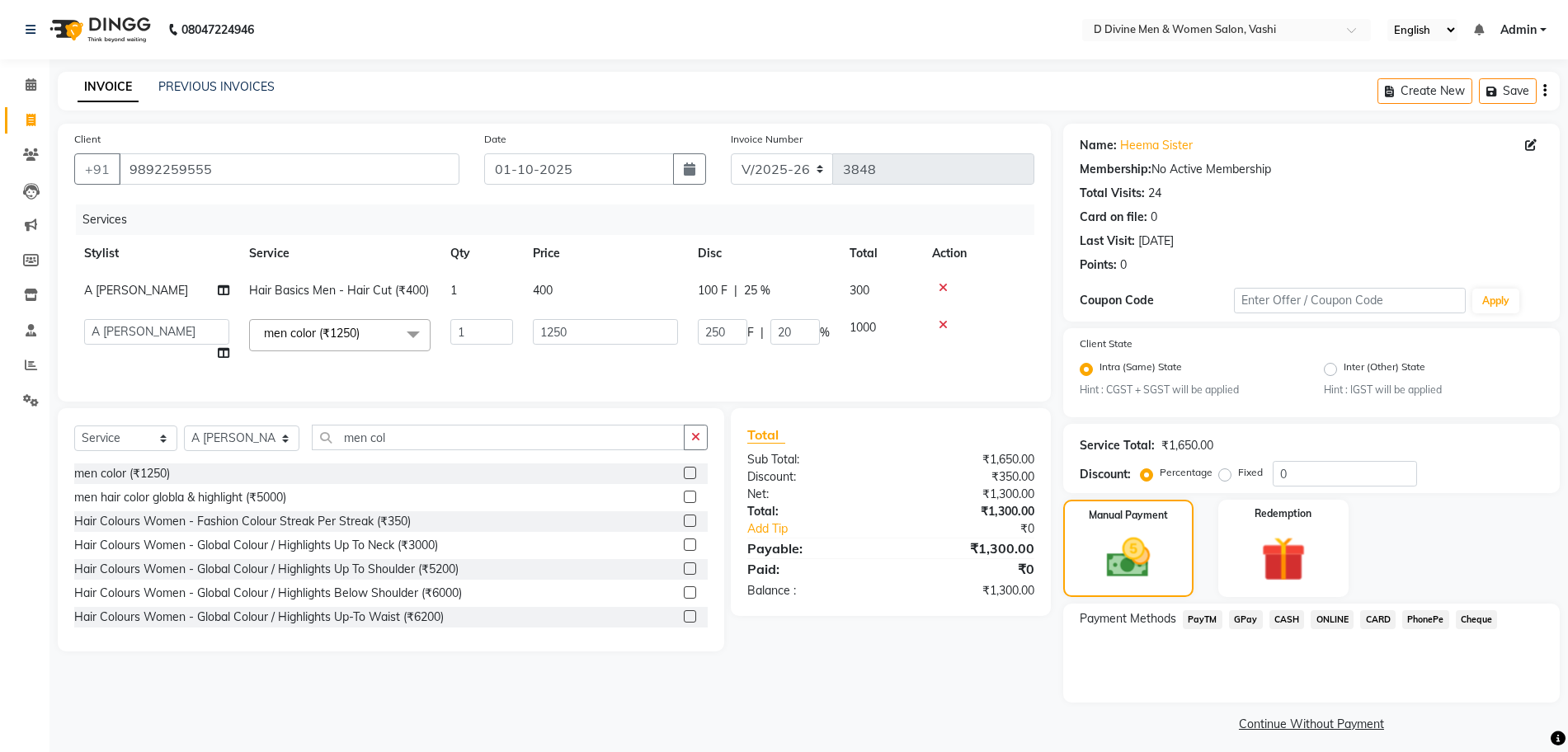
click at [1339, 616] on span "ONLINE" at bounding box center [1332, 619] width 43 height 19
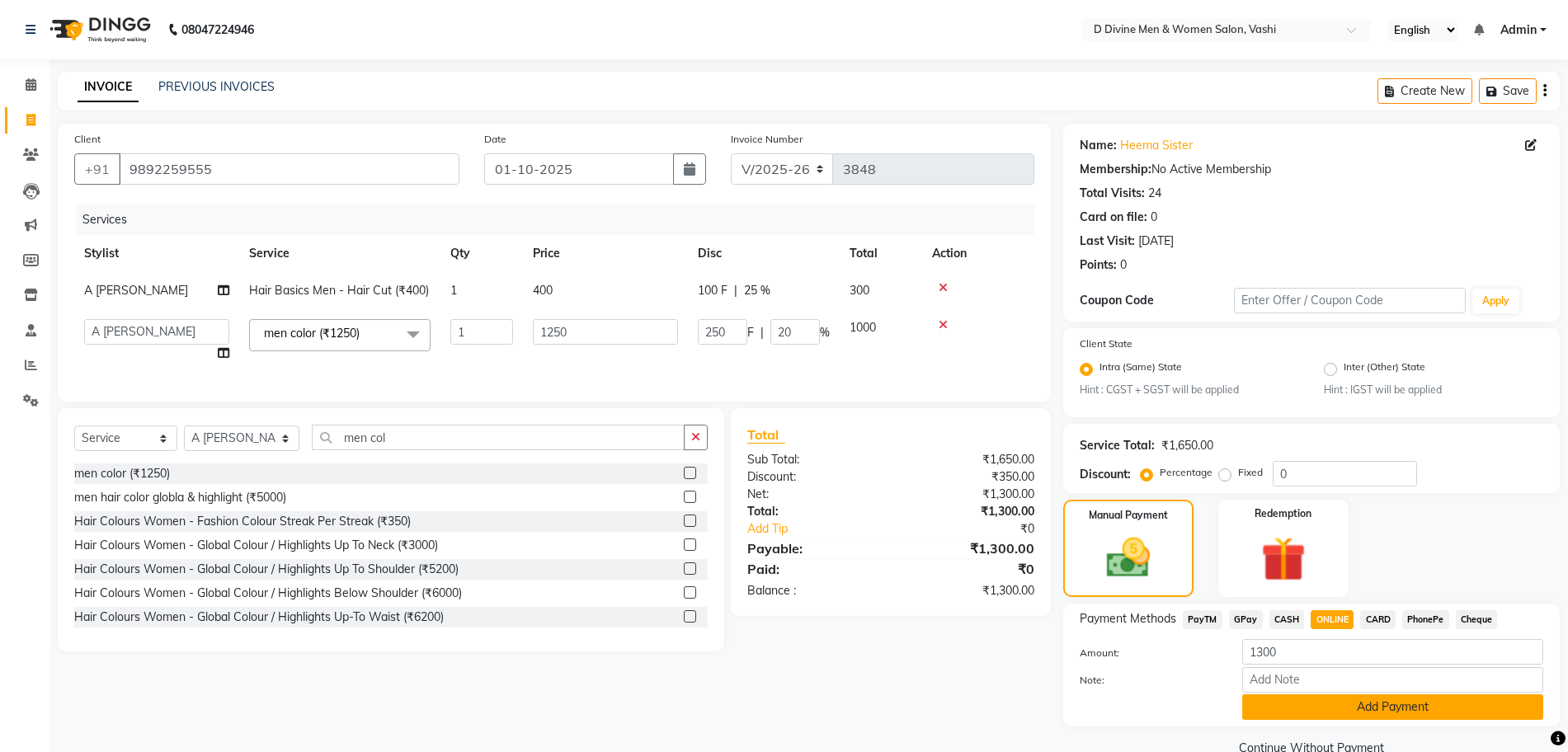
click at [1345, 706] on button "Add Payment" at bounding box center [1392, 707] width 301 height 26
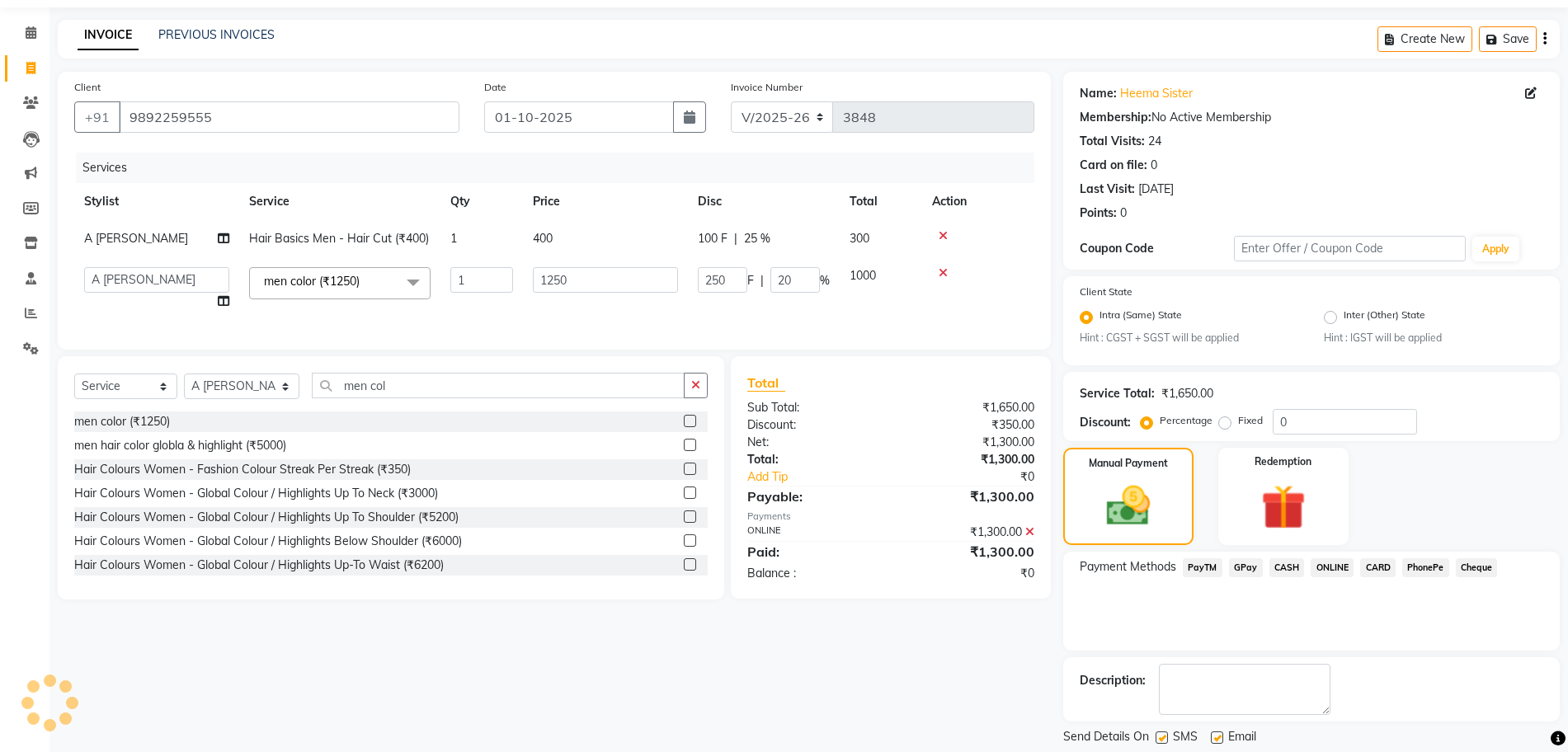
scroll to position [102, 0]
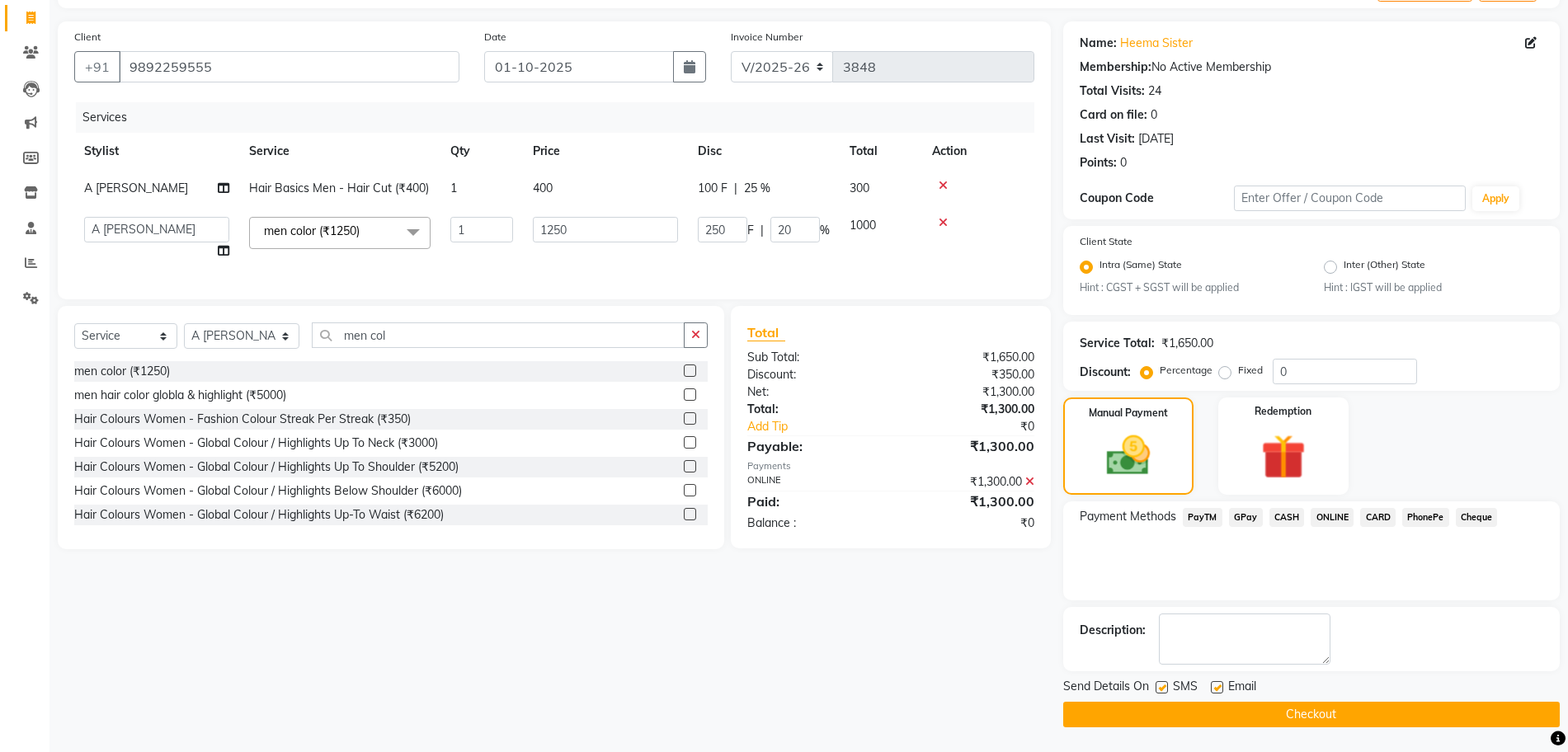
click at [1162, 684] on label at bounding box center [1162, 687] width 13 height 13
click at [1162, 684] on input "checkbox" at bounding box center [1161, 688] width 11 height 11
checkbox input "false"
click at [1223, 688] on div "Email" at bounding box center [1240, 688] width 59 height 21
click at [1219, 694] on div at bounding box center [1216, 690] width 11 height 18
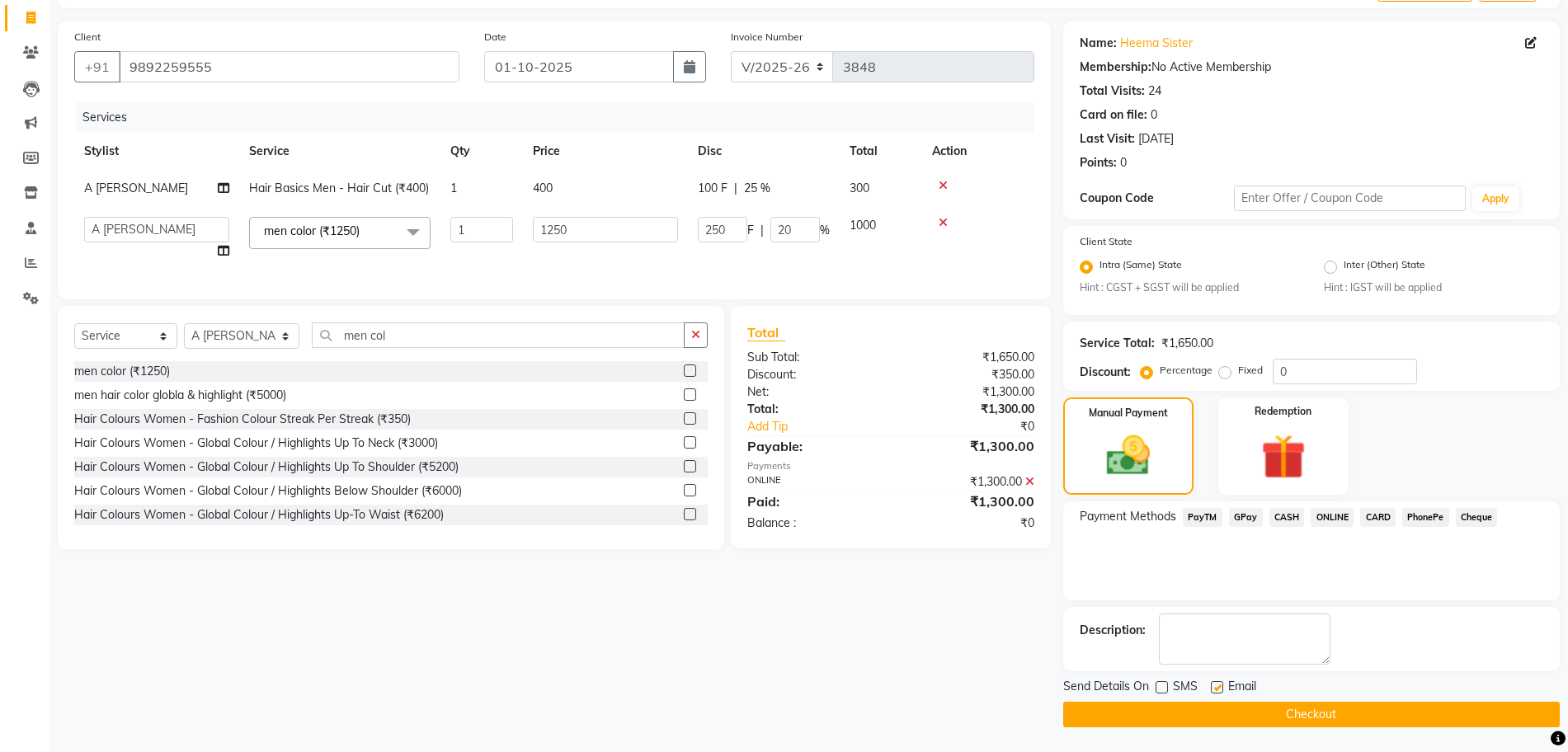
click at [1219, 686] on label at bounding box center [1217, 687] width 13 height 13
click at [1219, 686] on input "checkbox" at bounding box center [1216, 688] width 11 height 11
checkbox input "false"
drag, startPoint x: 1221, startPoint y: 719, endPoint x: 1201, endPoint y: 683, distance: 41.2
click at [1207, 710] on button "Checkout" at bounding box center [1312, 715] width 497 height 26
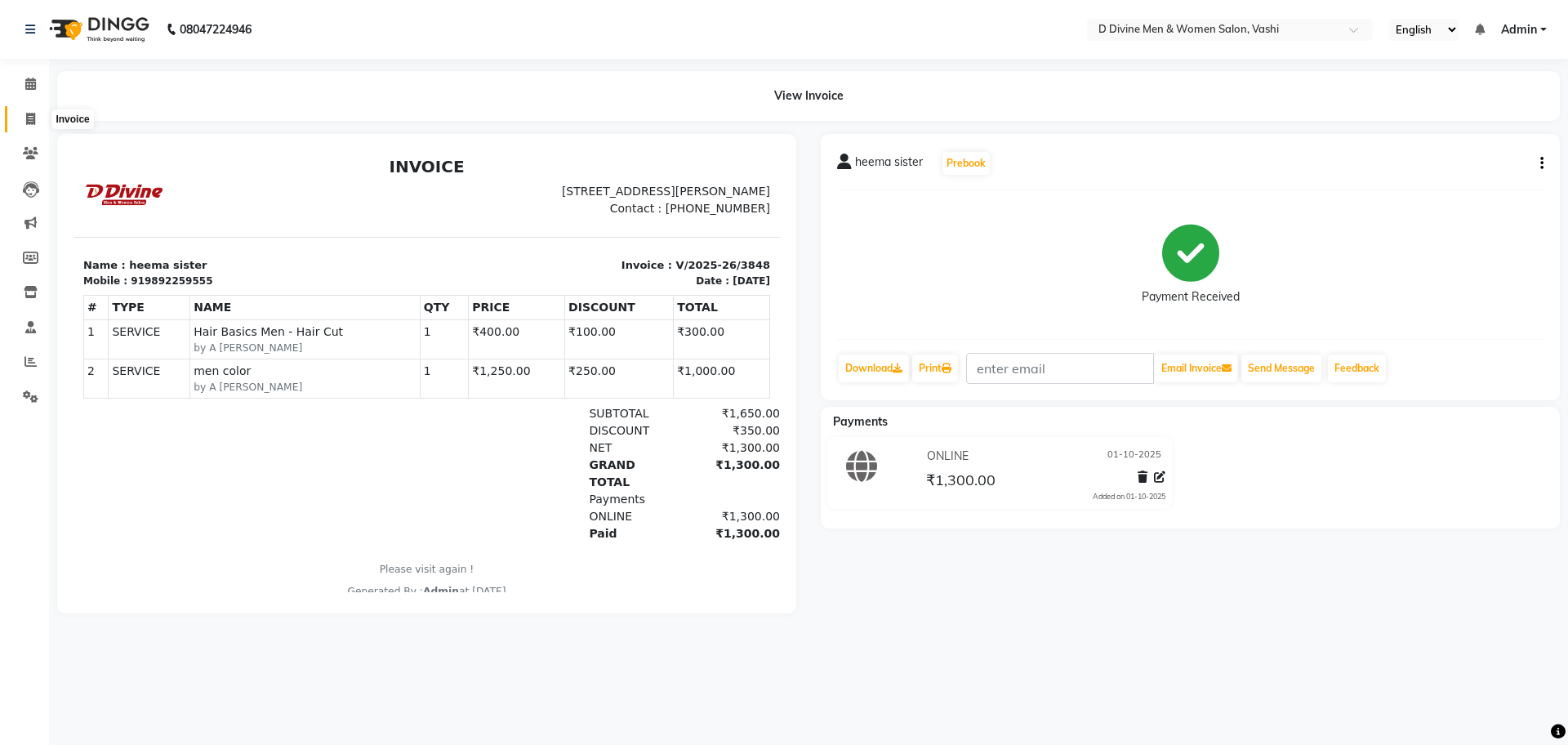
click at [35, 119] on icon at bounding box center [30, 119] width 9 height 13
select select "service"
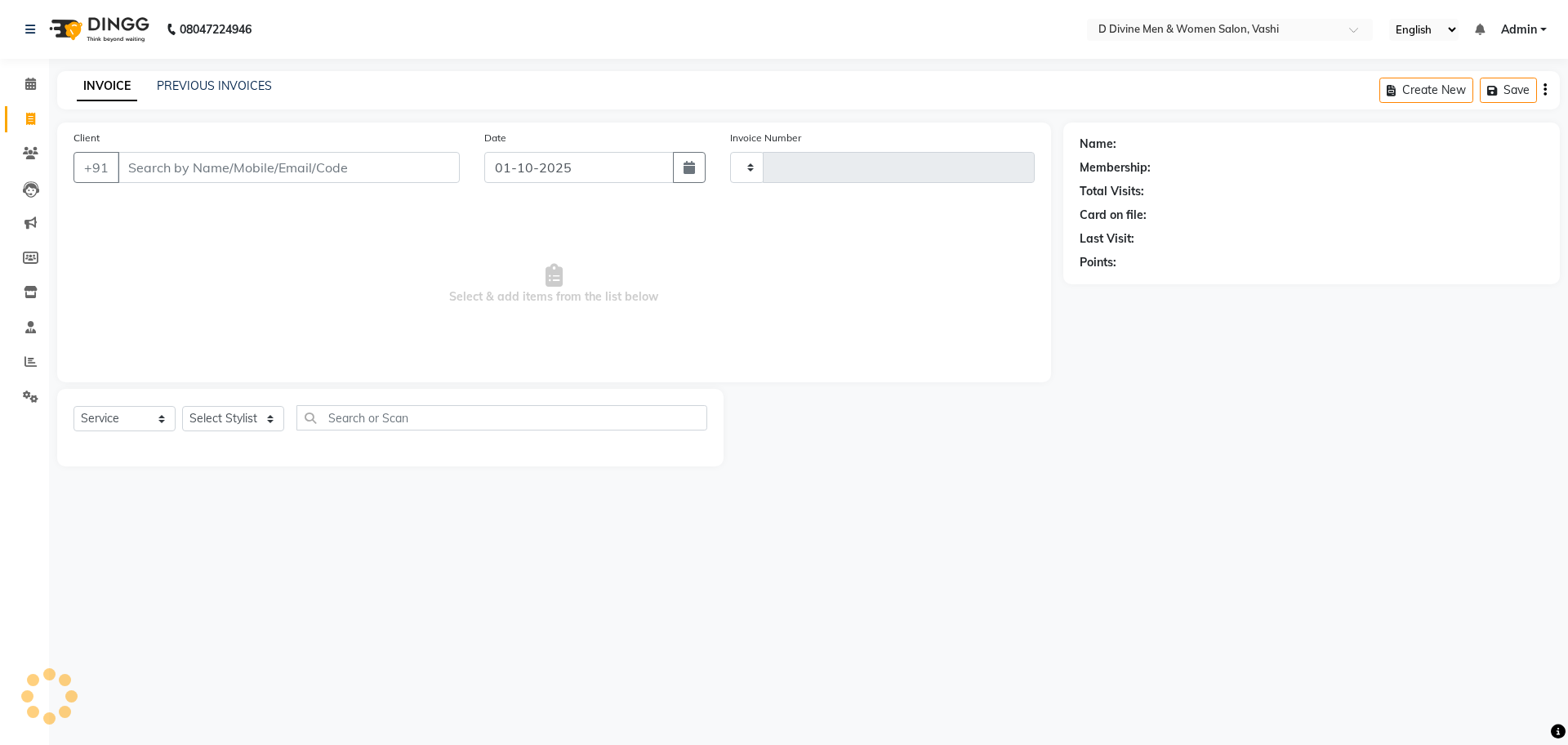
type input "3849"
select select "718"
select select "10981"
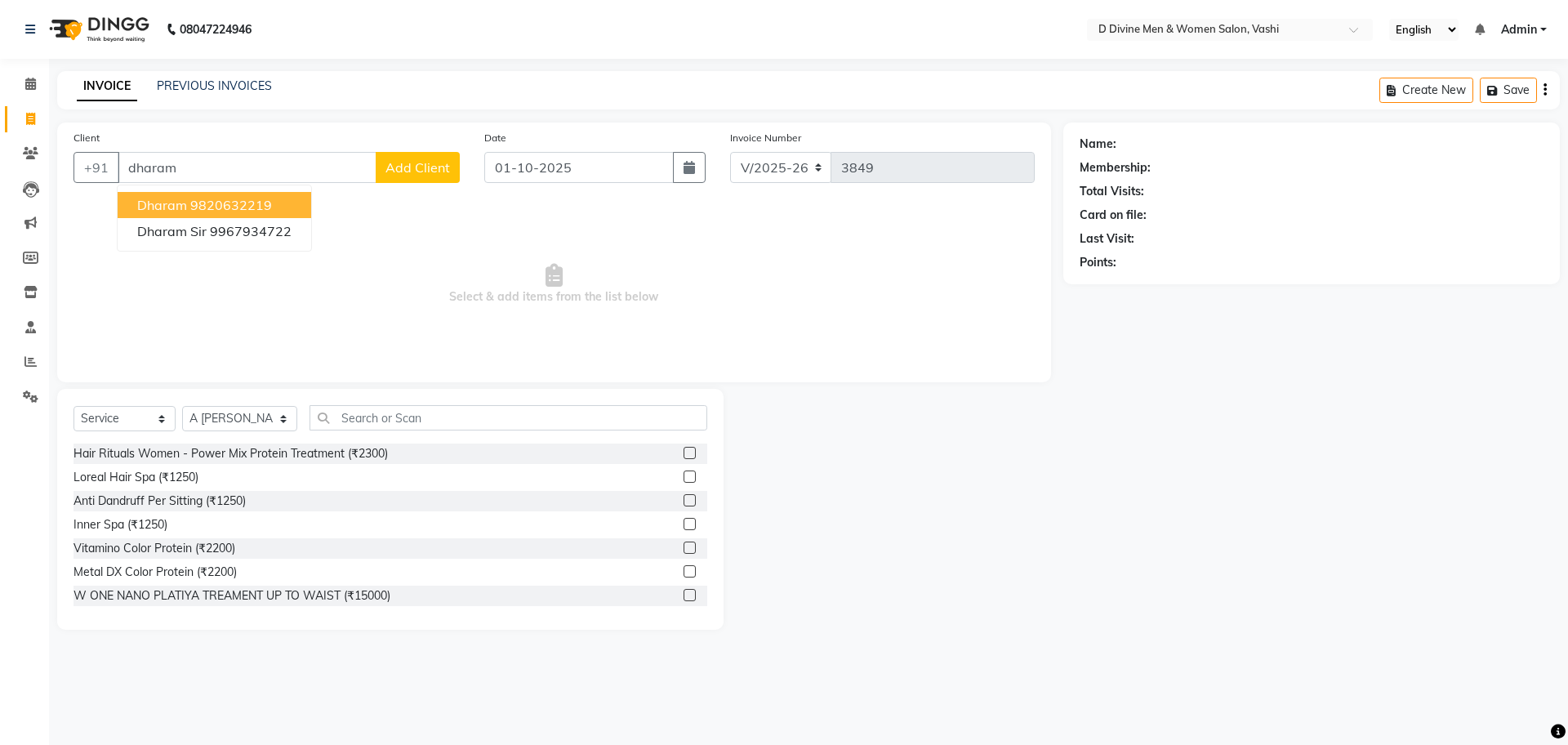
click at [253, 200] on ngb-highlight "9820632219" at bounding box center [231, 204] width 82 height 17
type input "9820632219"
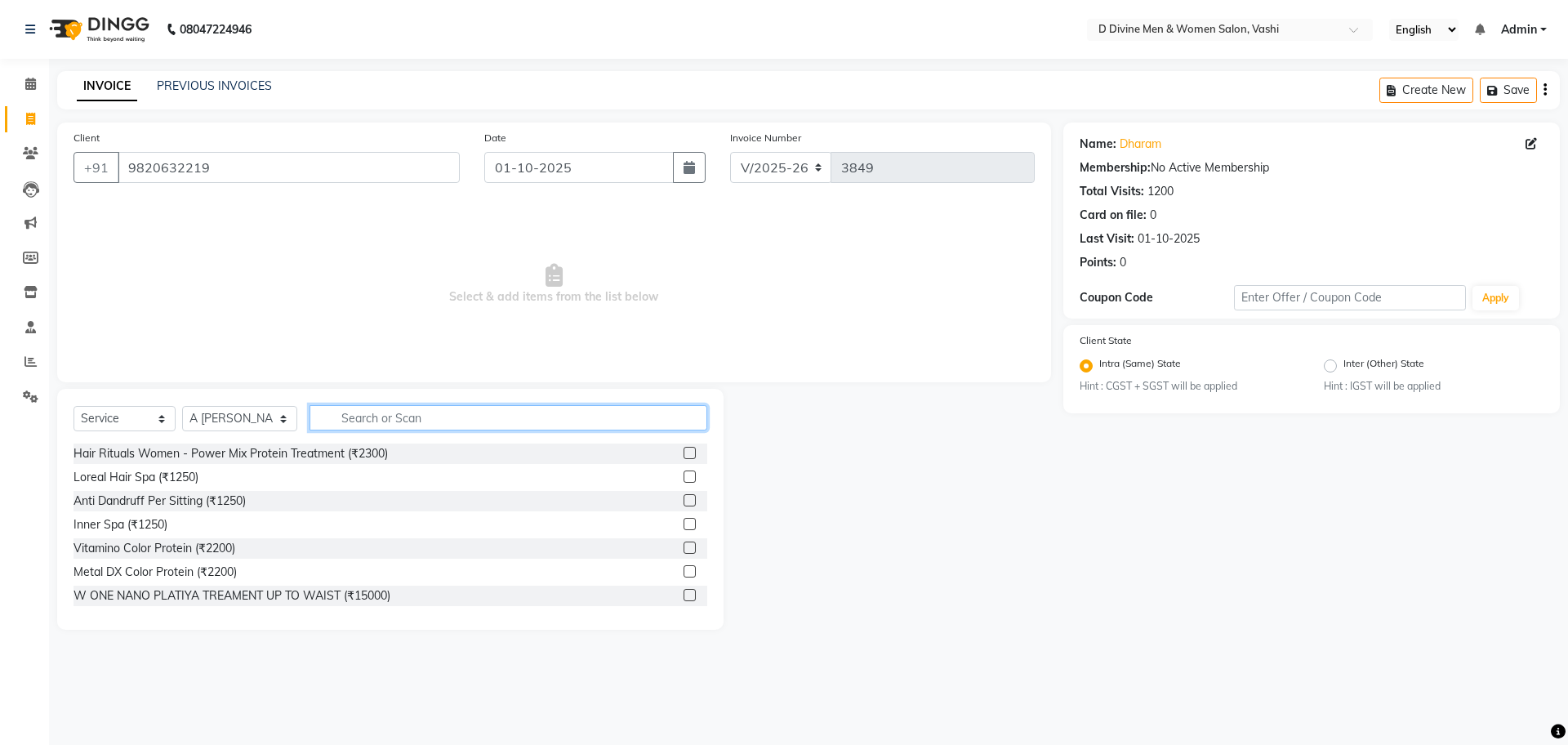
click at [342, 417] on input "text" at bounding box center [507, 418] width 398 height 25
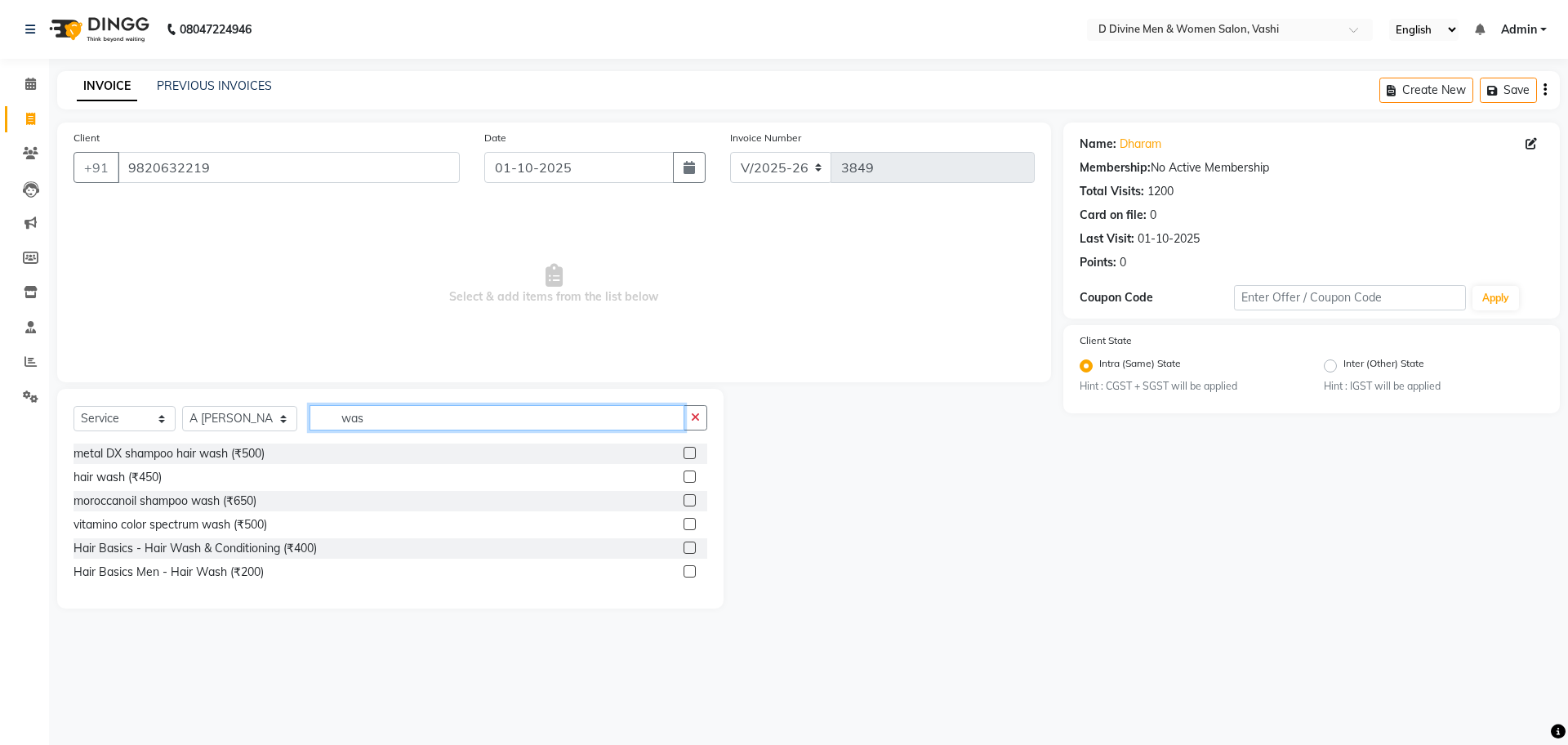
type input "was"
click at [693, 547] on label at bounding box center [689, 548] width 13 height 13
click at [693, 547] on input "checkbox" at bounding box center [688, 549] width 11 height 11
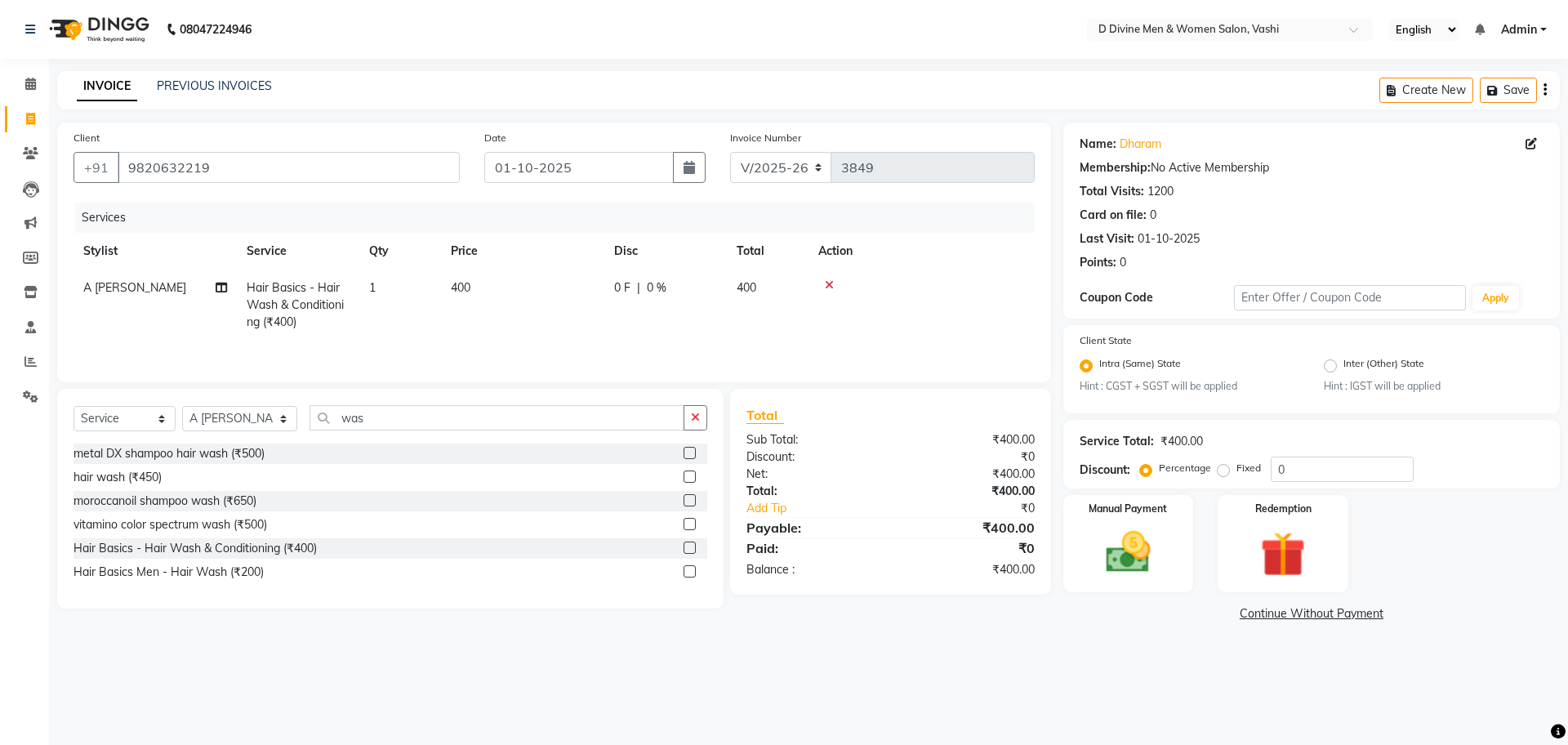
click at [653, 286] on span "0 %" at bounding box center [656, 288] width 19 height 18
click at [687, 548] on label at bounding box center [689, 548] width 13 height 13
click at [687, 548] on input "checkbox" at bounding box center [688, 549] width 11 height 11
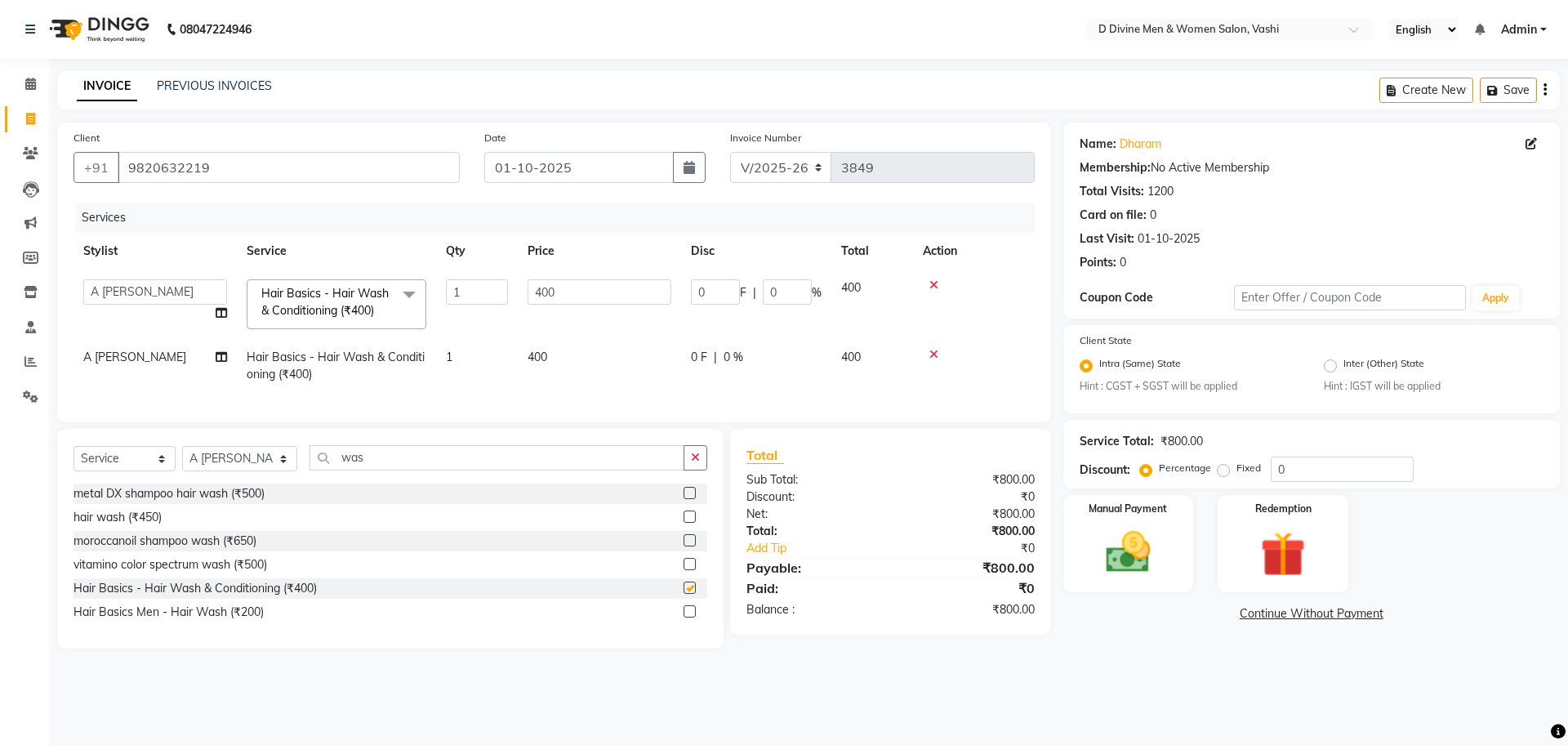
checkbox input "false"
click at [135, 369] on td "A [PERSON_NAME]" at bounding box center [156, 366] width 163 height 53
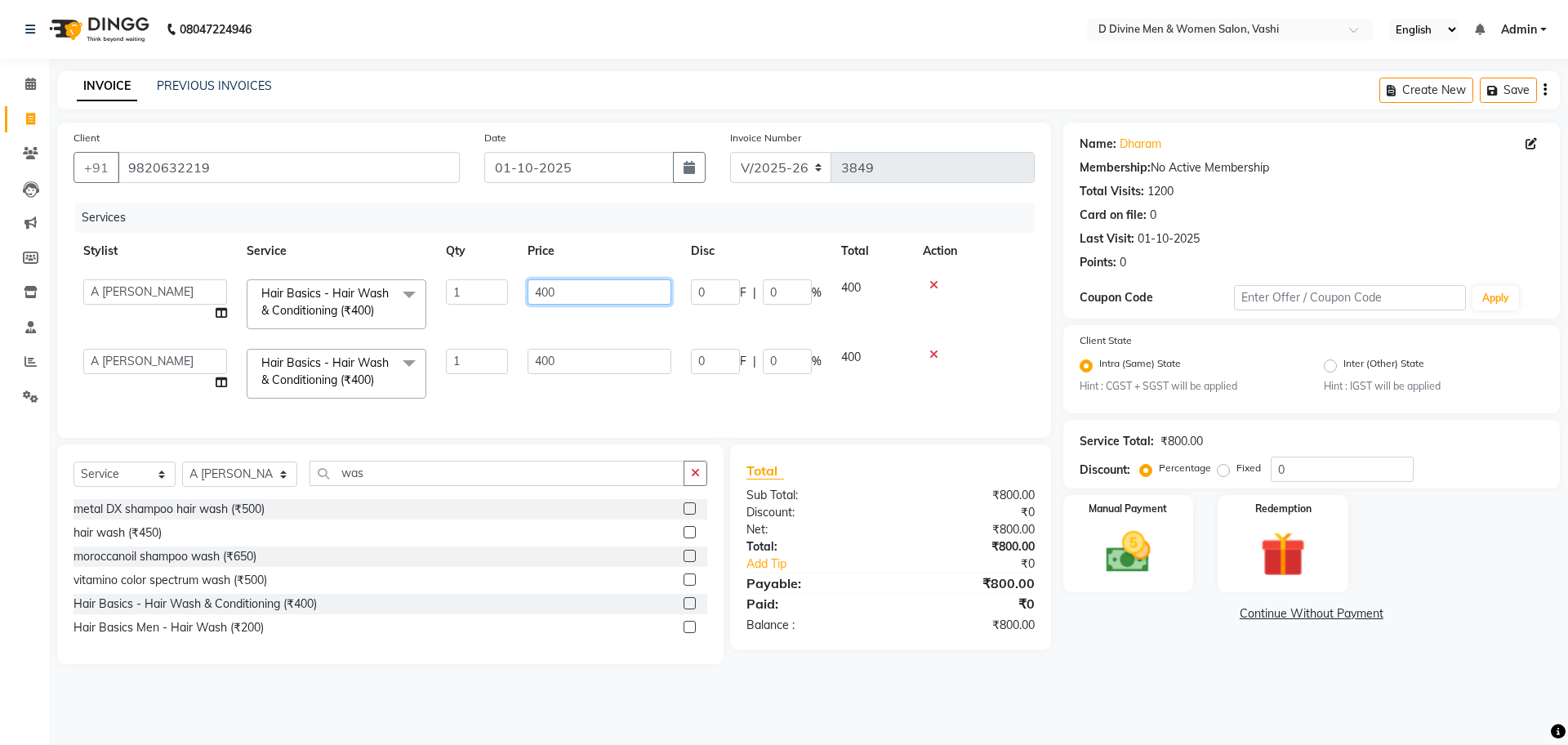
click at [671, 300] on input "400" at bounding box center [600, 292] width 144 height 25
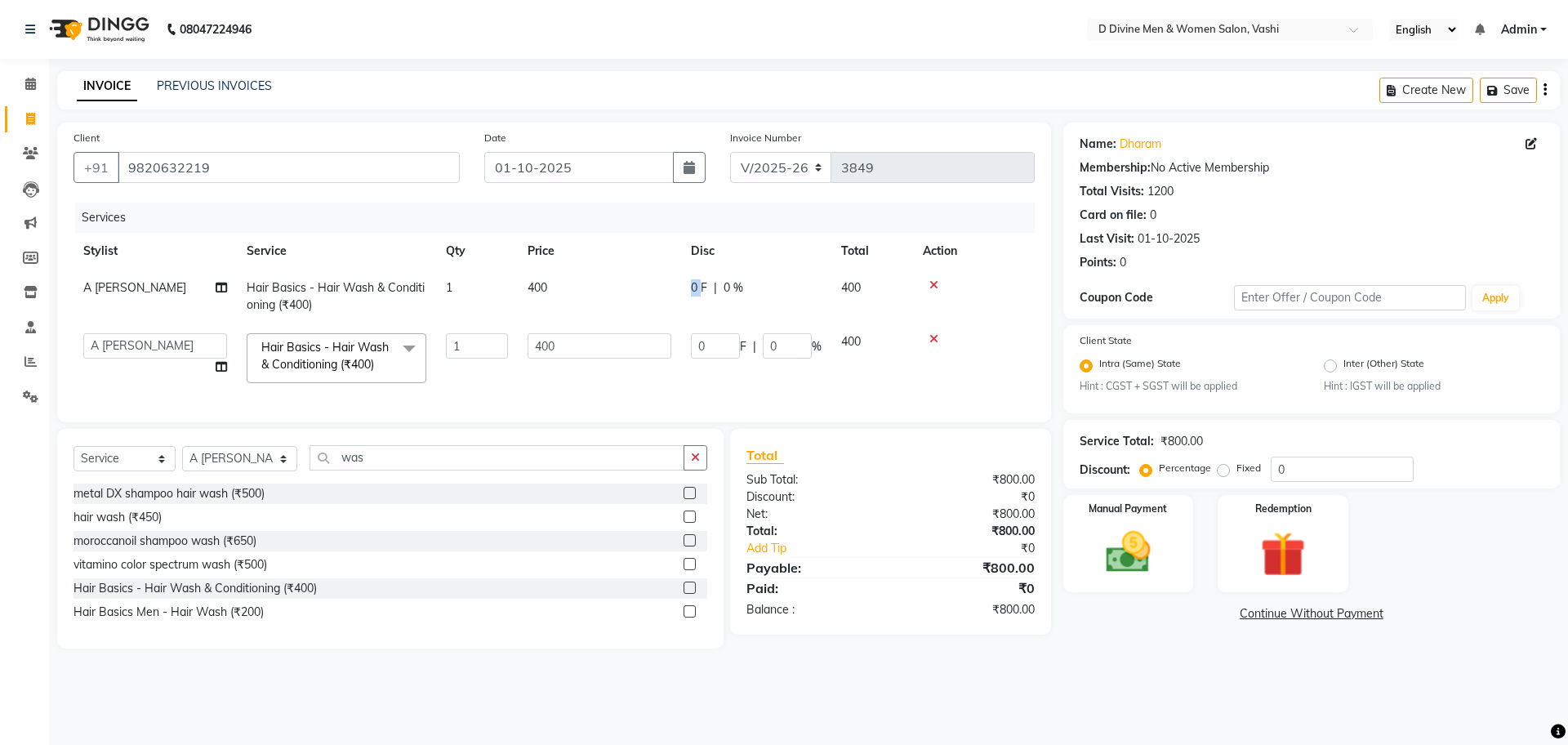
click at [693, 294] on span "0 F" at bounding box center [699, 288] width 17 height 18
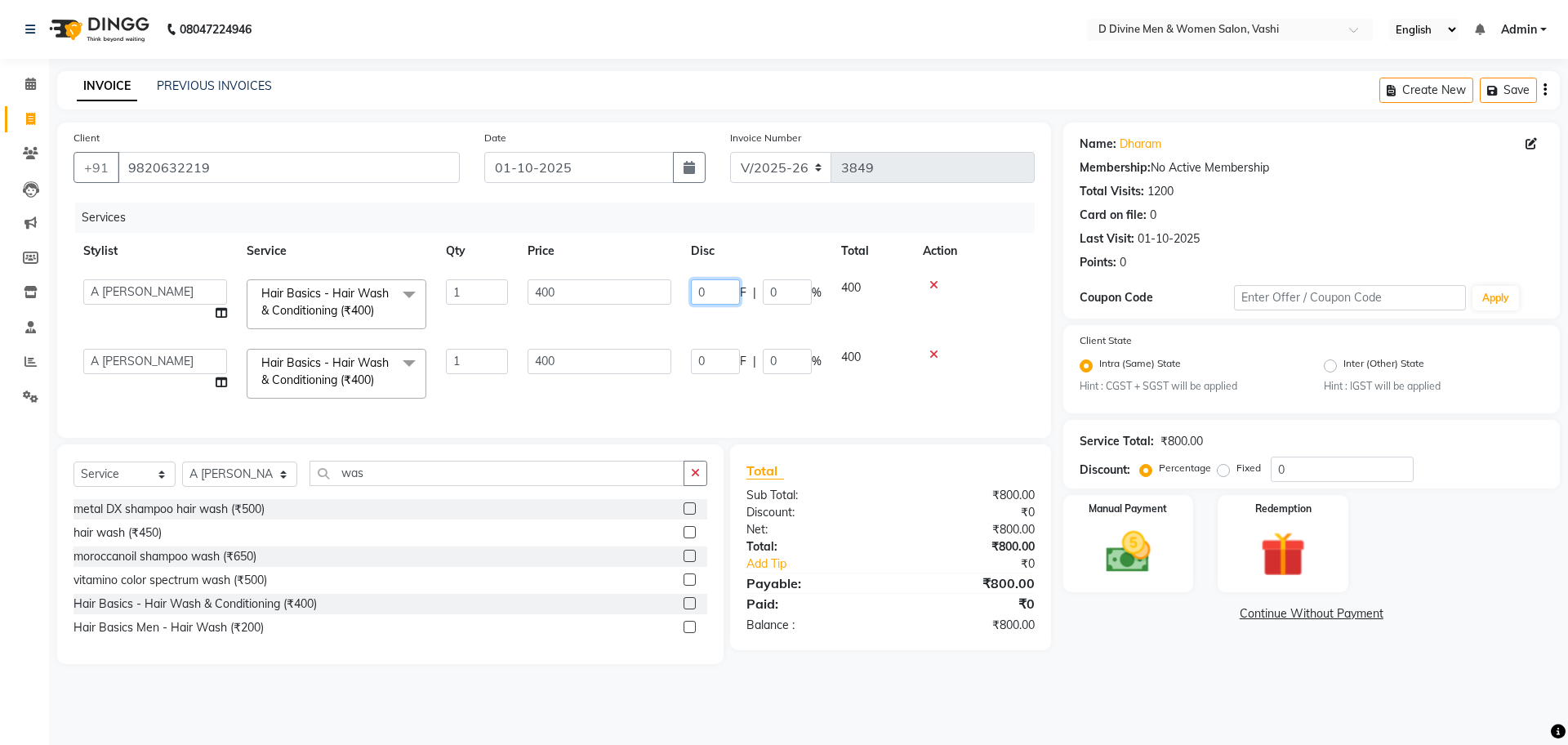
click at [696, 294] on input "0" at bounding box center [715, 292] width 49 height 25
type input "100"
click at [695, 330] on tbody "A Sikandar Thakur Dharam Thakur Divine salon Jitendra Thakur Pranita Bhagat Pun…" at bounding box center [554, 338] width 961 height 139
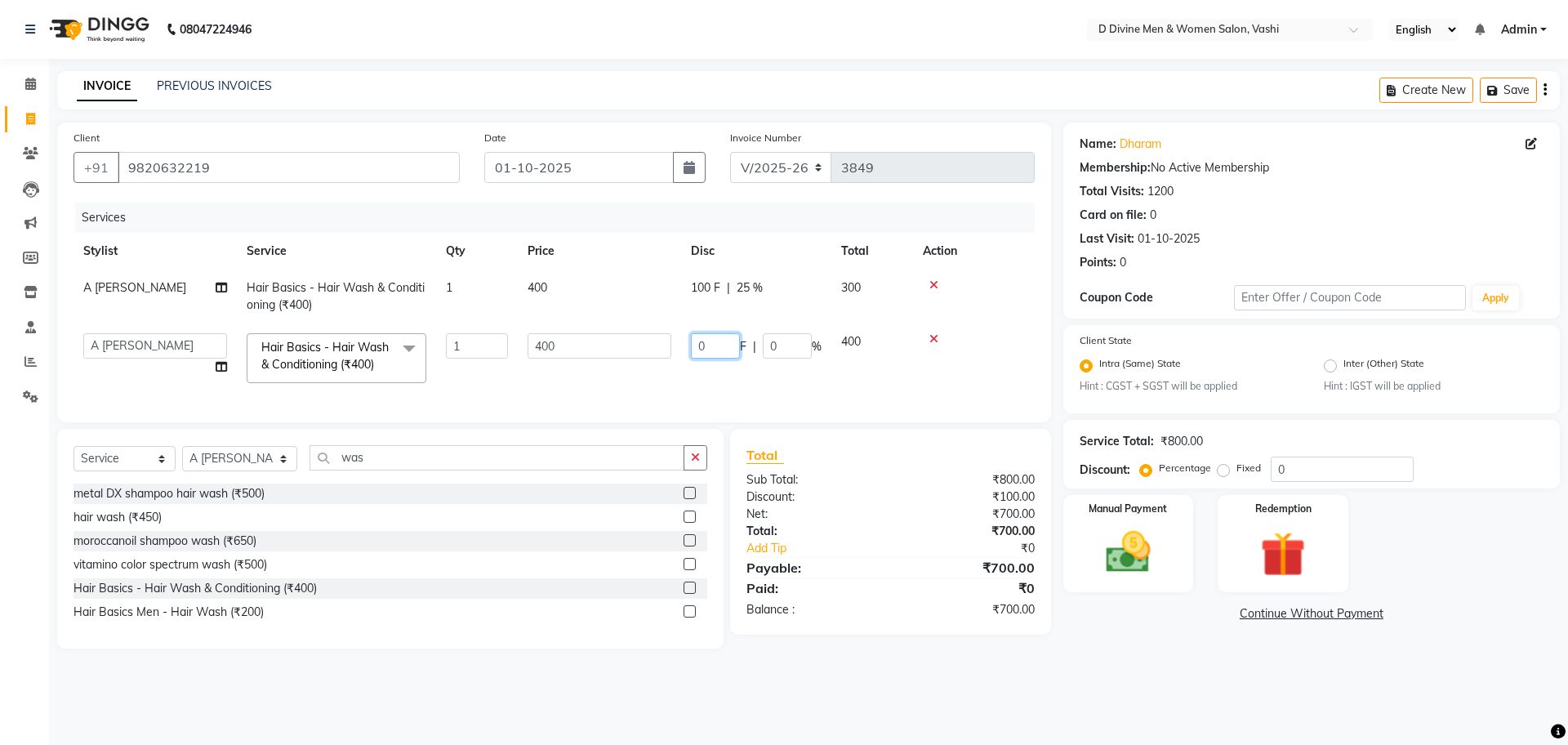
click at [695, 346] on input "0" at bounding box center [715, 346] width 49 height 25
type input "100"
click at [695, 356] on input "100" at bounding box center [715, 346] width 49 height 25
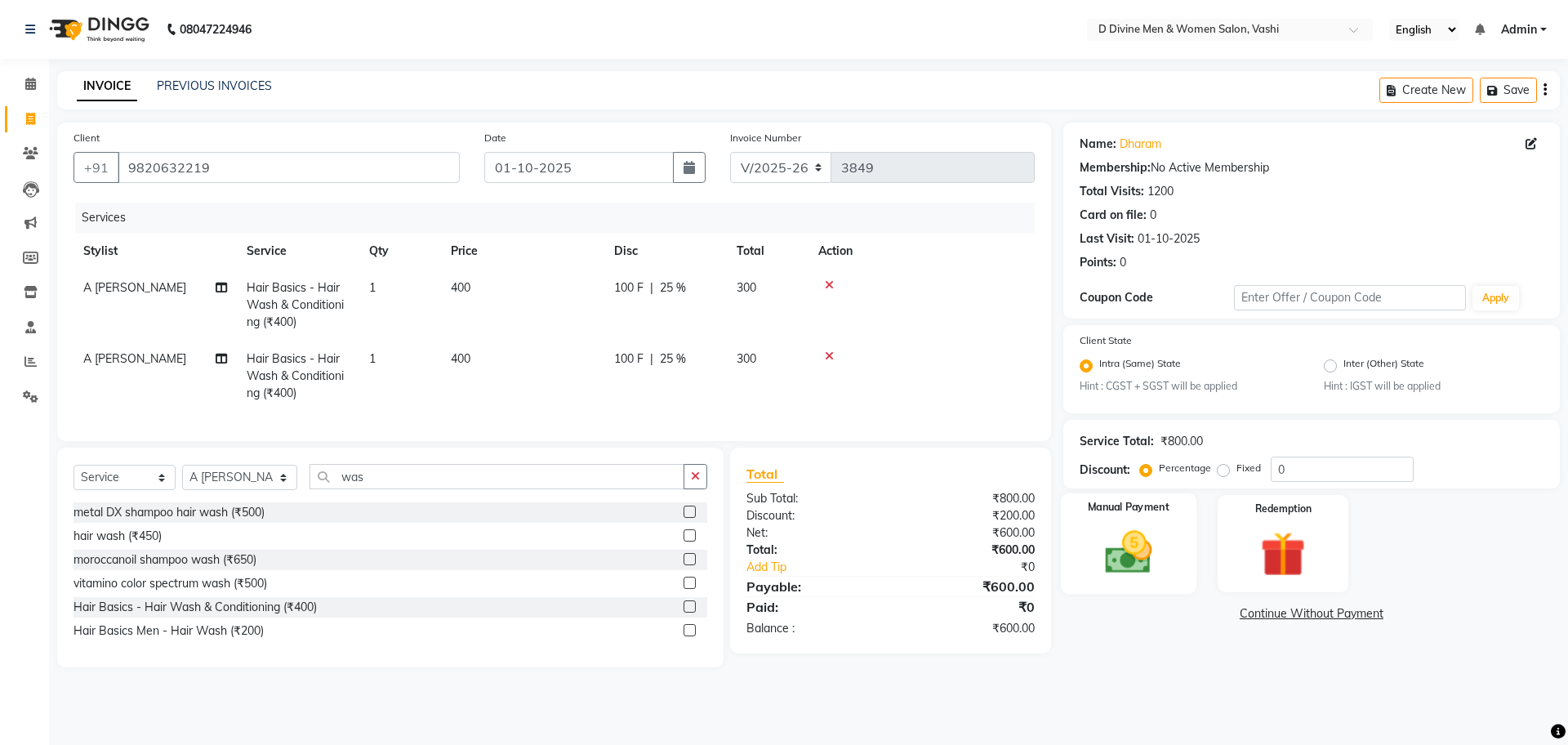
click at [1105, 557] on img at bounding box center [1129, 552] width 76 height 53
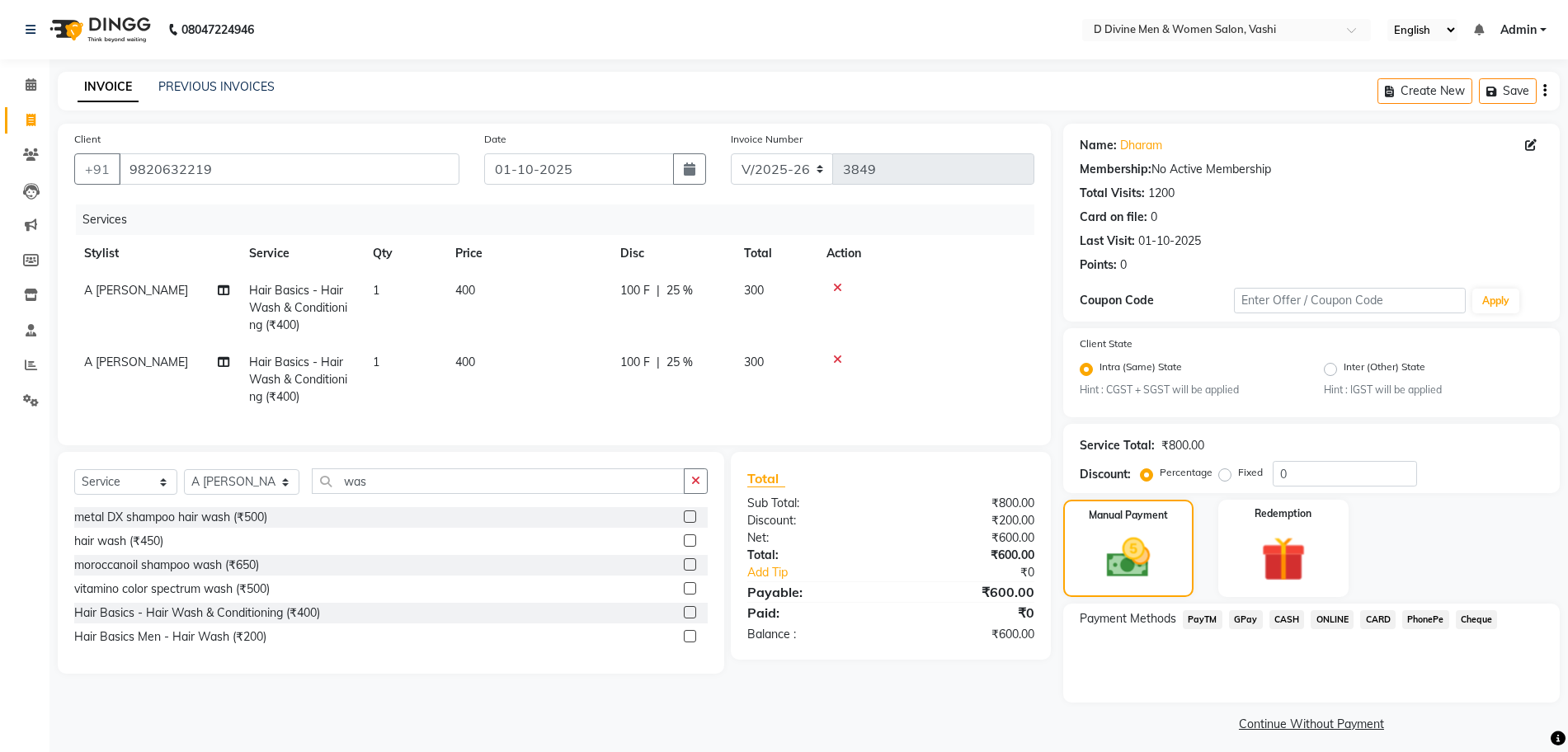
click at [1254, 621] on span "GPay" at bounding box center [1246, 619] width 33 height 19
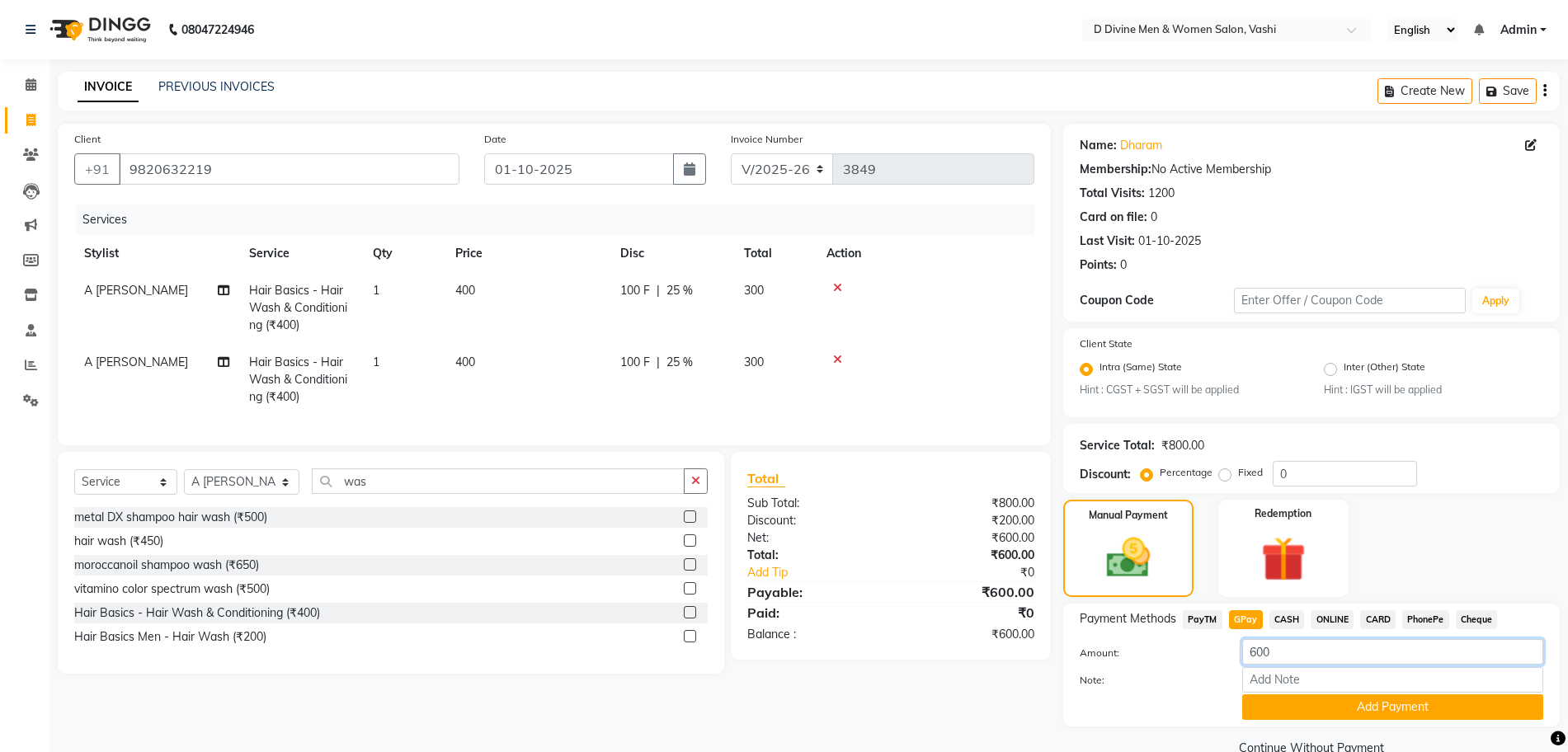
click at [1260, 658] on input "600" at bounding box center [1392, 652] width 301 height 26
type input "300"
drag, startPoint x: 1264, startPoint y: 708, endPoint x: 1264, endPoint y: 697, distance: 11.0
click at [1264, 707] on button "Add Payment" at bounding box center [1392, 707] width 301 height 26
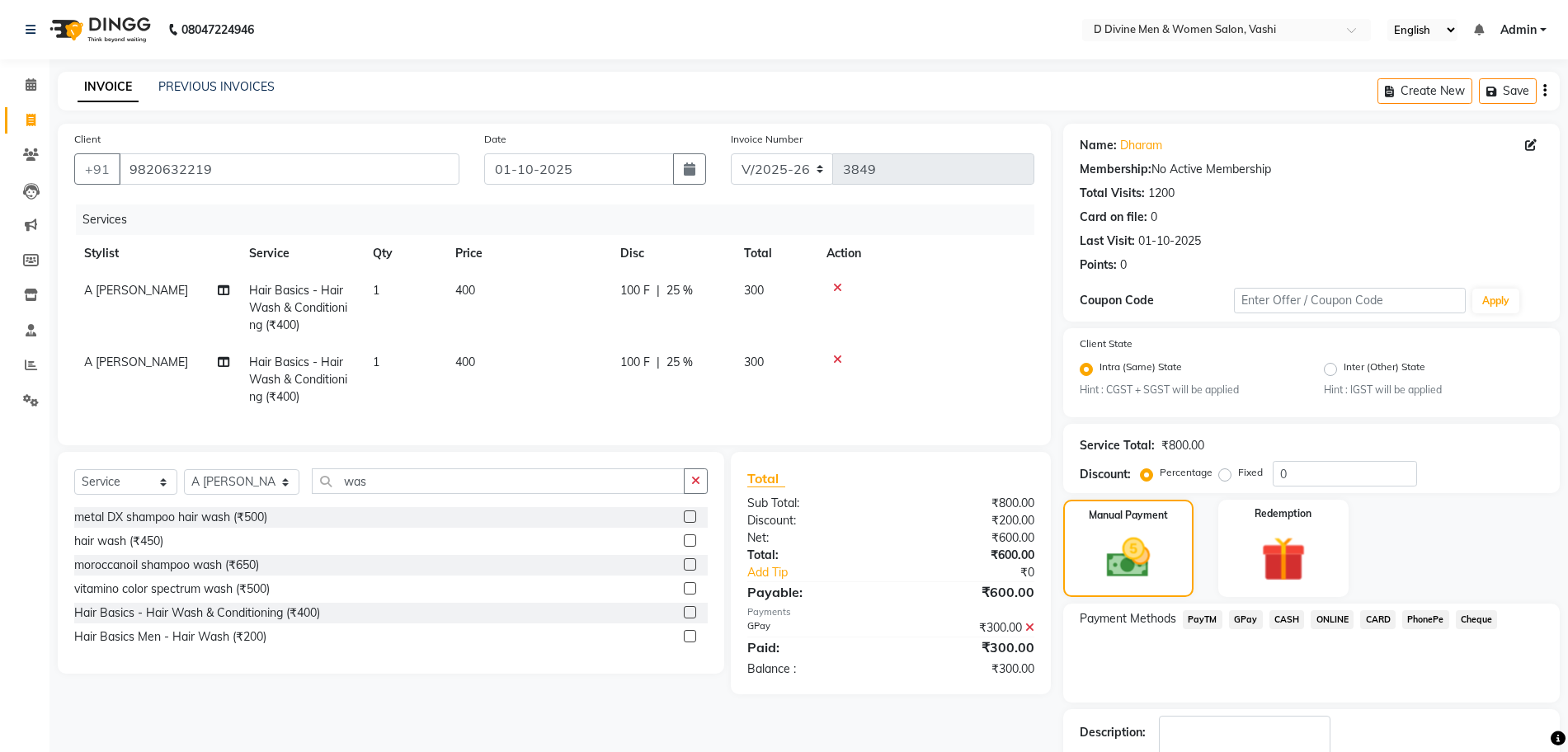
click at [1278, 622] on span "CASH" at bounding box center [1287, 619] width 35 height 19
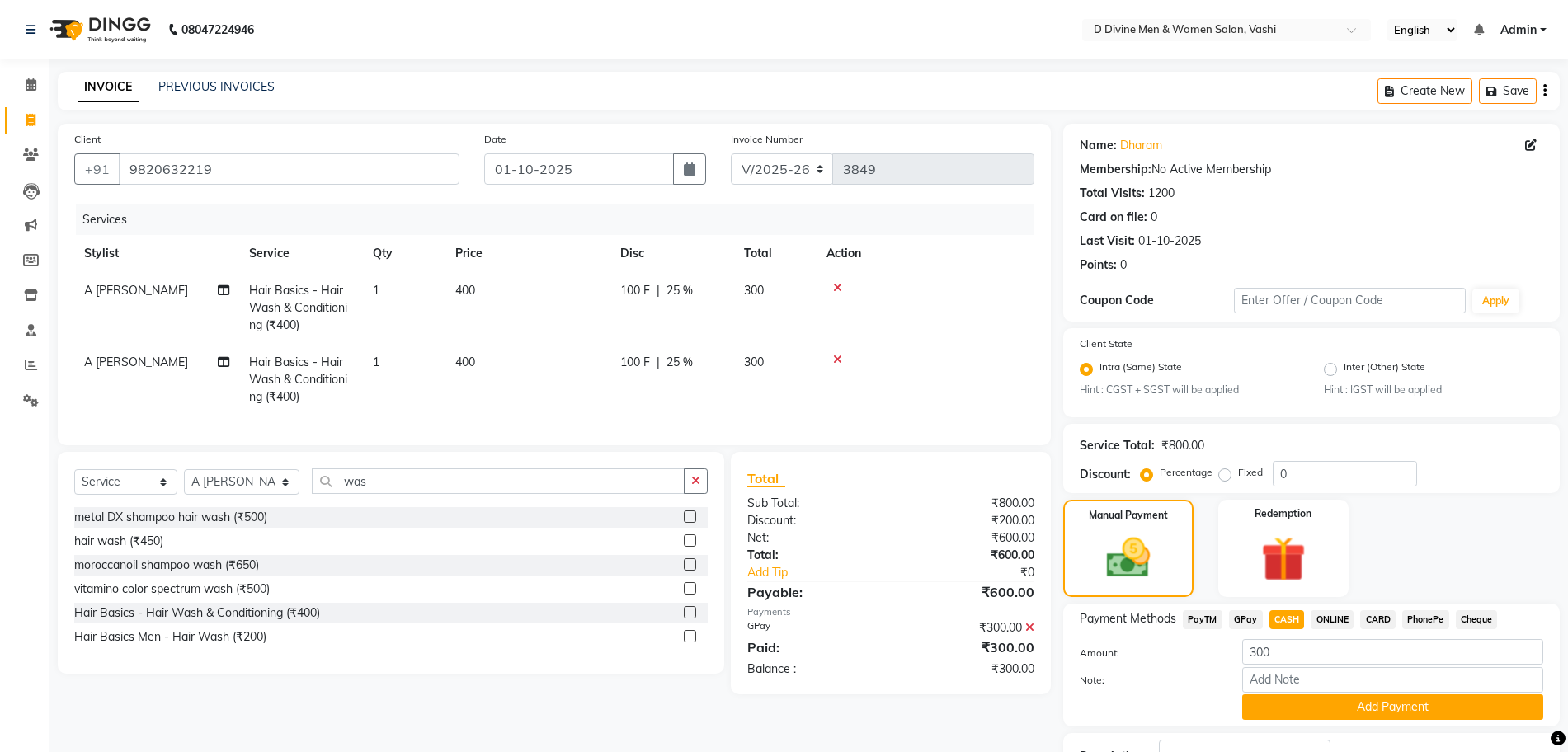
drag, startPoint x: 1293, startPoint y: 710, endPoint x: 1269, endPoint y: 690, distance: 31.2
click at [1293, 708] on button "Add Payment" at bounding box center [1392, 707] width 301 height 26
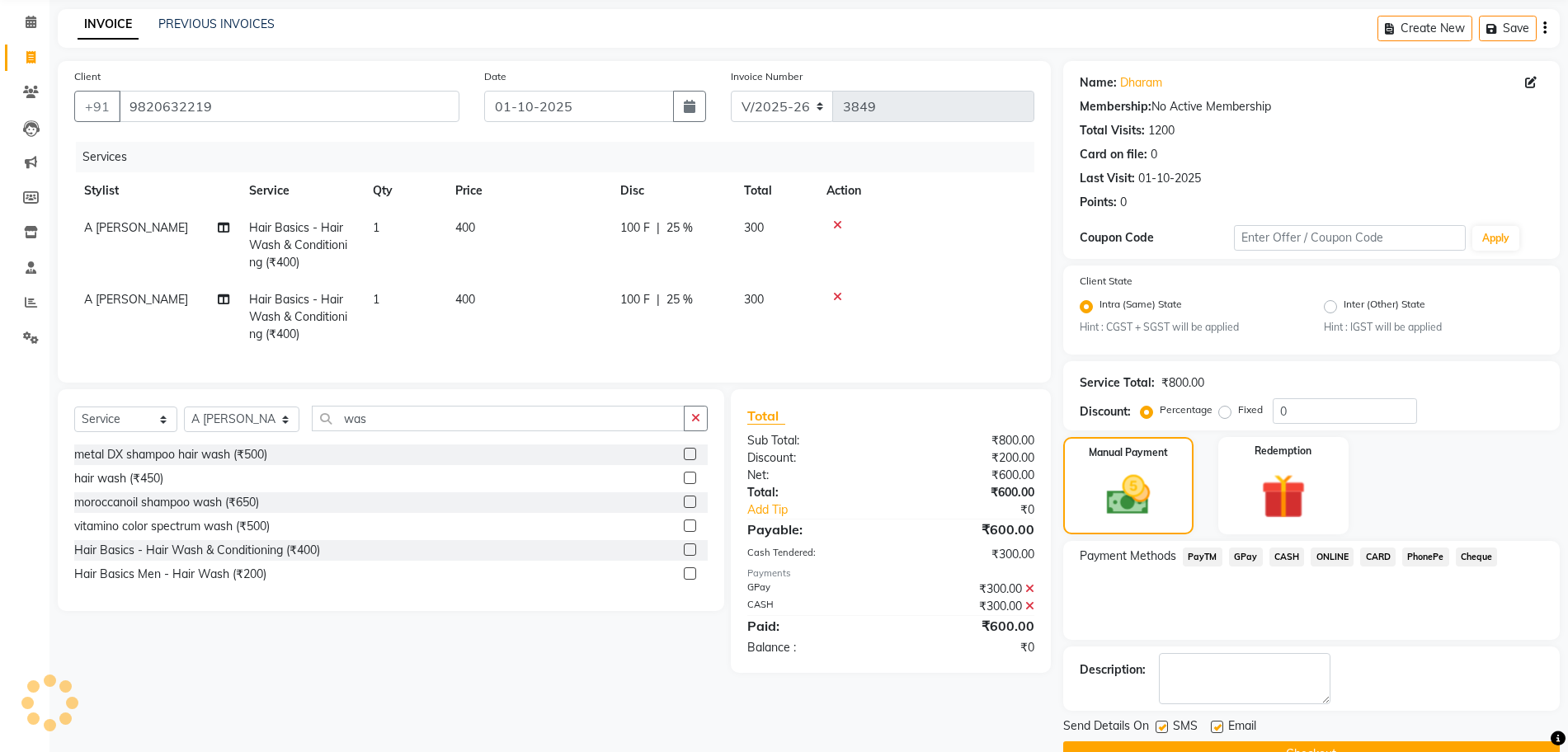
scroll to position [102, 0]
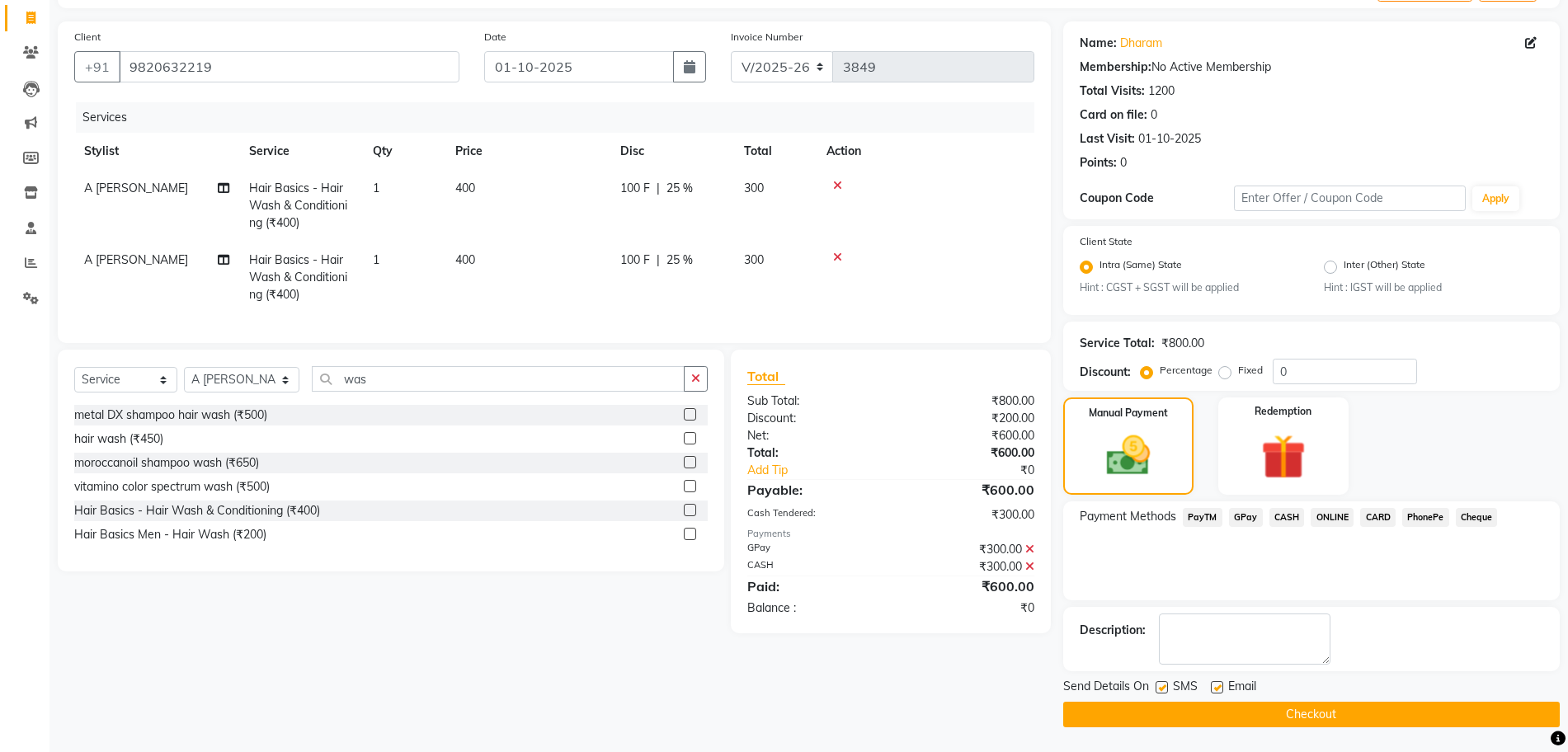
click at [1217, 683] on label at bounding box center [1217, 687] width 13 height 13
click at [1217, 683] on input "checkbox" at bounding box center [1216, 688] width 11 height 11
checkbox input "false"
click at [1161, 691] on label at bounding box center [1162, 687] width 13 height 13
click at [1161, 691] on input "checkbox" at bounding box center [1161, 688] width 11 height 11
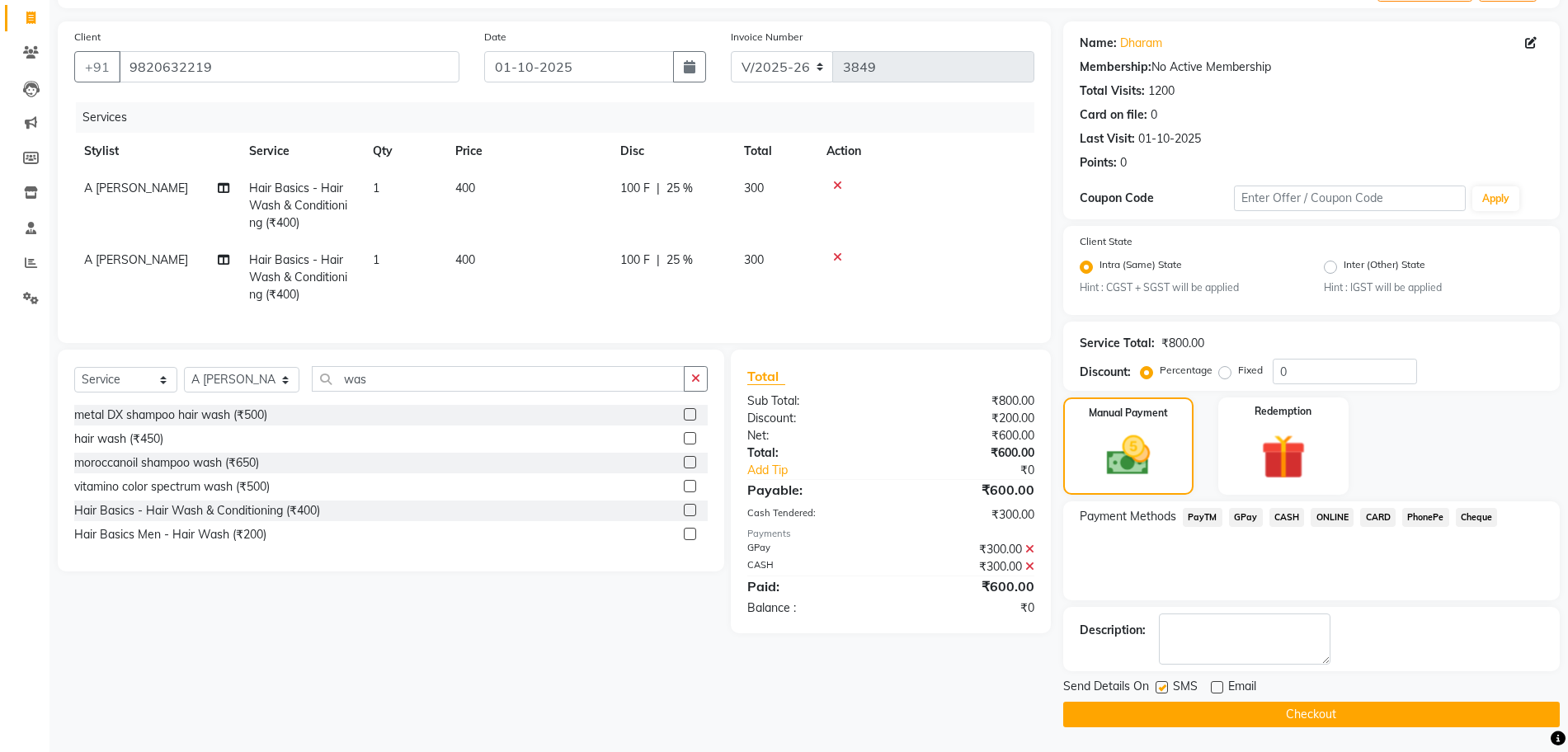
checkbox input "false"
drag, startPoint x: 1172, startPoint y: 709, endPoint x: 1164, endPoint y: 715, distance: 10.0
click at [1172, 711] on button "Checkout" at bounding box center [1312, 715] width 497 height 26
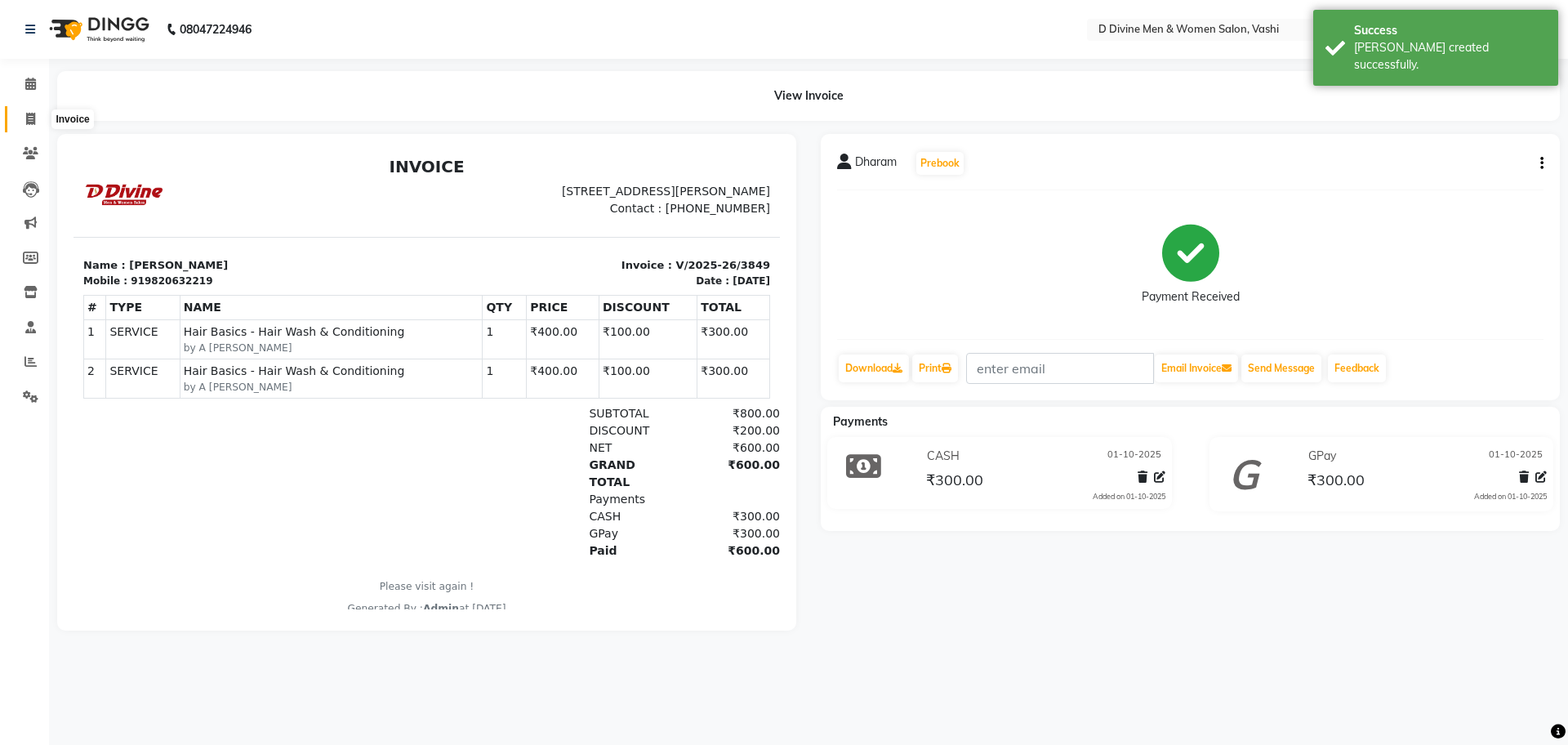
drag, startPoint x: 22, startPoint y: 122, endPoint x: 58, endPoint y: 115, distance: 36.7
click at [22, 122] on span at bounding box center [30, 119] width 28 height 18
select select "service"
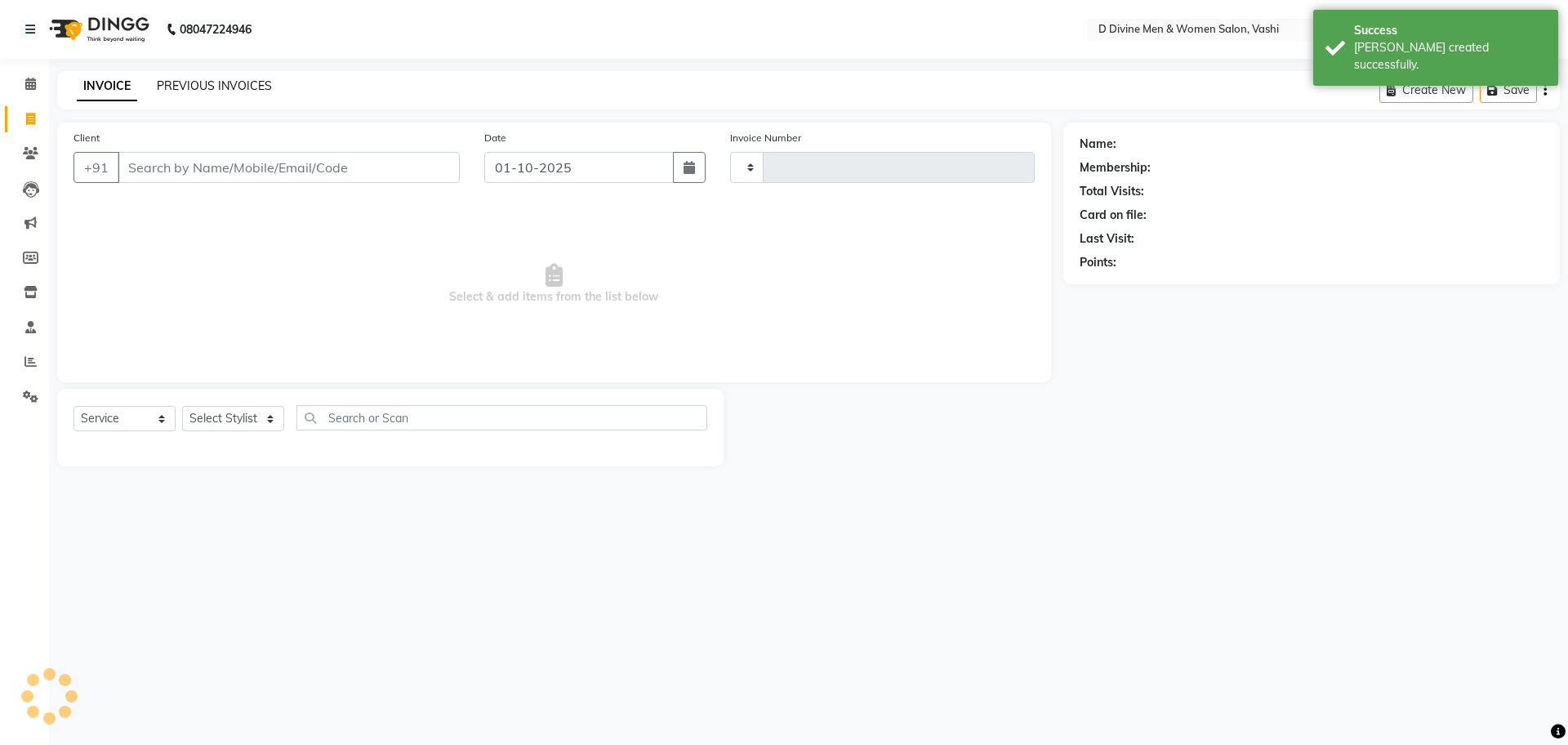
type input "3850"
select select "718"
select select "10981"
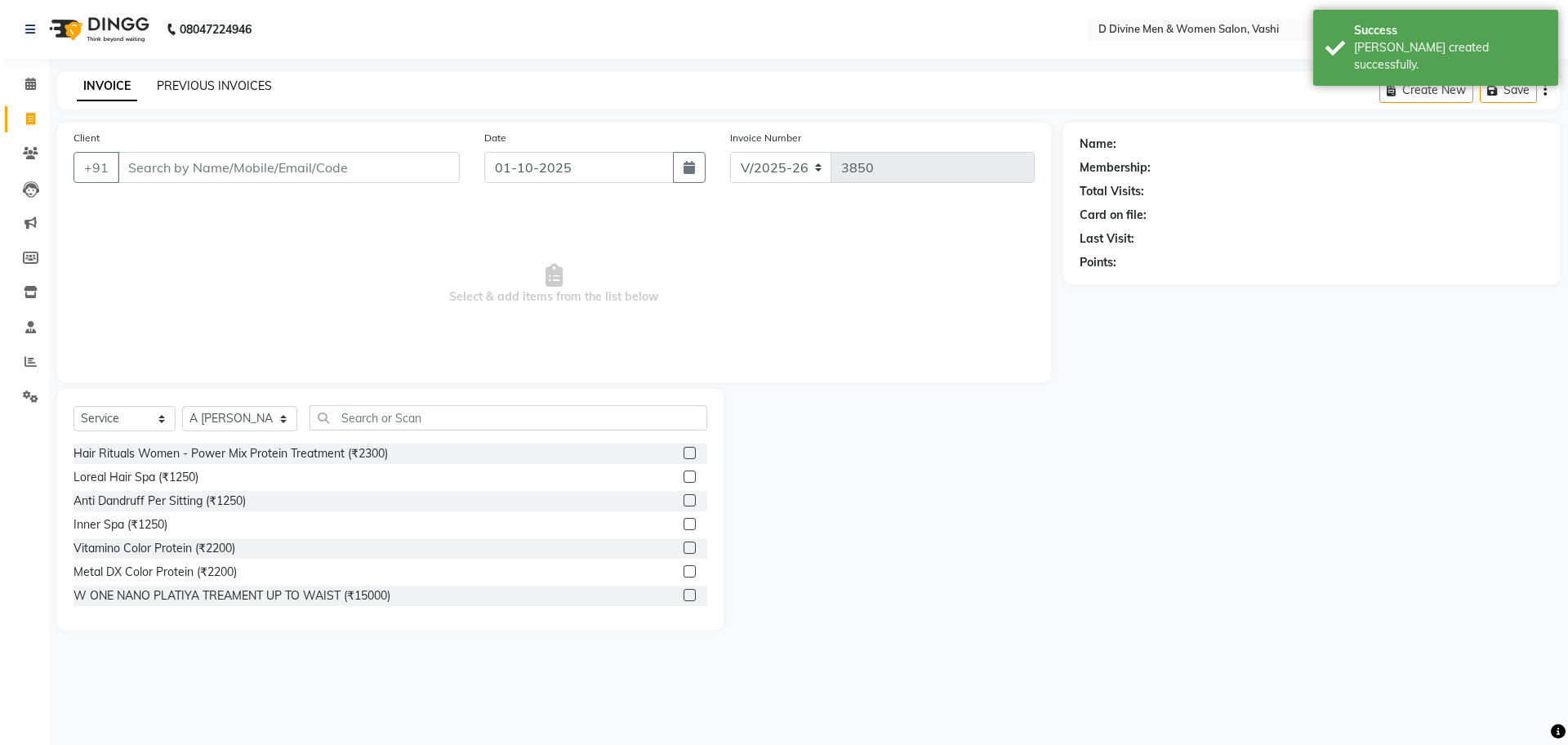
click at [232, 80] on link "PREVIOUS INVOICES" at bounding box center [214, 86] width 115 height 15
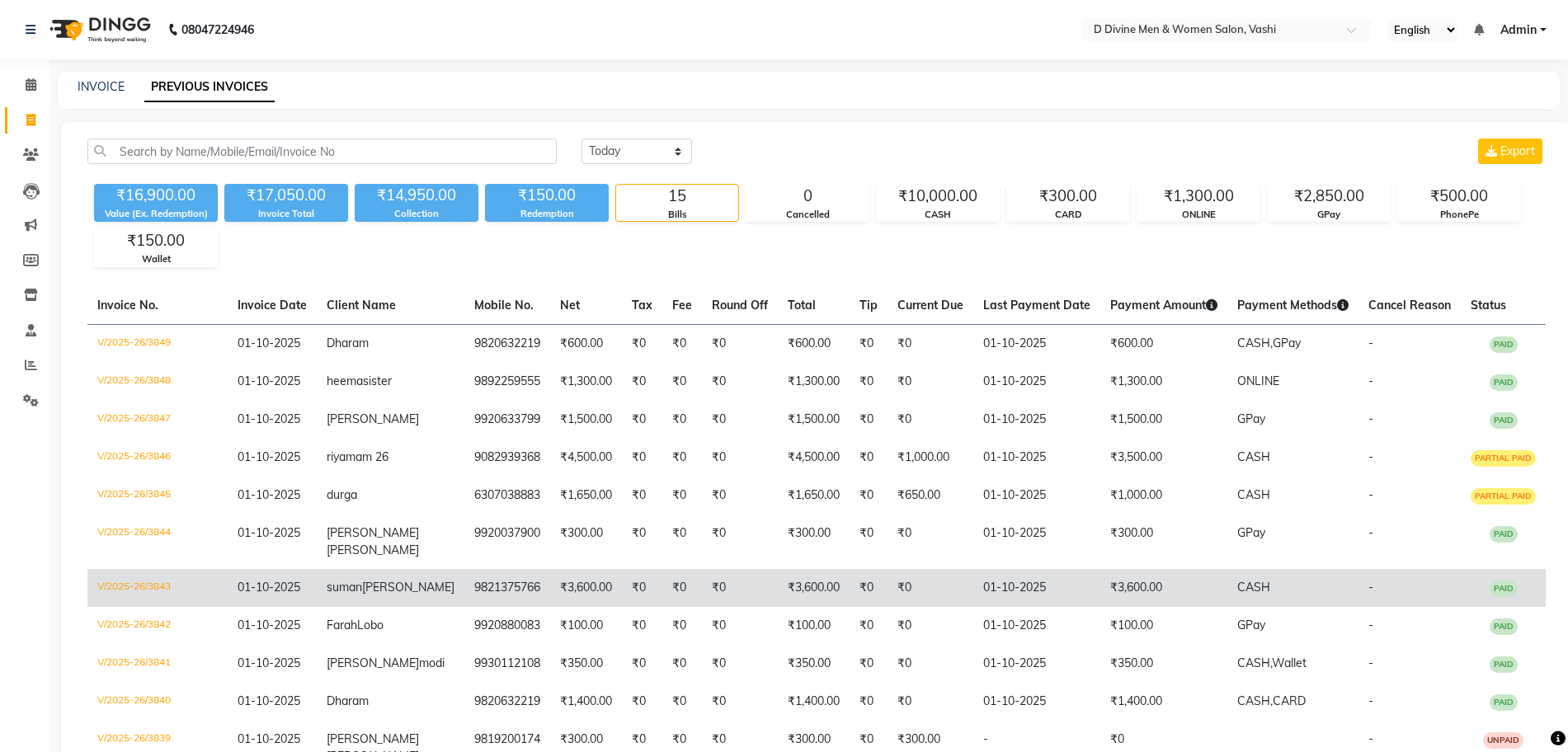
click at [562, 592] on td "₹3,600.00" at bounding box center [585, 588] width 72 height 38
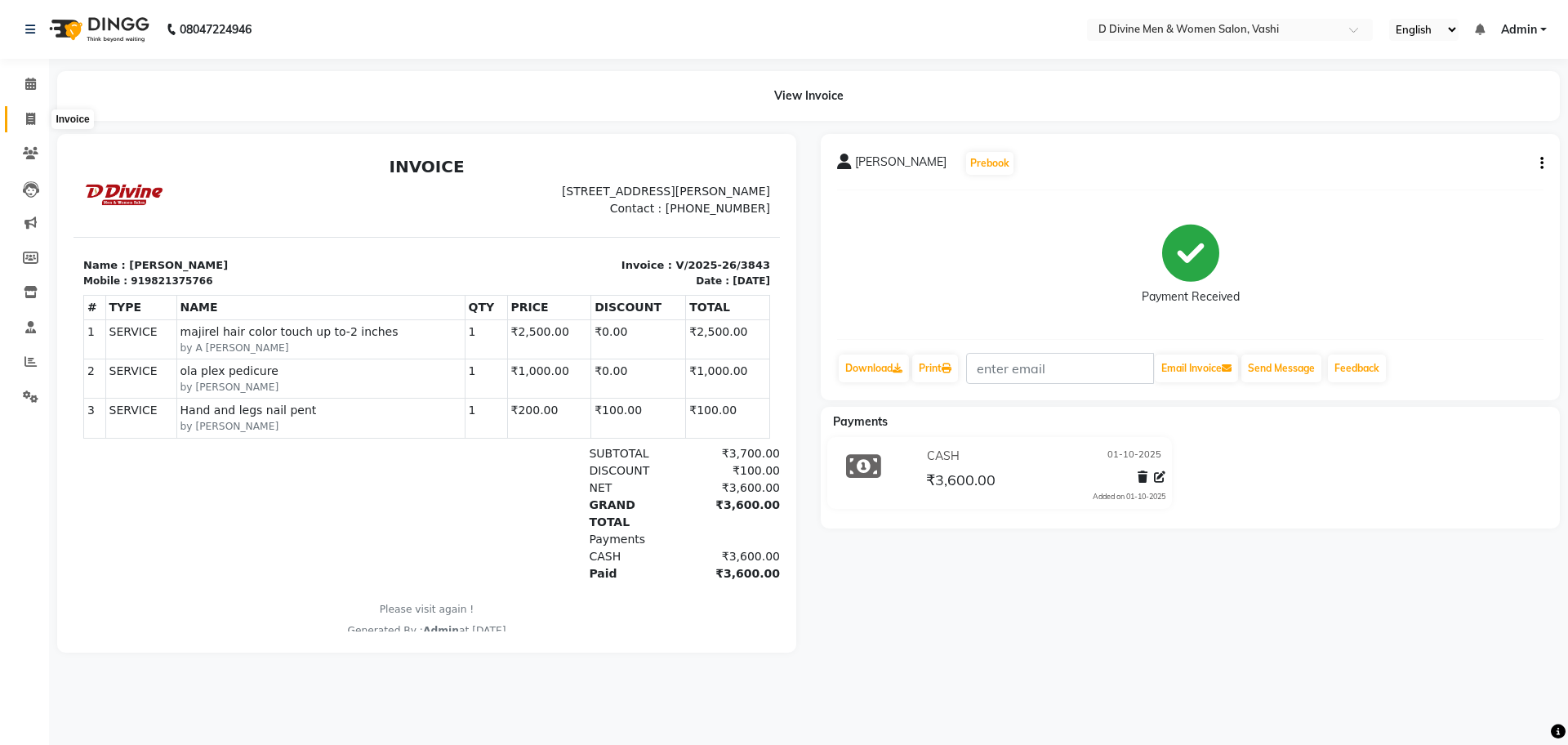
drag, startPoint x: 23, startPoint y: 124, endPoint x: 95, endPoint y: 121, distance: 72.1
click at [23, 124] on span at bounding box center [30, 119] width 28 height 18
select select "718"
select select "service"
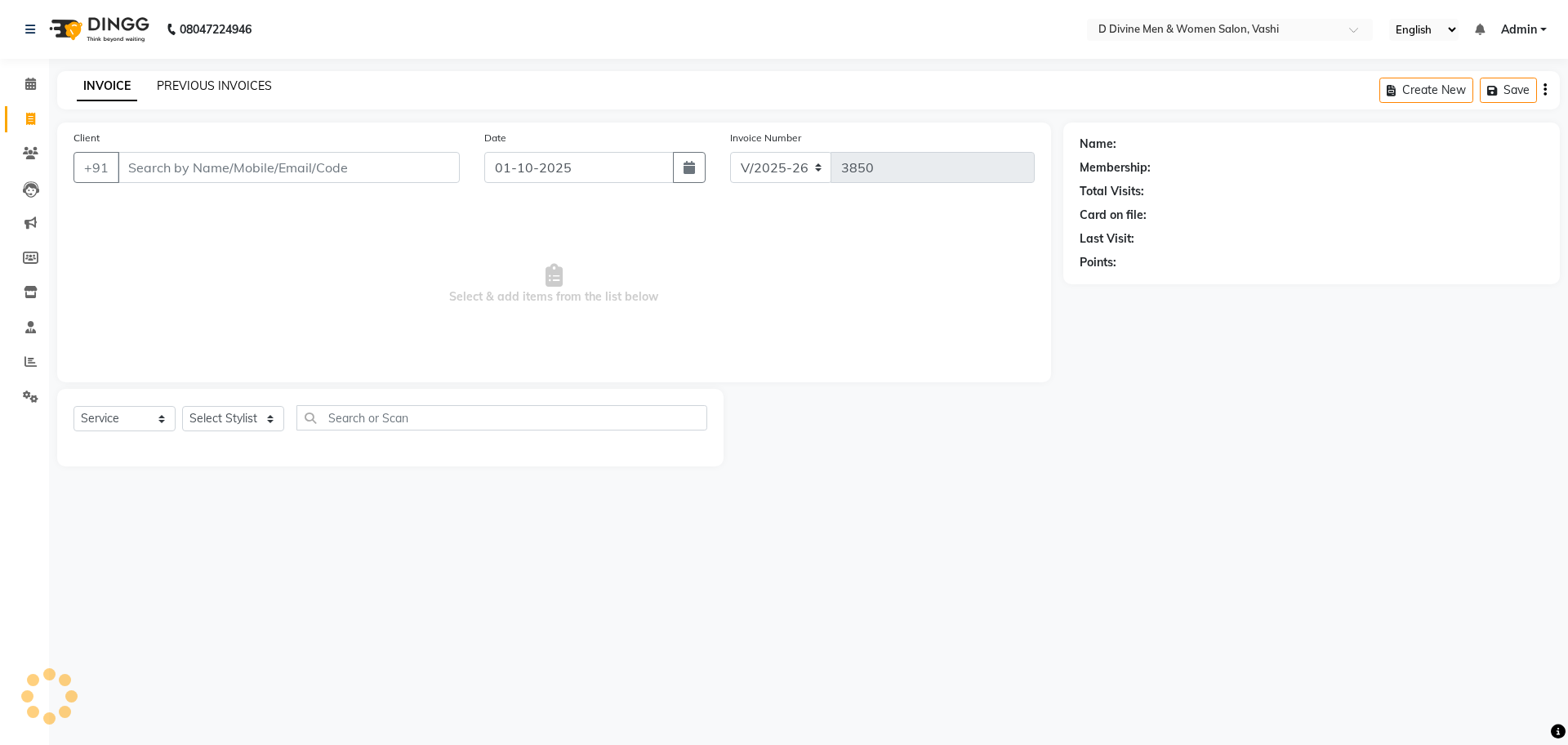
select select "10981"
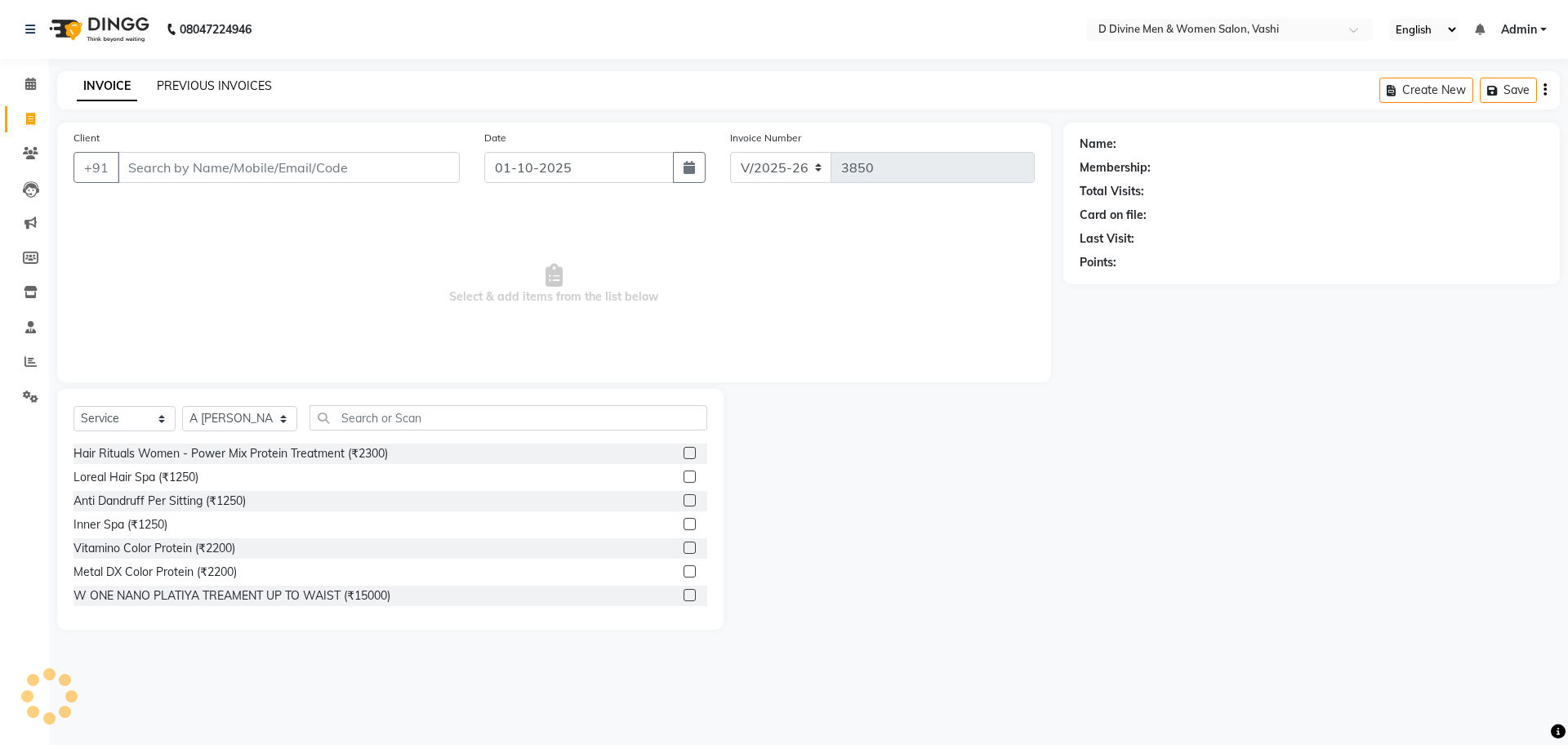
click at [256, 90] on link "PREVIOUS INVOICES" at bounding box center [214, 86] width 115 height 15
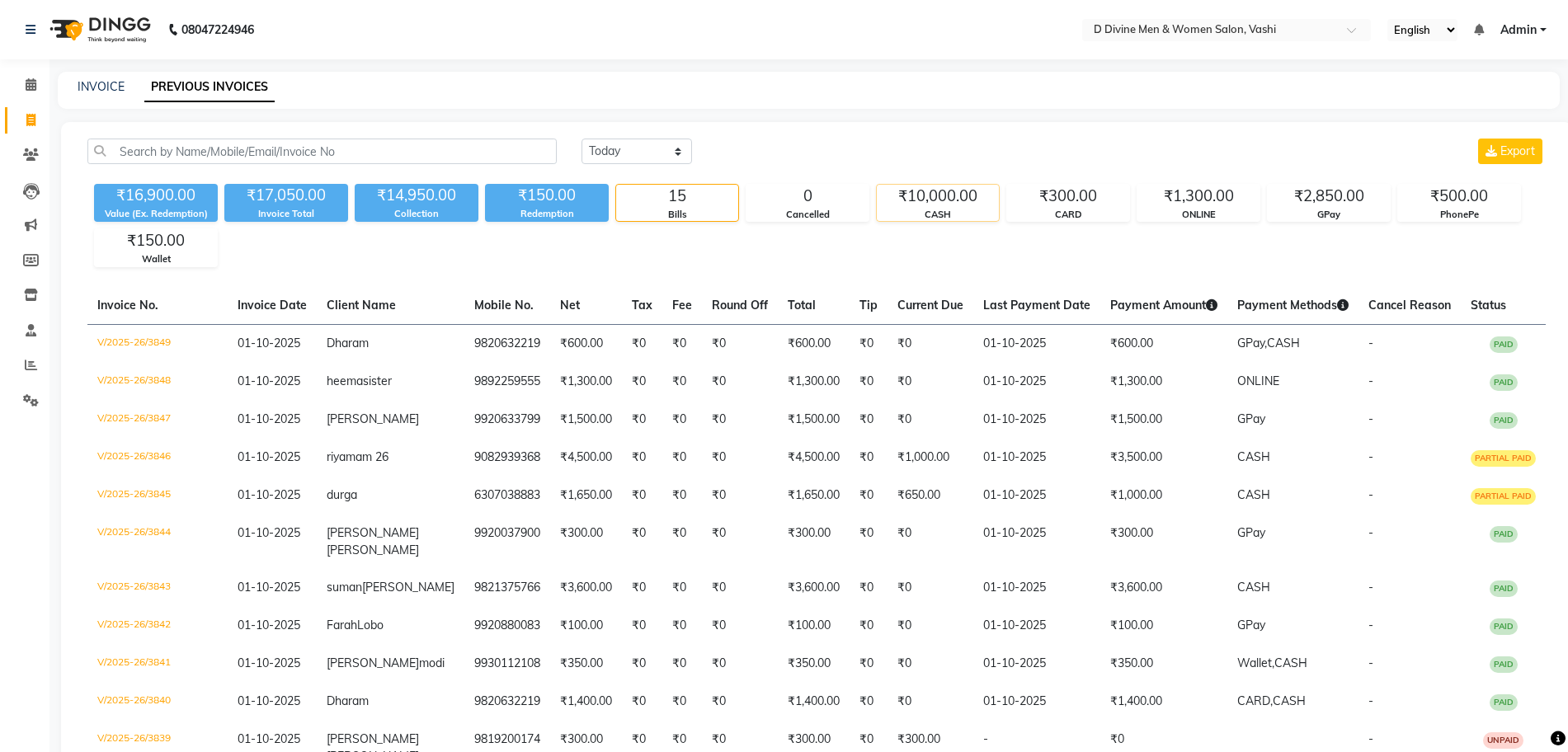
click at [959, 219] on div "CASH" at bounding box center [938, 215] width 122 height 14
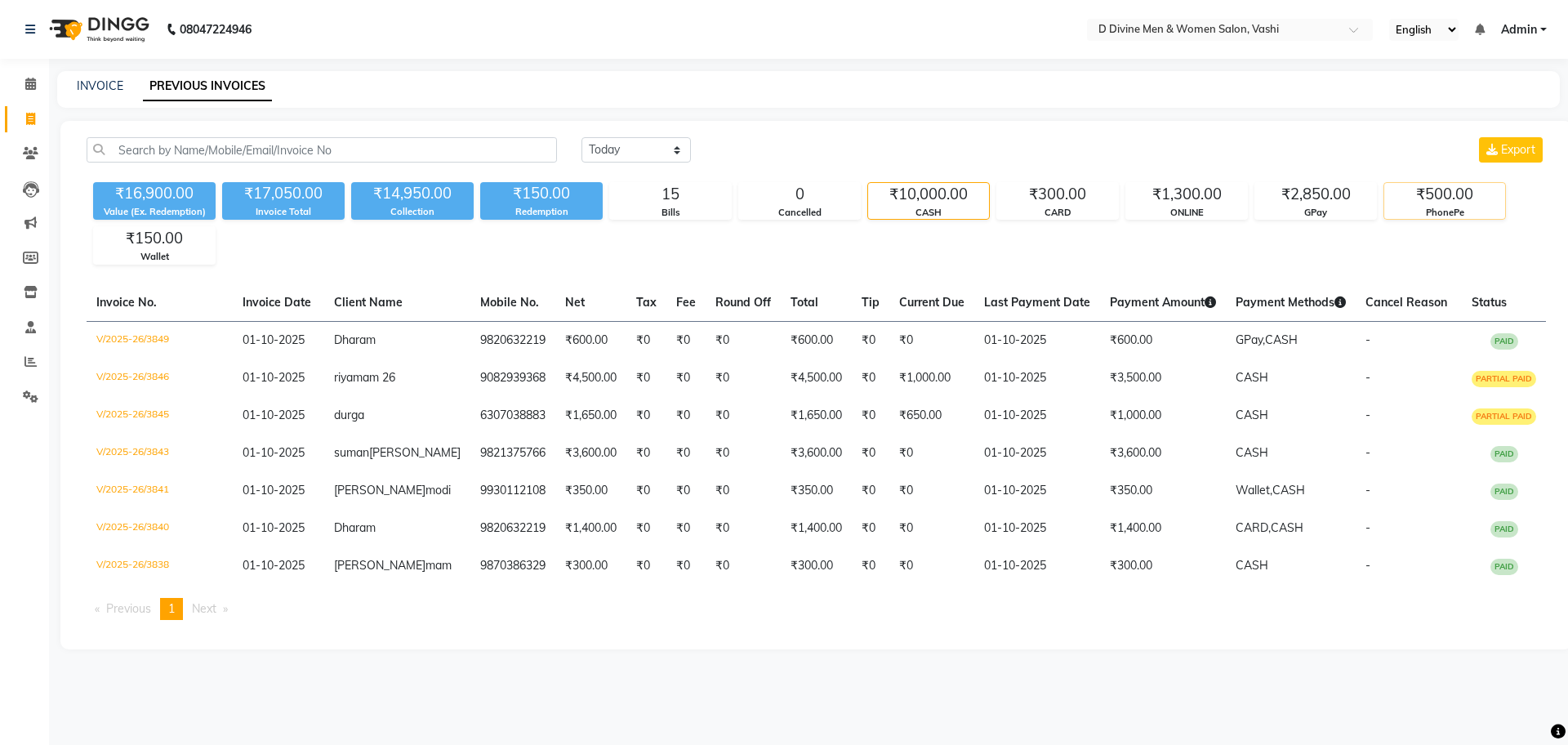
click at [1482, 189] on div "₹500.00" at bounding box center [1445, 195] width 121 height 23
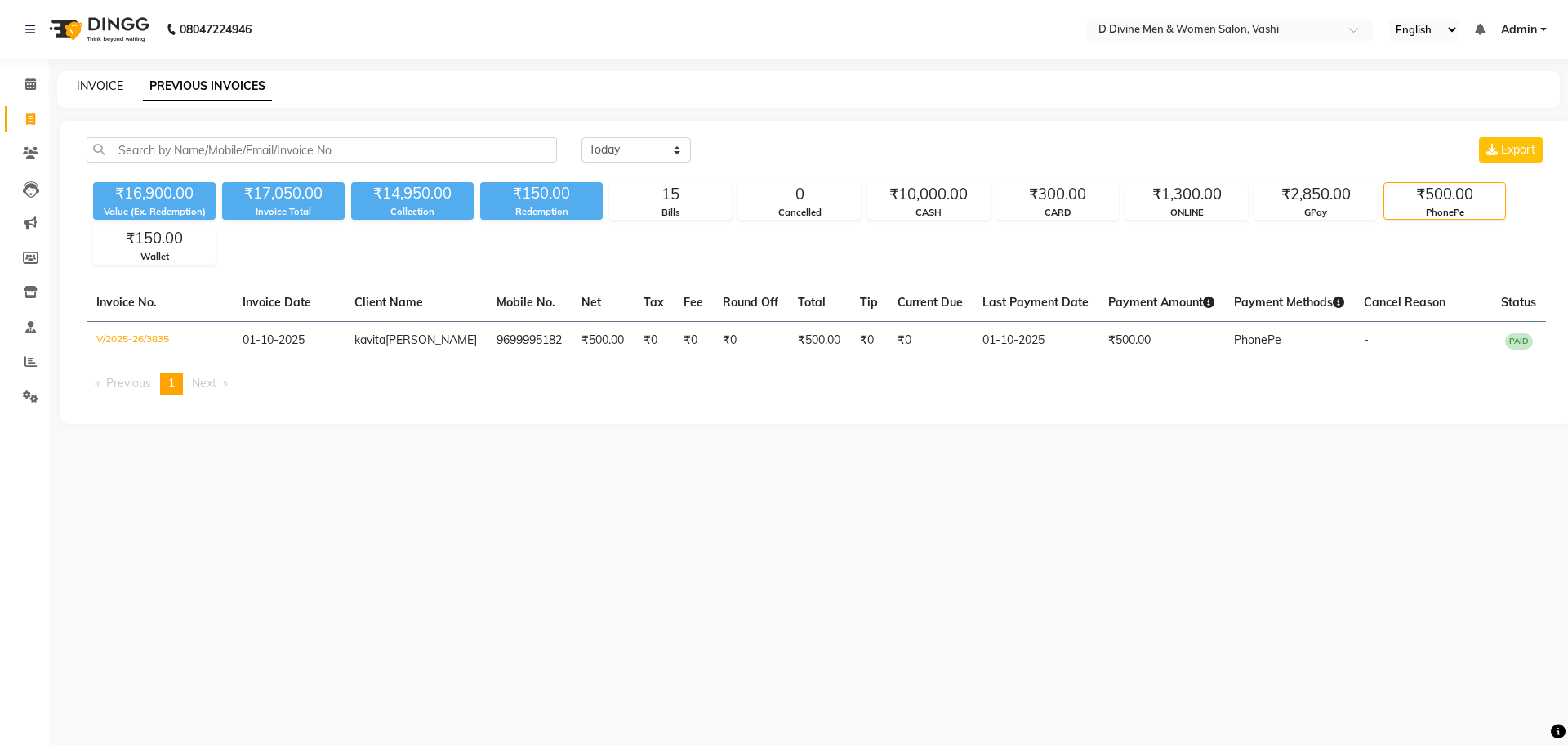
click at [92, 79] on link "INVOICE" at bounding box center [100, 86] width 47 height 15
select select "718"
select select "service"
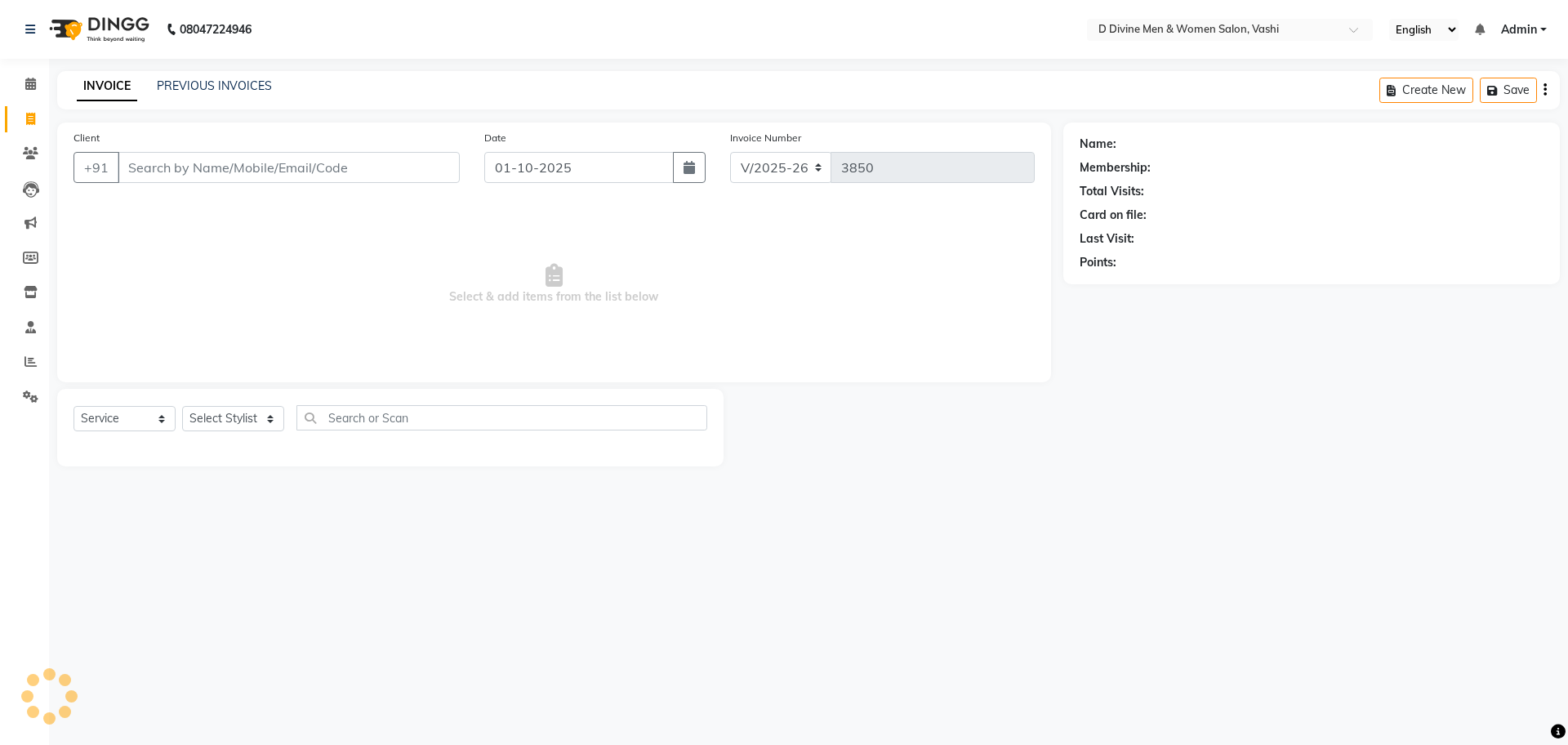
select select "10981"
